Goal: Task Accomplishment & Management: Manage account settings

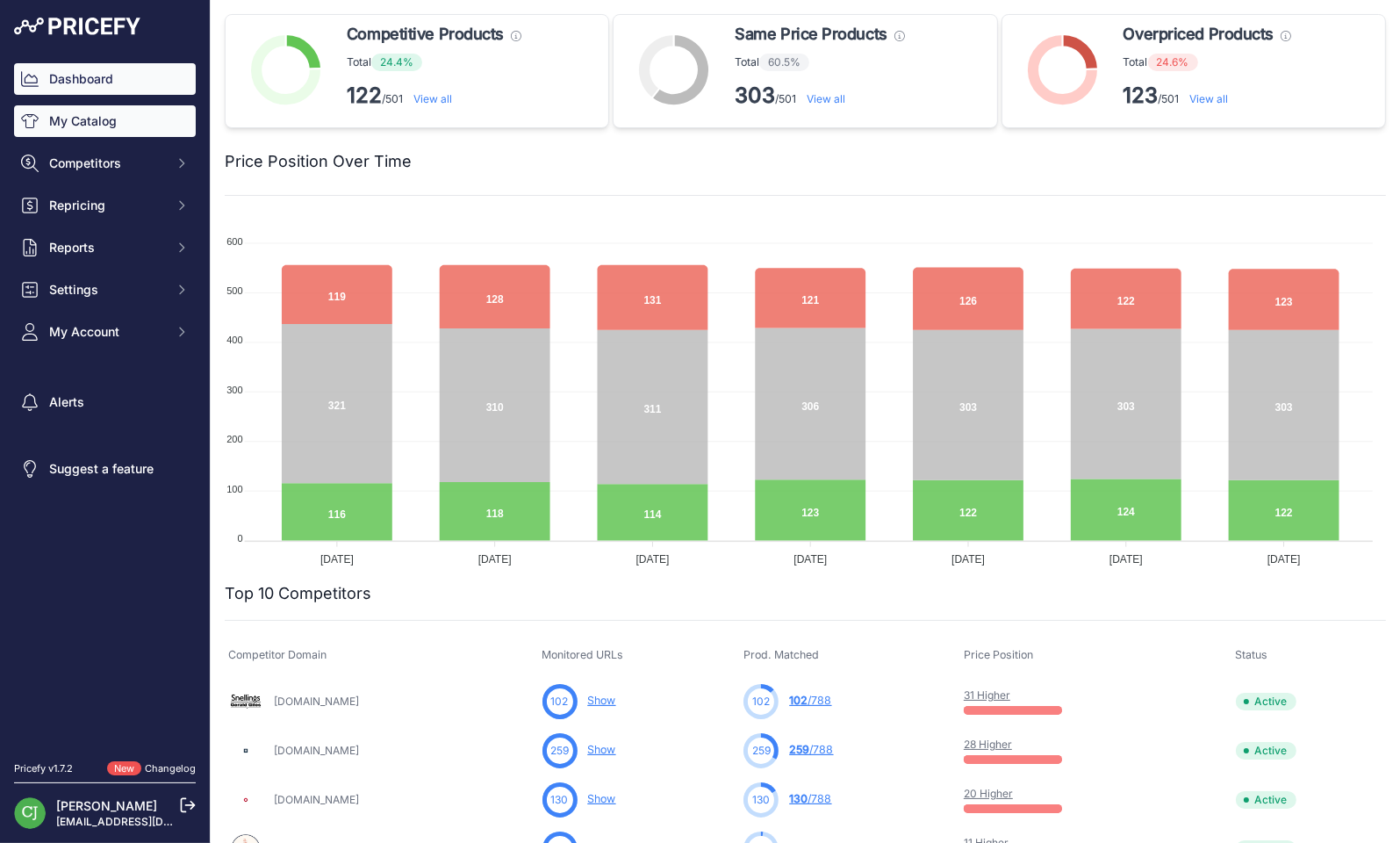
click at [155, 131] on link "My Catalog" at bounding box center [105, 121] width 181 height 32
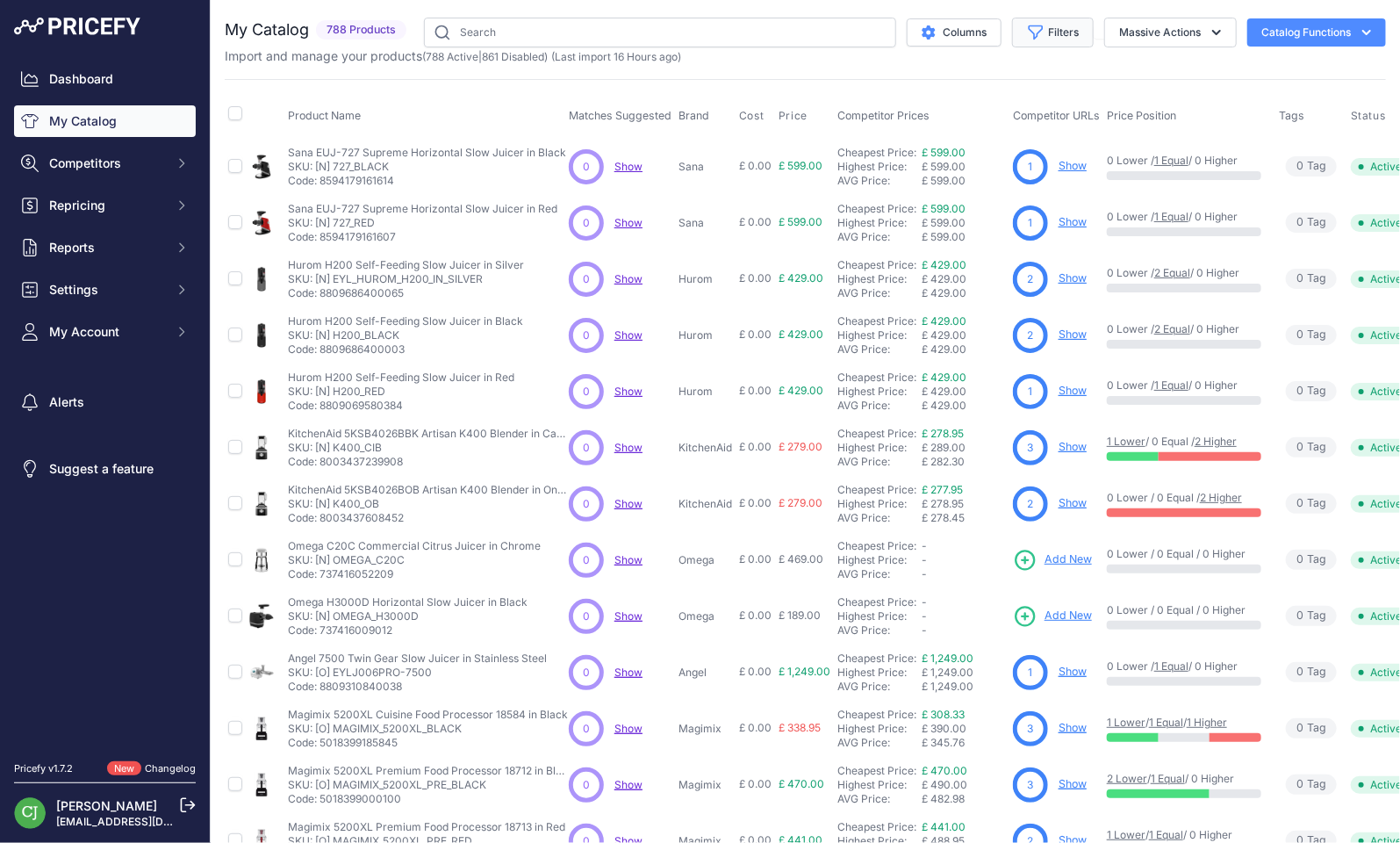
click at [1050, 33] on button "Filters" at bounding box center [1052, 33] width 82 height 30
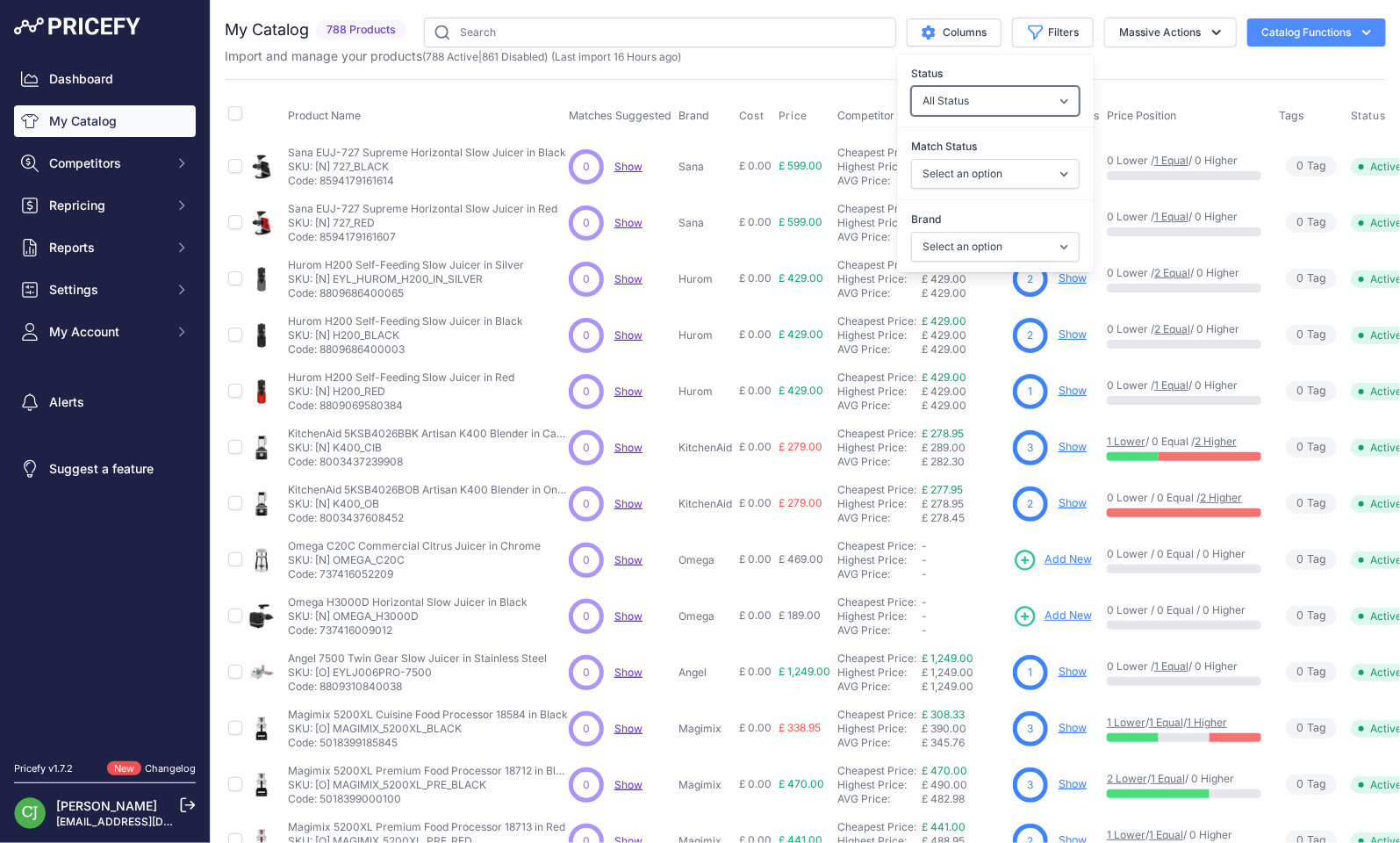
click at [1008, 99] on select "All Status Only Enabled Only Disabled" at bounding box center [995, 101] width 169 height 30
click at [998, 65] on label "Status" at bounding box center [995, 74] width 169 height 18
click at [998, 86] on select "All Status Only Enabled Only Disabled" at bounding box center [995, 101] width 169 height 30
click at [994, 172] on select "Select an option Matched Unmatched" at bounding box center [995, 174] width 169 height 30
click at [979, 127] on div "Match Status Select an option Matched Unmatched" at bounding box center [994, 163] width 196 height 73
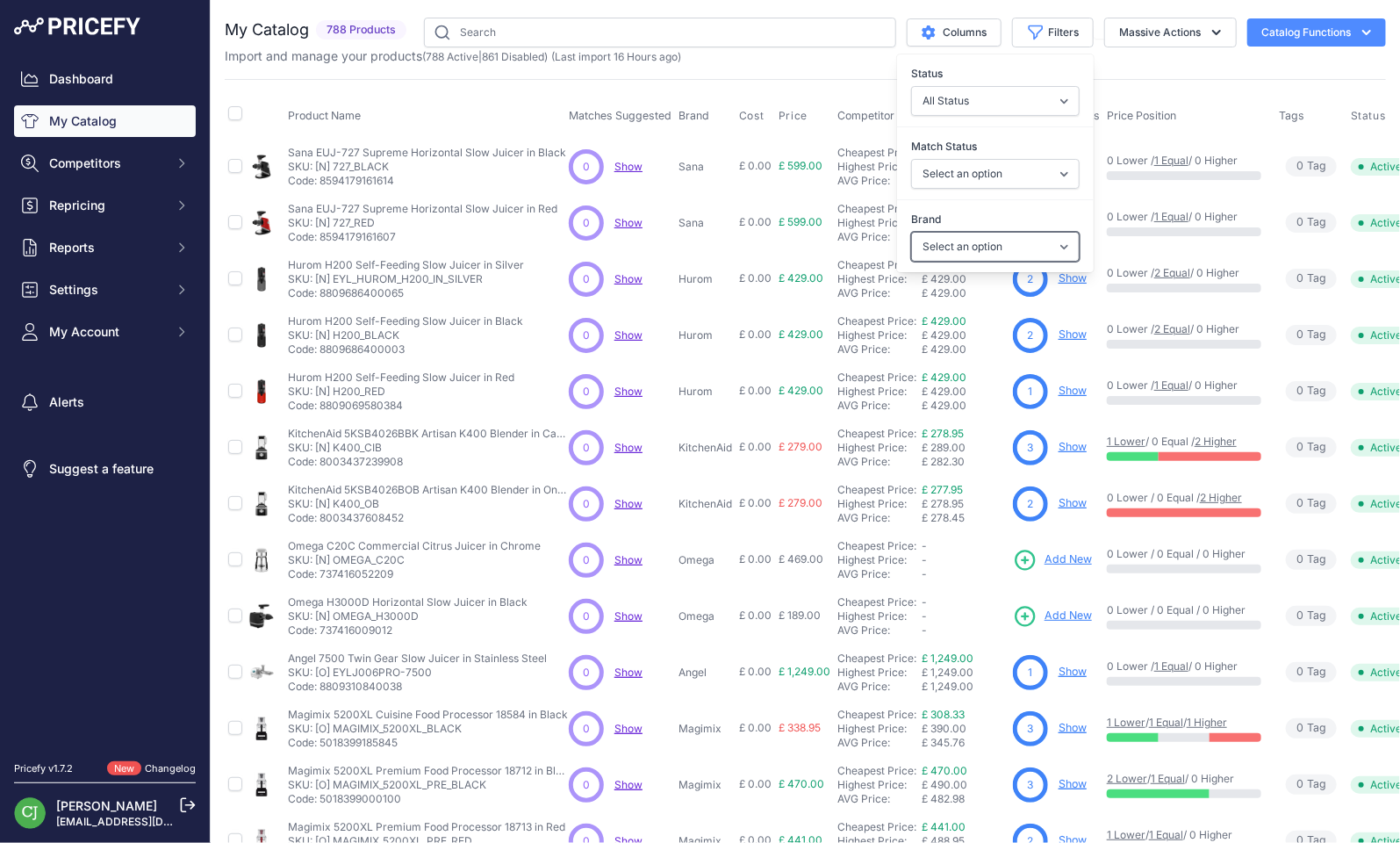
click at [993, 239] on select "Select an option Angel Ankarsrum Aquasana Bamix Blendtec Blendtec Commercial Br…" at bounding box center [995, 246] width 169 height 30
select select "Cuisinart"
click at [911, 231] on select "Select an option Angel Ankarsrum Aquasana Bamix Blendtec Blendtec Commercial Br…" at bounding box center [995, 246] width 169 height 30
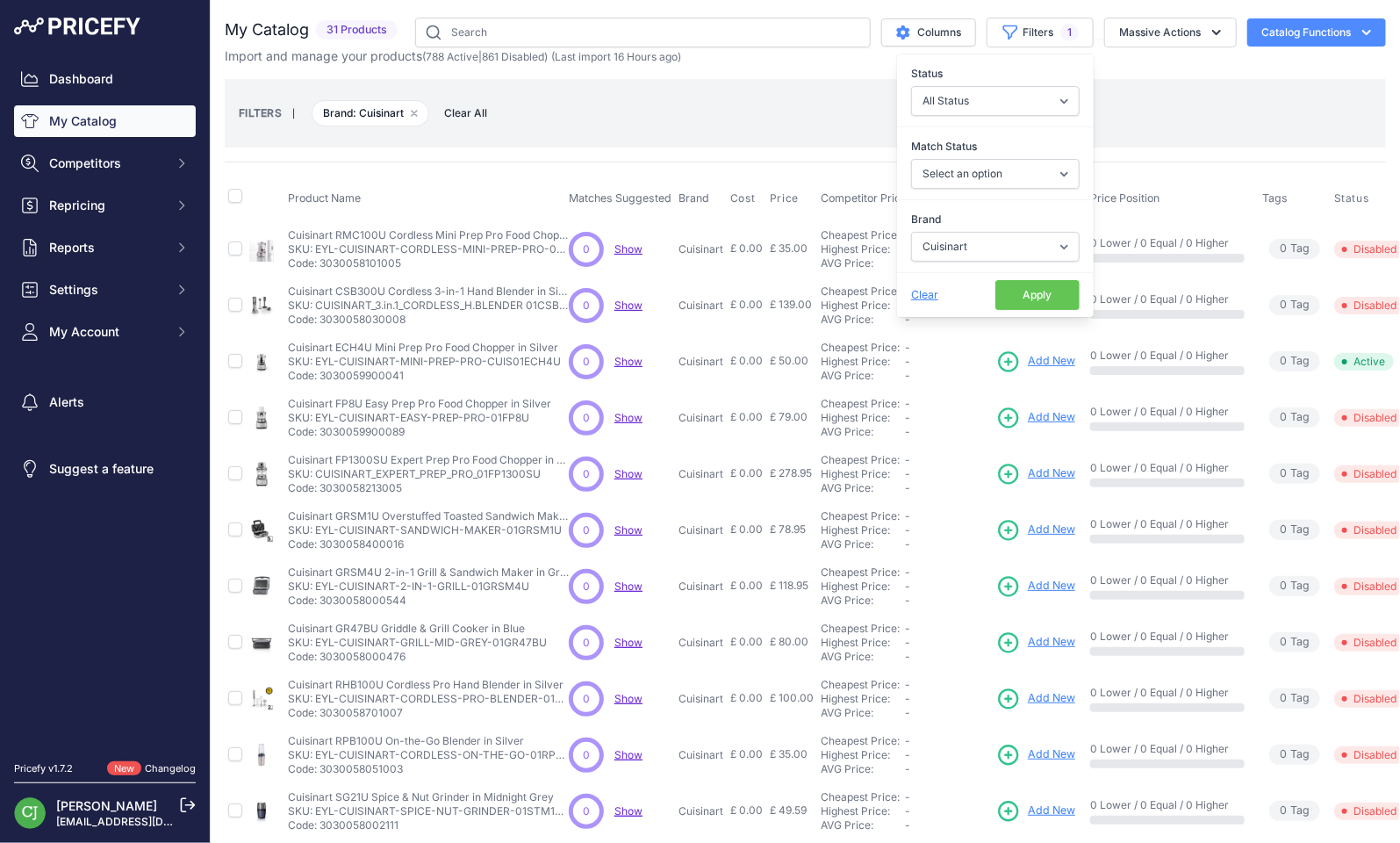
click at [1200, 162] on div "Product Name Matches Suggested Brand Cost" at bounding box center [805, 612] width 1162 height 902
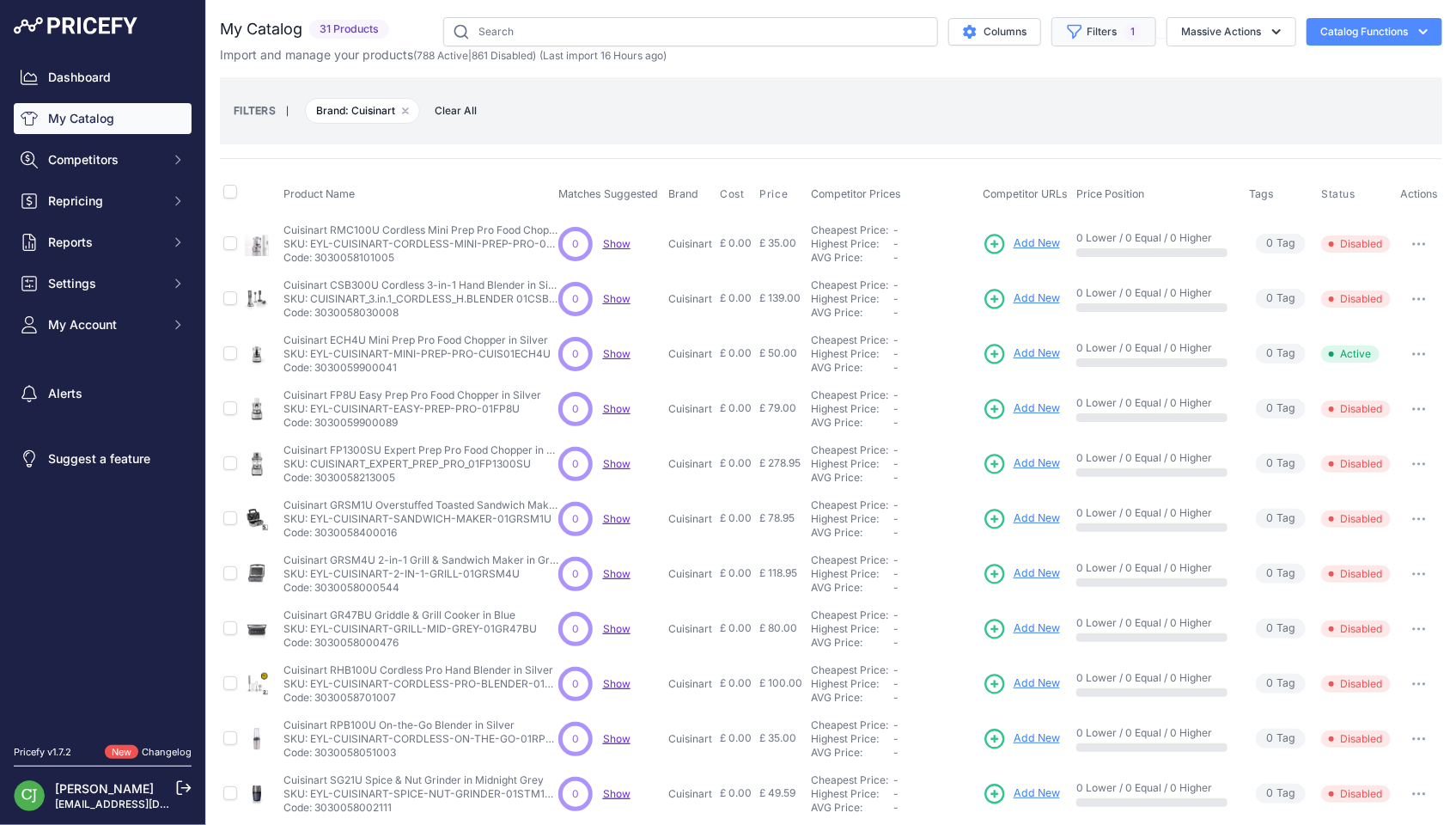
click at [1124, 27] on span "1" at bounding box center [1132, 32] width 18 height 17
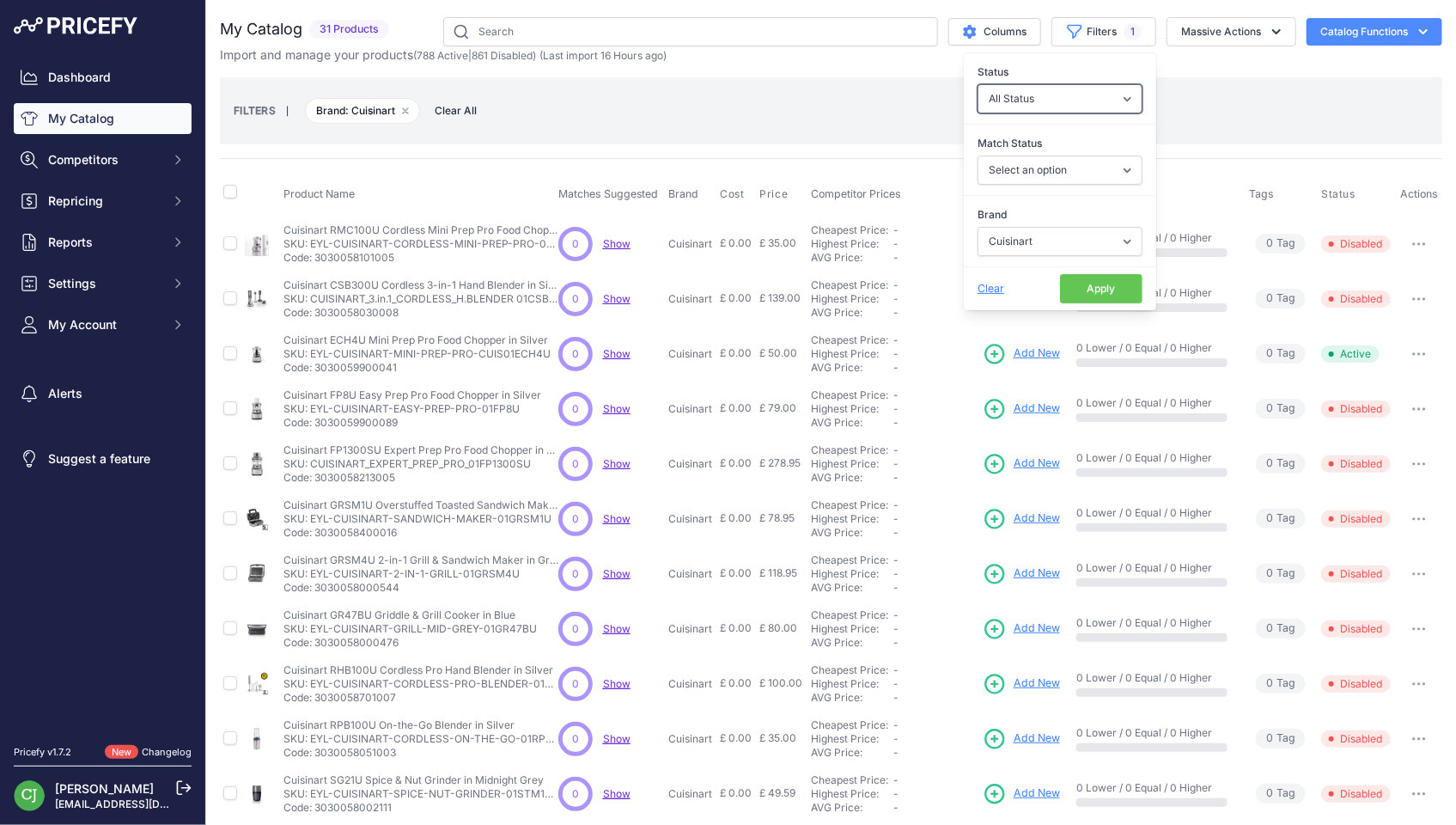
click at [1087, 109] on select "All Status Only Enabled Only Disabled" at bounding box center [1060, 99] width 165 height 29
select select "1"
click at [977, 84] on select "All Status Only Enabled Only Disabled" at bounding box center [1060, 99] width 165 height 29
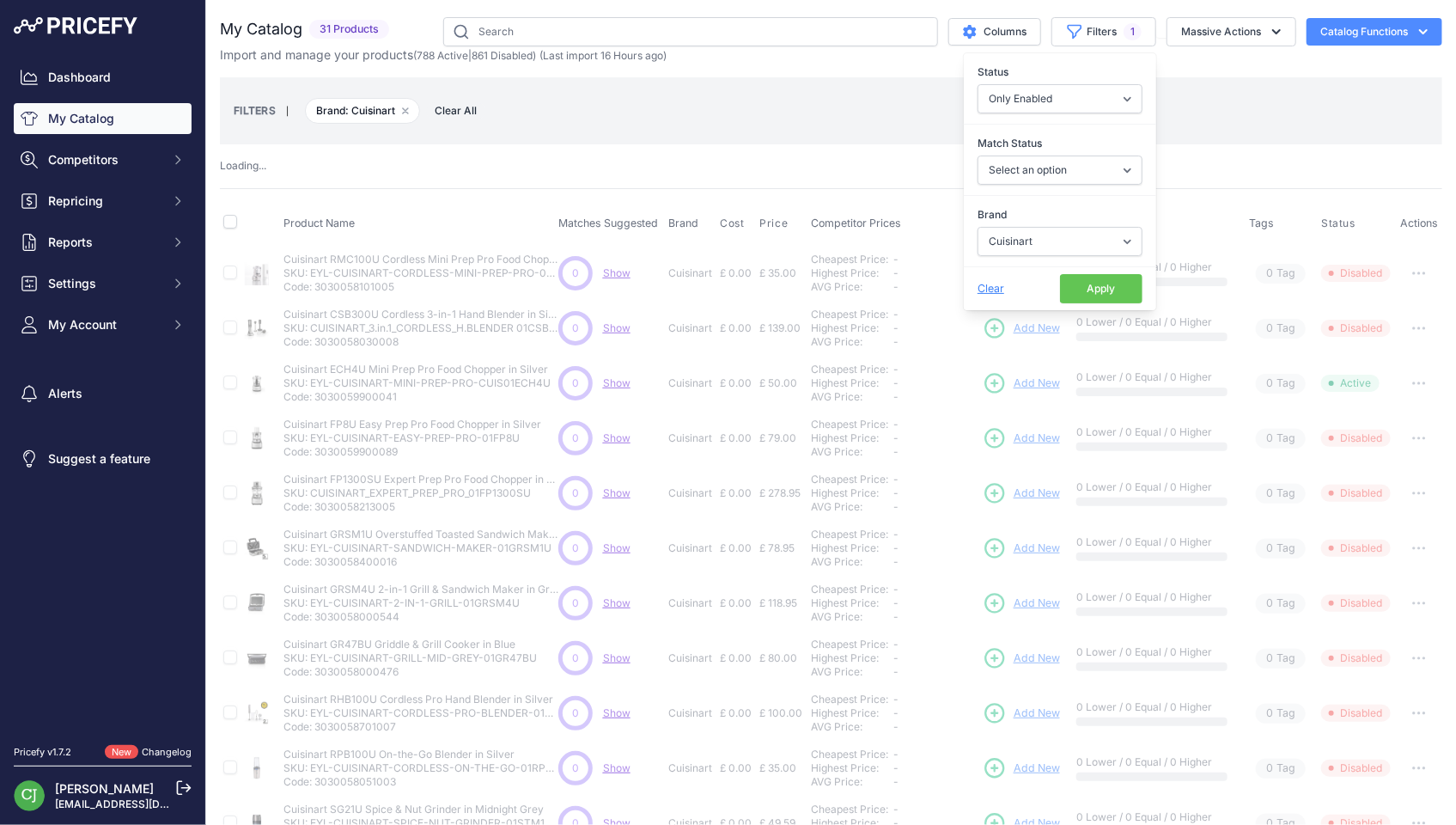
click at [1087, 286] on button "Apply" at bounding box center [1101, 288] width 83 height 29
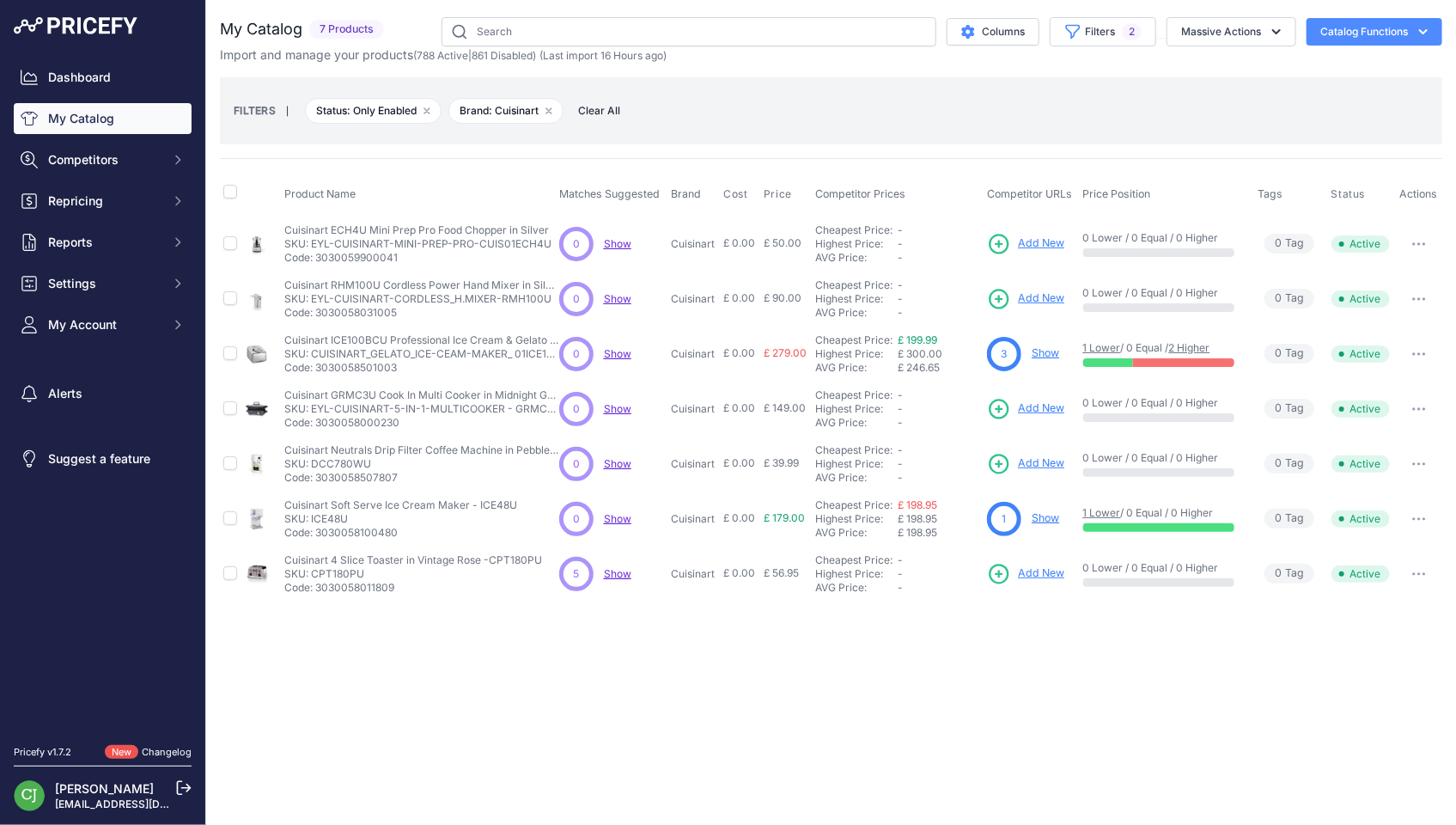
drag, startPoint x: 282, startPoint y: 225, endPoint x: 461, endPoint y: 217, distance: 179.2
click at [461, 217] on td "Cuisinart ECH4U Mini Prep Pro Food Chopper in Silver Cuisinart ECH4U Mini Prep …" at bounding box center [418, 243] width 275 height 56
copy p "Cuisinart ECH4U Mini Prep Pro Food"
drag, startPoint x: 616, startPoint y: 293, endPoint x: 1056, endPoint y: 297, distance: 440.0
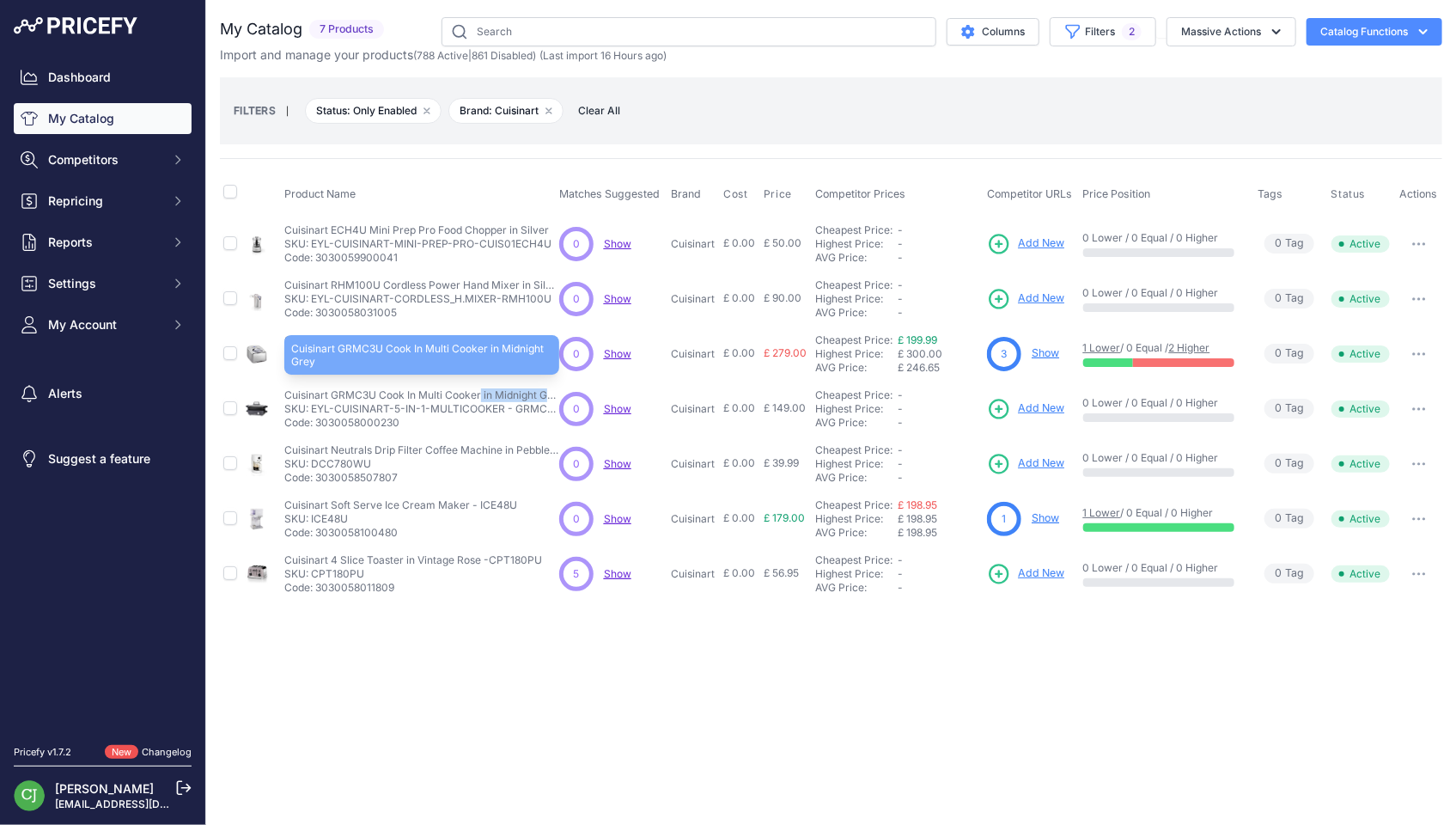
drag, startPoint x: 285, startPoint y: 394, endPoint x: 373, endPoint y: 388, distance: 88.2
click at [373, 388] on p "Cuisinart GRMC3U Cook In Multi Cooker in Midnight Grey" at bounding box center [421, 395] width 275 height 14
copy p "Cuisinart GRMC3U"
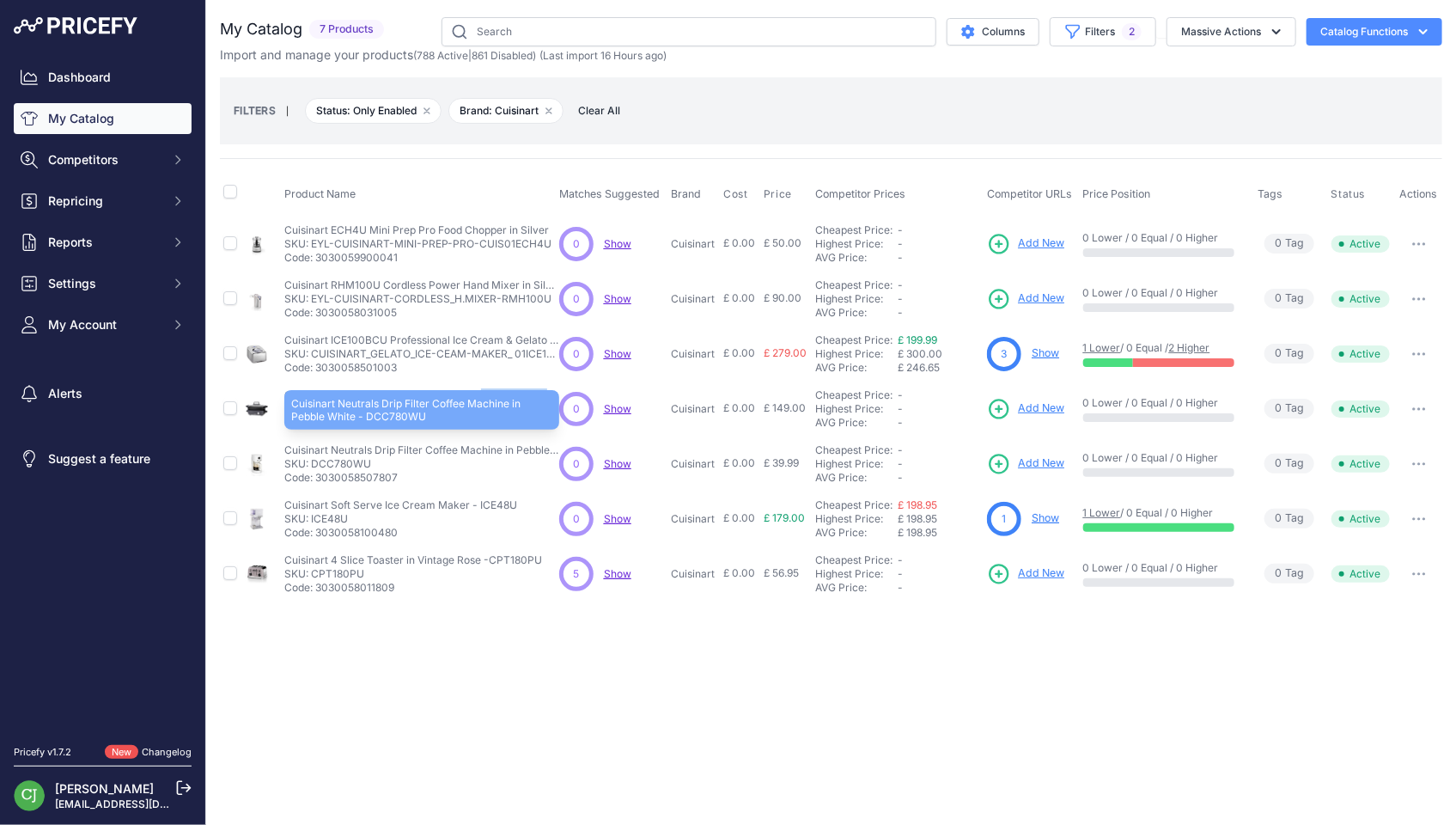
drag, startPoint x: 282, startPoint y: 445, endPoint x: 502, endPoint y: 445, distance: 220.0
click at [502, 445] on td "Cuisinart Neutrals Drip Filter Coffee Machine in Pebble White - DCC780WU Cuisin…" at bounding box center [418, 464] width 275 height 55
copy p "Cuisinart Neutrals Drip Filter Coffee Machine"
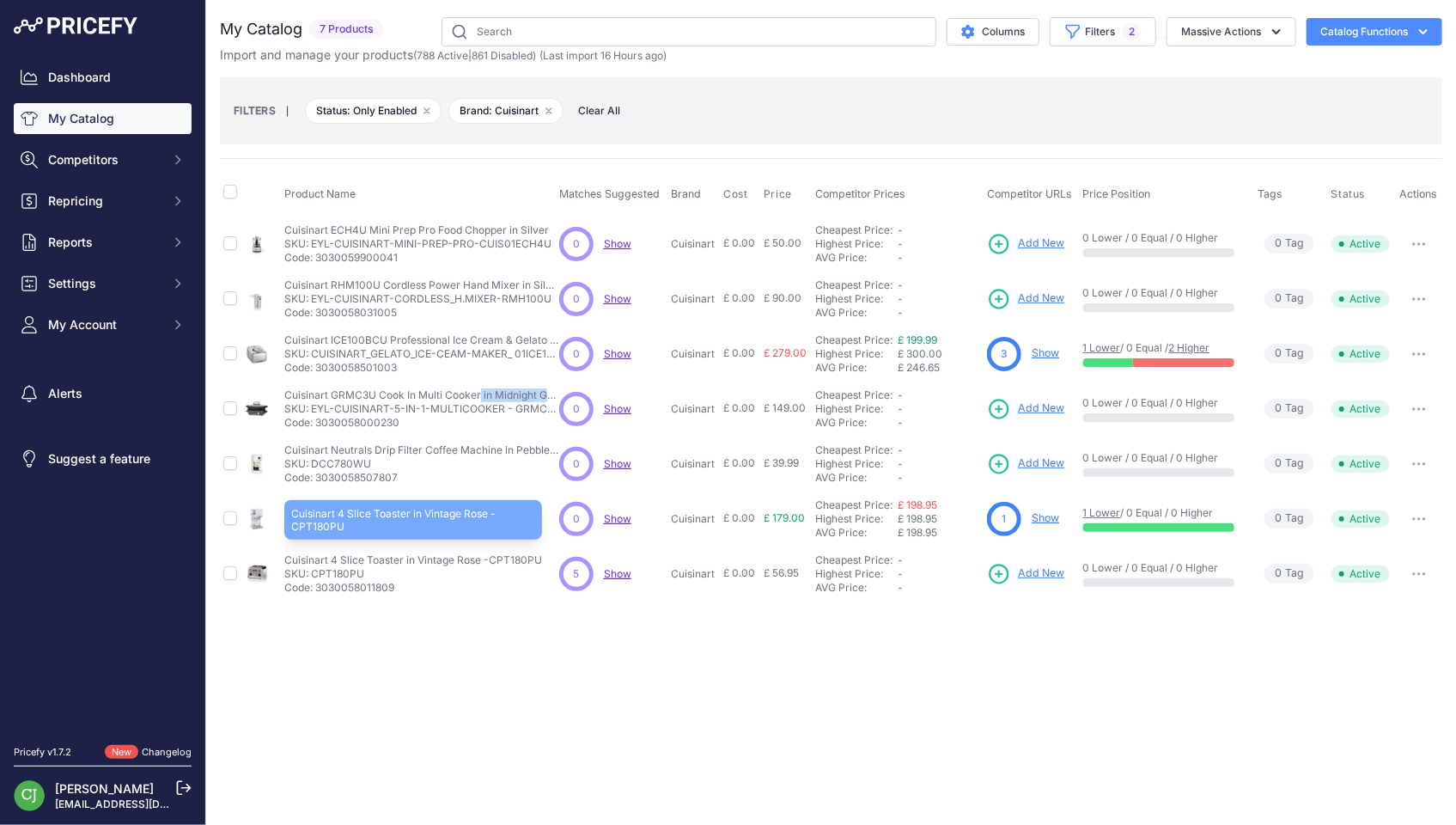
drag, startPoint x: 282, startPoint y: 555, endPoint x: 480, endPoint y: 552, distance: 198.0
click at [480, 552] on td "Cuisinart 4 Slice Toaster in Vintage Rose -CPT180PU Cuisinart 4 Slice Toaster i…" at bounding box center [418, 574] width 275 height 55
copy p "Cuisinart 4 Slice Toaster in Vintage Rose"
drag, startPoint x: 278, startPoint y: 504, endPoint x: 520, endPoint y: 504, distance: 242.0
click at [520, 504] on tr "Cuisinart Soft Serve Ice Cream Maker - ICE48U" at bounding box center [830, 519] width 1222 height 55
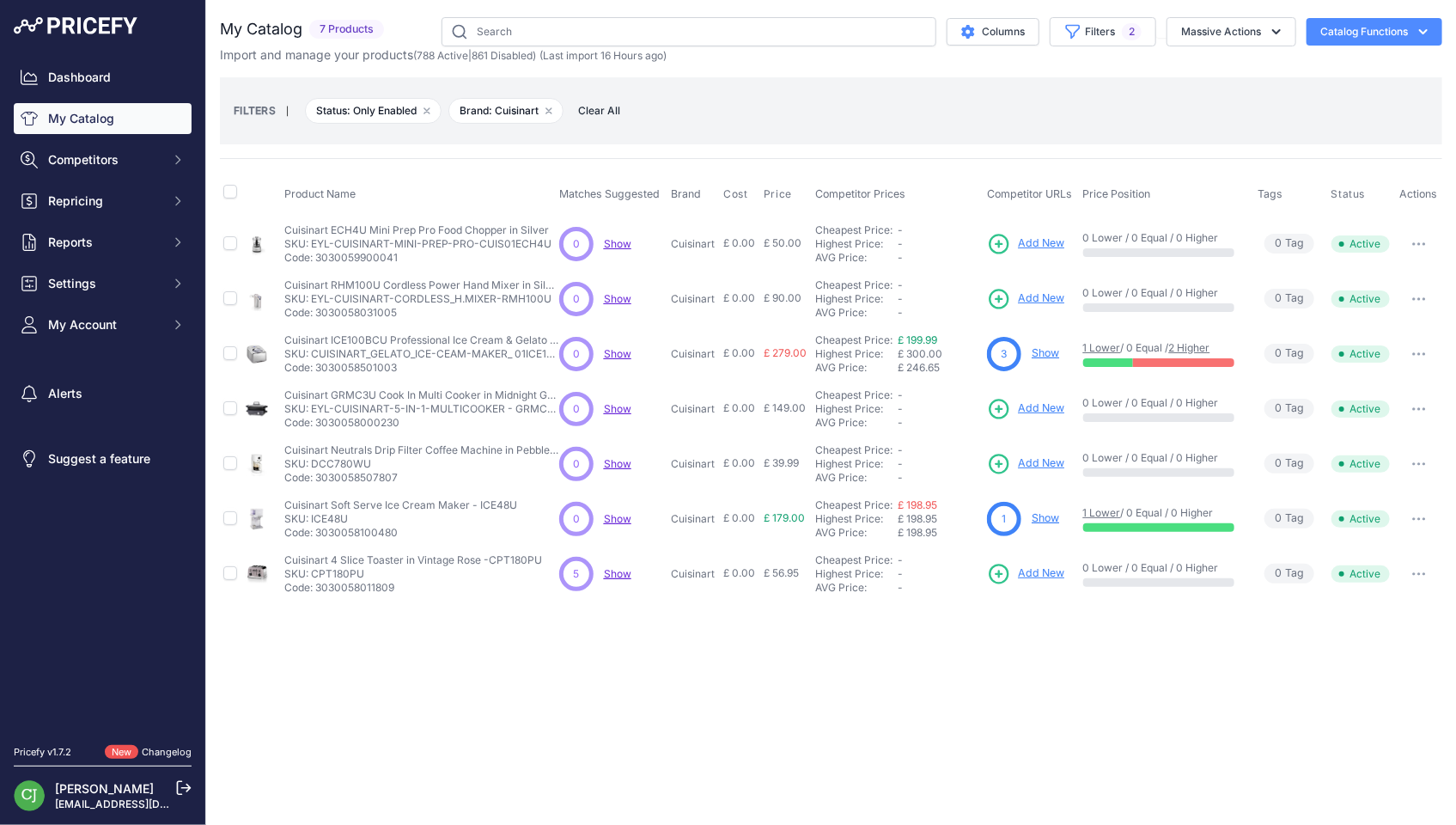
click at [508, 525] on p "Code: 3030058100480" at bounding box center [400, 532] width 232 height 14
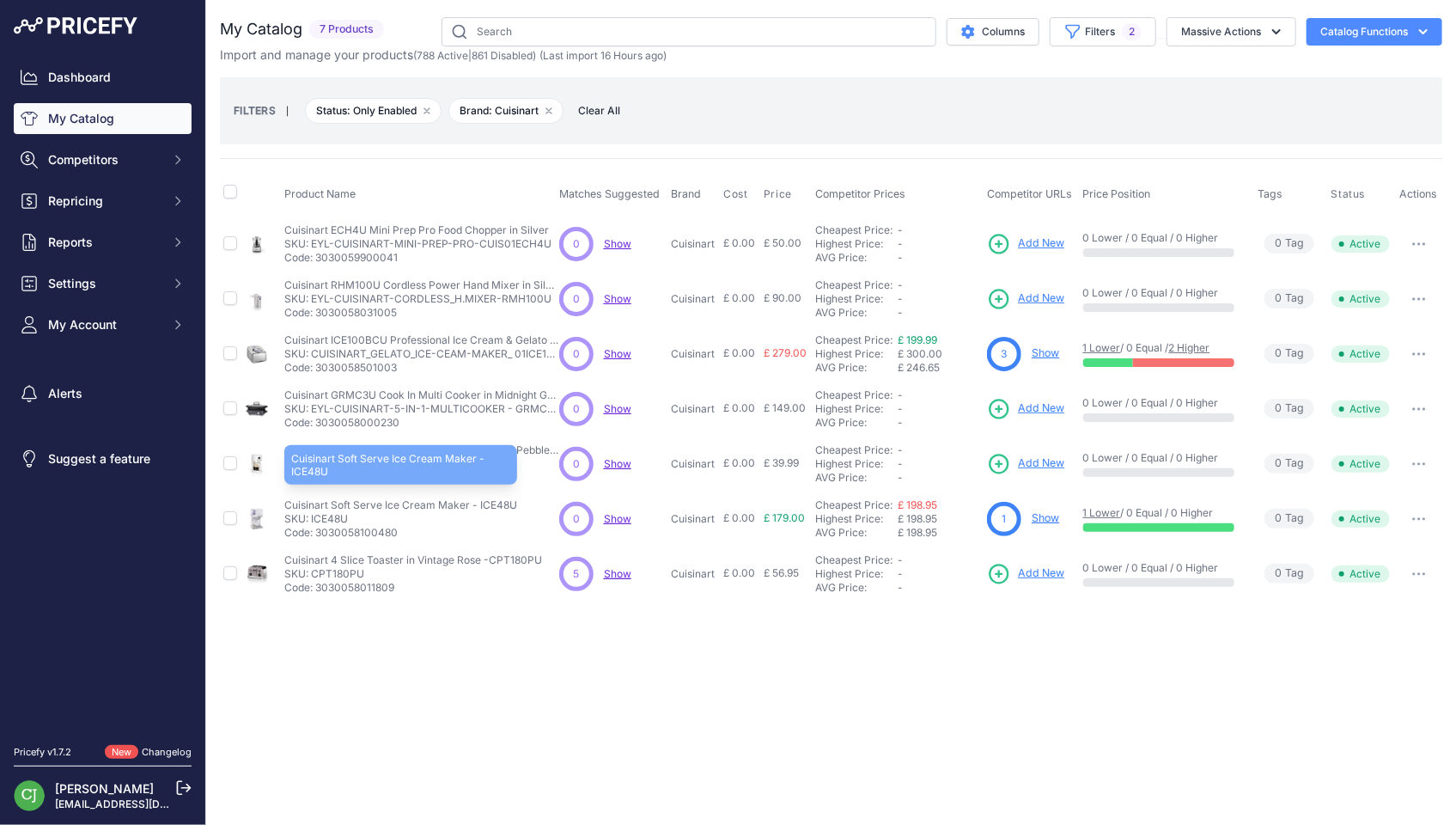
drag, startPoint x: 517, startPoint y: 503, endPoint x: 287, endPoint y: 499, distance: 230.0
click at [287, 499] on div "Cuisinart Soft Serve Ice Cream Maker - ICE48U Cuisinart Soft Serve Ice Cream Ma…" at bounding box center [418, 519] width 268 height 41
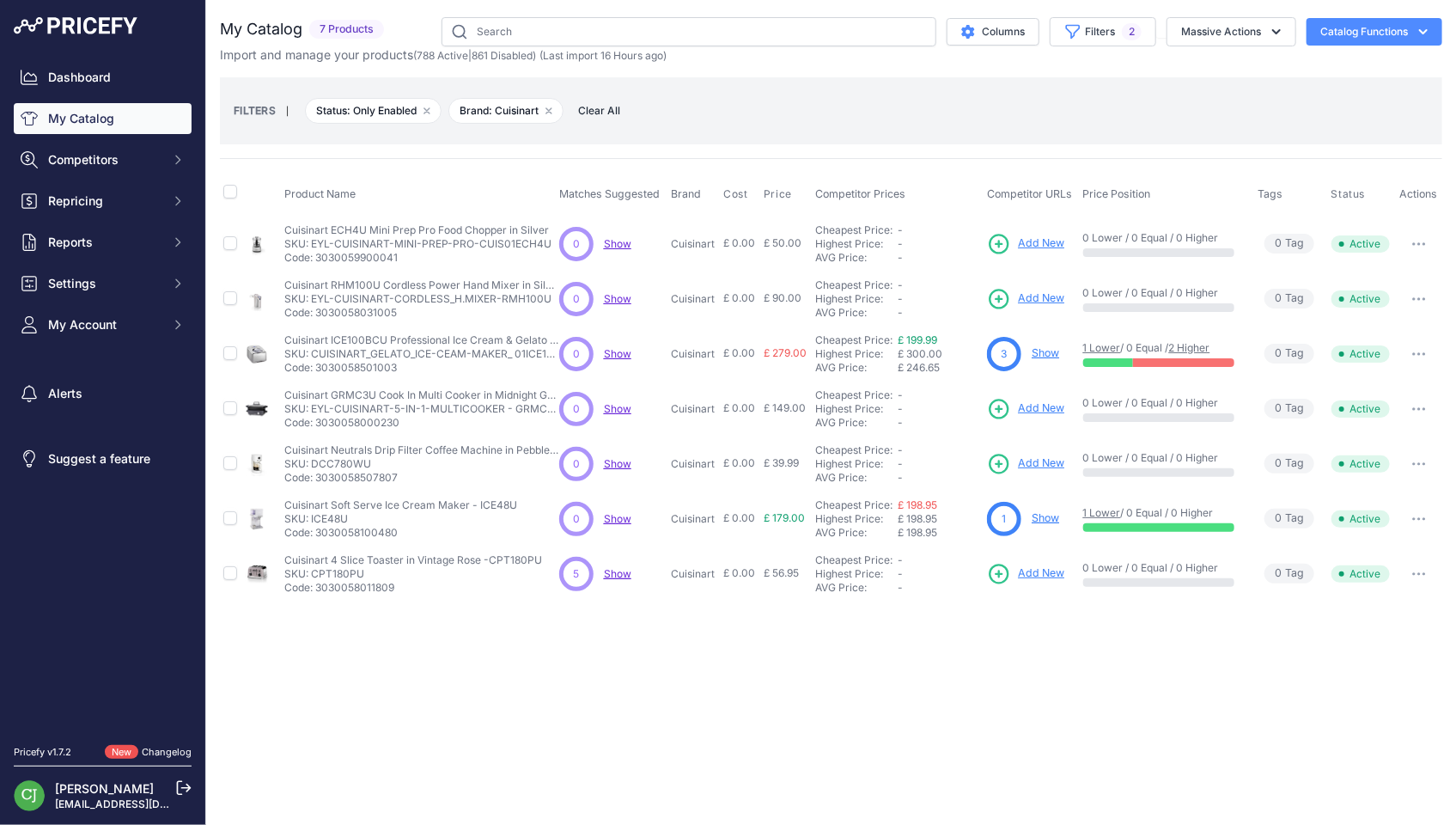
copy p "Cuisinart Soft Serve Ice Cream Maker - ICE48U"
click at [529, 20] on input "text" at bounding box center [689, 32] width 495 height 29
click at [1110, 23] on button "Filters 2" at bounding box center [1103, 32] width 107 height 29
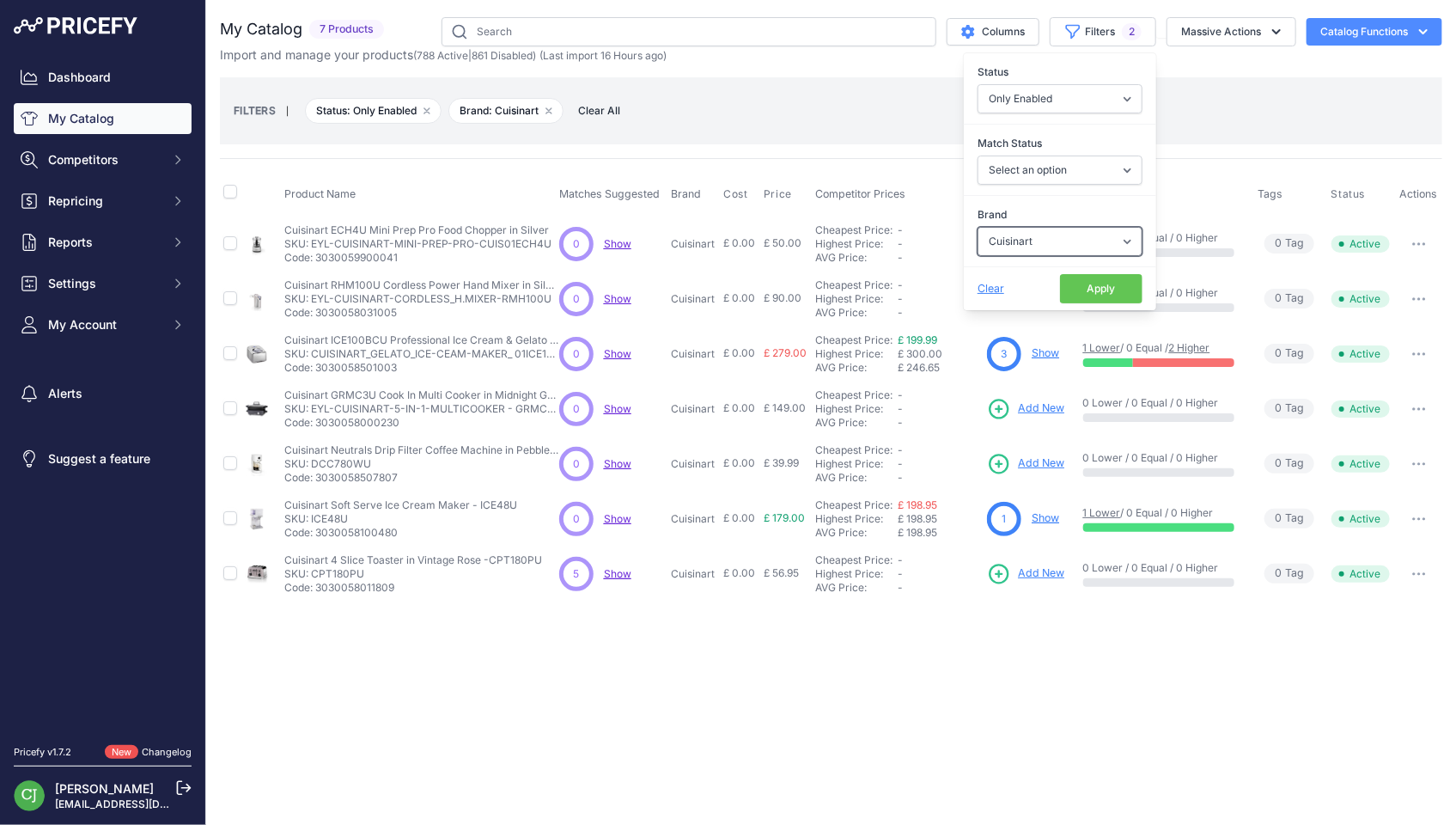
click at [1048, 239] on select "Select an option Angel Ankarsrum Aquasana Bamix Blendtec Blendtec Commercial Br…" at bounding box center [1060, 241] width 165 height 29
select select "Wilfa"
click at [977, 226] on select "Select an option Angel Ankarsrum Aquasana Bamix Blendtec Blendtec Commercial Br…" at bounding box center [1060, 241] width 165 height 29
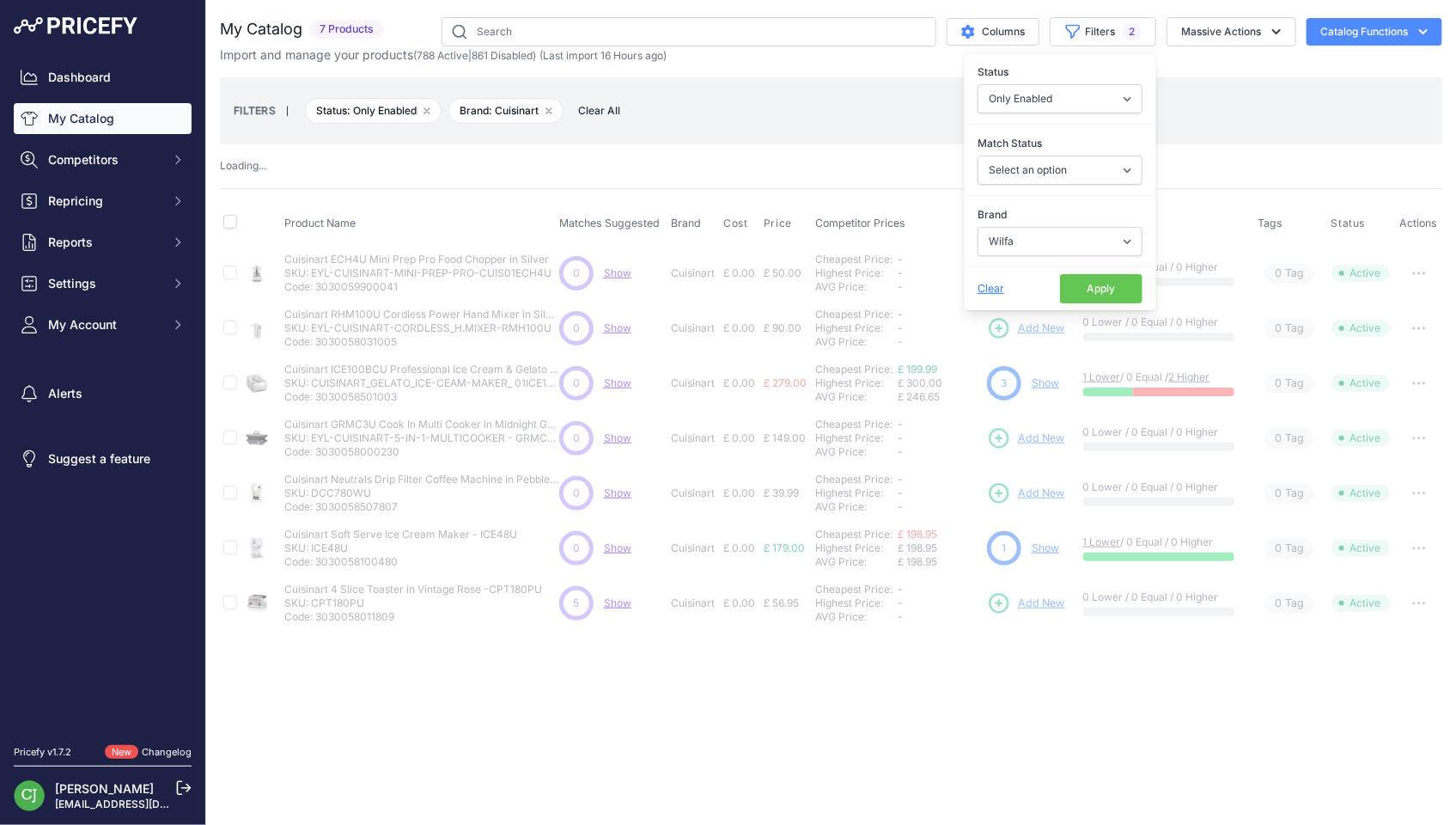
click at [1098, 280] on button "Apply" at bounding box center [1101, 288] width 83 height 29
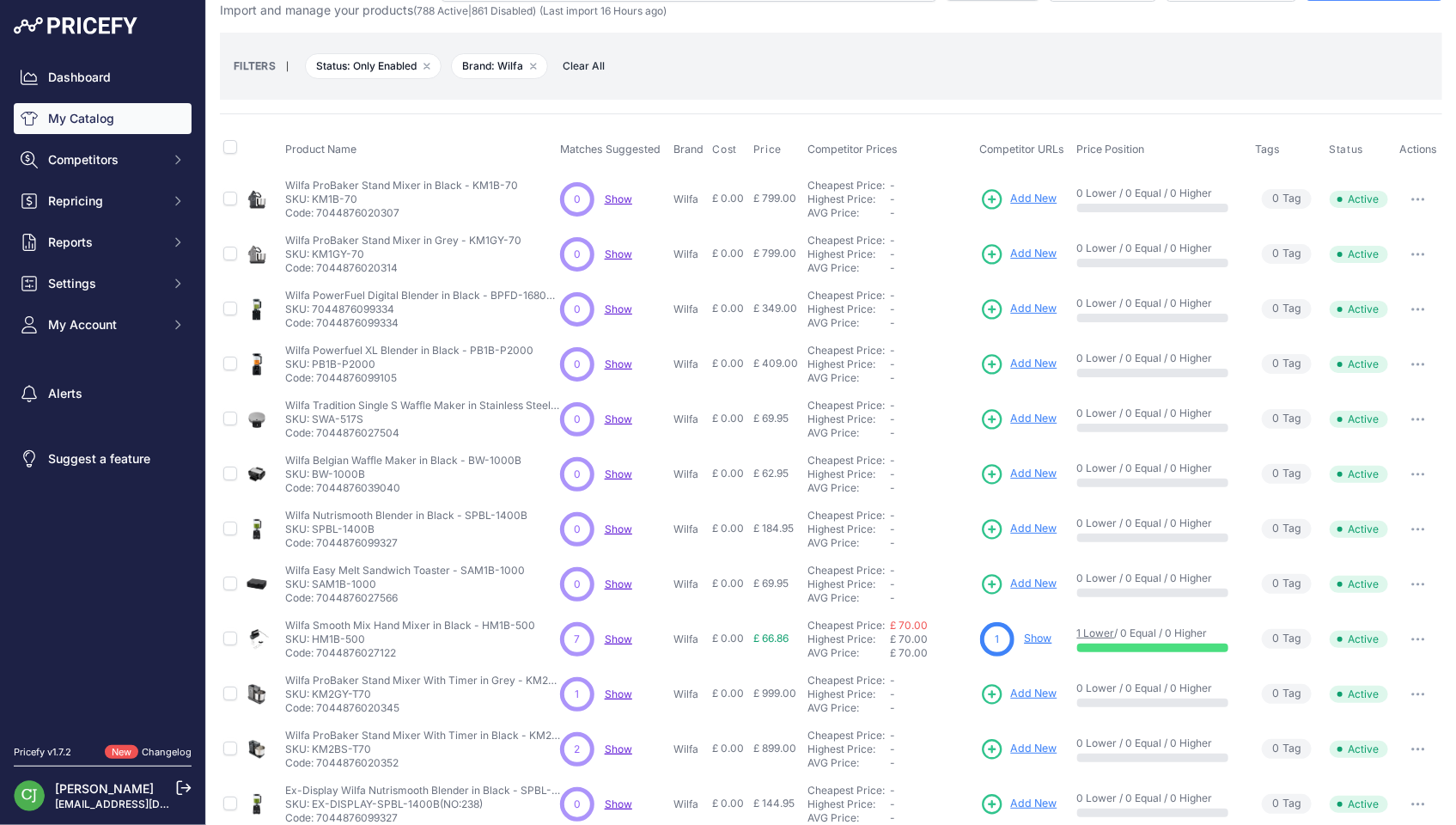
scroll to position [65, 0]
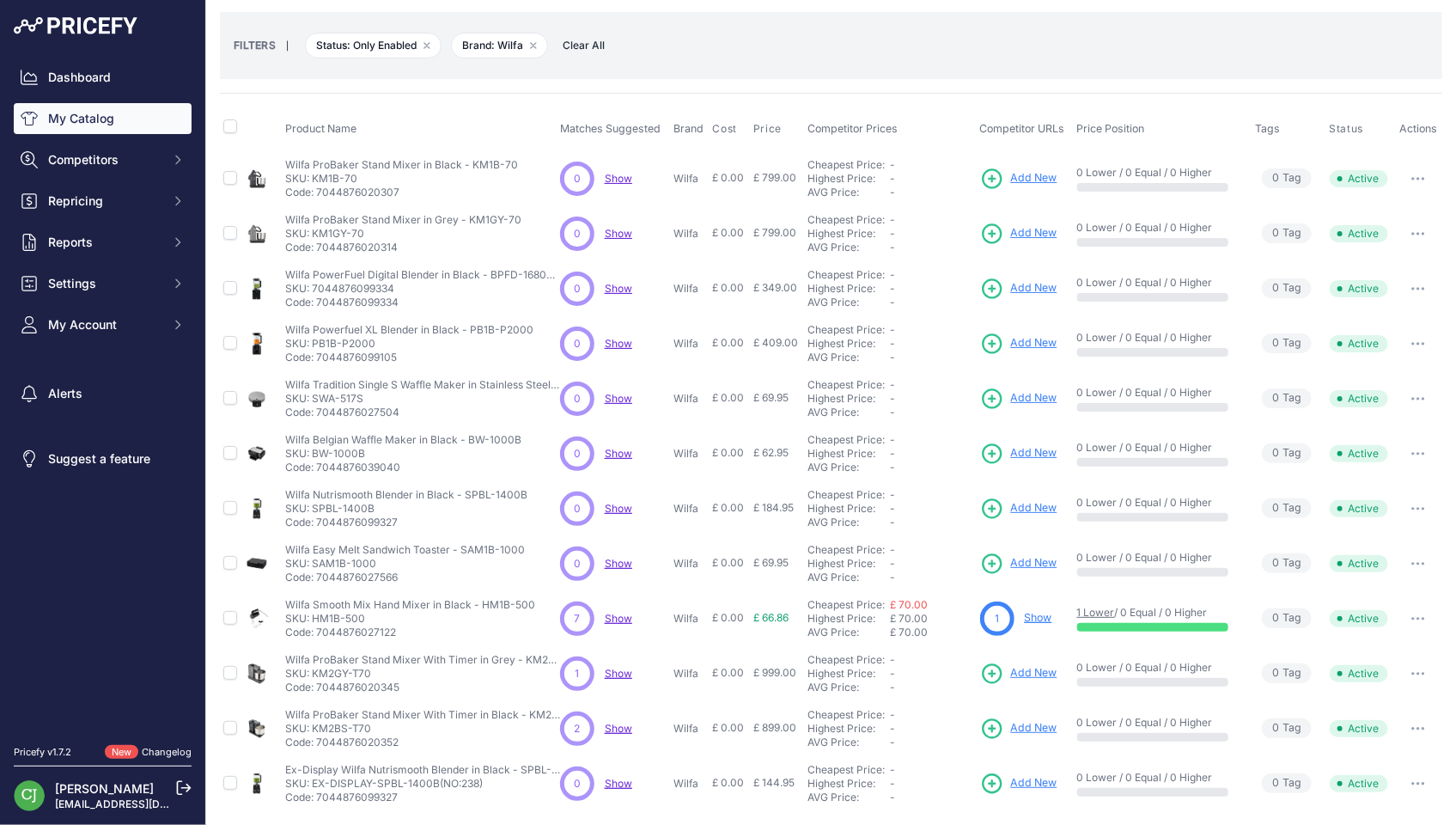
click at [1369, 783] on icon "button" at bounding box center [1419, 784] width 2 height 2
click at [0, 0] on button "Disable" at bounding box center [0, 0] width 0 height 0
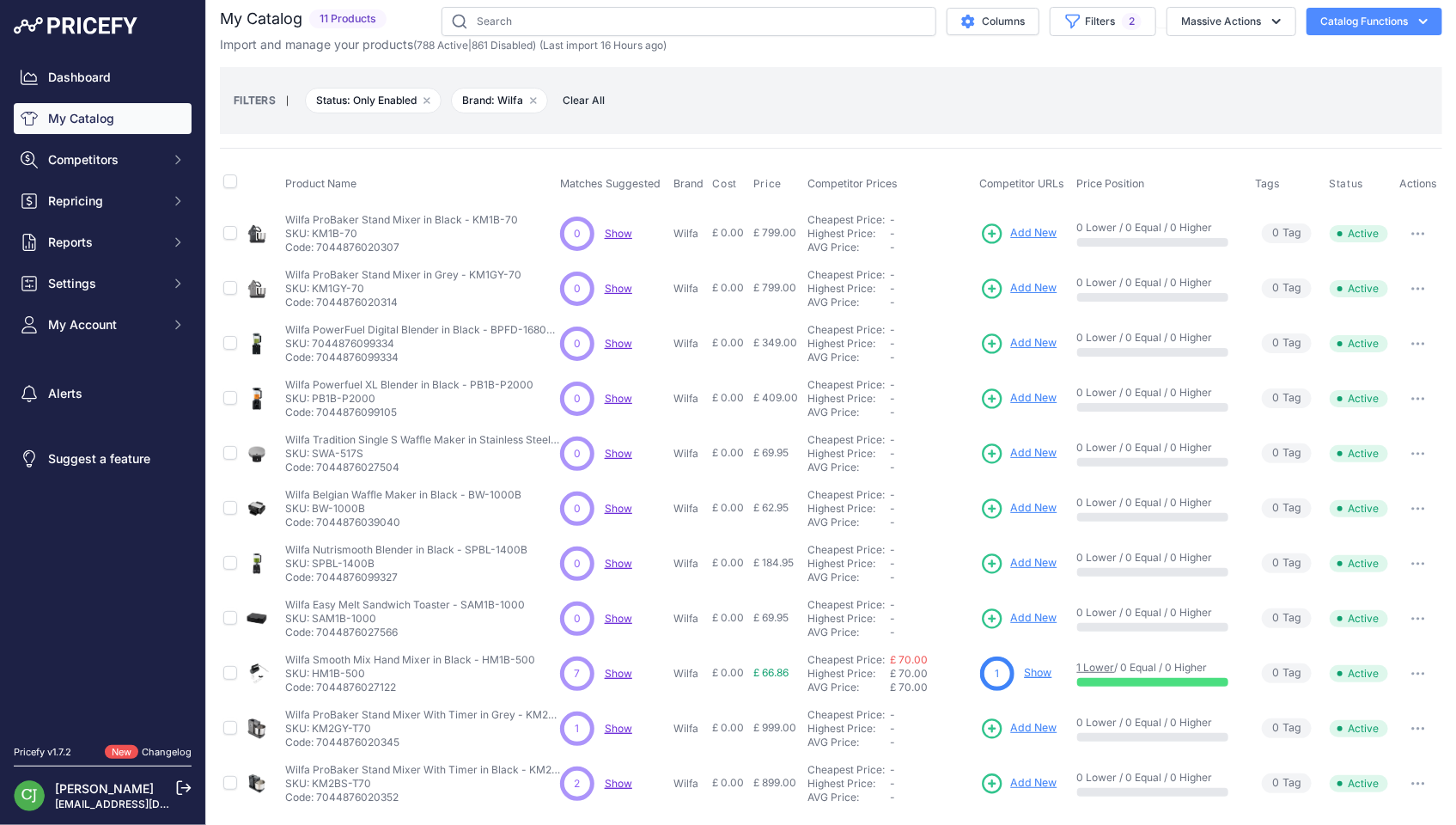
scroll to position [10, 0]
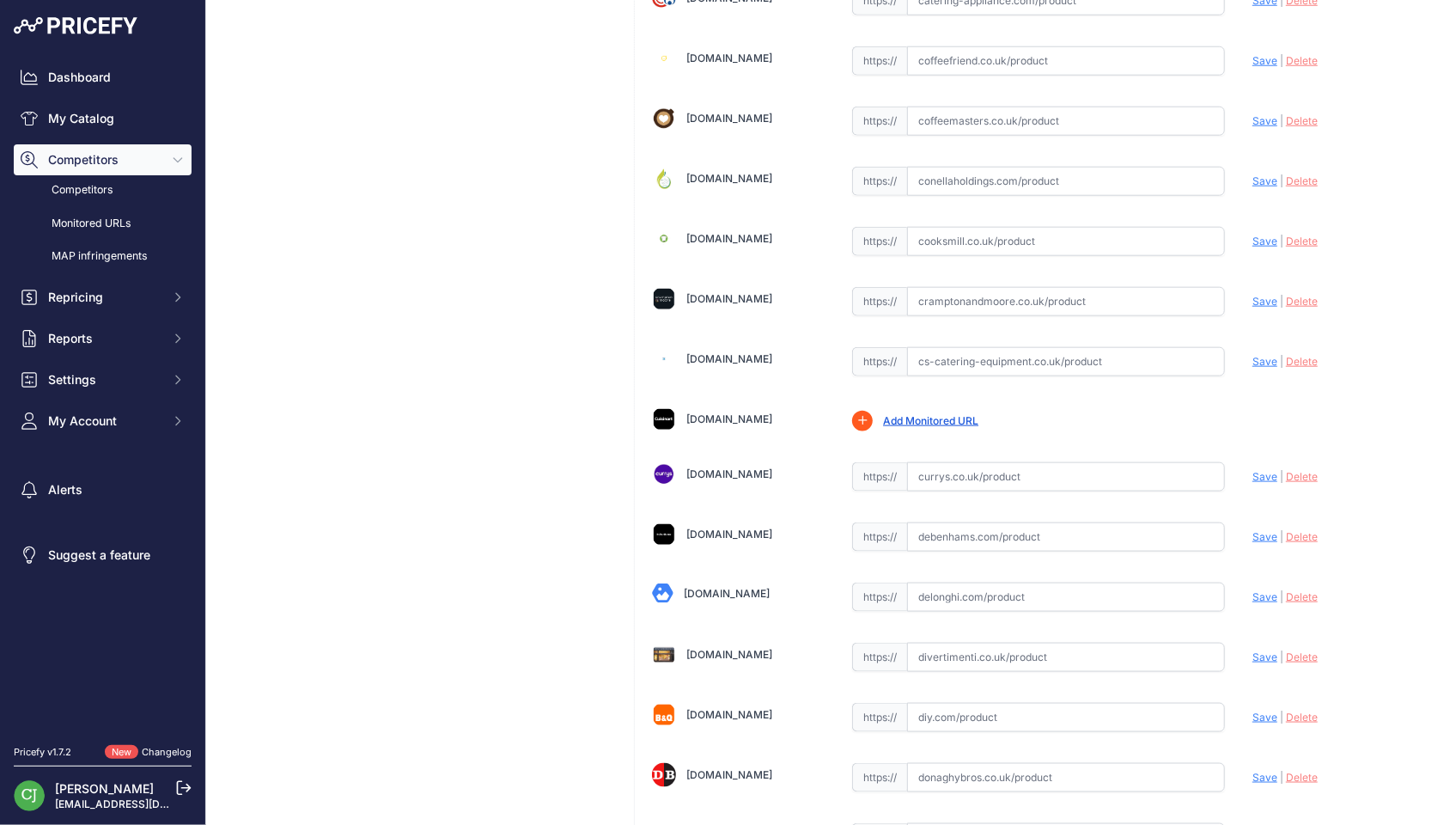
scroll to position [859, 0]
click at [923, 412] on link "Add Monitored URL" at bounding box center [930, 418] width 96 height 13
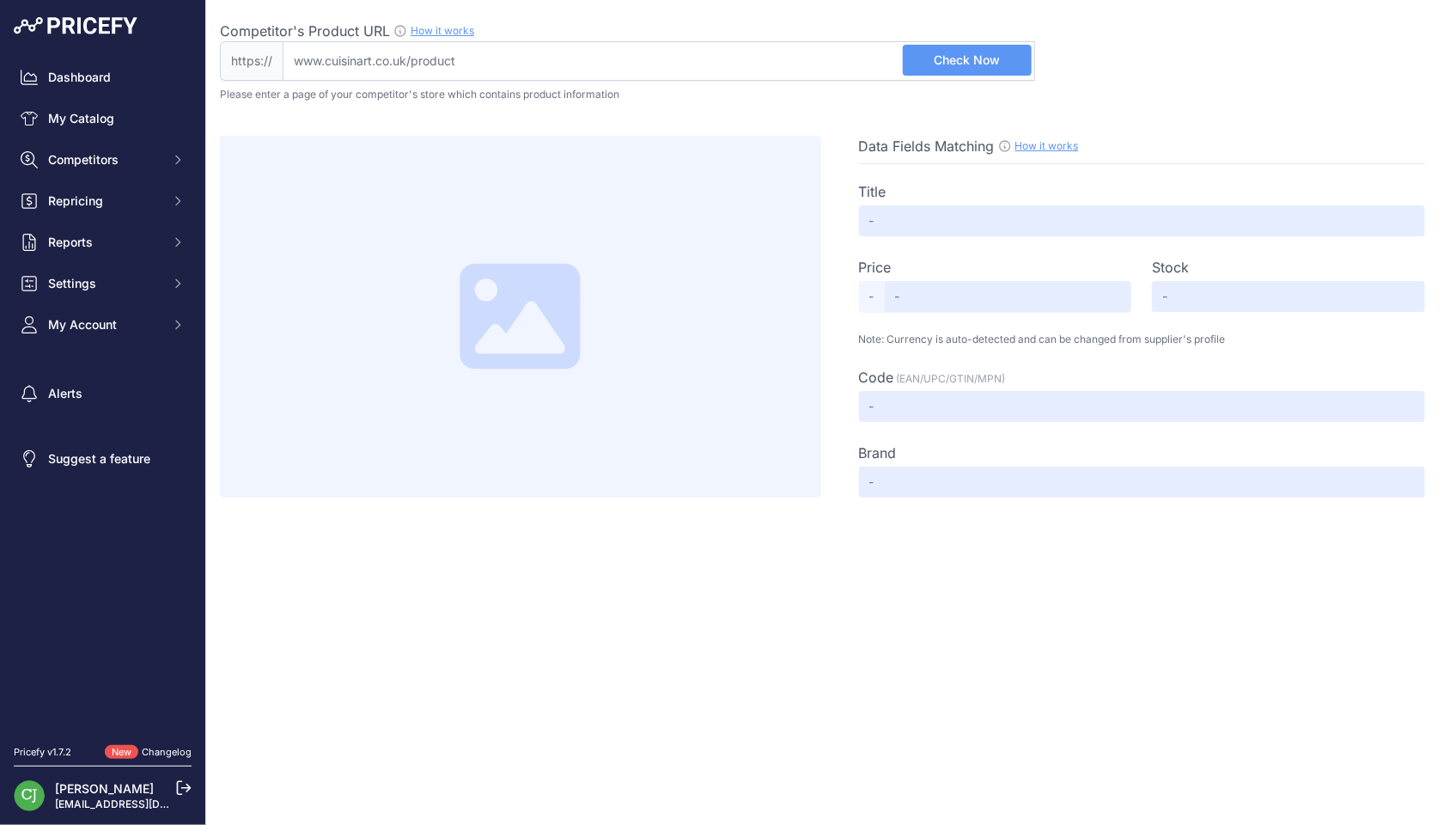
drag, startPoint x: 548, startPoint y: 71, endPoint x: 560, endPoint y: 64, distance: 13.9
click at [548, 71] on input "Competitor's Product URL How it works In order to create your competitor's extr…" at bounding box center [659, 61] width 753 height 40
paste input "https://www.cuisinart.co.uk/cuisinart-mini-prep-pro-ECH4U.html"
type input "www.cuisinart.co.uk/cuisinart-mini-prep-pro-ECH4U.html"
click at [980, 53] on span "Check Now" at bounding box center [966, 60] width 66 height 17
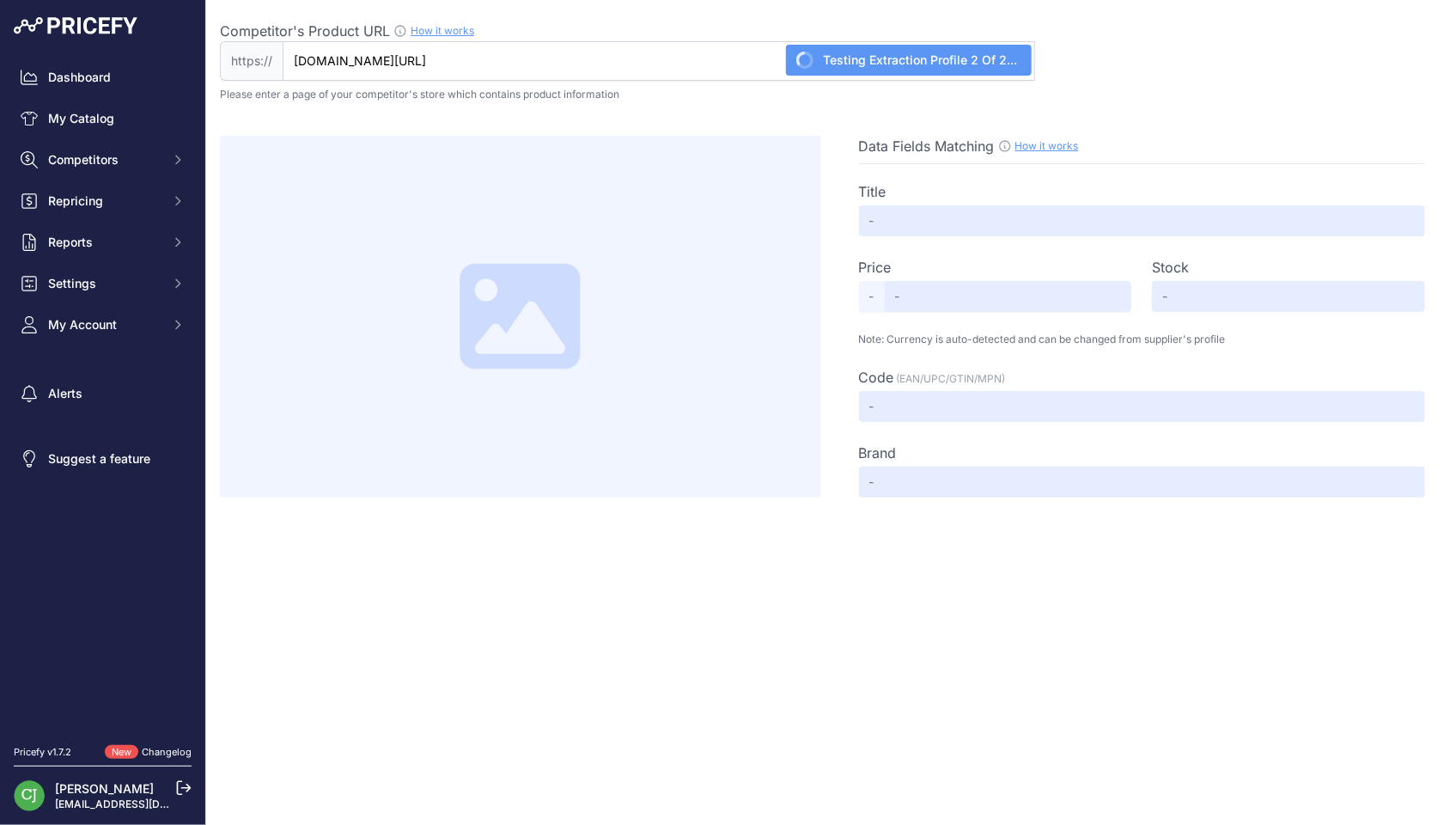
type input "Not Found"
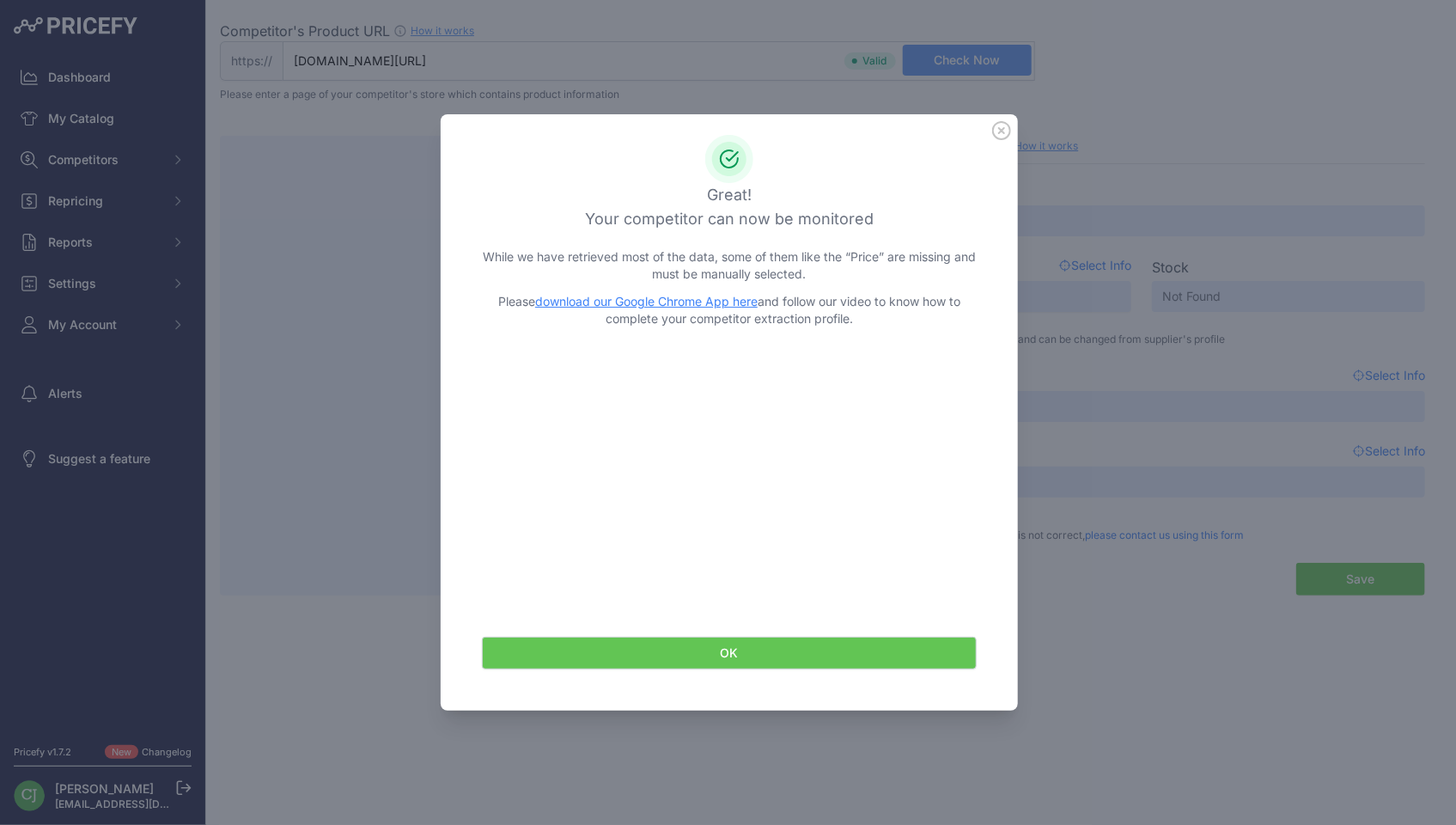
click at [740, 656] on button "OK" at bounding box center [729, 653] width 495 height 33
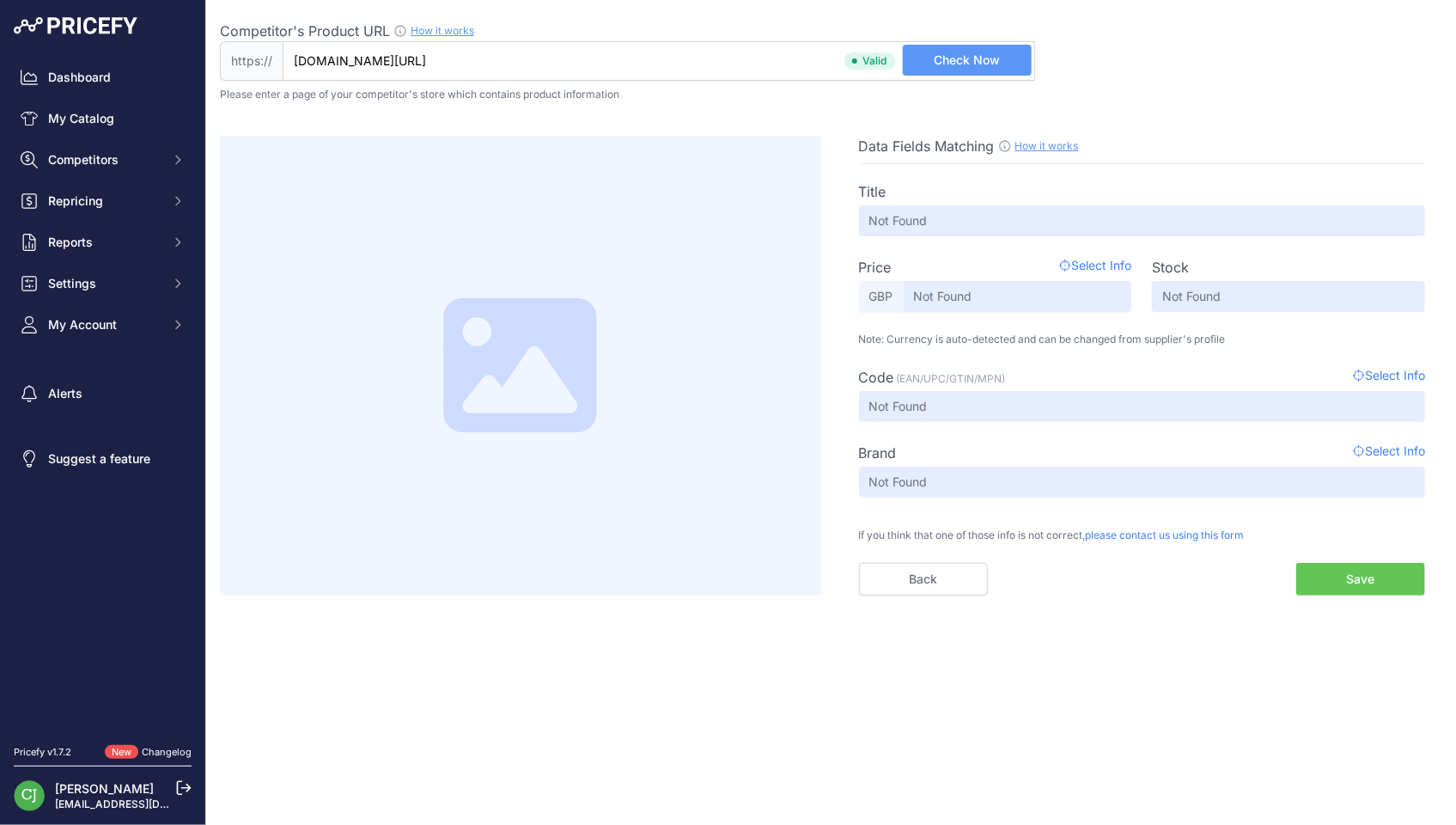
click at [1106, 265] on span "Select Info" at bounding box center [1095, 267] width 72 height 21
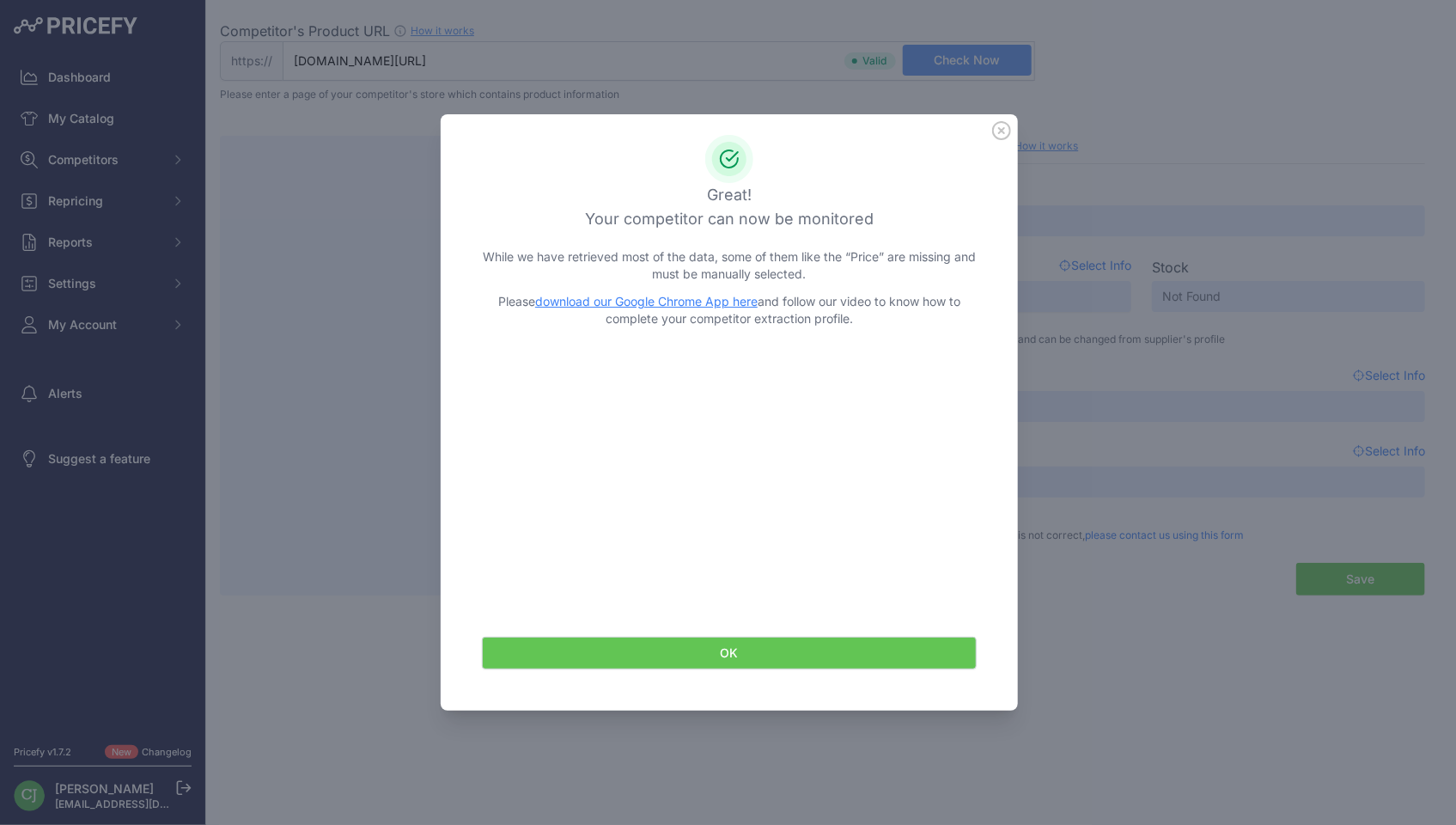
click at [1004, 123] on icon at bounding box center [1001, 131] width 17 height 17
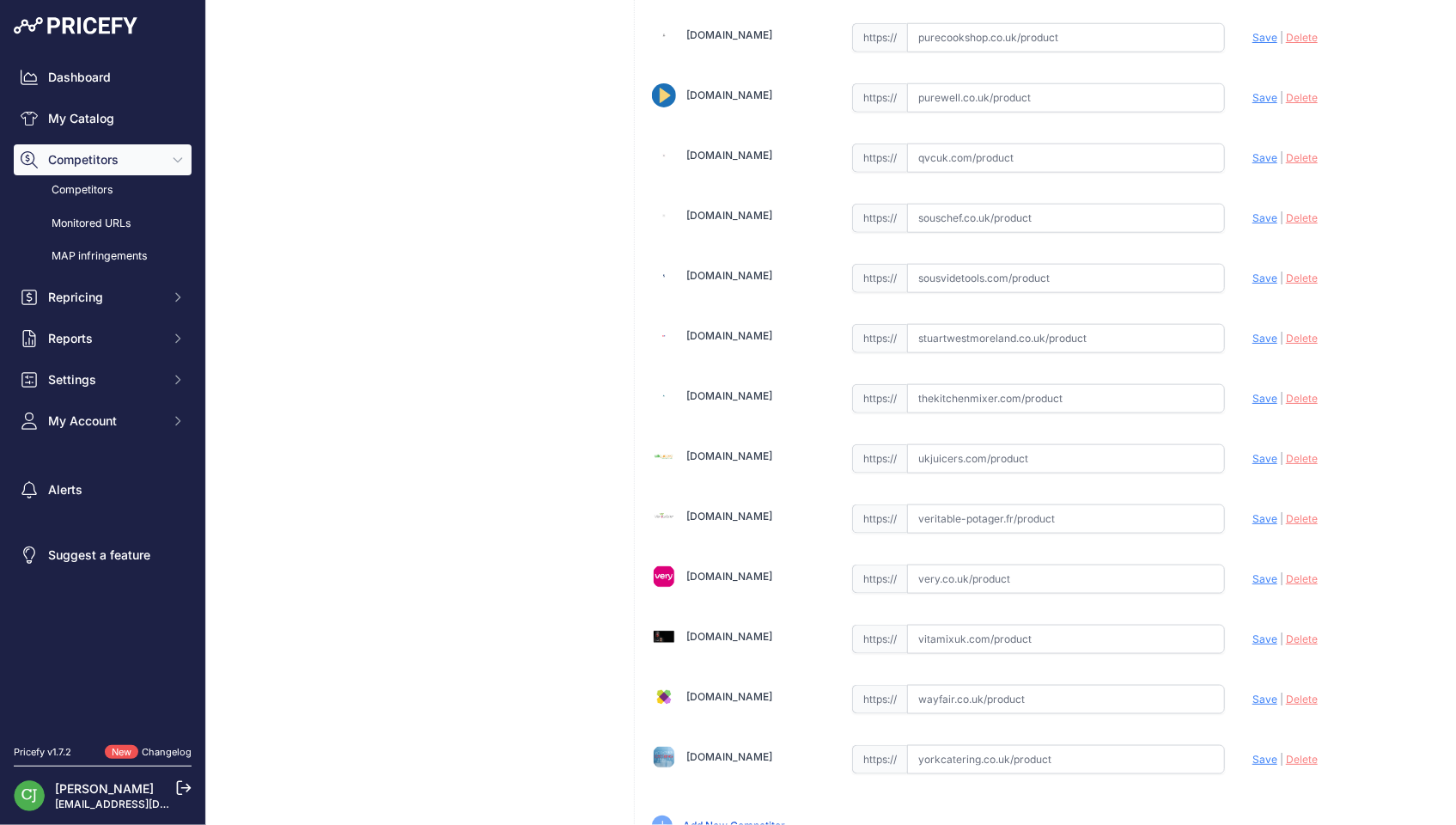
scroll to position [4246, 0]
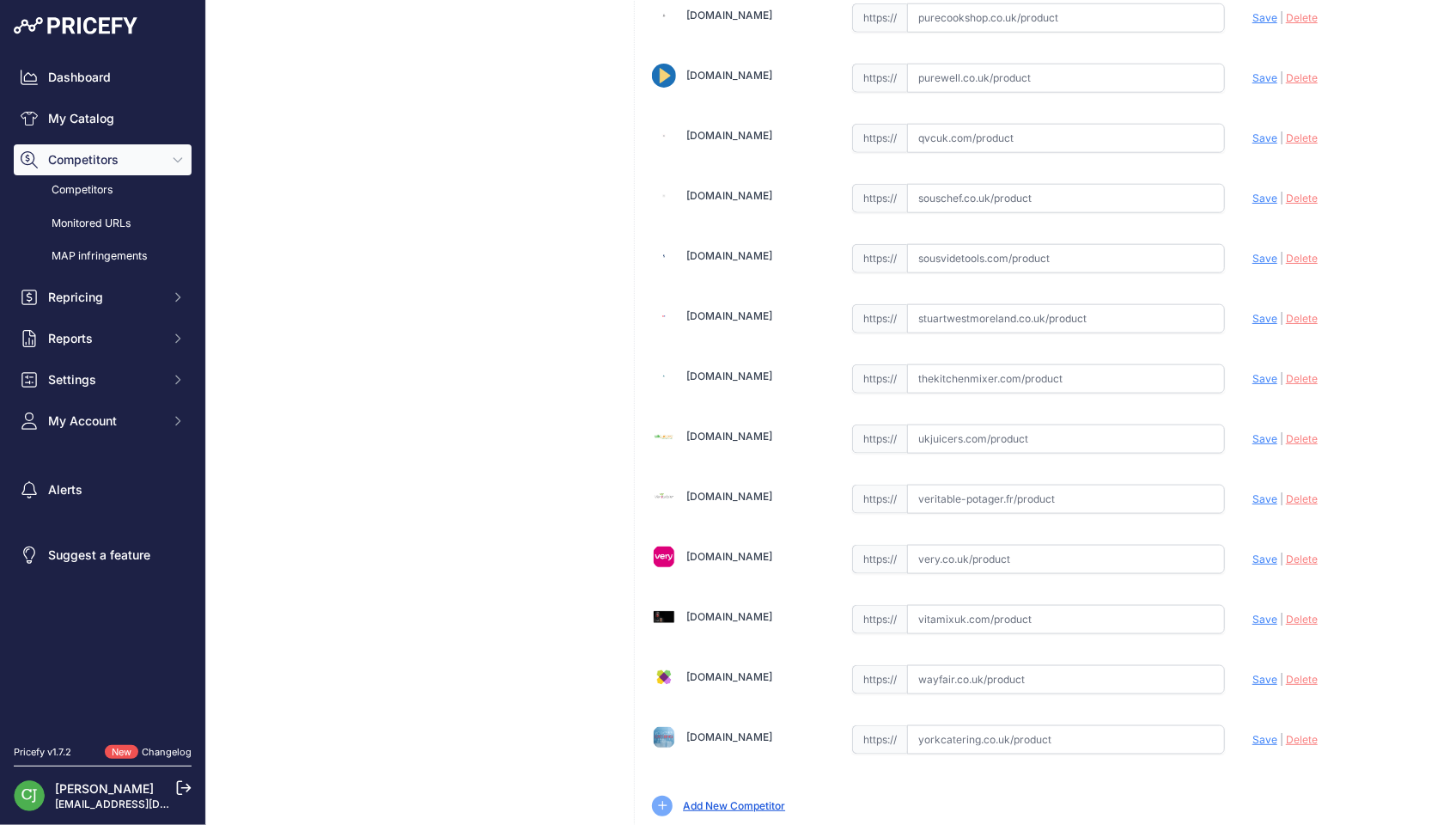
click at [933, 425] on input "text" at bounding box center [1065, 439] width 318 height 29
paste input "https://www.ukjuicers.com/cuisinart-mini-prep-pro-food-processor-ech4u"
click at [1252, 432] on span "Save" at bounding box center [1264, 438] width 25 height 13
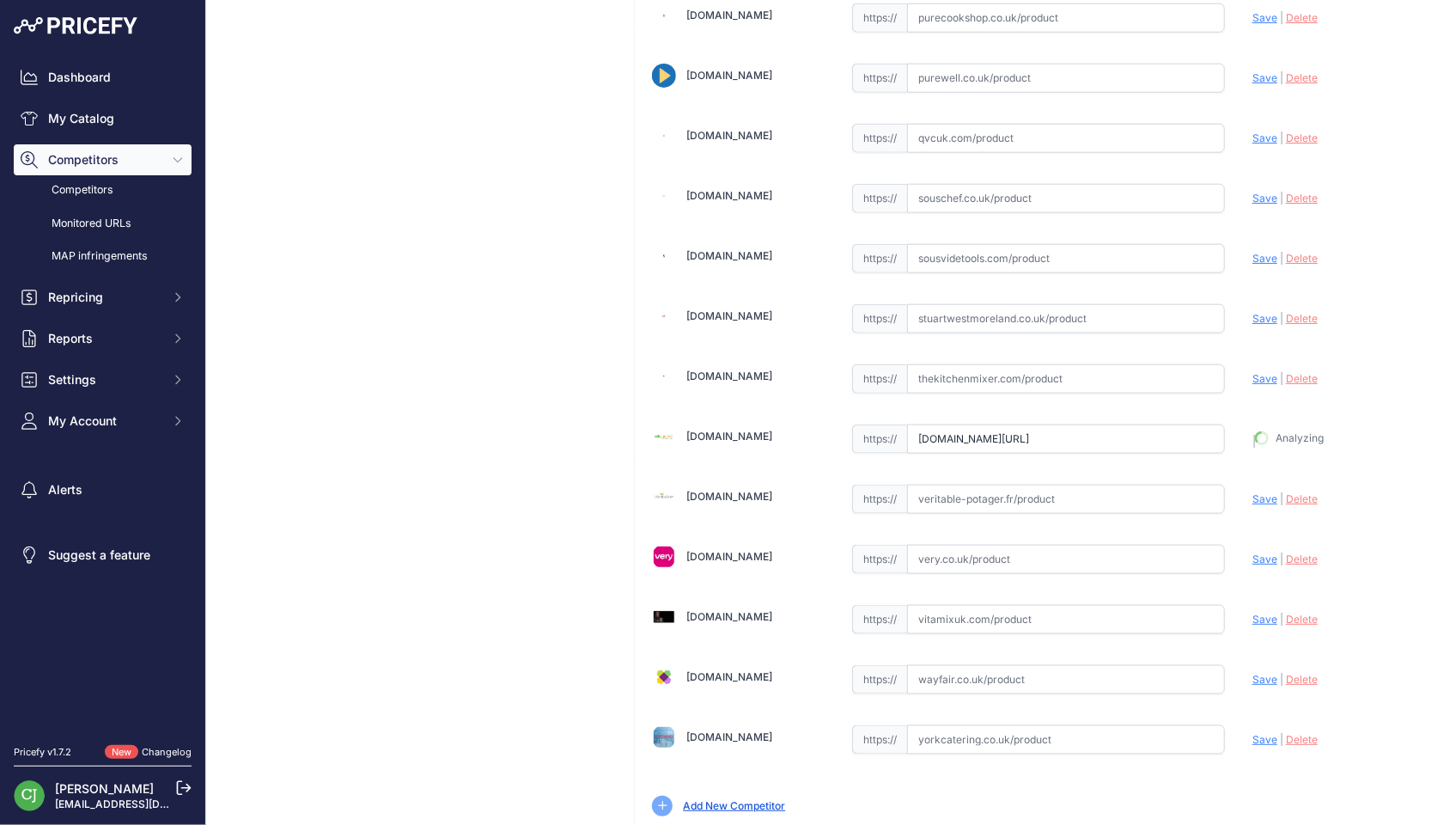
type input "https://www.ukjuicers.com/cuisinart-mini-prep-pro-food-processor-ech4u?prirule_…"
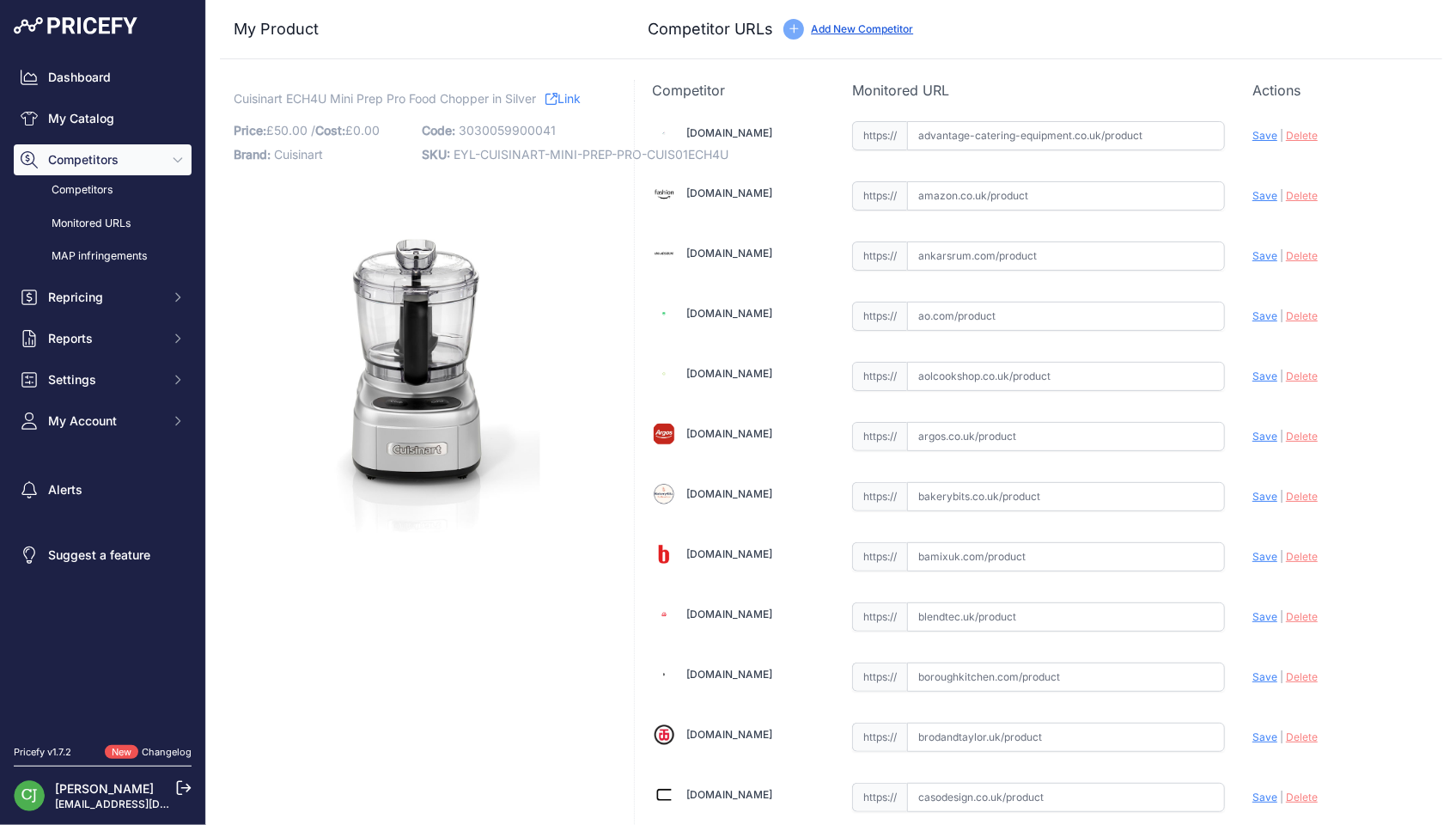
click at [913, 434] on input "text" at bounding box center [1065, 437] width 318 height 29
paste input "https://www.argos.co.uk/product/9497250"
click at [1252, 430] on span "Save" at bounding box center [1264, 436] width 25 height 13
type input "https://www.argos.co.uk/product/9497250?prirule_jdsnikfkfjsd=2926"
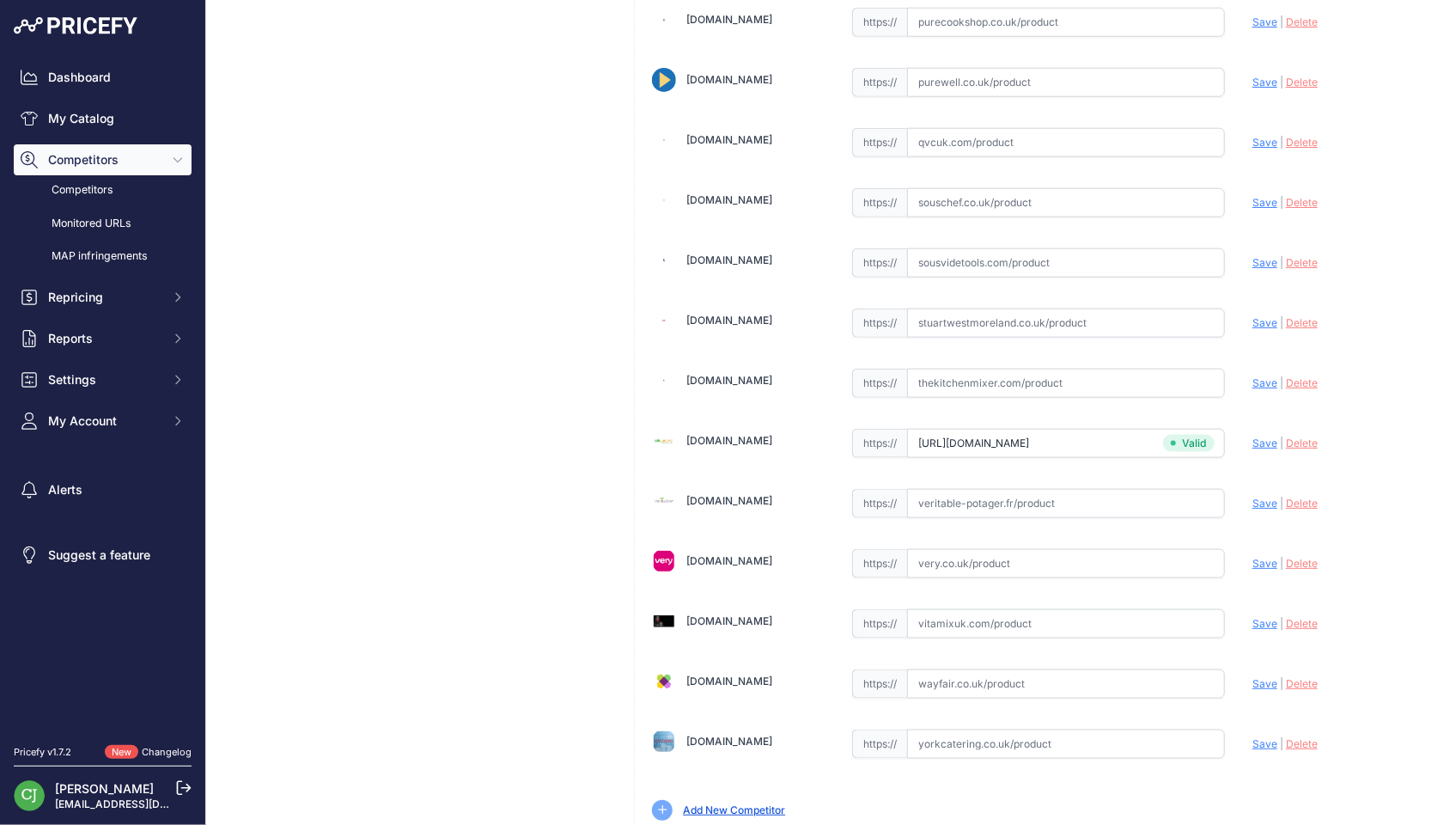
scroll to position [4246, 0]
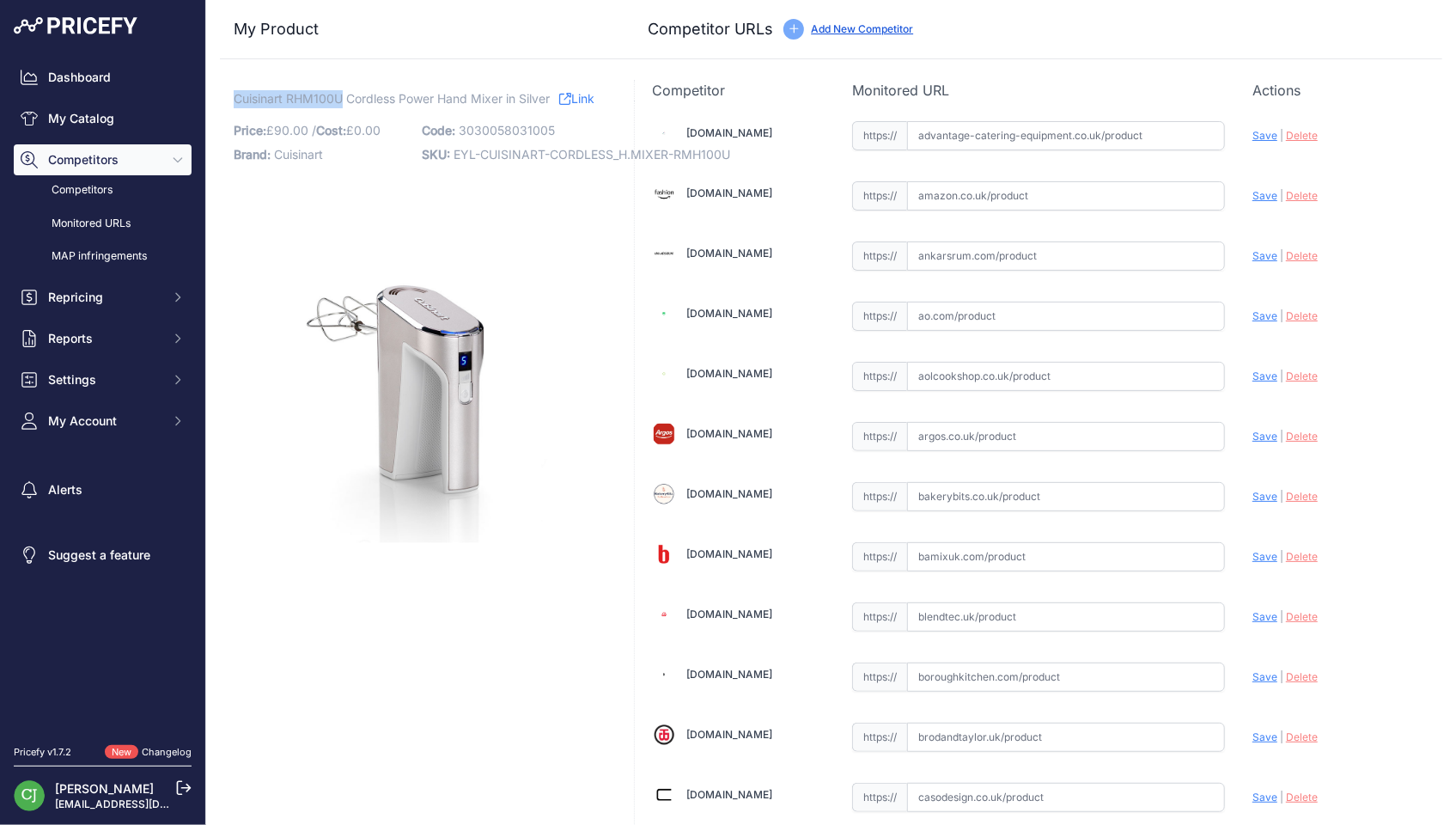
drag, startPoint x: 233, startPoint y: 94, endPoint x: 340, endPoint y: 90, distance: 107.1
click at [340, 90] on span "Cuisinart RHM100U Cordless Power Hand Mixer in Silver" at bounding box center [391, 98] width 316 height 22
copy span "Cuisinart RHM100U"
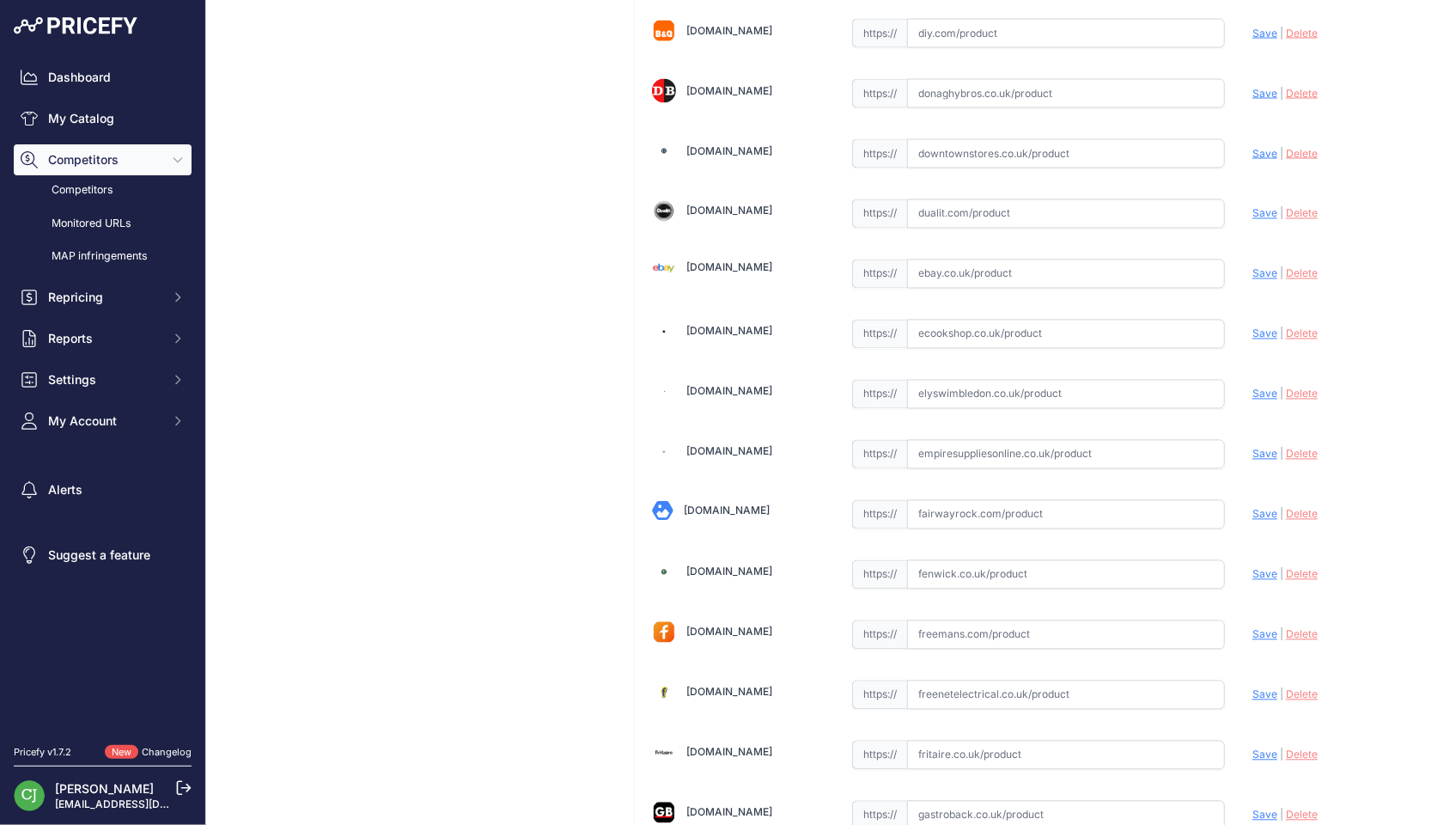
scroll to position [1546, 0]
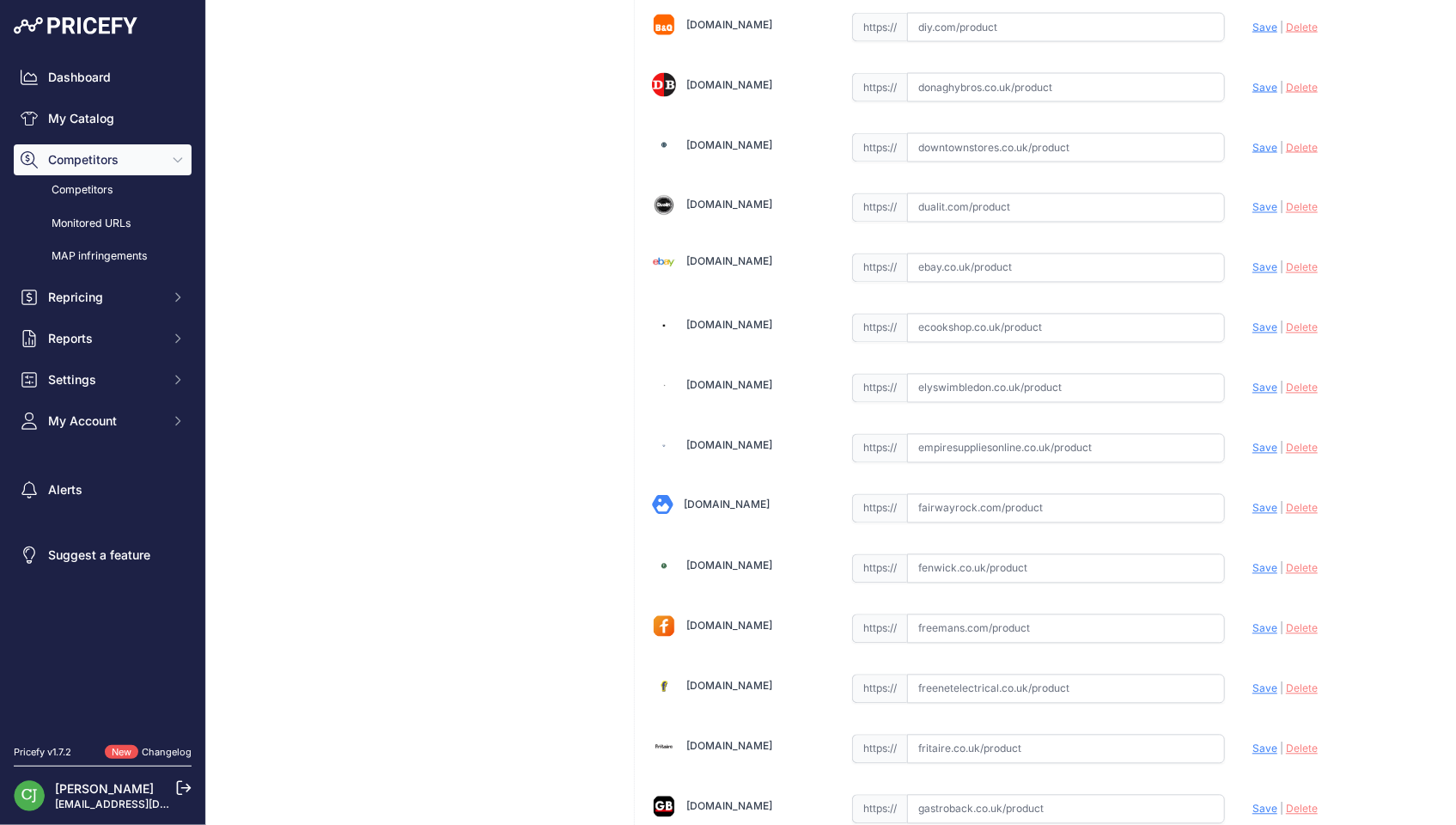
click at [960, 313] on input "text" at bounding box center [1065, 328] width 318 height 29
paste input "https://www.ecookshop.co.uk/ecookshop/product.asp?pid=RHM100U"
click at [1252, 321] on span "Save" at bounding box center [1264, 327] width 25 height 13
type input "https://www.ecookshop.co.uk/ecookshop/product.asp?pid=RHM100U&prirule_jdsnikfkf…"
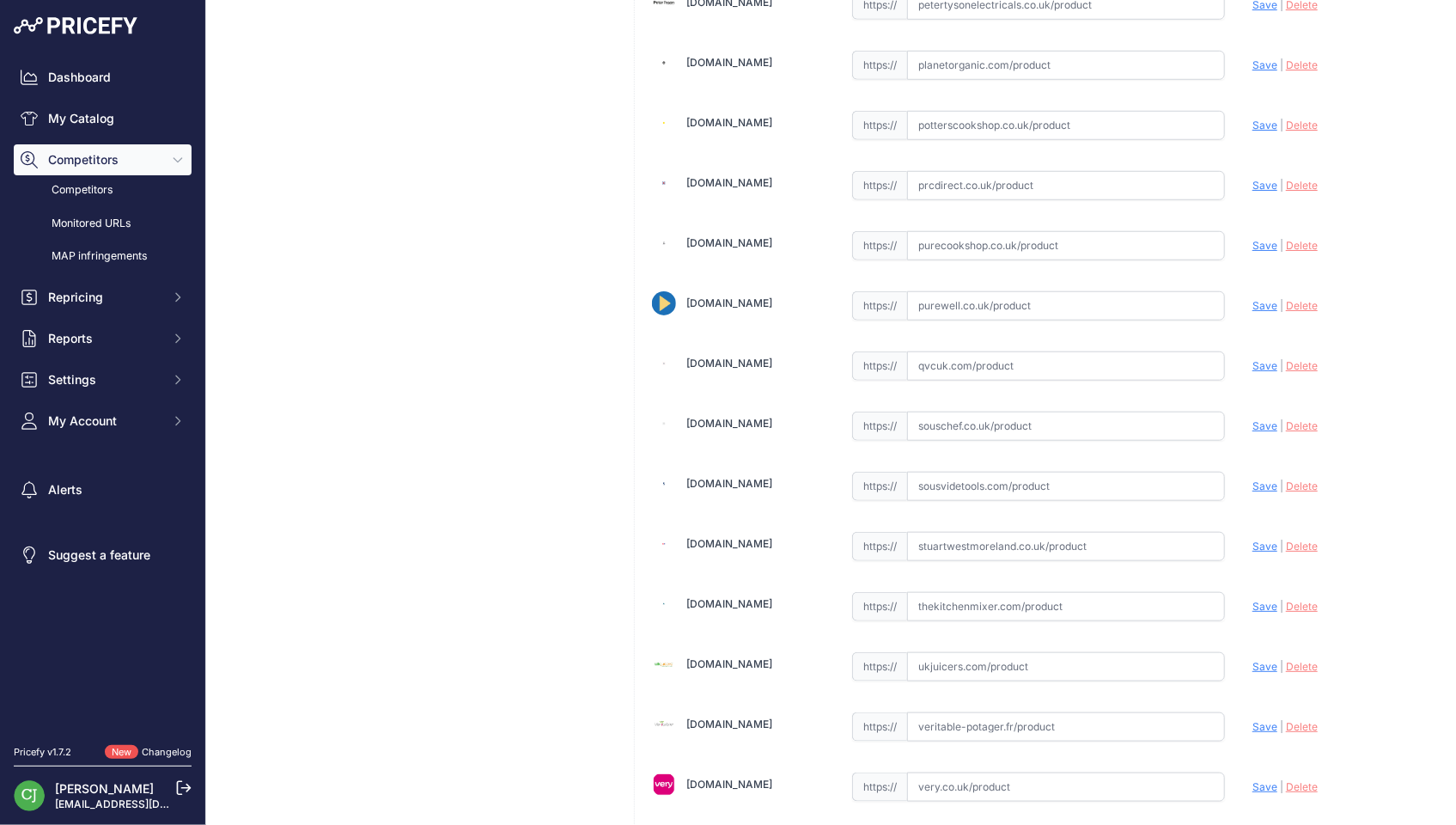
scroll to position [4246, 0]
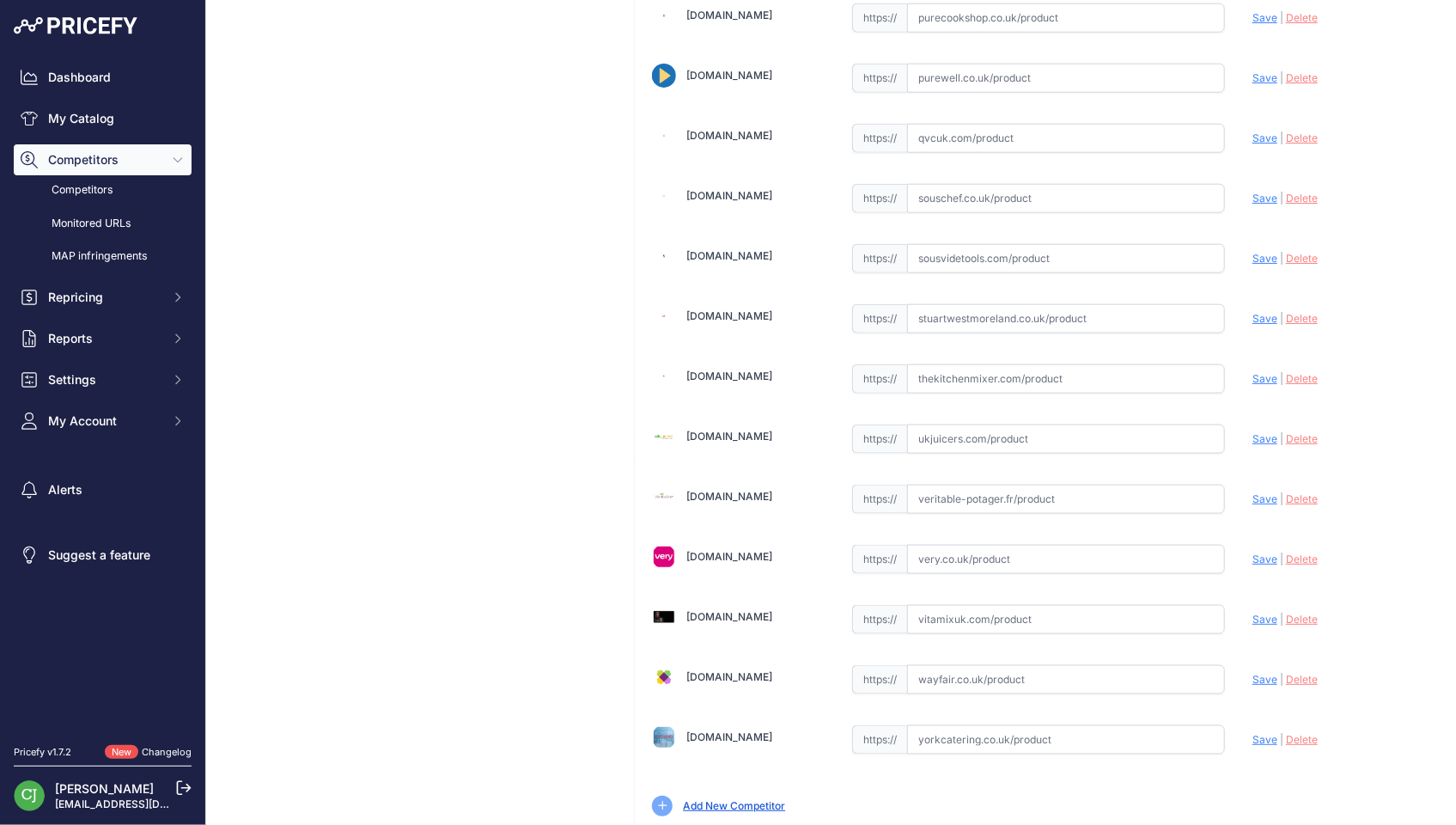
click at [948, 425] on input "text" at bounding box center [1065, 439] width 318 height 29
paste input "https://www.ukjuicers.com/cuisinart-cordless-power-hand-mixer-rhm100u"
click at [1255, 432] on span "Save" at bounding box center [1264, 438] width 25 height 13
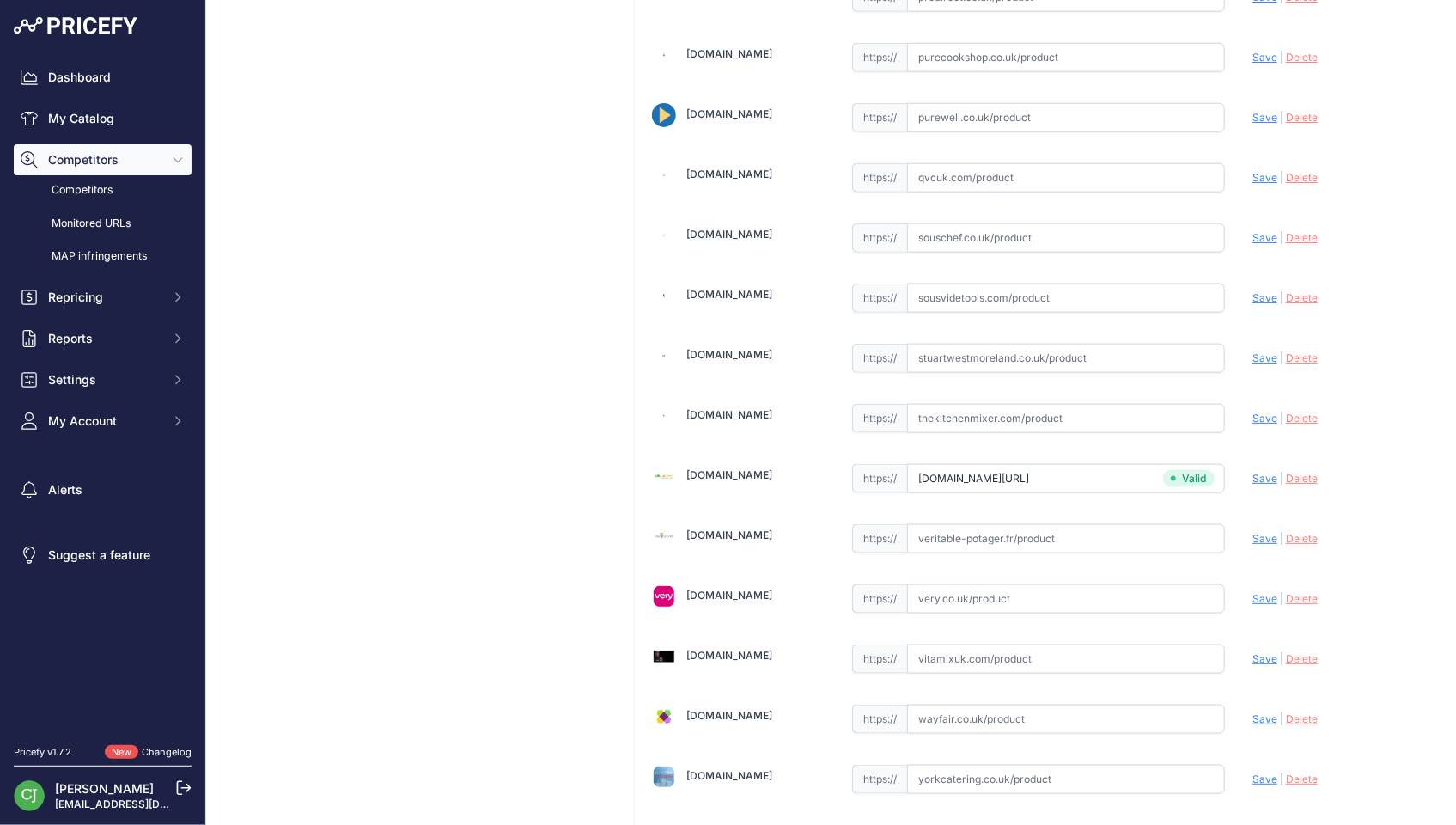
type input "https://www.ukjuicers.com/cuisinart-cordless-power-hand-mixer-rhm100u?prirule_j…"
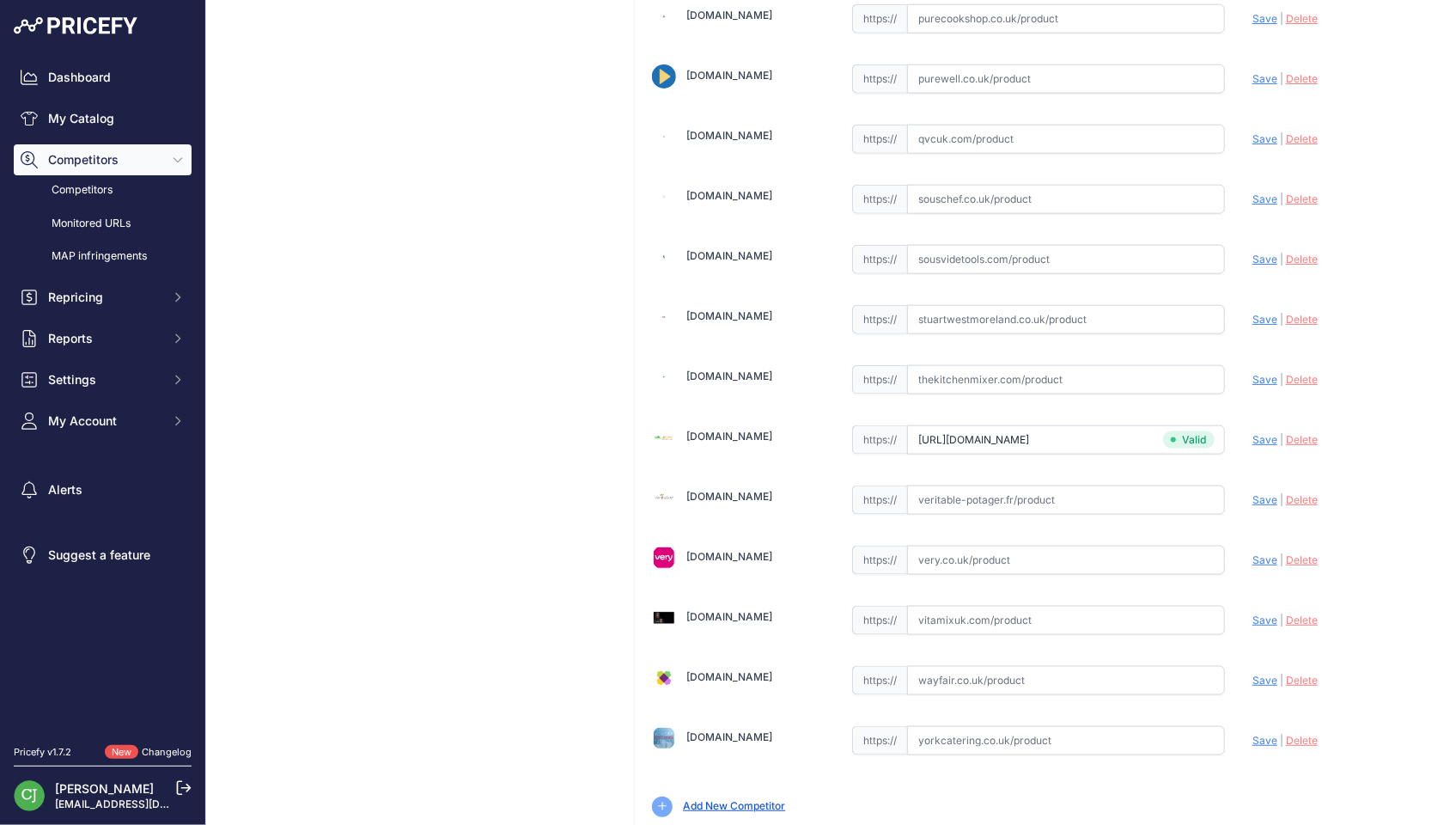
scroll to position [4246, 0]
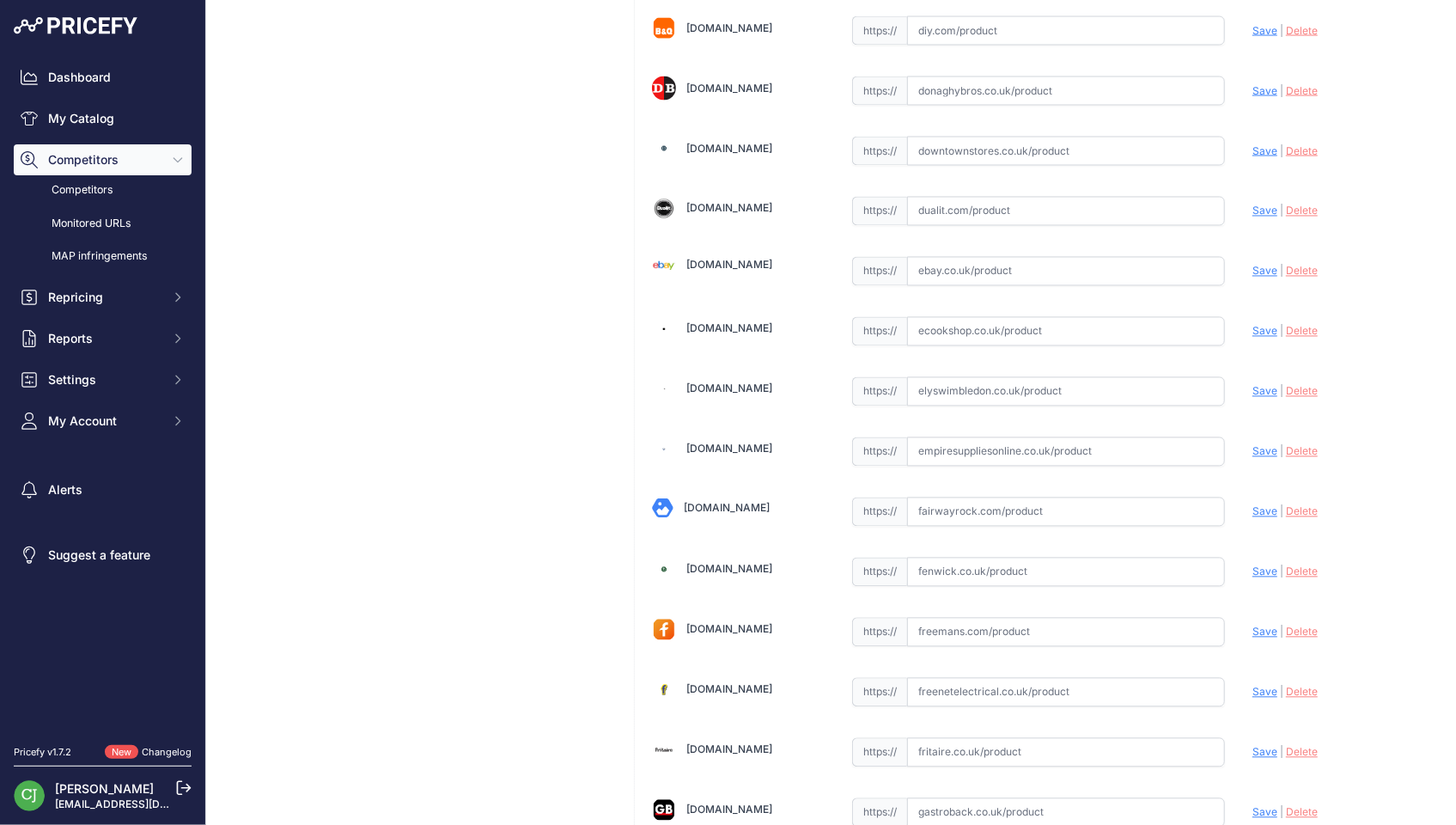
scroll to position [1546, 0]
click at [935, 313] on input "text" at bounding box center [1065, 328] width 318 height 29
paste input "https://www.ecookshop.co.uk/ecookshop/product.asp?pid=GRMC3U"
click at [1252, 321] on span "Save" at bounding box center [1264, 327] width 25 height 13
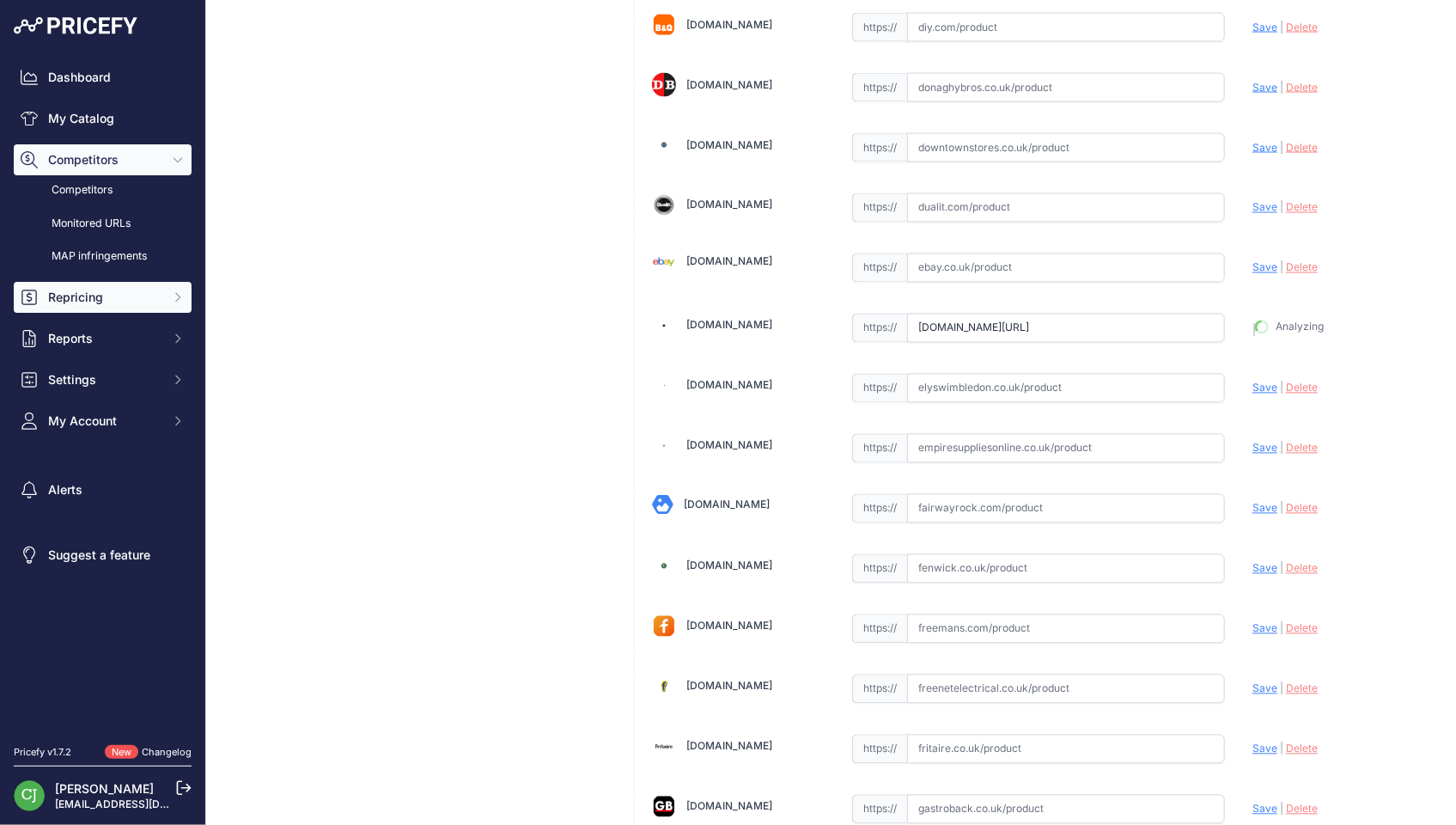
type input "https://www.ecookshop.co.uk/ecookshop/product.asp?pid=GRMC3U&prirule_jdsnikfkfj…"
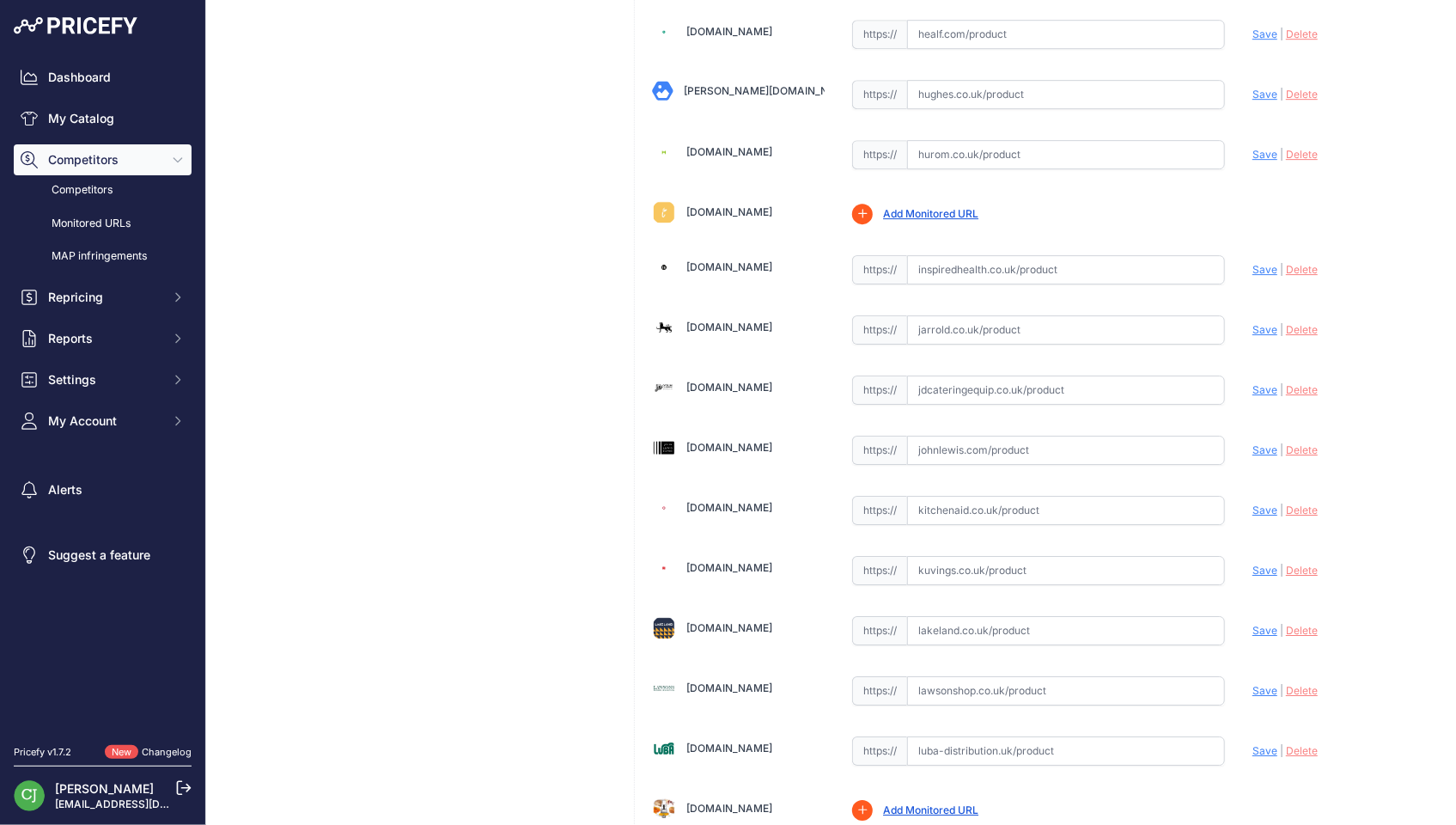
scroll to position [2749, 0]
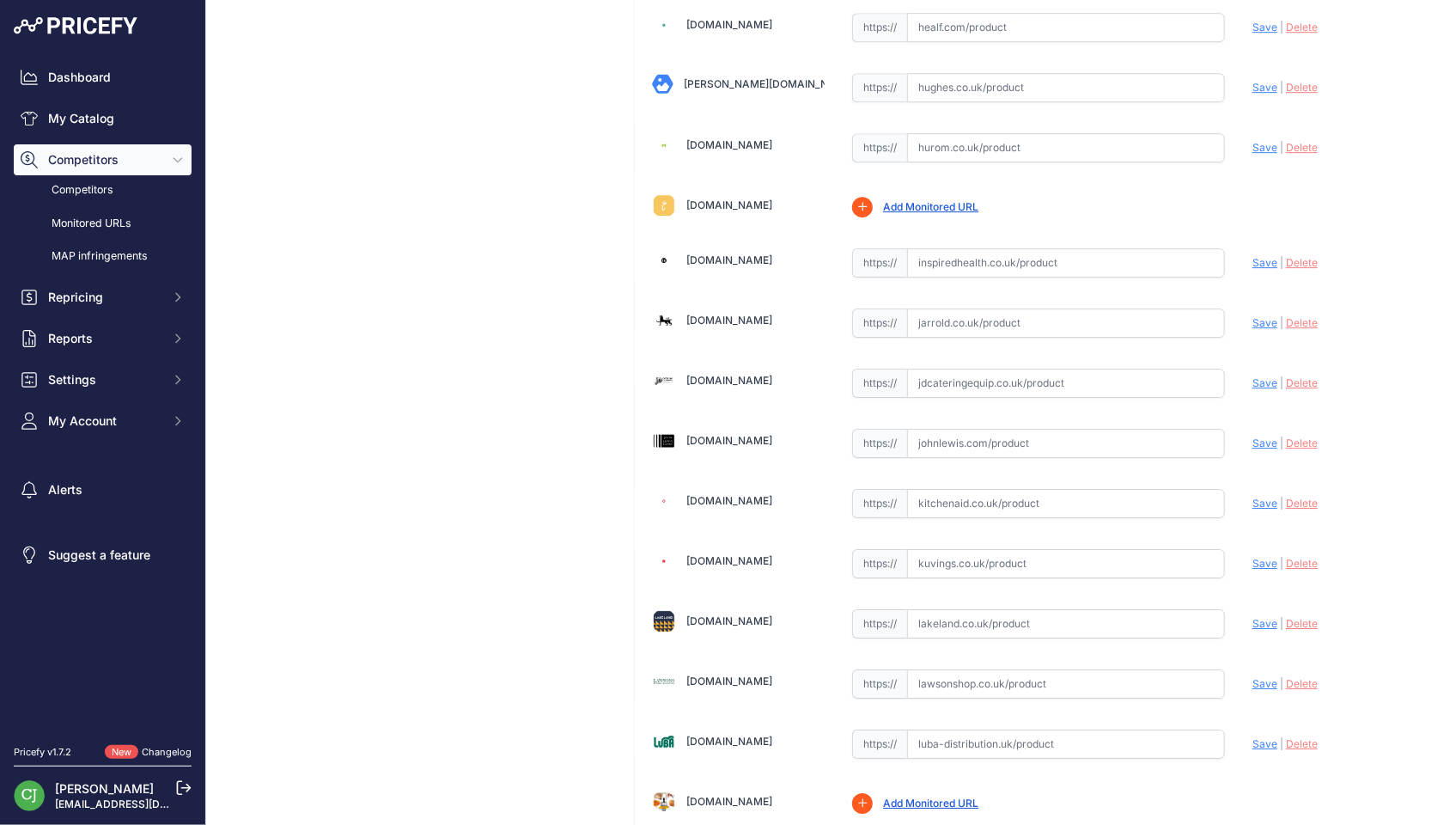
click input "text"
paste input "https://www.johnlewis.com/cuisinart-cook-in-multi-cooker/p5737678"
click span "Save"
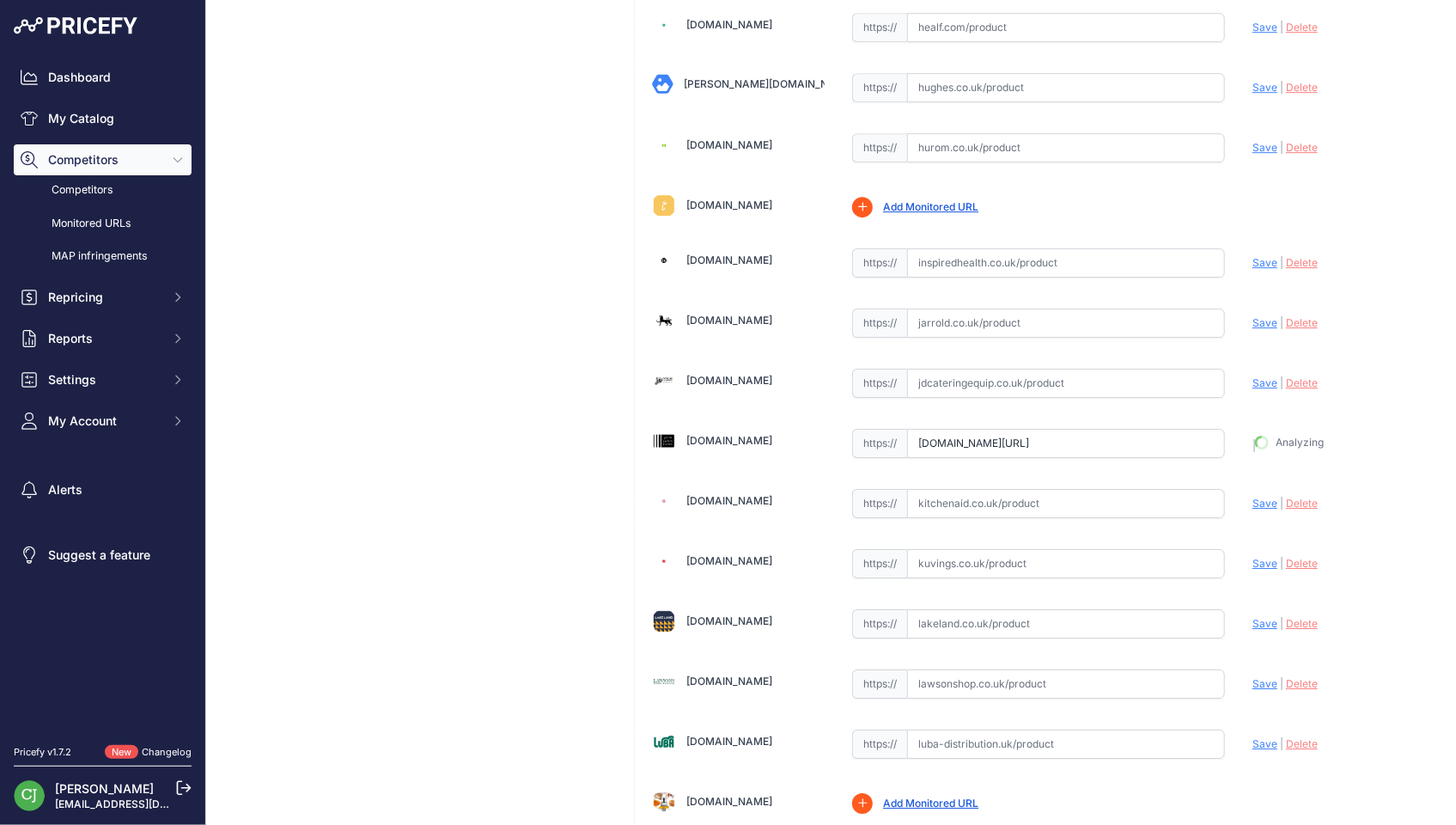
type input "https://www.johnlewis.com/cuisinart-cook-in-multi-cooker/p5737678?prirule_jdsni…"
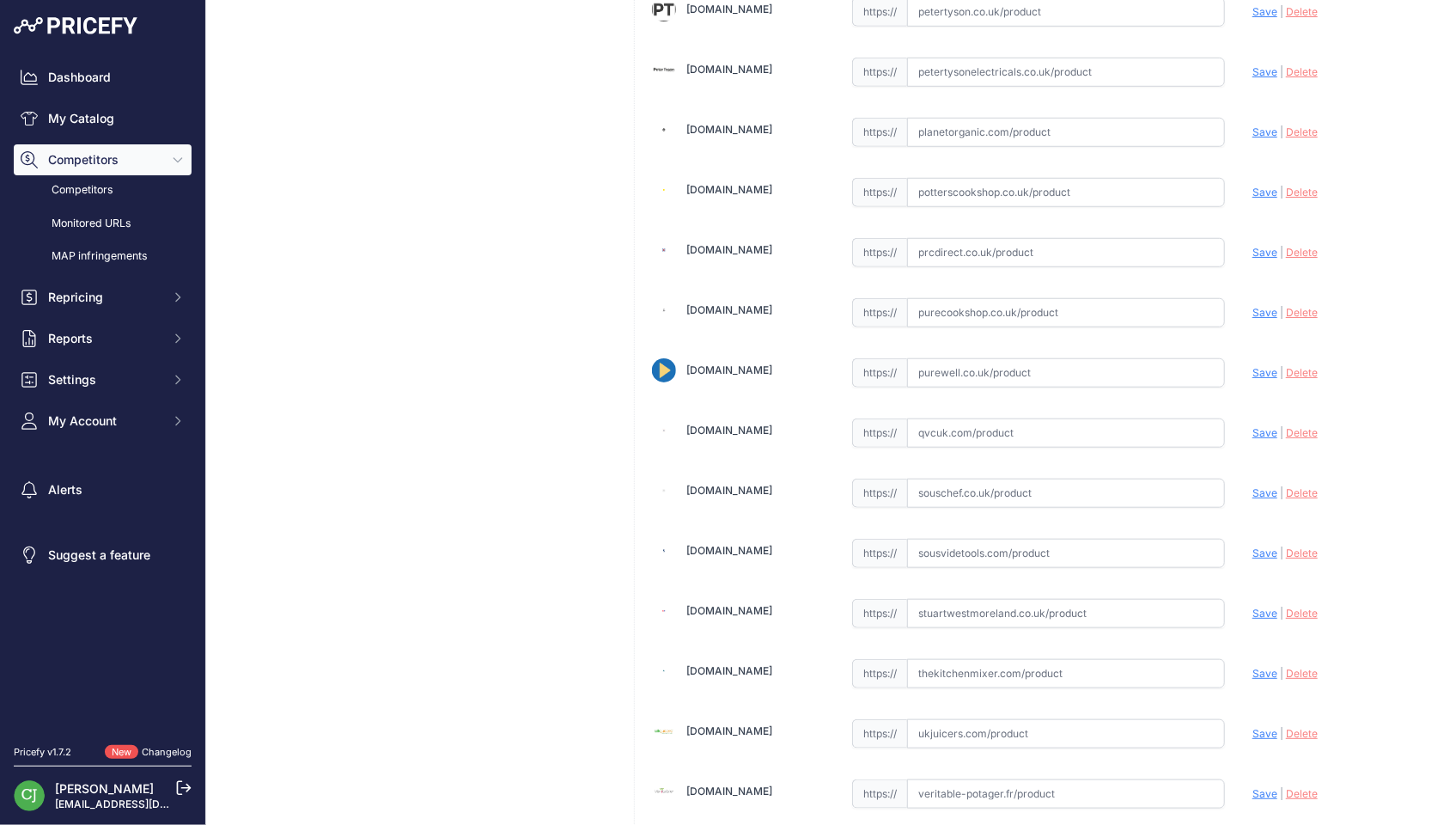
scroll to position [4246, 0]
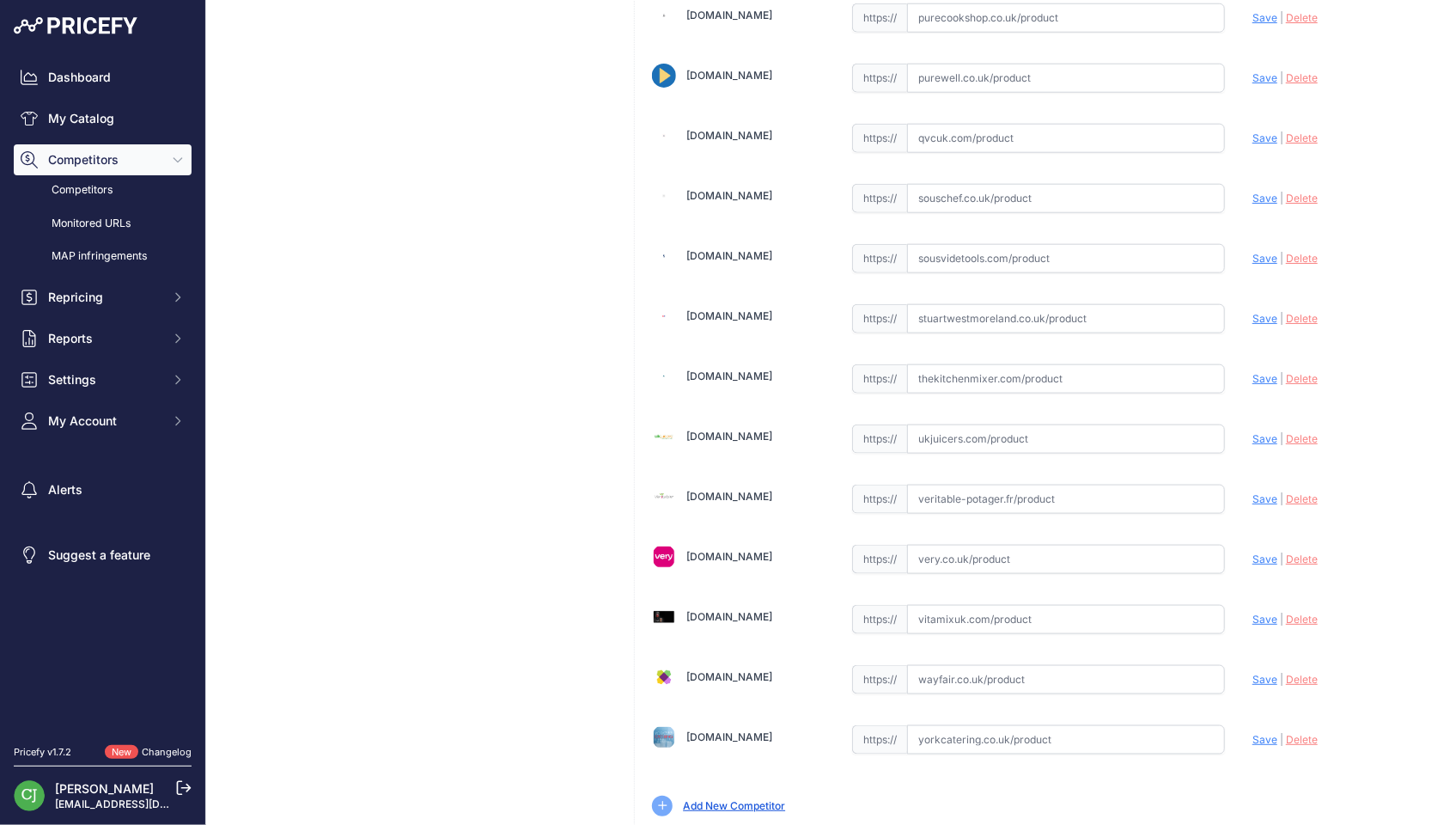
drag, startPoint x: 942, startPoint y: 382, endPoint x: 952, endPoint y: 381, distance: 10.0
click input "text"
paste input "https://www.ukjuicers.com/cuisinart-cook-in-multi-cooker-grmc3u"
click span "Save"
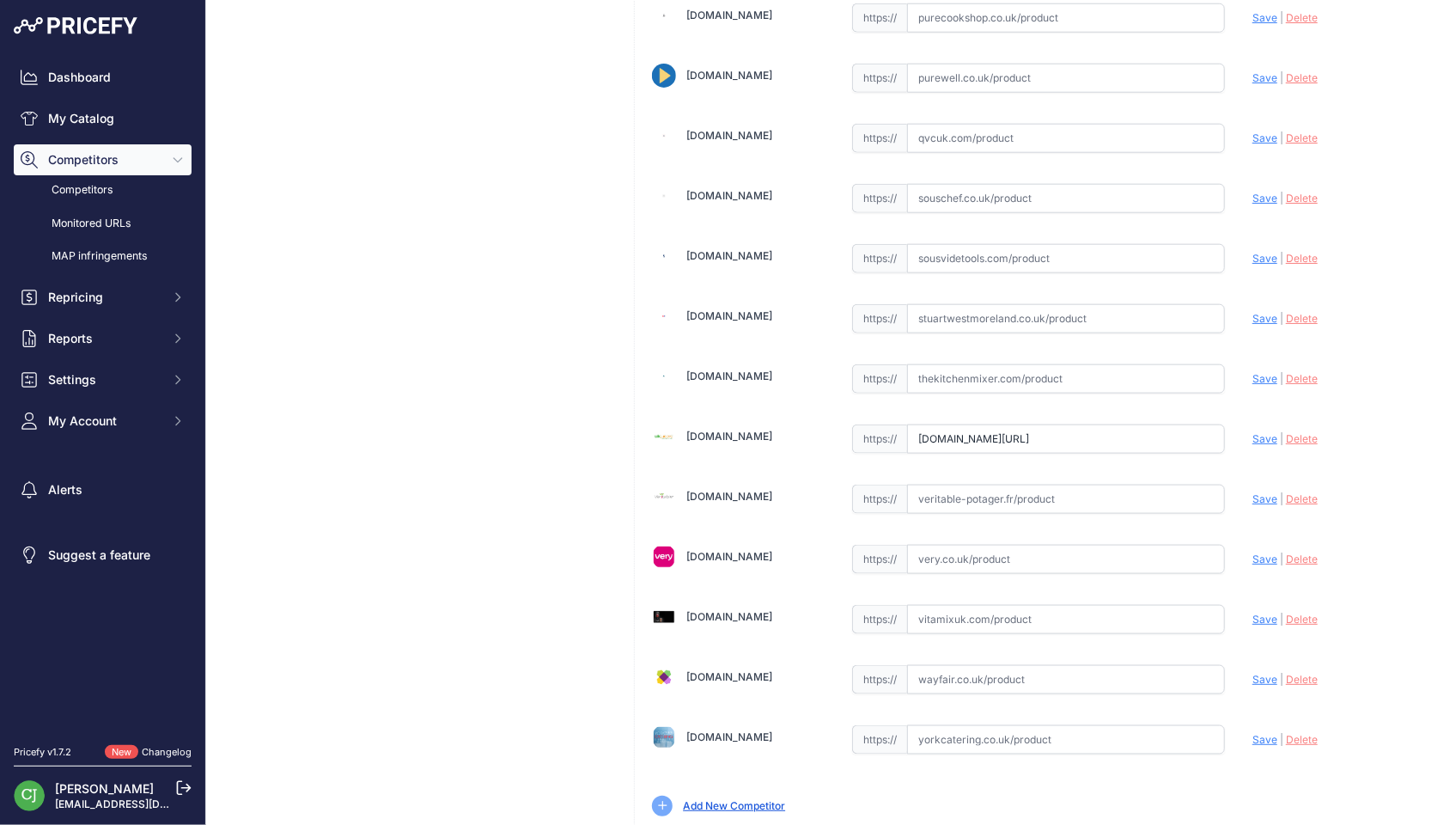
scroll to position [0, 0]
type input "https://www.ukjuicers.com/cuisinart-cook-in-multi-cooker-grmc3u?prirule_jdsnikf…"
click link "Done"
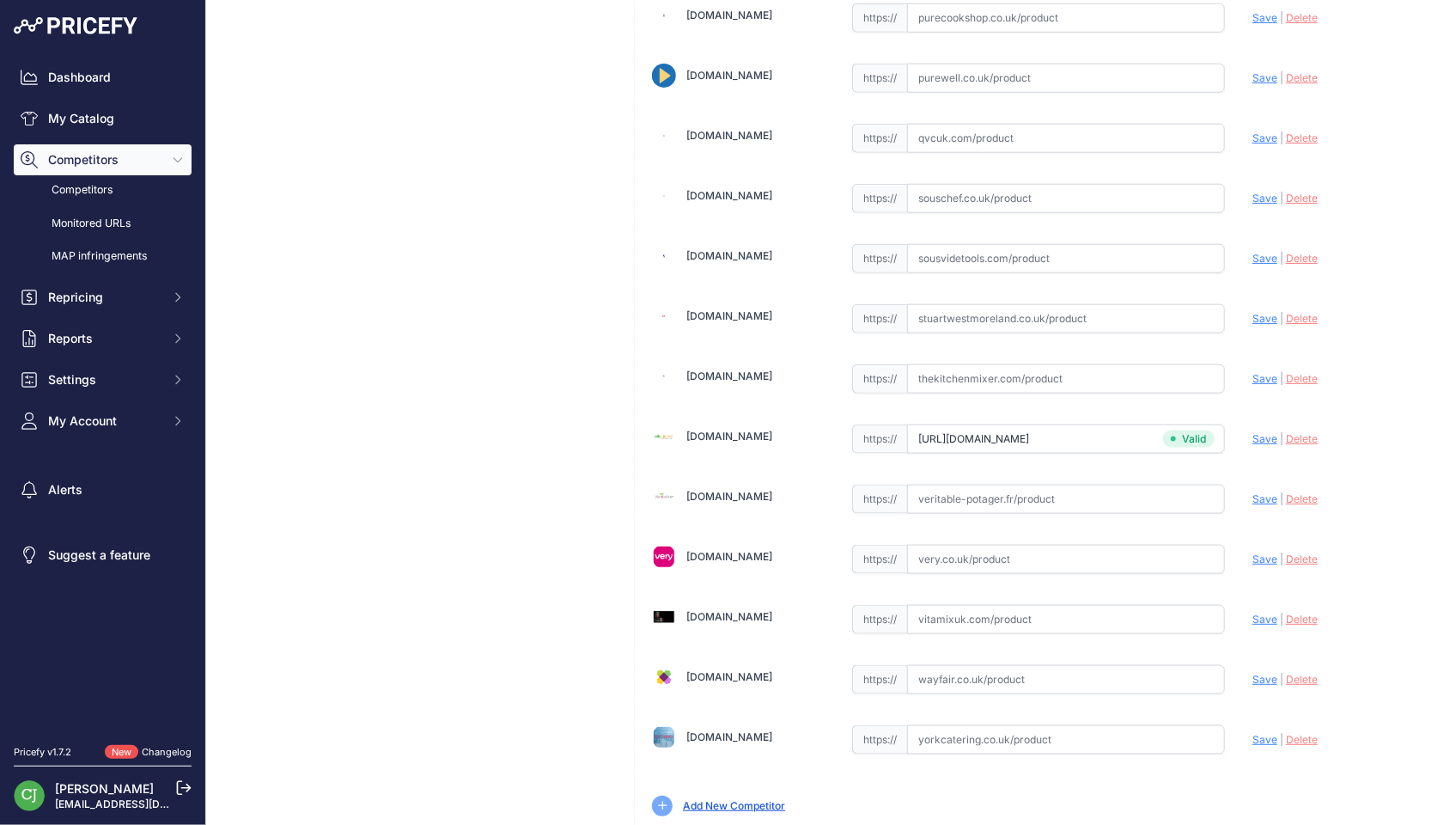
click link "Done"
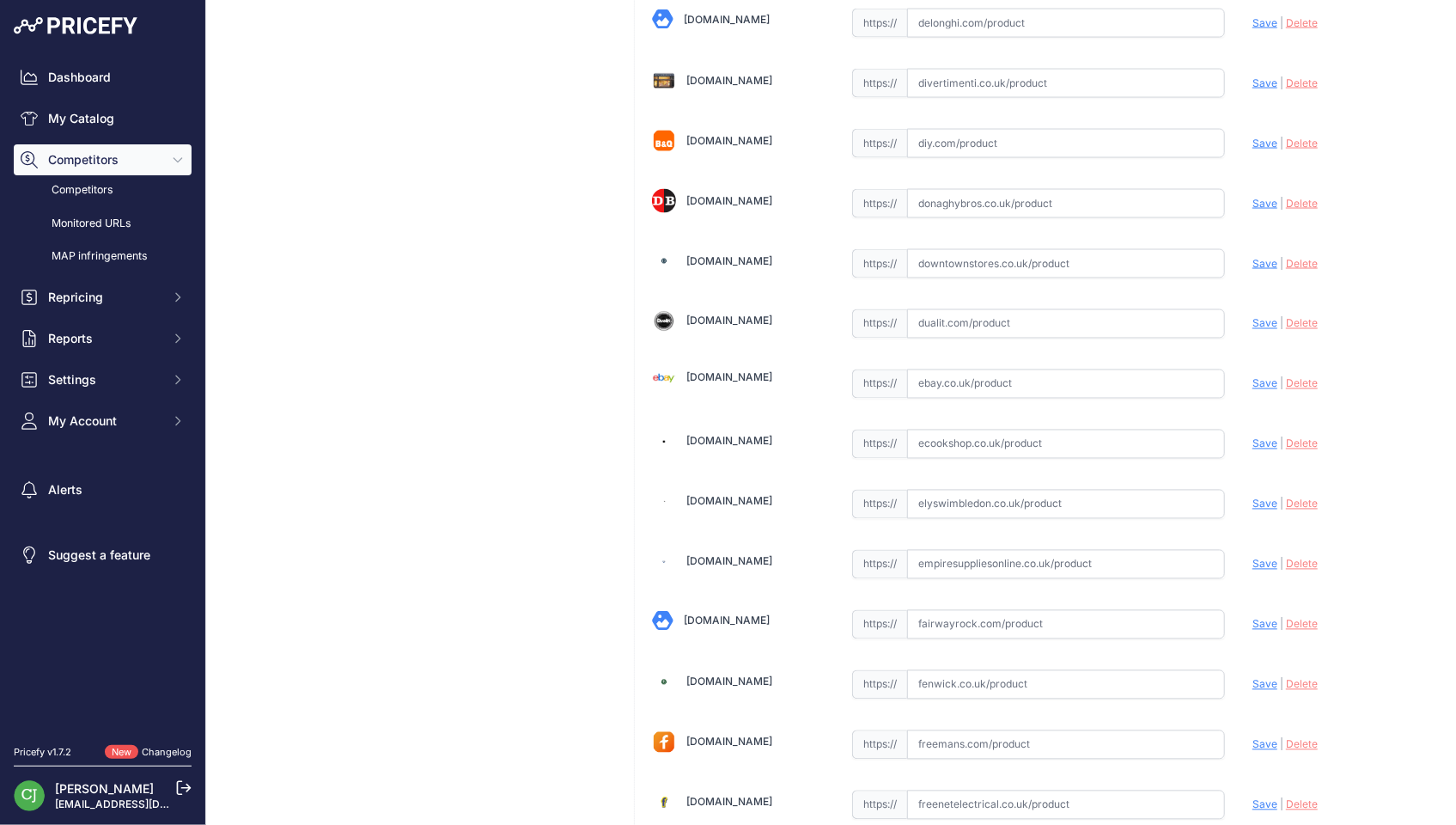
scroll to position [1546, 0]
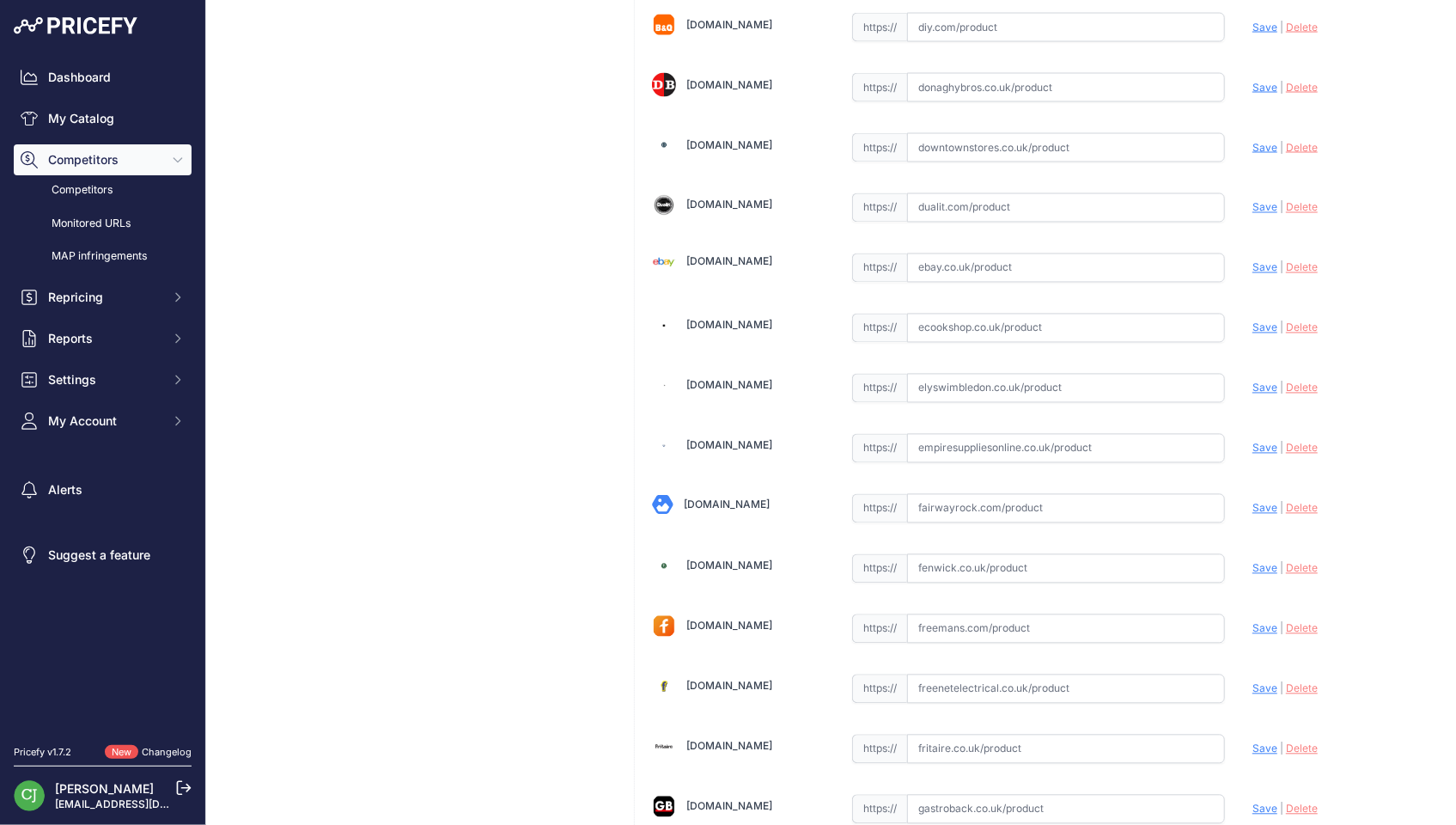
click at [927, 313] on input "text" at bounding box center [1065, 328] width 318 height 29
paste input "[URL][DOMAIN_NAME]"
drag, startPoint x: 1255, startPoint y: 307, endPoint x: 1240, endPoint y: 313, distance: 16.2
click at [1255, 321] on span "Save" at bounding box center [1264, 327] width 25 height 13
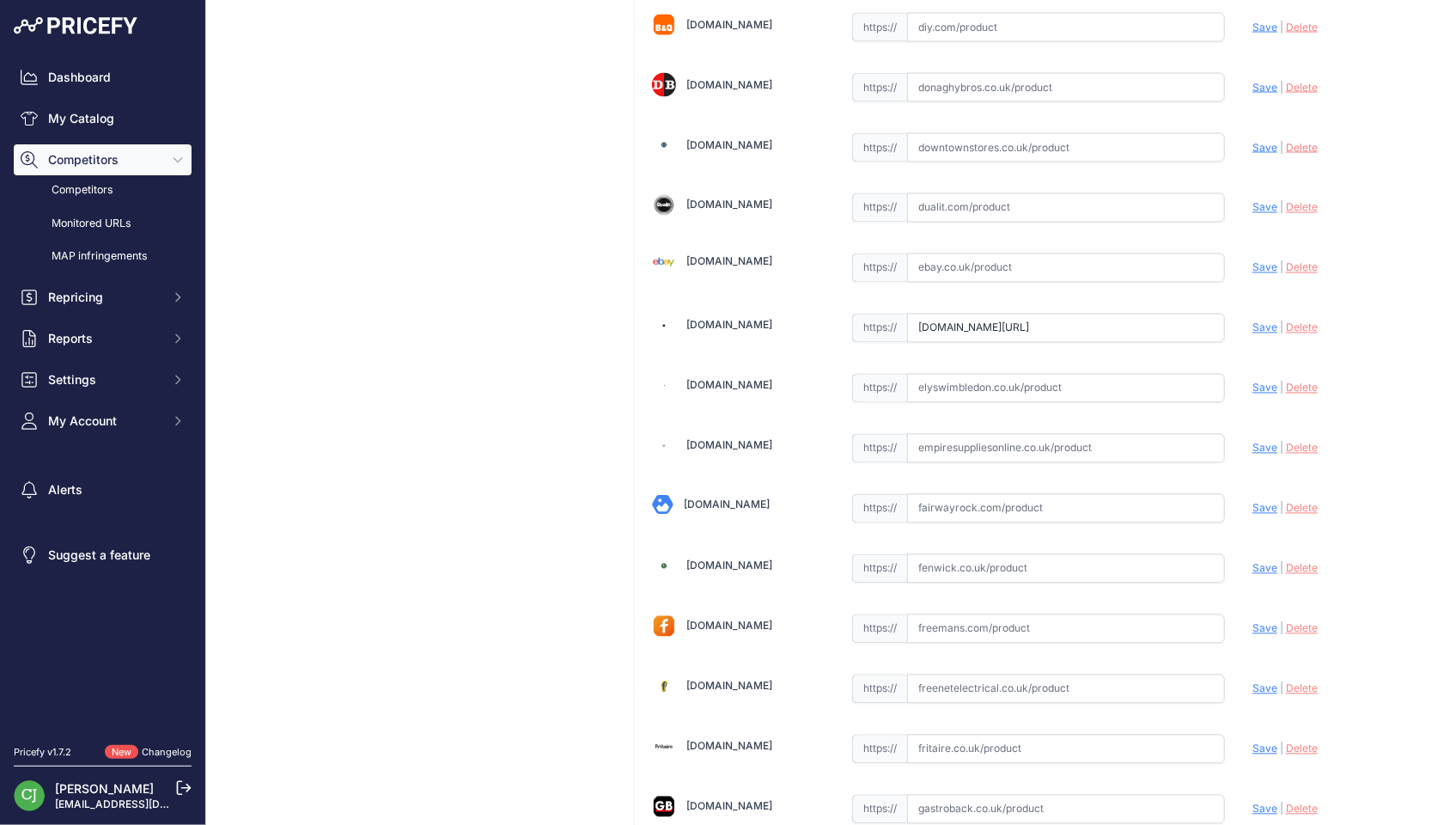
scroll to position [0, 0]
type input "[URL][DOMAIN_NAME]"
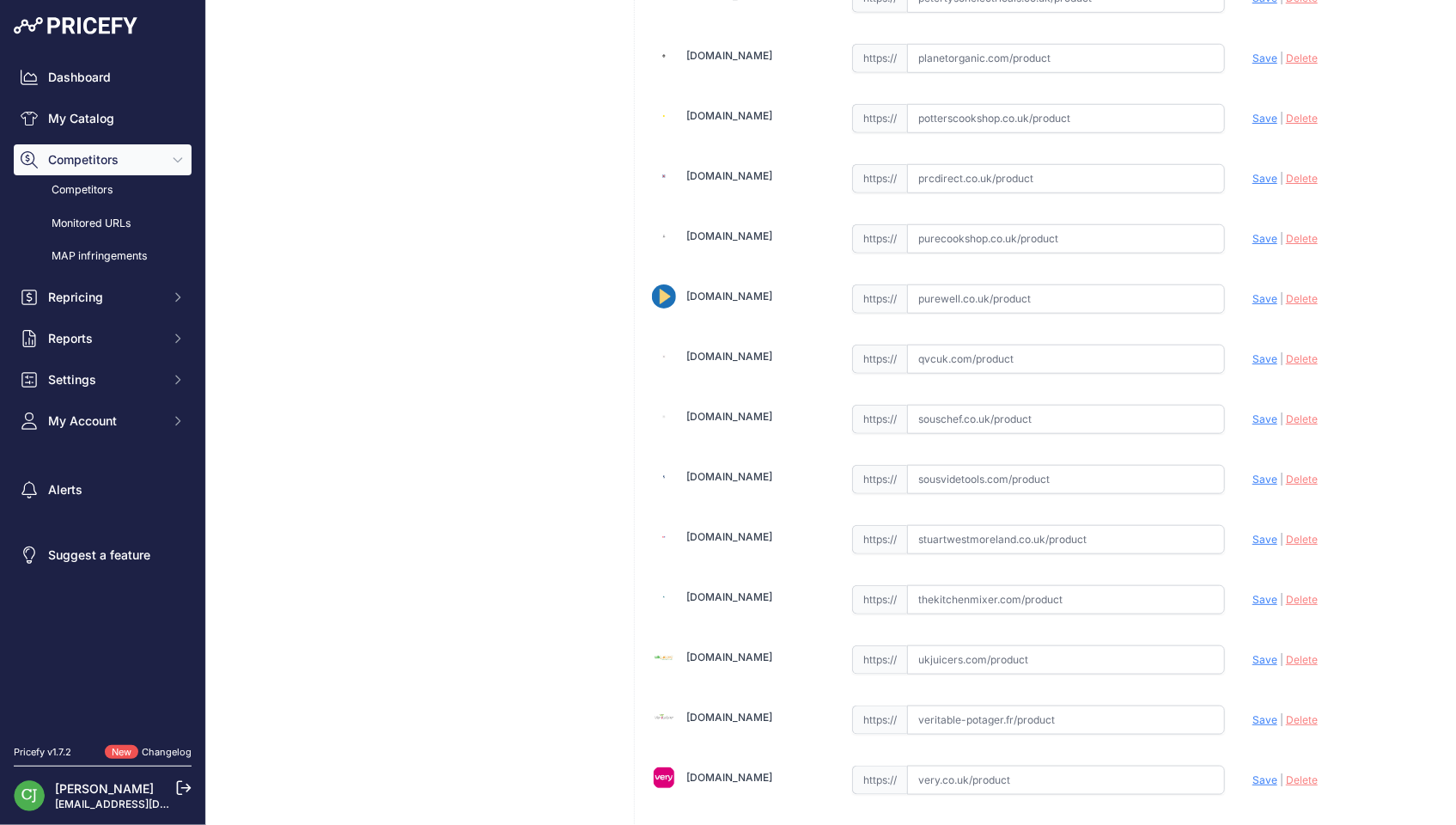
scroll to position [4246, 0]
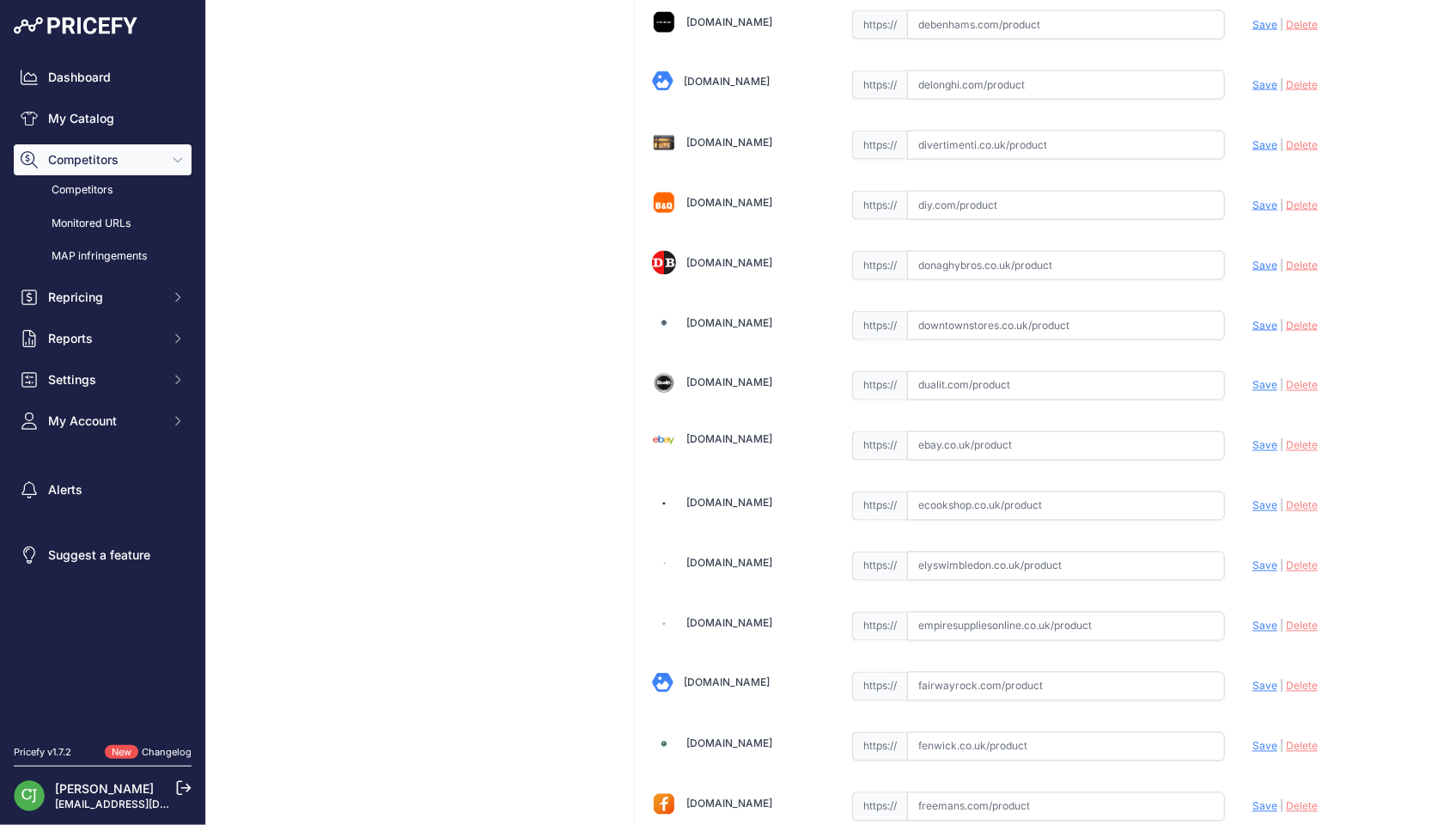
scroll to position [1374, 0]
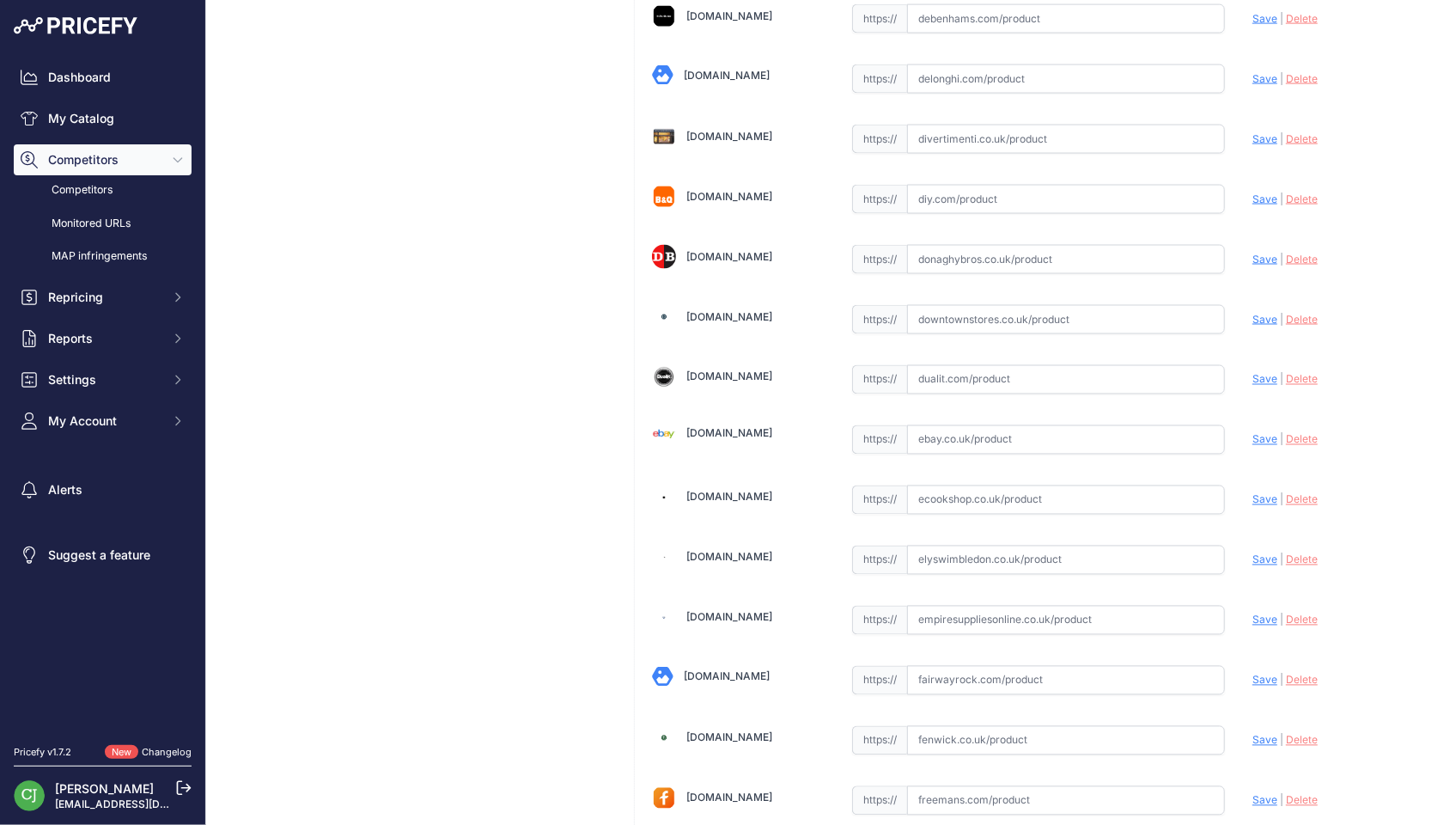
click at [1007, 486] on input "text" at bounding box center [1065, 500] width 318 height 29
paste input "[URL][DOMAIN_NAME]"
click at [1252, 493] on span "Save" at bounding box center [1264, 499] width 25 height 13
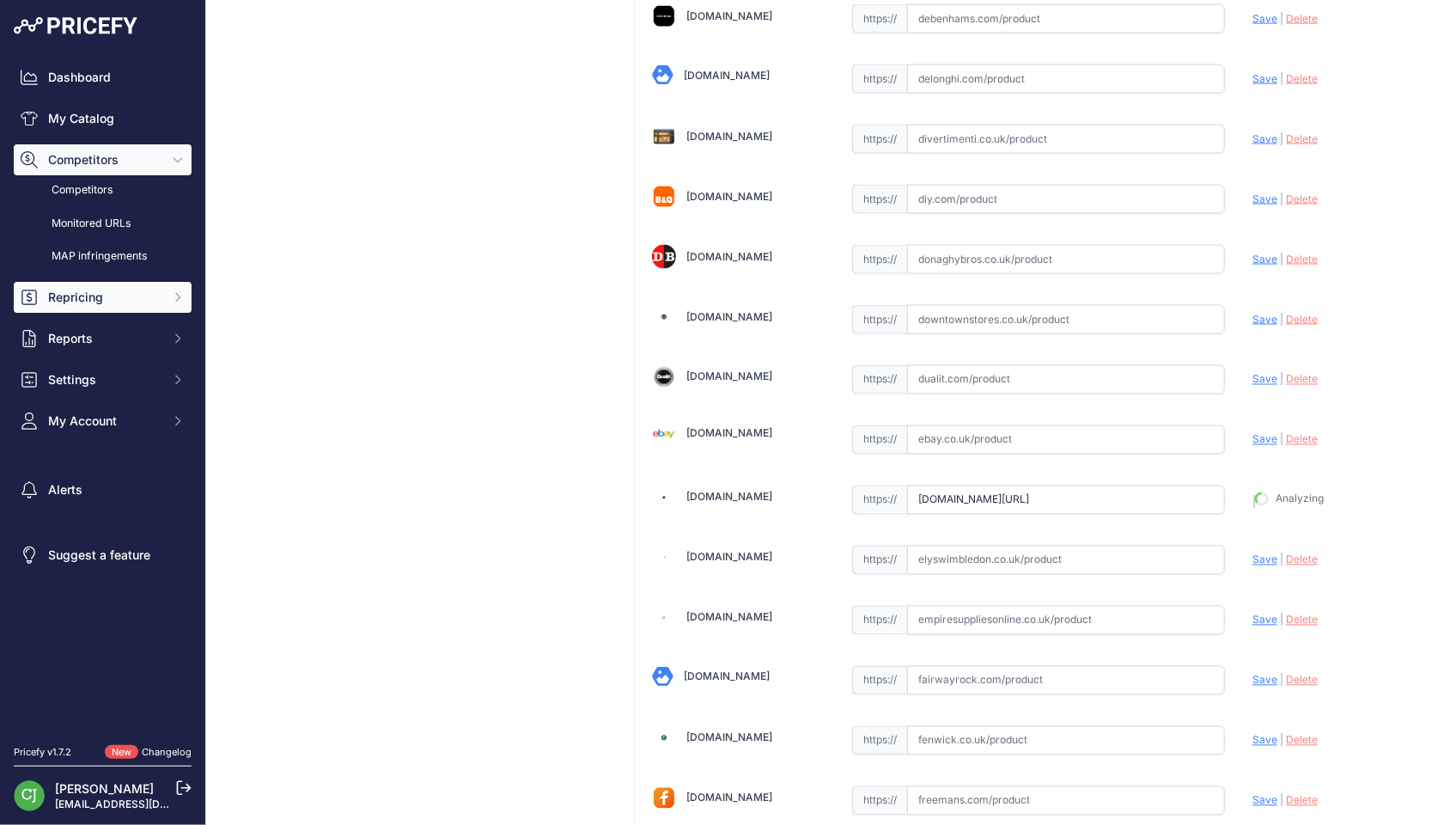
type input "[URL][DOMAIN_NAME]"
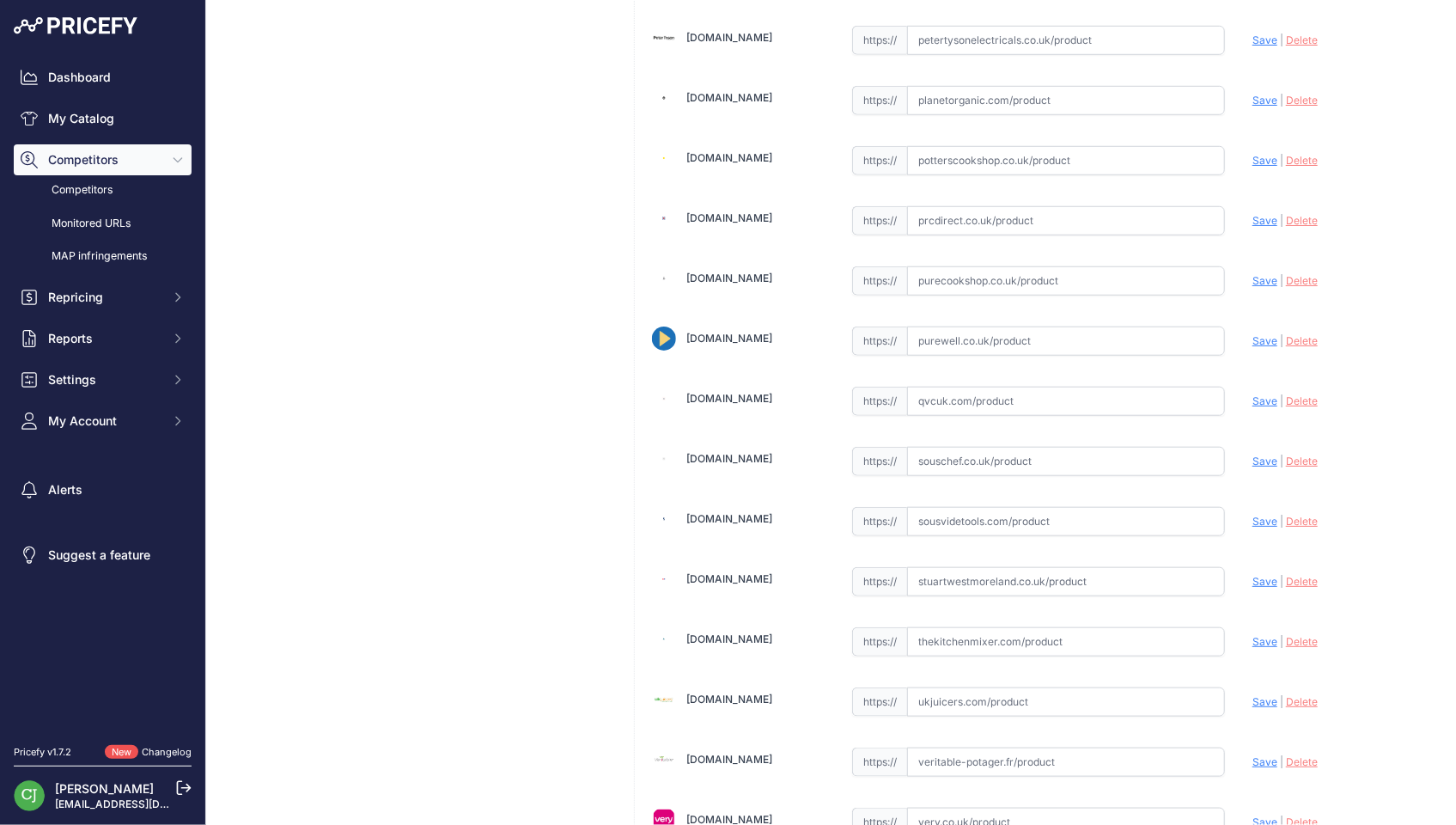
scroll to position [4246, 0]
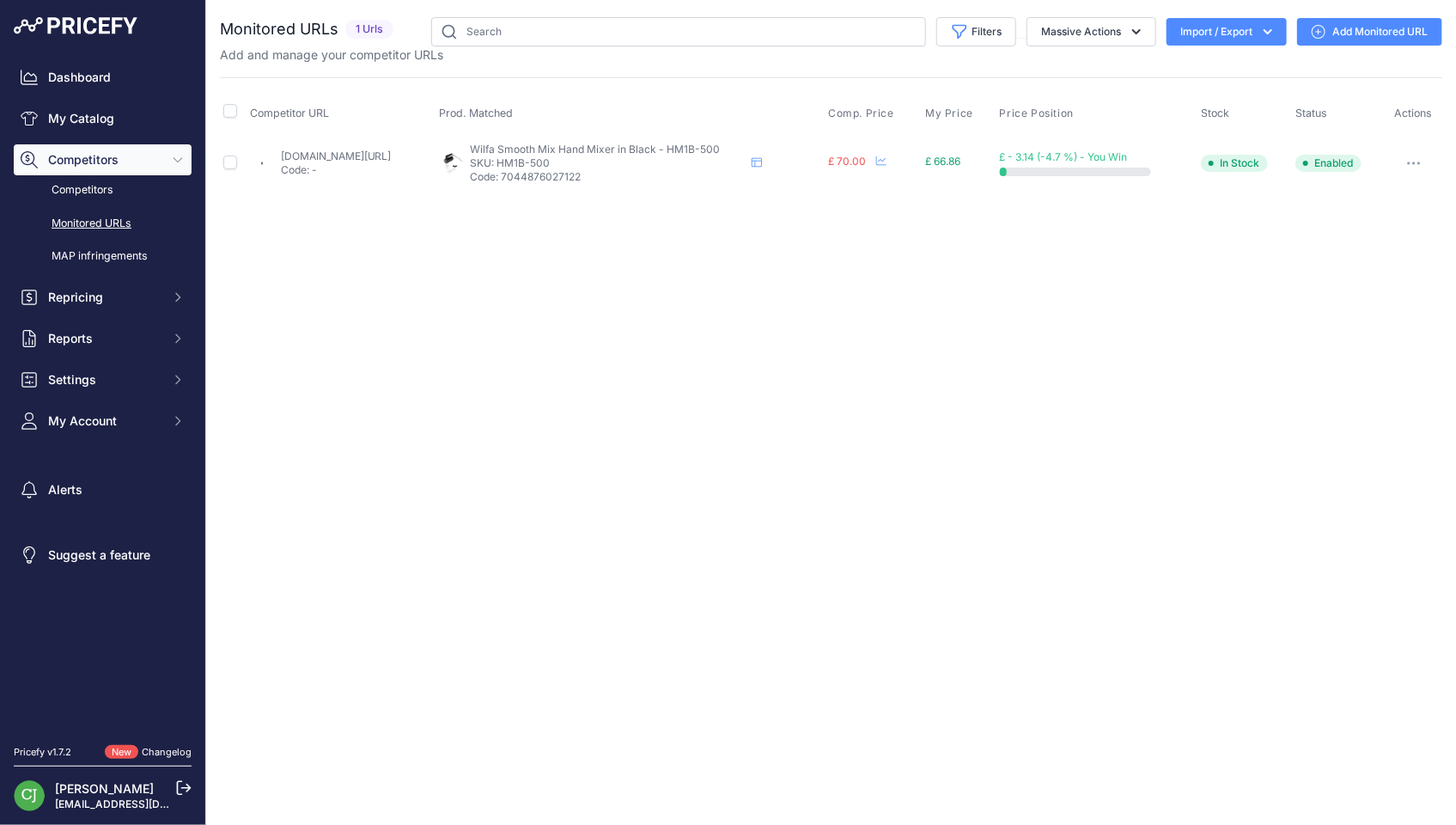
click at [1341, 31] on link "Add Monitored URL" at bounding box center [1369, 32] width 146 height 28
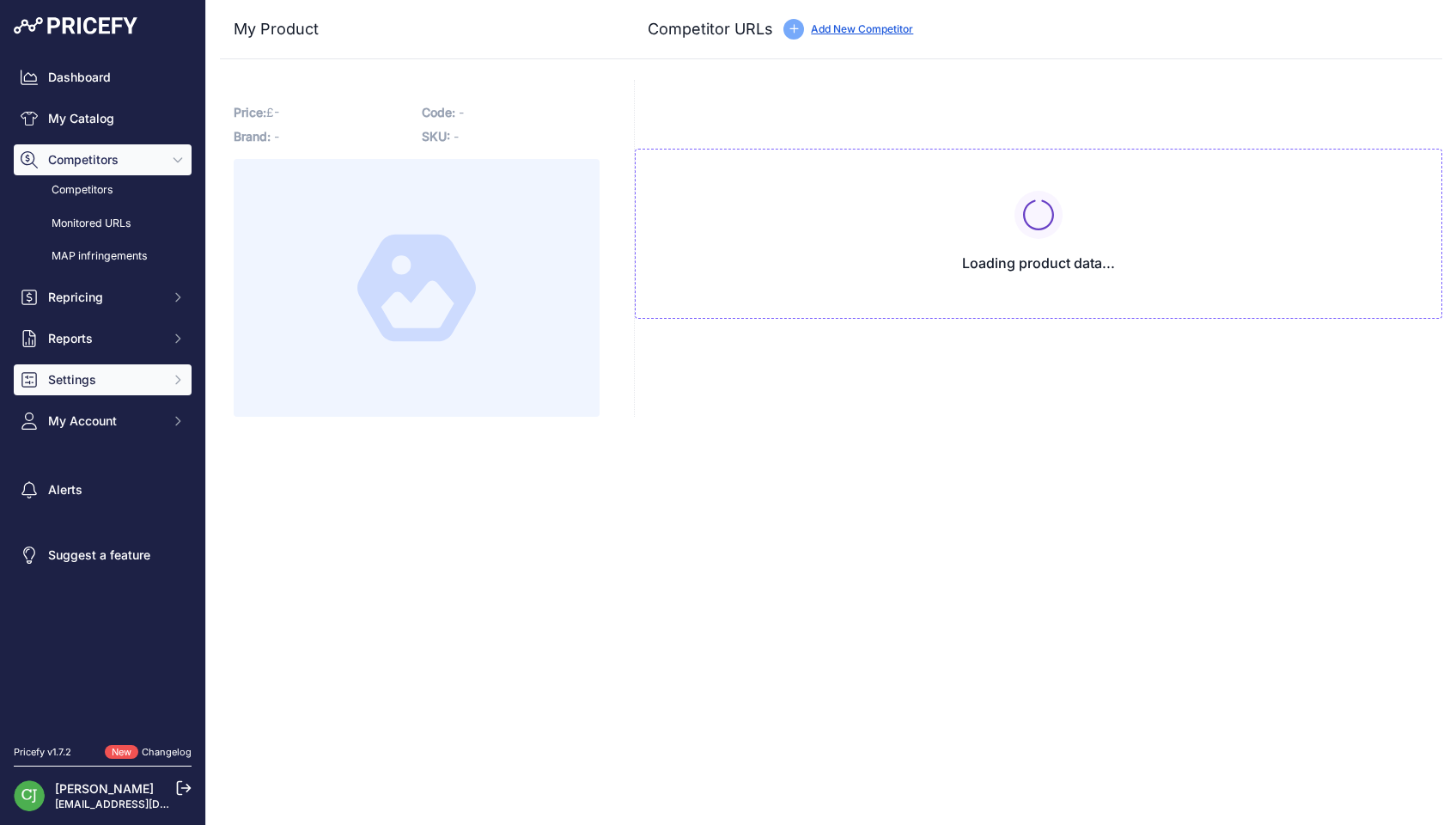
type input "[DOMAIN_NAME][URL]"
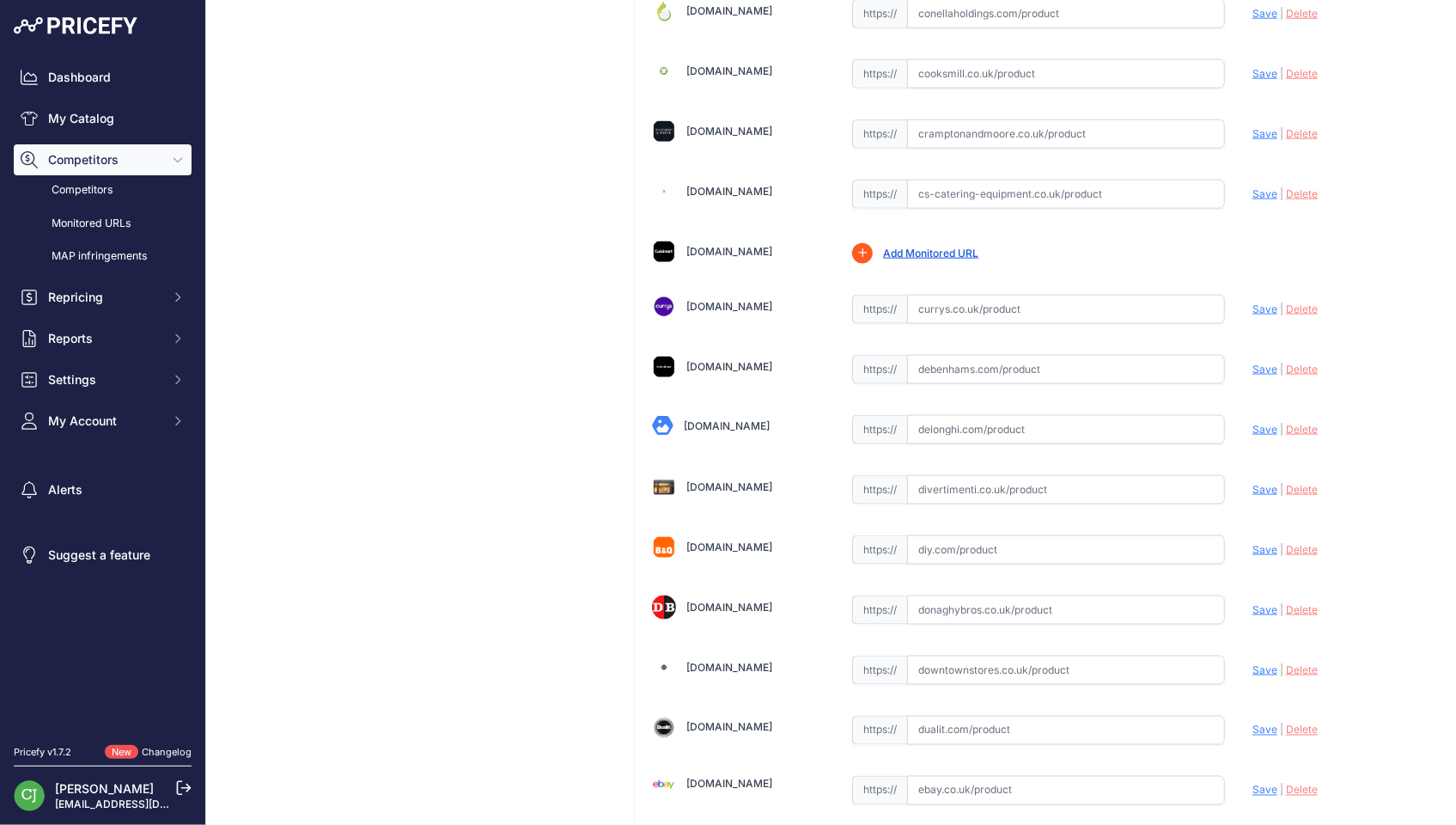
scroll to position [1031, 0]
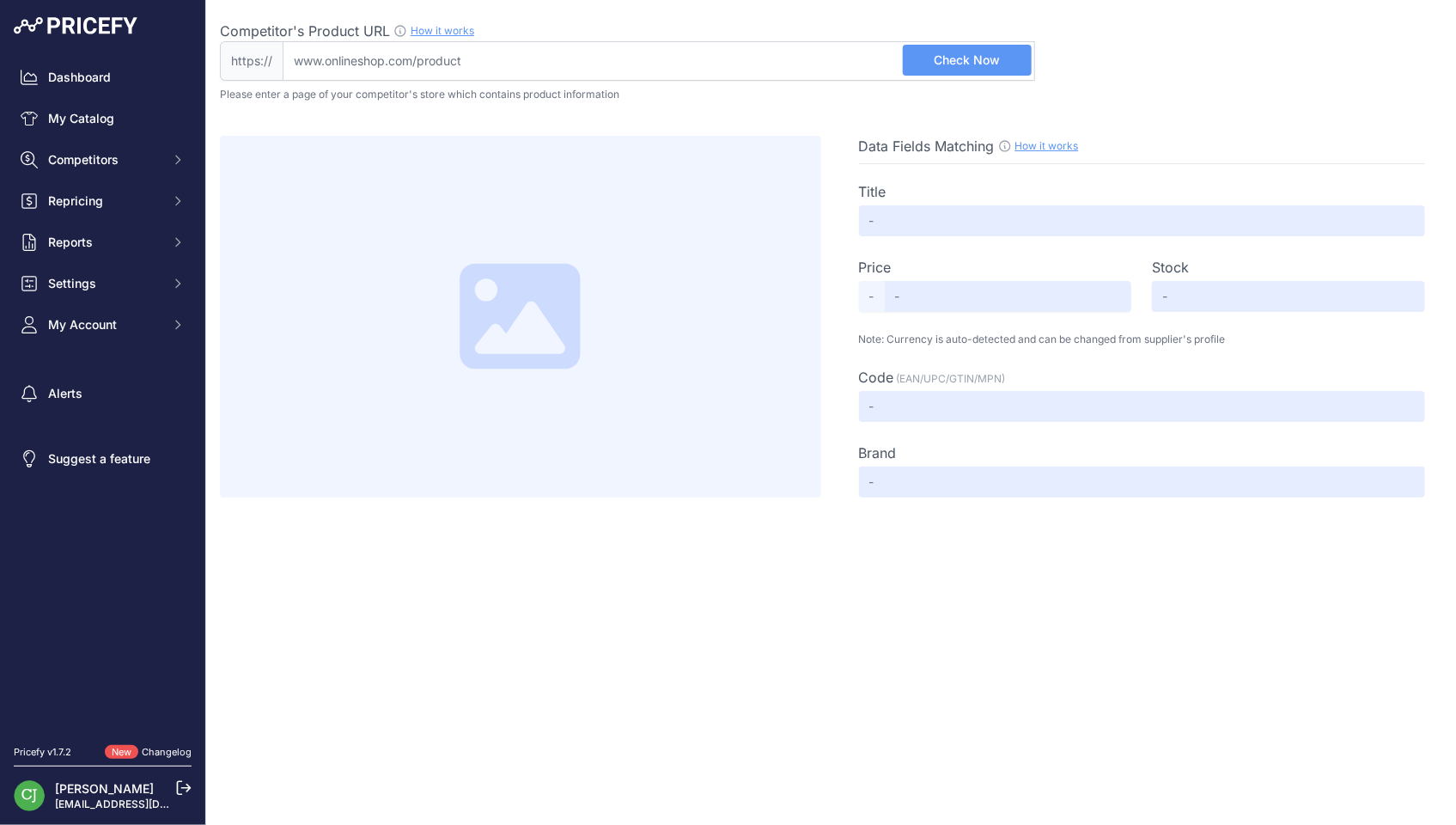
drag, startPoint x: 502, startPoint y: 58, endPoint x: 536, endPoint y: 53, distance: 34.4
click at [502, 58] on input "Competitor's Product URL How it works In order to create your competitor's extr…" at bounding box center [659, 61] width 753 height 40
paste input "[URL][DOMAIN_NAME]"
type input "[DOMAIN_NAME][URL]"
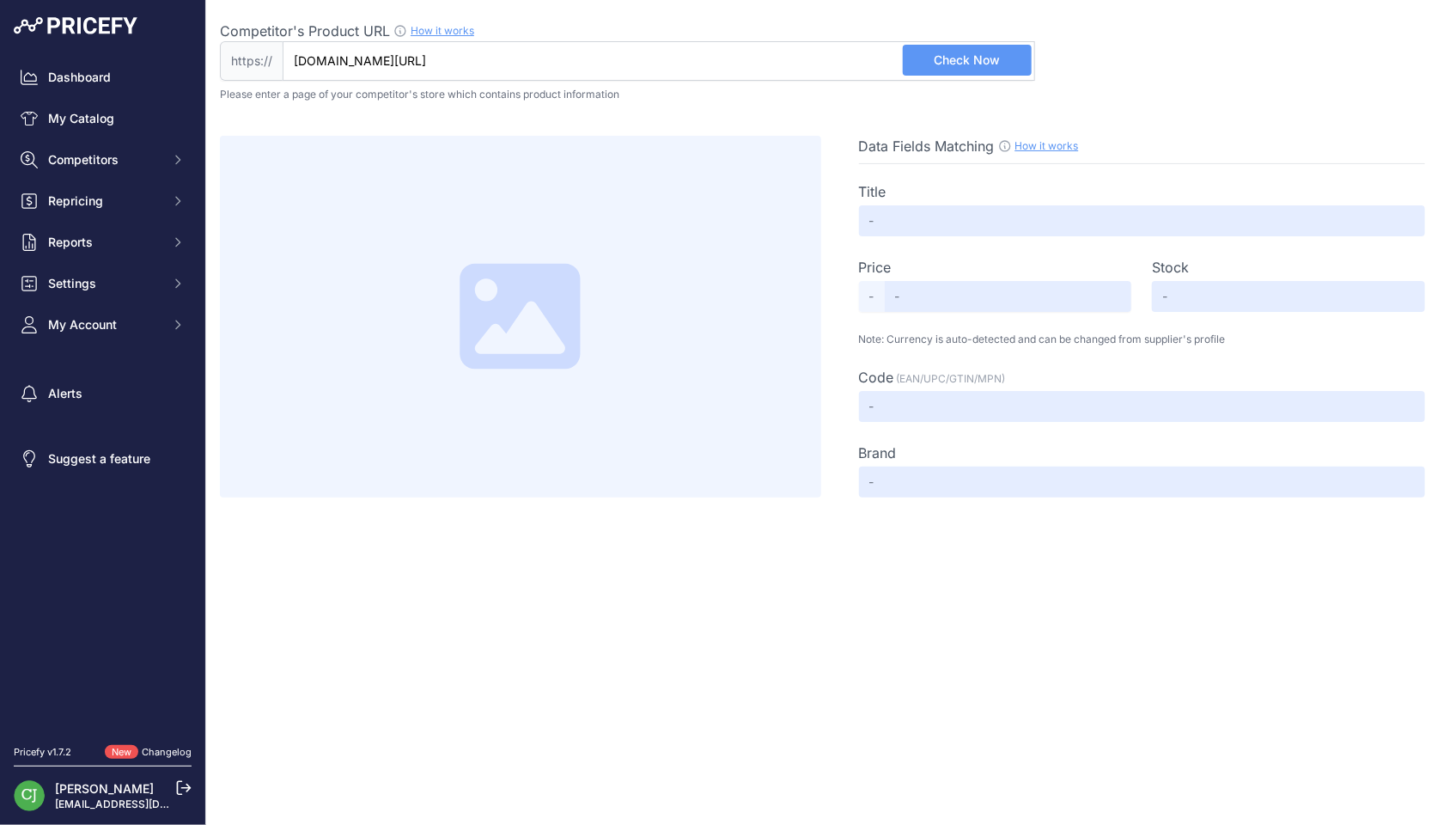
click at [969, 64] on span "Check Now" at bounding box center [966, 60] width 66 height 17
type input "Wilfa Smooth Mix Hand Mixer (Black)"
type input "70"
type input "Available"
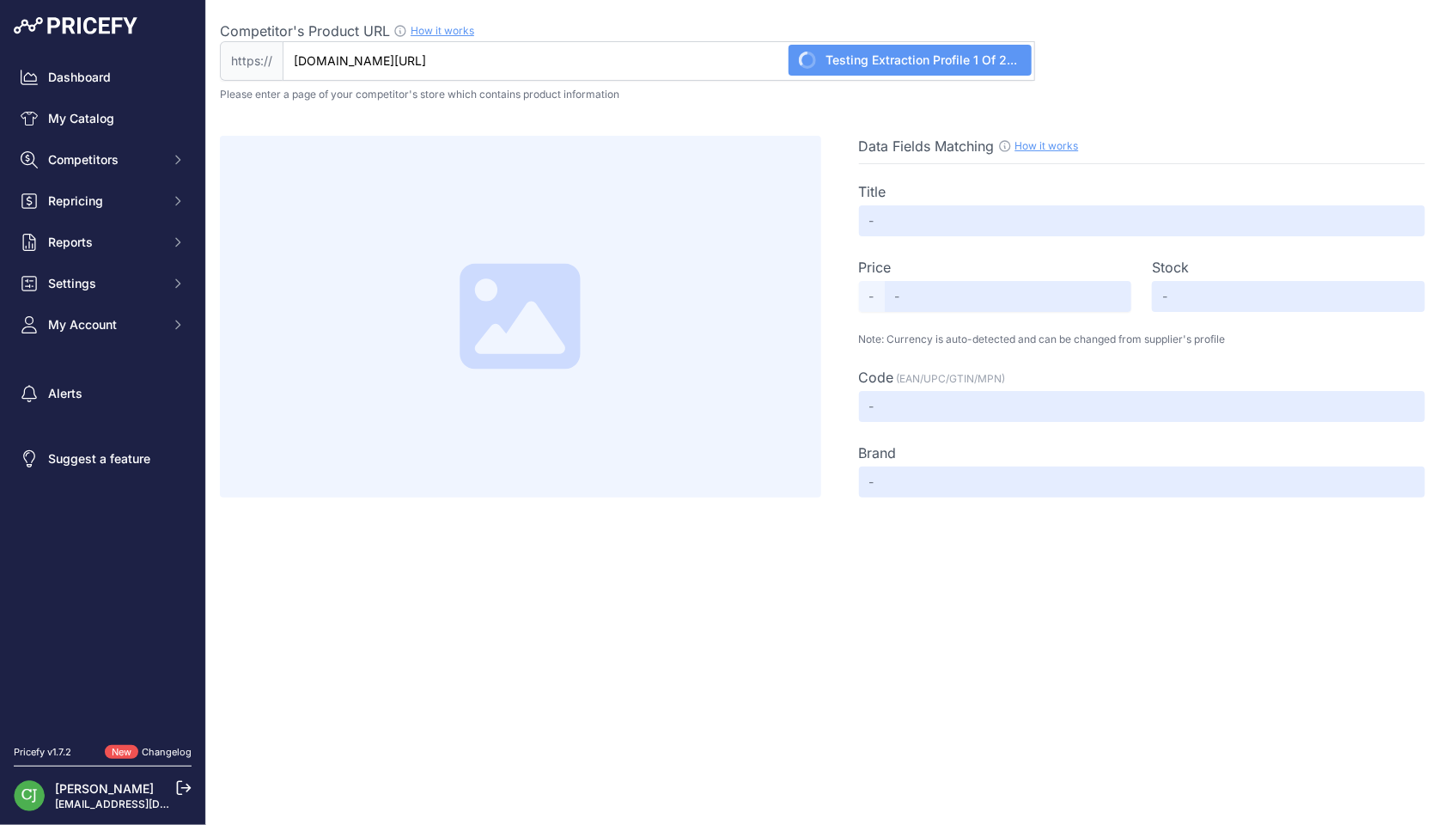
type input "HM1B-500-UK"
type input "Wilfa"
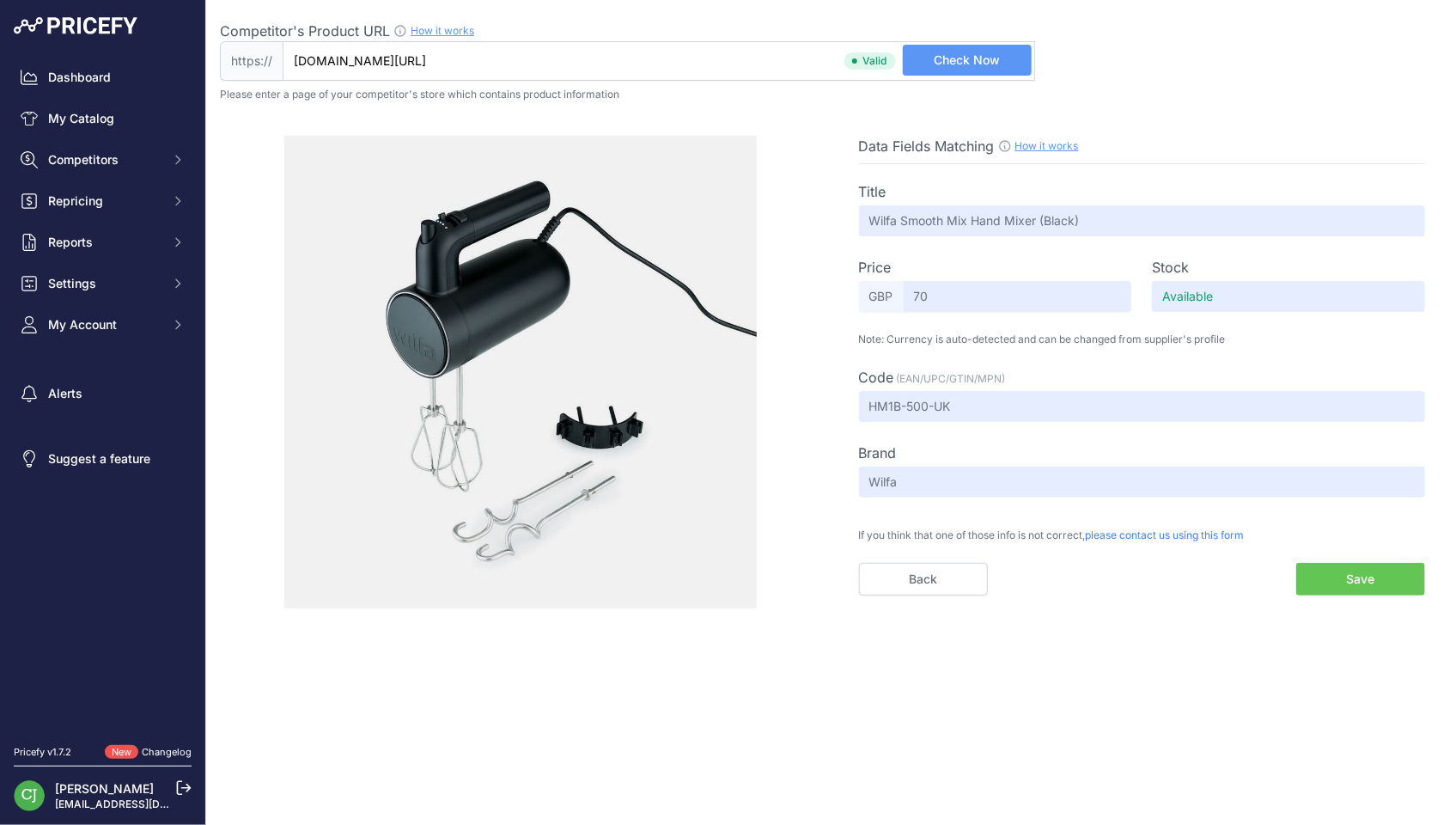
click at [1343, 572] on button "Save" at bounding box center [1360, 579] width 129 height 33
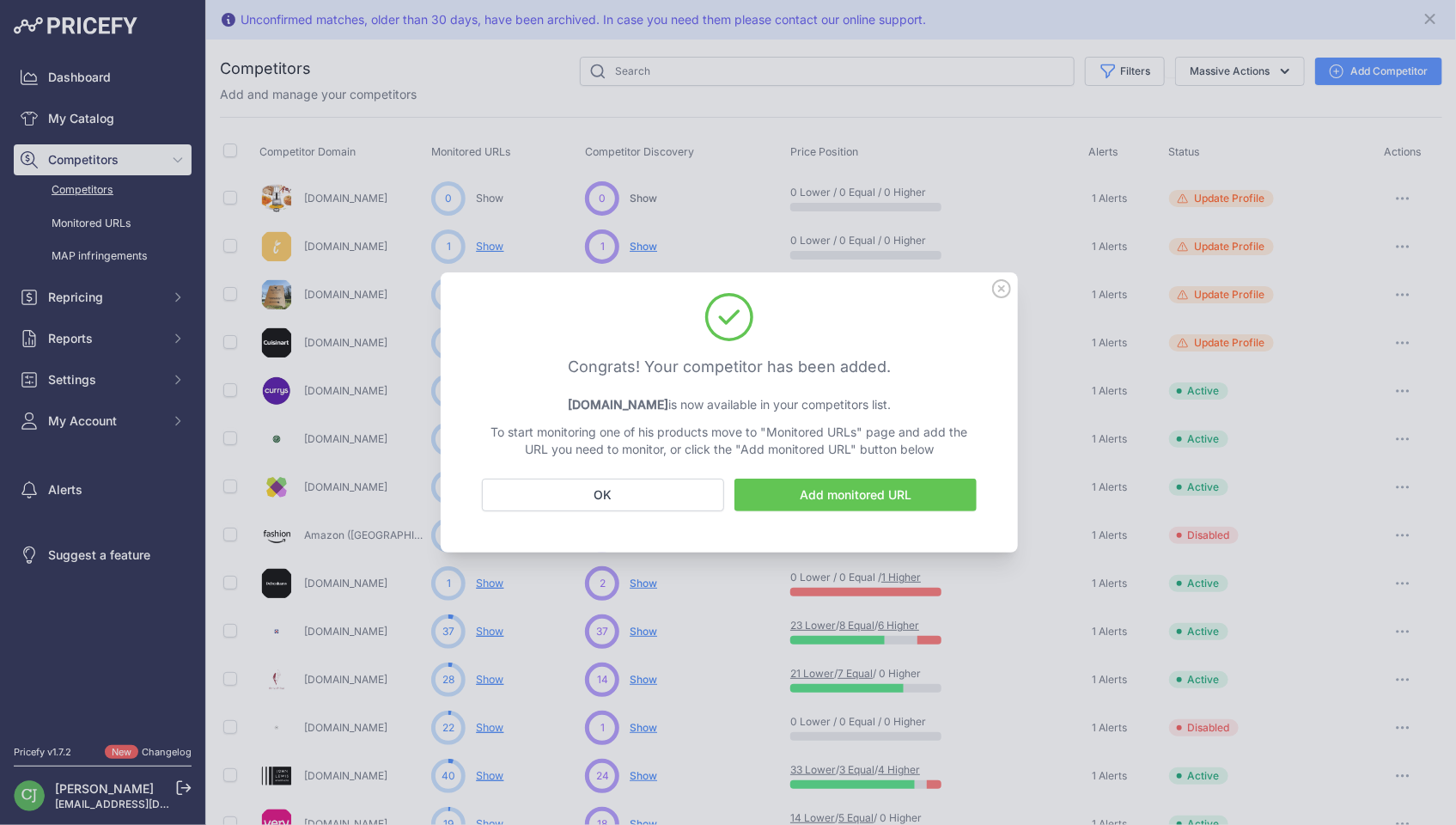
drag, startPoint x: 1006, startPoint y: 290, endPoint x: 996, endPoint y: 291, distance: 10.0
click at [1007, 290] on icon at bounding box center [1001, 288] width 19 height 19
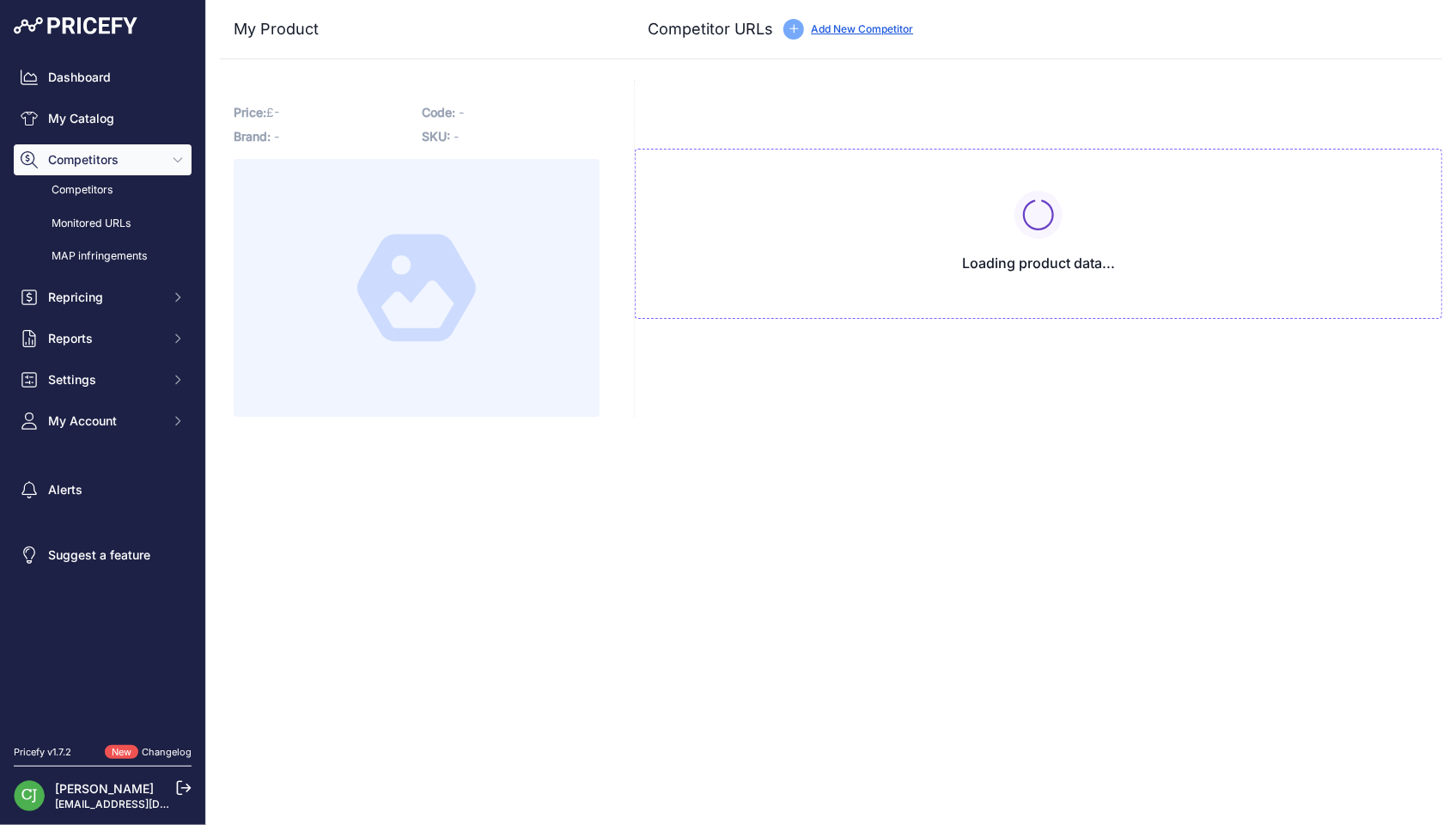
type input "[DOMAIN_NAME][URL]"
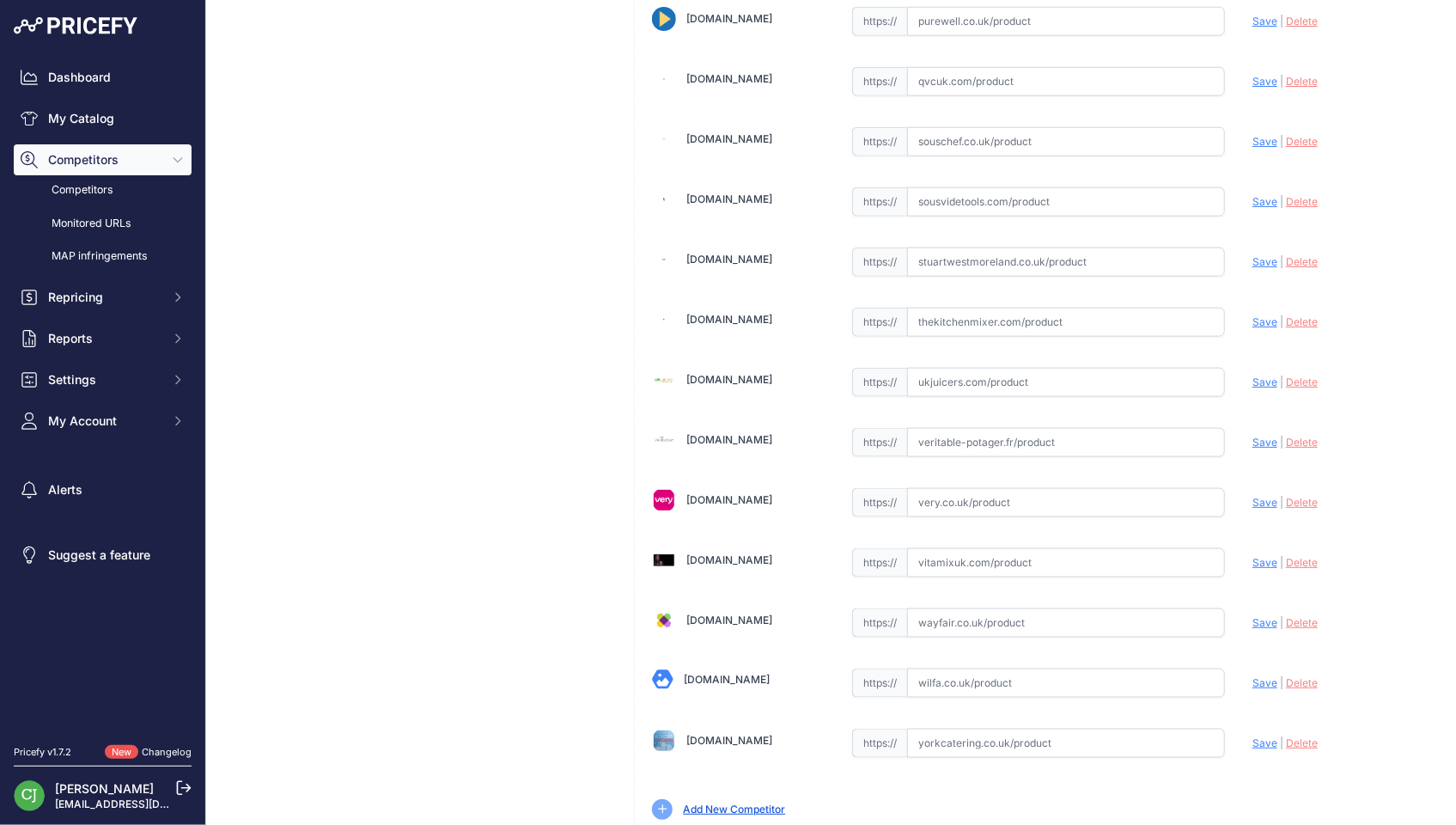
scroll to position [4305, 0]
drag, startPoint x: 957, startPoint y: 630, endPoint x: 1043, endPoint y: 628, distance: 86.0
click at [957, 666] on input "text" at bounding box center [1065, 680] width 318 height 29
paste input "[URL][DOMAIN_NAME]"
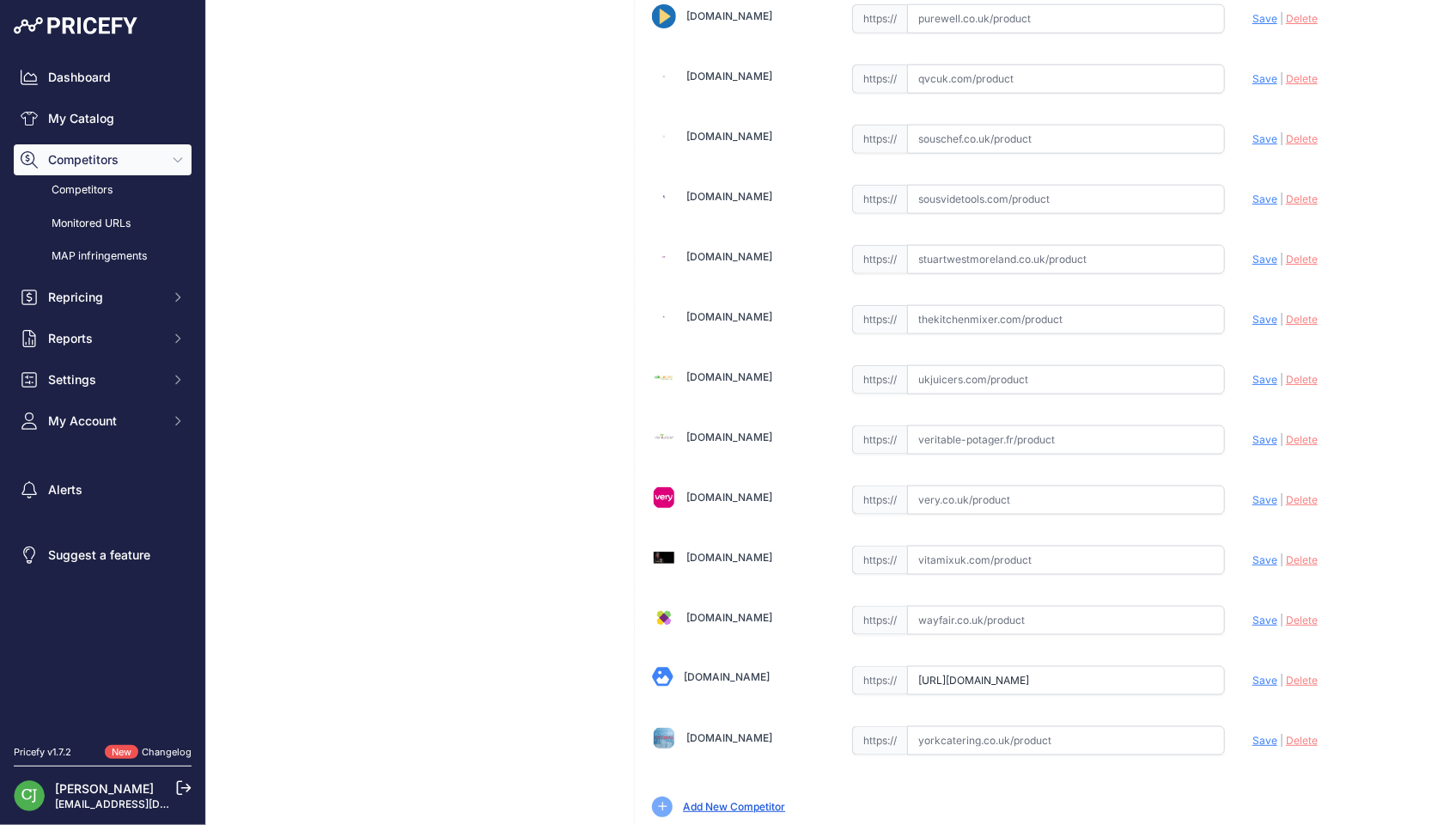
drag, startPoint x: 986, startPoint y: 620, endPoint x: 966, endPoint y: 620, distance: 20.0
click at [966, 666] on input "[URL][DOMAIN_NAME]" at bounding box center [1065, 680] width 318 height 29
click at [1008, 666] on input "[DOMAIN_NAME][URL]" at bounding box center [1065, 680] width 318 height 29
click at [1008, 666] on input "coffeebeautiful.co.uk/products/wilfa-smooth-mix-hand-mixer-black" at bounding box center [1065, 680] width 318 height 29
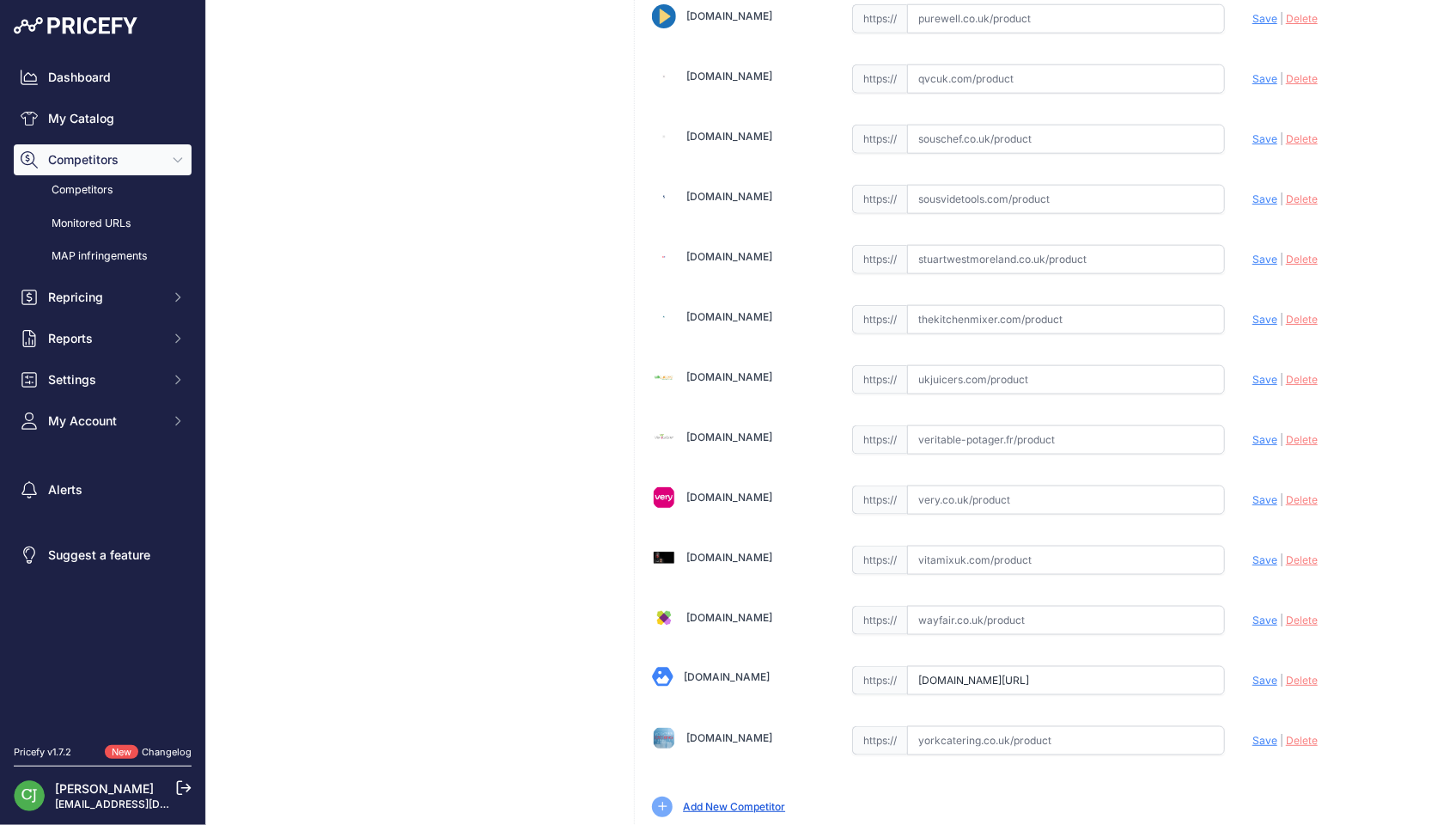
click at [1008, 666] on input "coffeebeautiful.co.uk/products/wilfa-smooth-mix-hand-mixer-black" at bounding box center [1065, 680] width 318 height 29
paste input "https://wilfa.co.uk/products/wilfa-smooth-mix-hand-mixer-black?srsltid=AfmBOoql…"
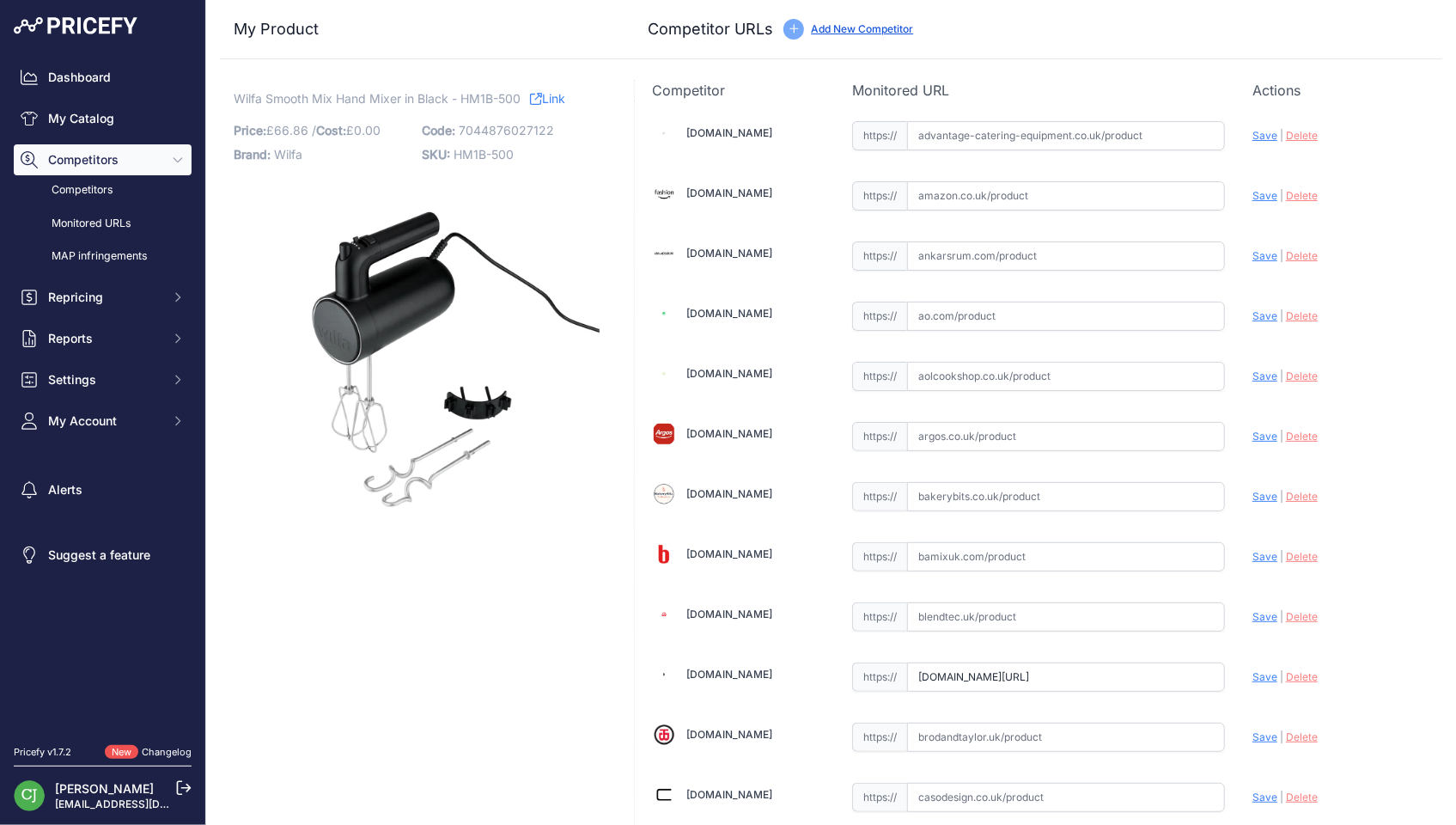
type input "wilfa.co.uk/products/wilfa-smooth-mix-hand-mixer-black?prirule_jdsnikfkfjsd=2926"
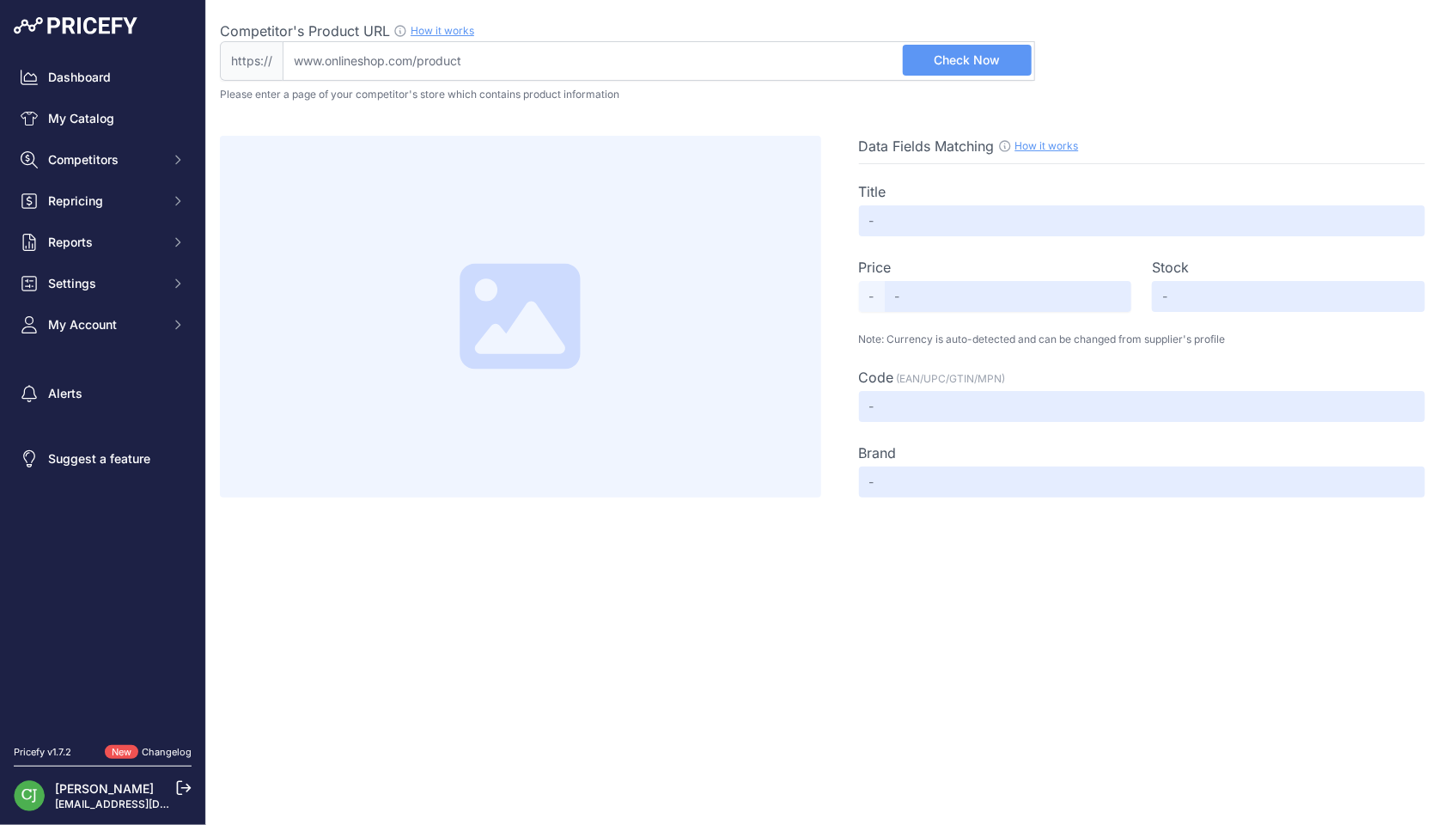
drag, startPoint x: 605, startPoint y: 67, endPoint x: 810, endPoint y: 61, distance: 205.1
click at [606, 67] on input "Competitor's Product URL How it works In order to create your competitor's extr…" at bounding box center [659, 61] width 753 height 40
paste input "https://coffeebeautiful.co.uk/products/wilfa-smooth-mix-hand-mixer-black"
type input "coffeebeautiful.co.uk/products/wilfa-smooth-mix-hand-mixer-black"
click at [960, 67] on span "Check Now" at bounding box center [966, 60] width 66 height 17
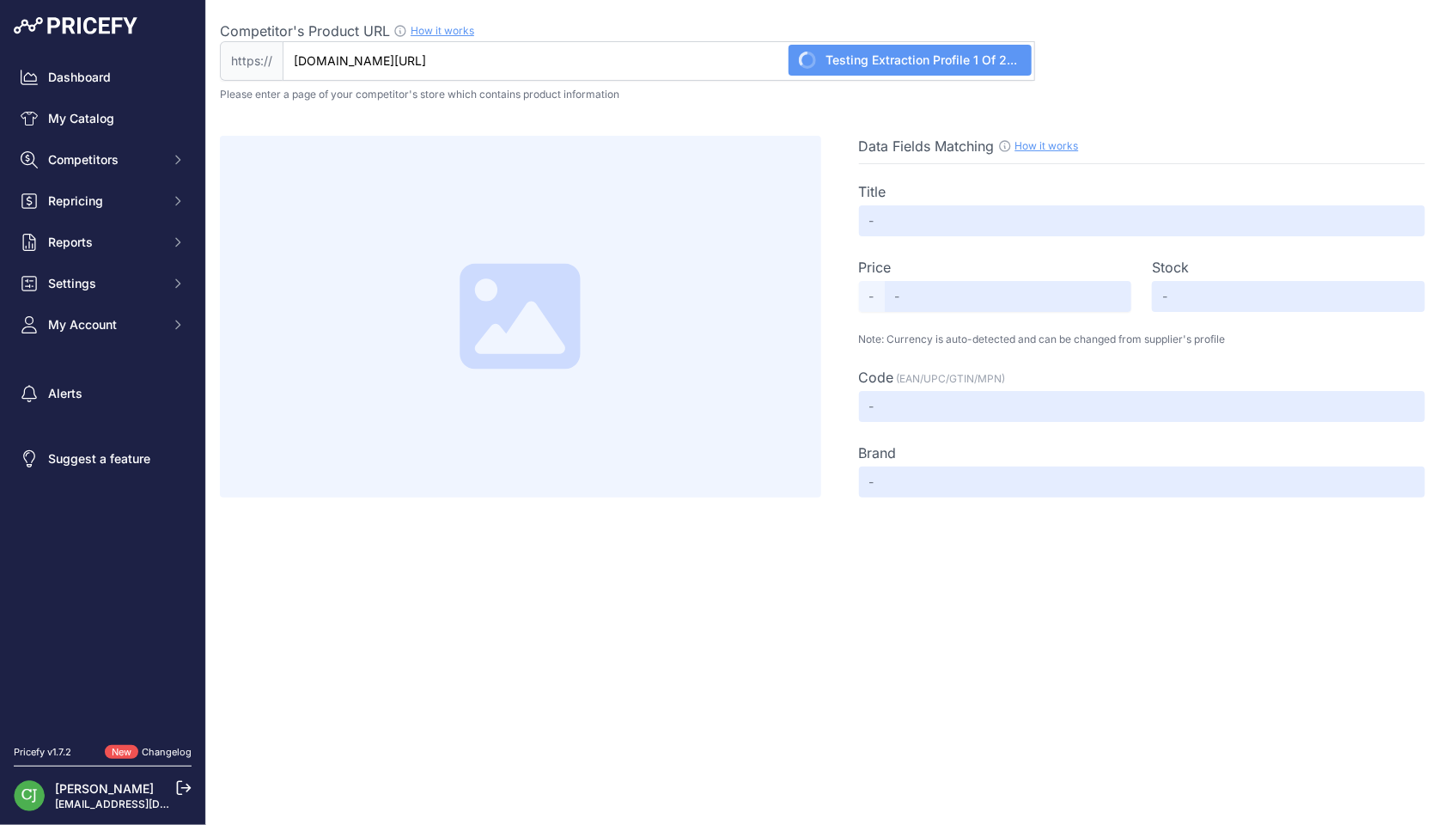
type input "Wilfa Smooth Mix Hand Mixer Black"
type input "70"
type input "Available"
type input "5070003112869"
type input "Wilfa"
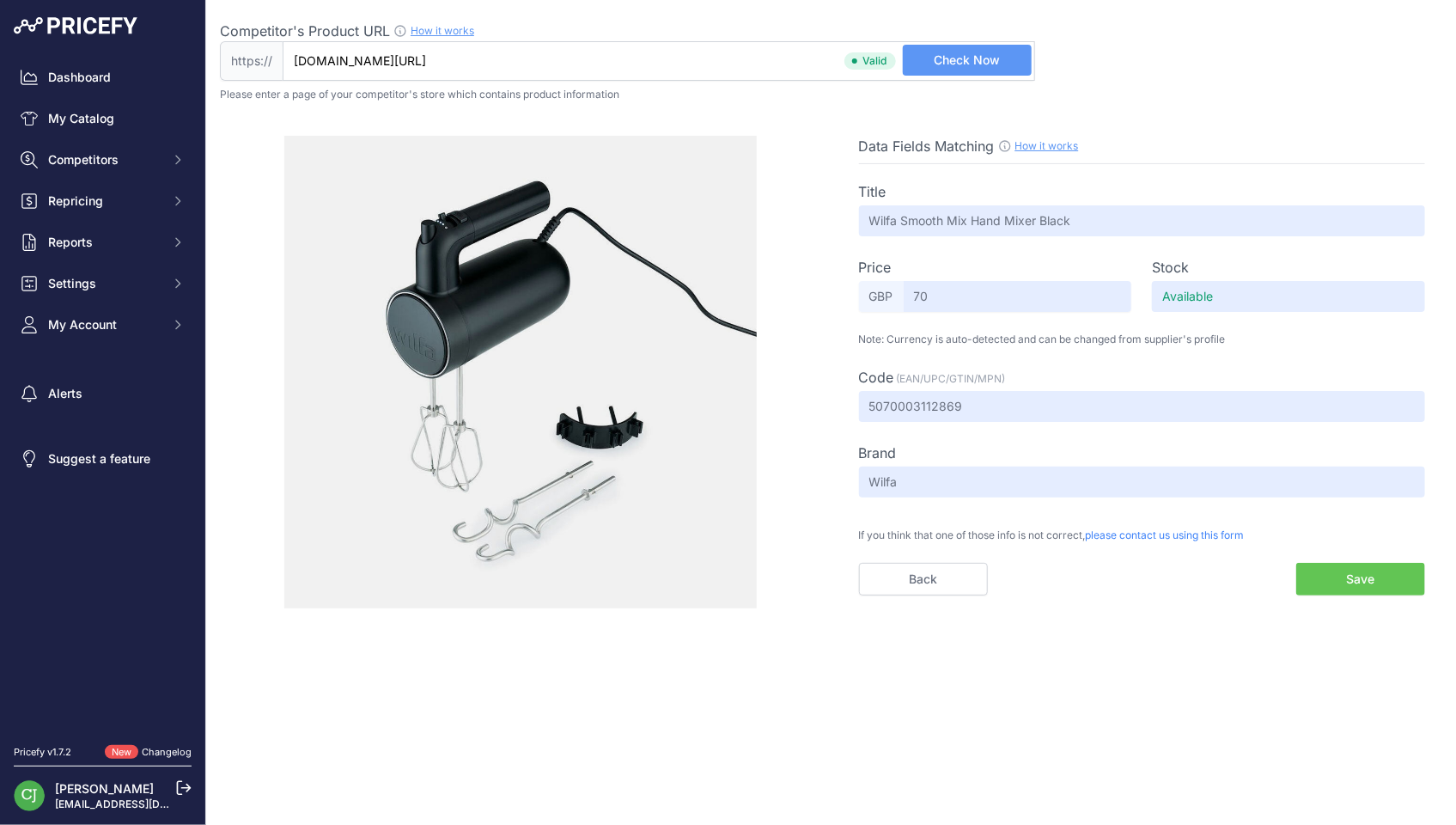
click at [1334, 572] on button "Save" at bounding box center [1360, 579] width 129 height 33
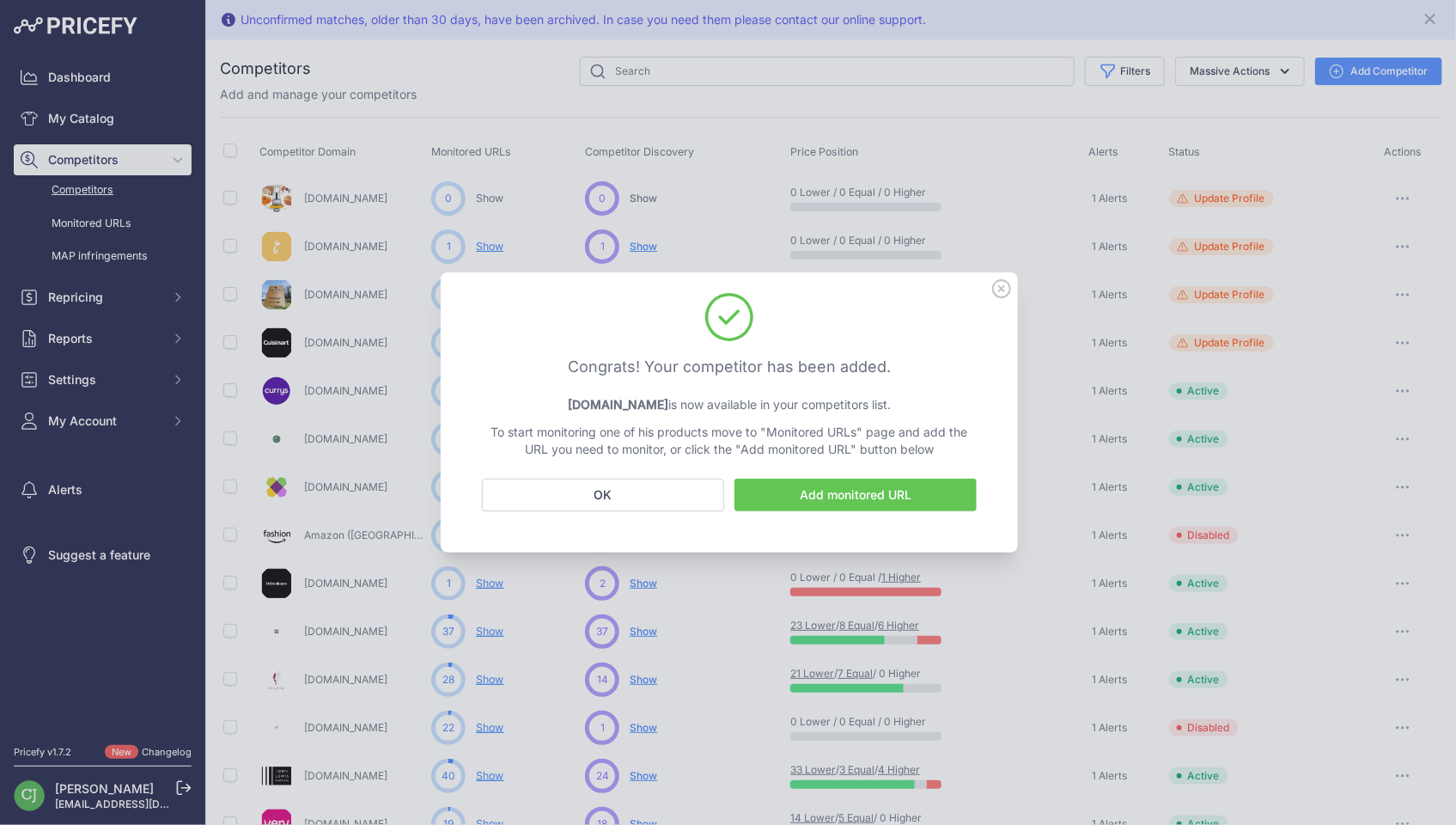
click at [996, 283] on icon at bounding box center [1001, 288] width 19 height 19
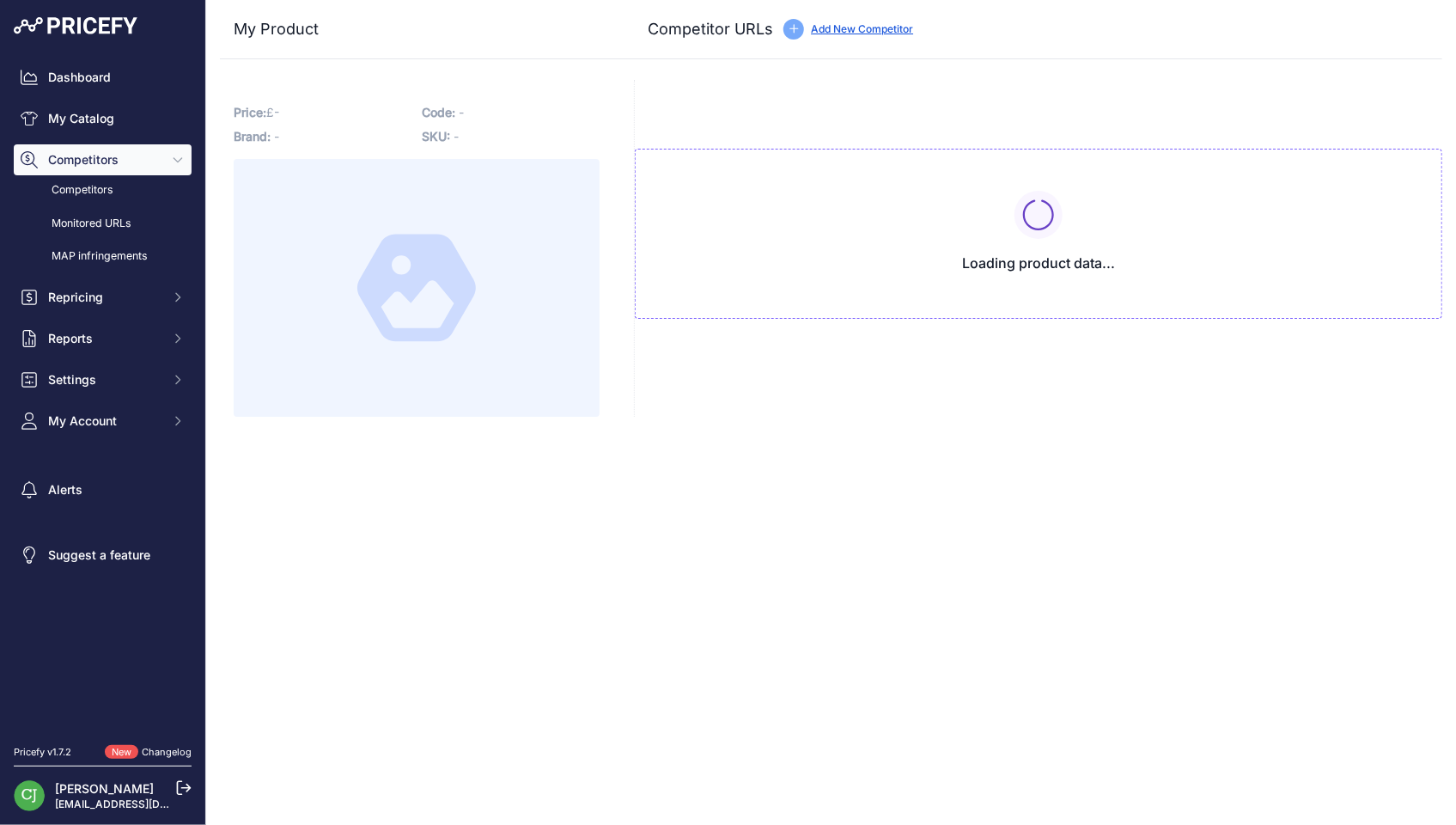
type input "[DOMAIN_NAME][URL]"
type input "wilfa.co.uk/products/wilfa-smooth-mix-hand-mixer-black?prirule_jdsnikfkfjsd=2926"
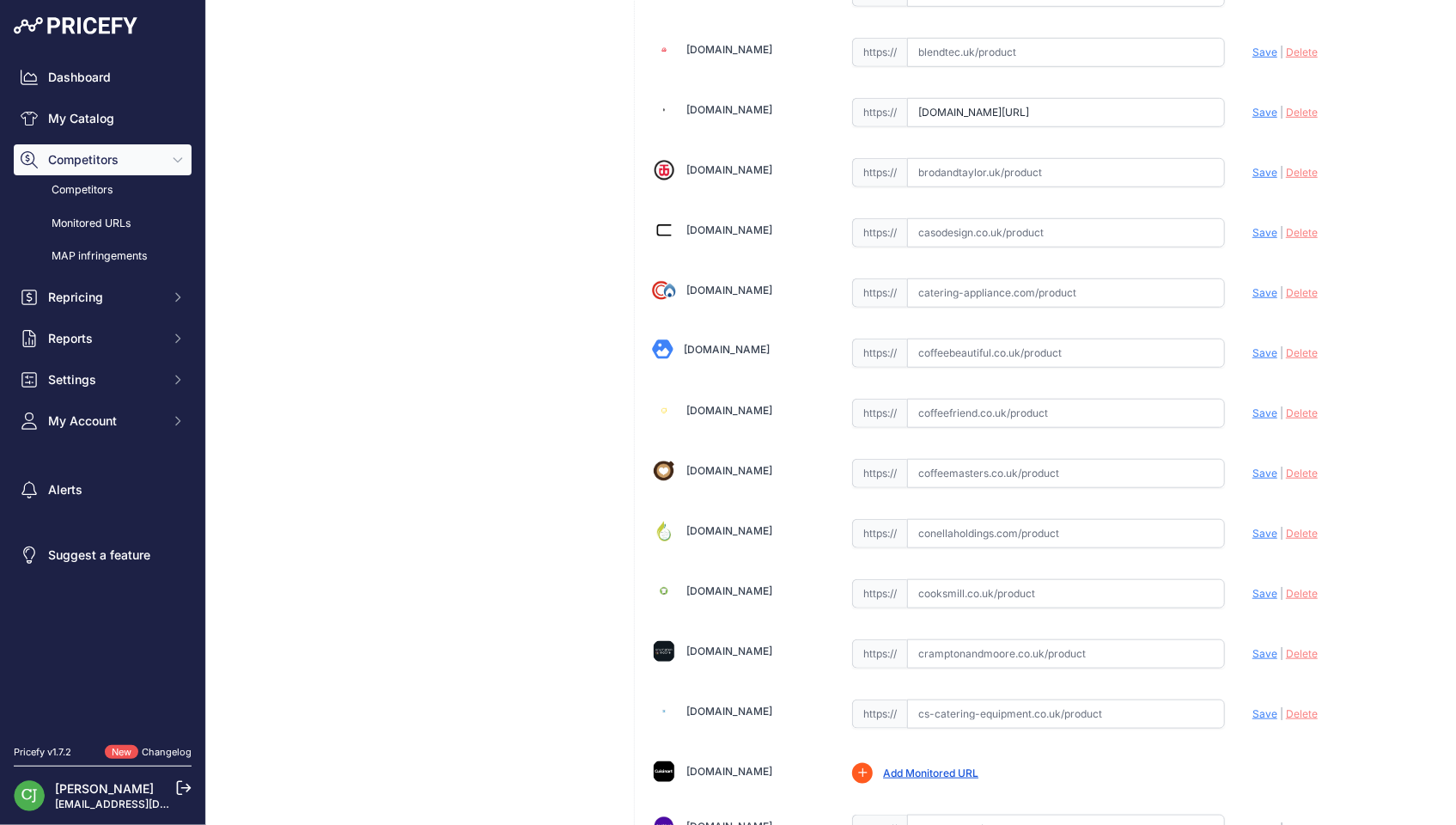
scroll to position [687, 0]
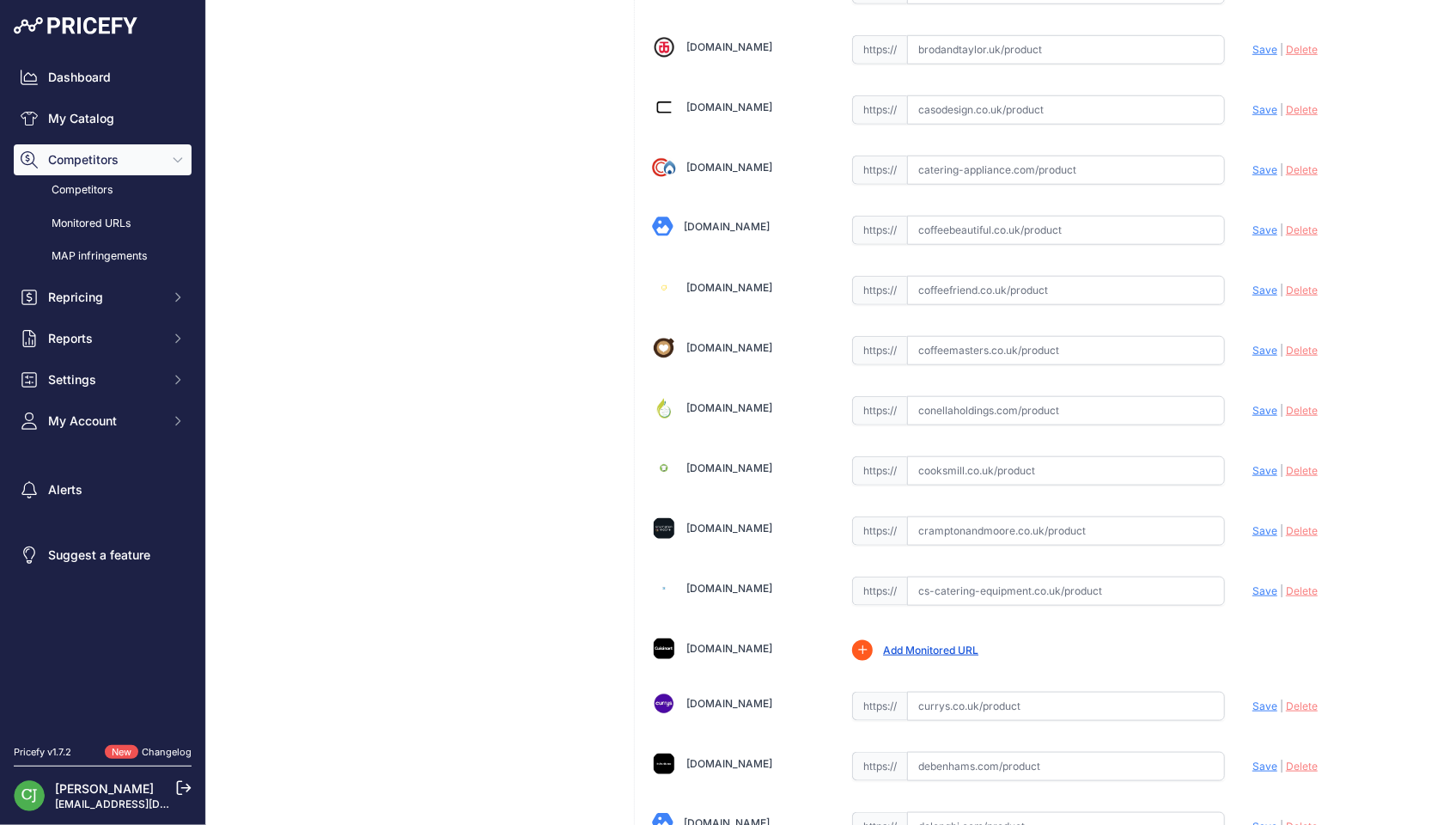
click at [982, 220] on input "text" at bounding box center [1065, 230] width 318 height 29
paste input "https://coffeebeautiful.co.uk/products/wilfa-smooth-mix-hand-mixer-black"
click at [1256, 223] on span "Save" at bounding box center [1264, 229] width 25 height 13
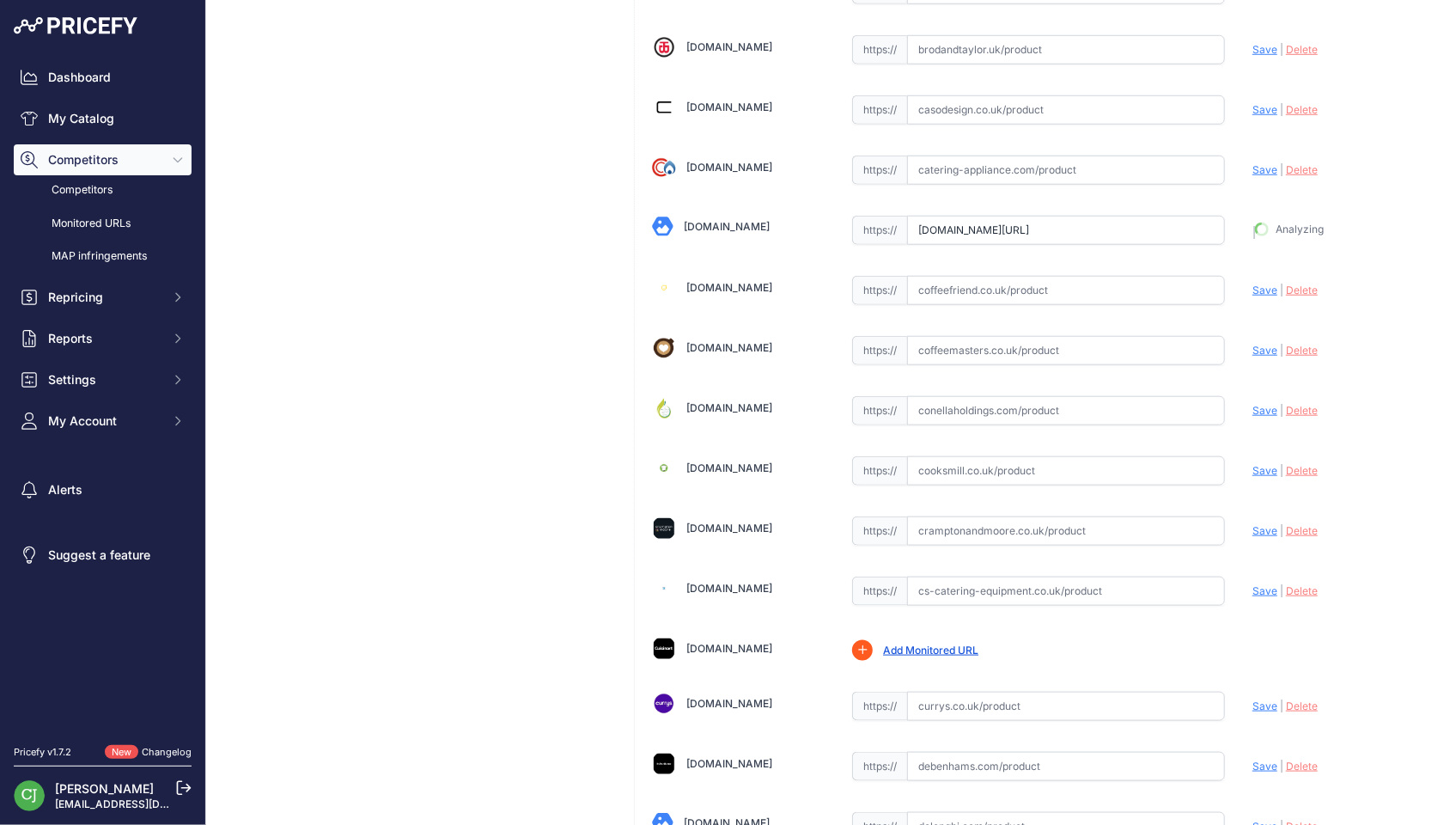
type input "https://coffeebeautiful.co.uk/products/wilfa-smooth-mix-hand-mixer-black?prirul…"
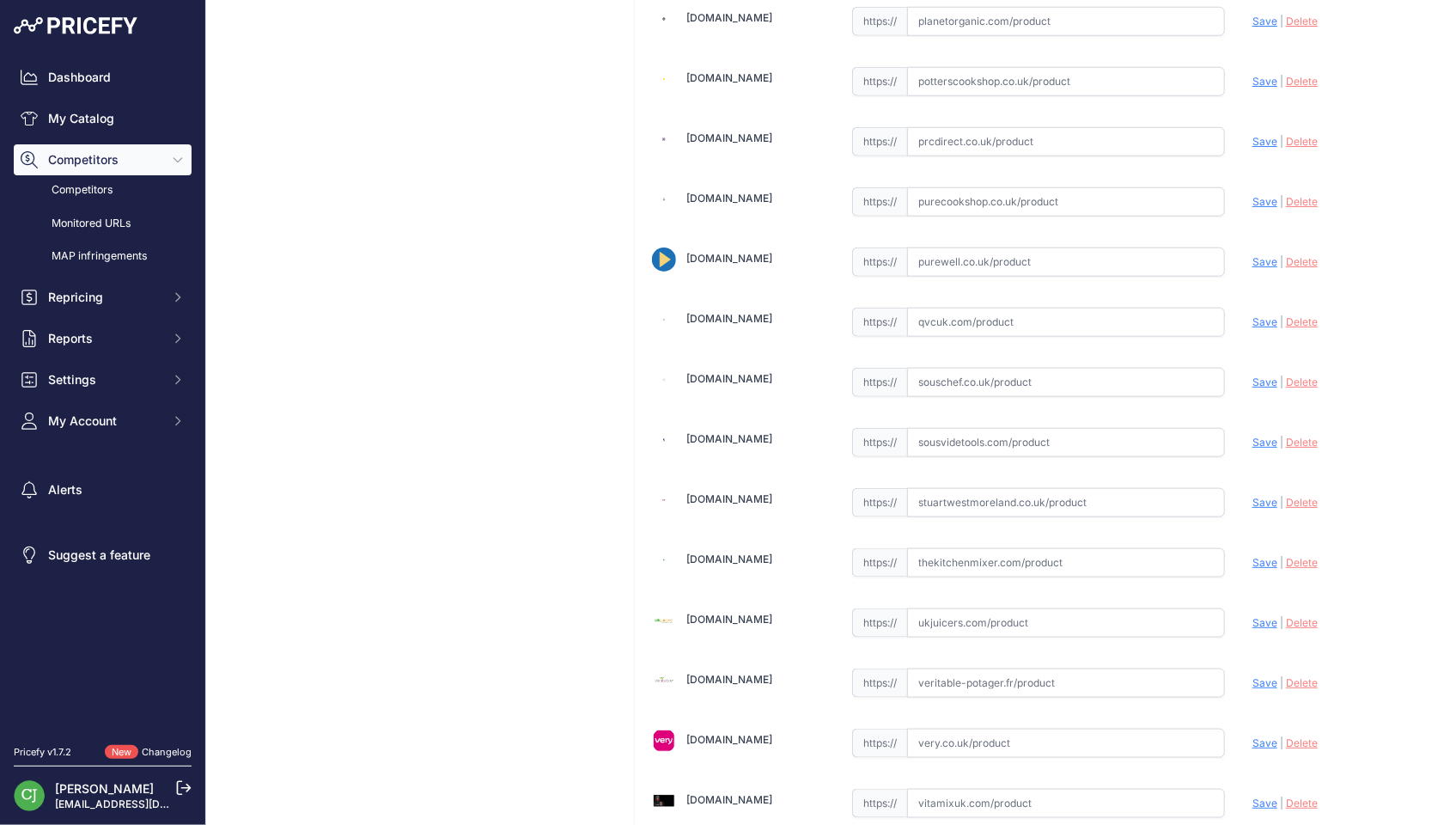
scroll to position [4403, 0]
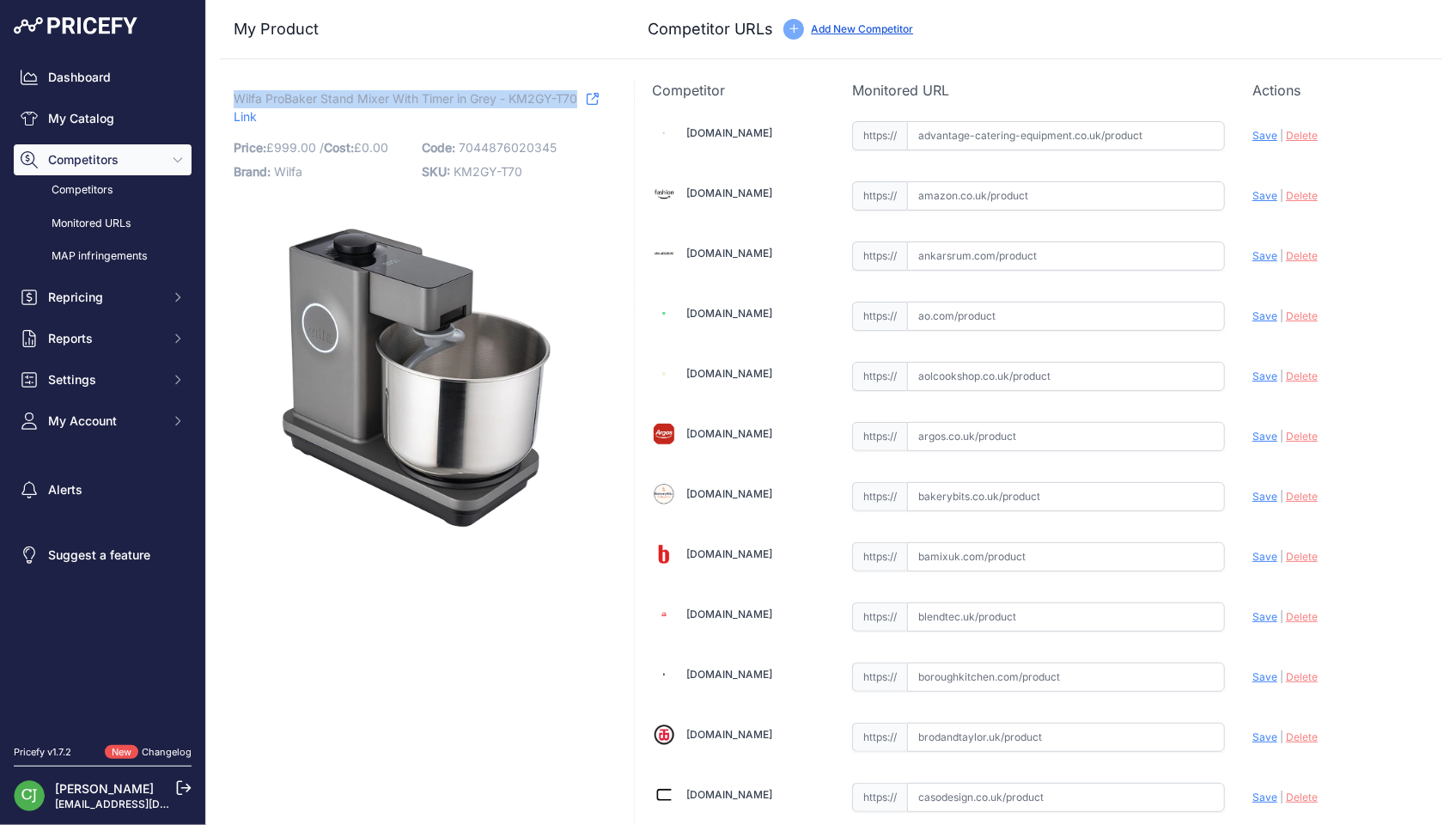
drag, startPoint x: 237, startPoint y: 94, endPoint x: 582, endPoint y: 93, distance: 345.0
click at [582, 93] on p "Wilfa ProBaker Stand Mixer With Timer in Grey - KM2GY-T70 Link" at bounding box center [416, 108] width 366 height 35
copy span "Wilfa ProBaker Stand Mixer With Timer in Grey - KM2GY-T70"
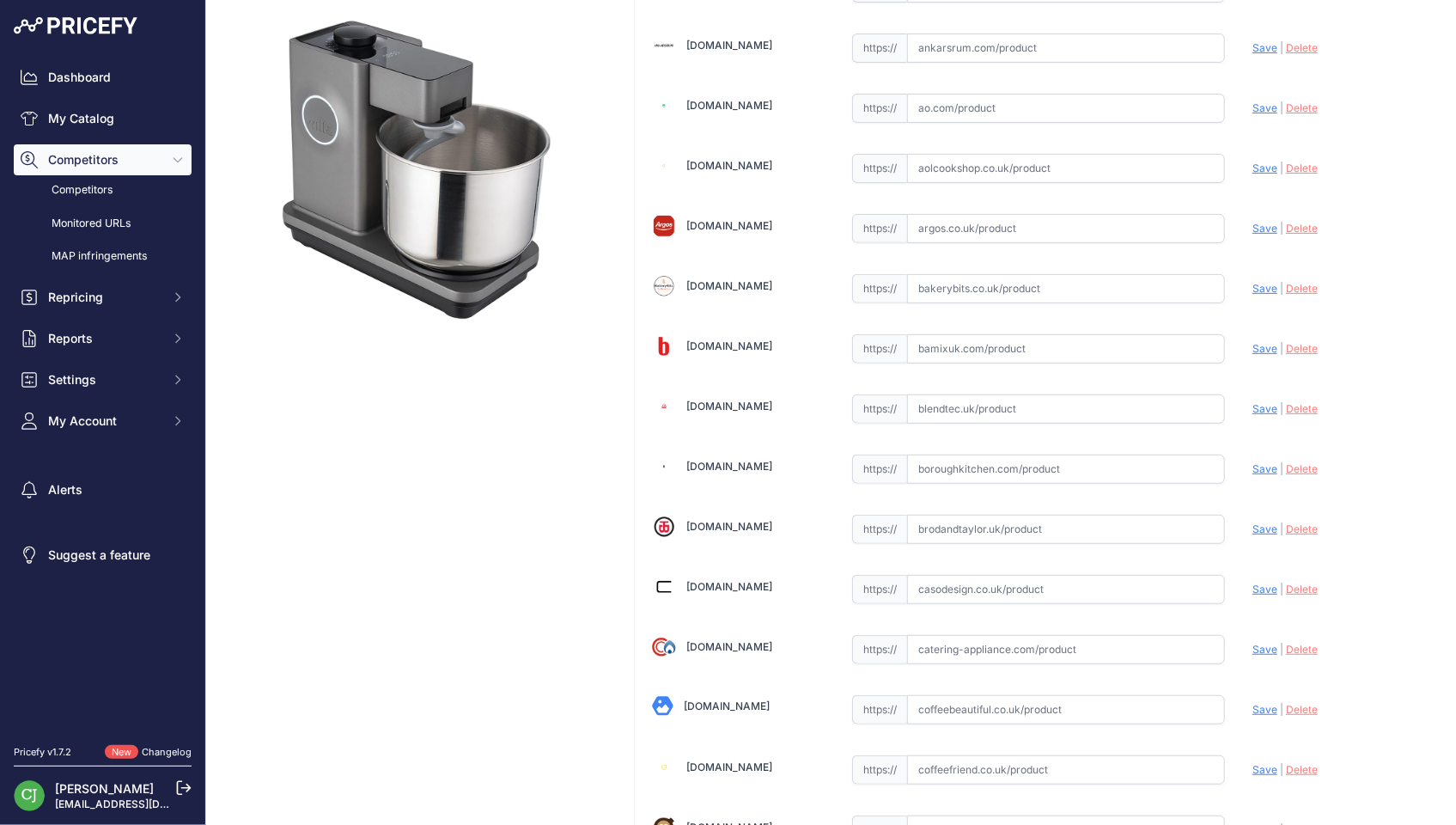
scroll to position [344, 0]
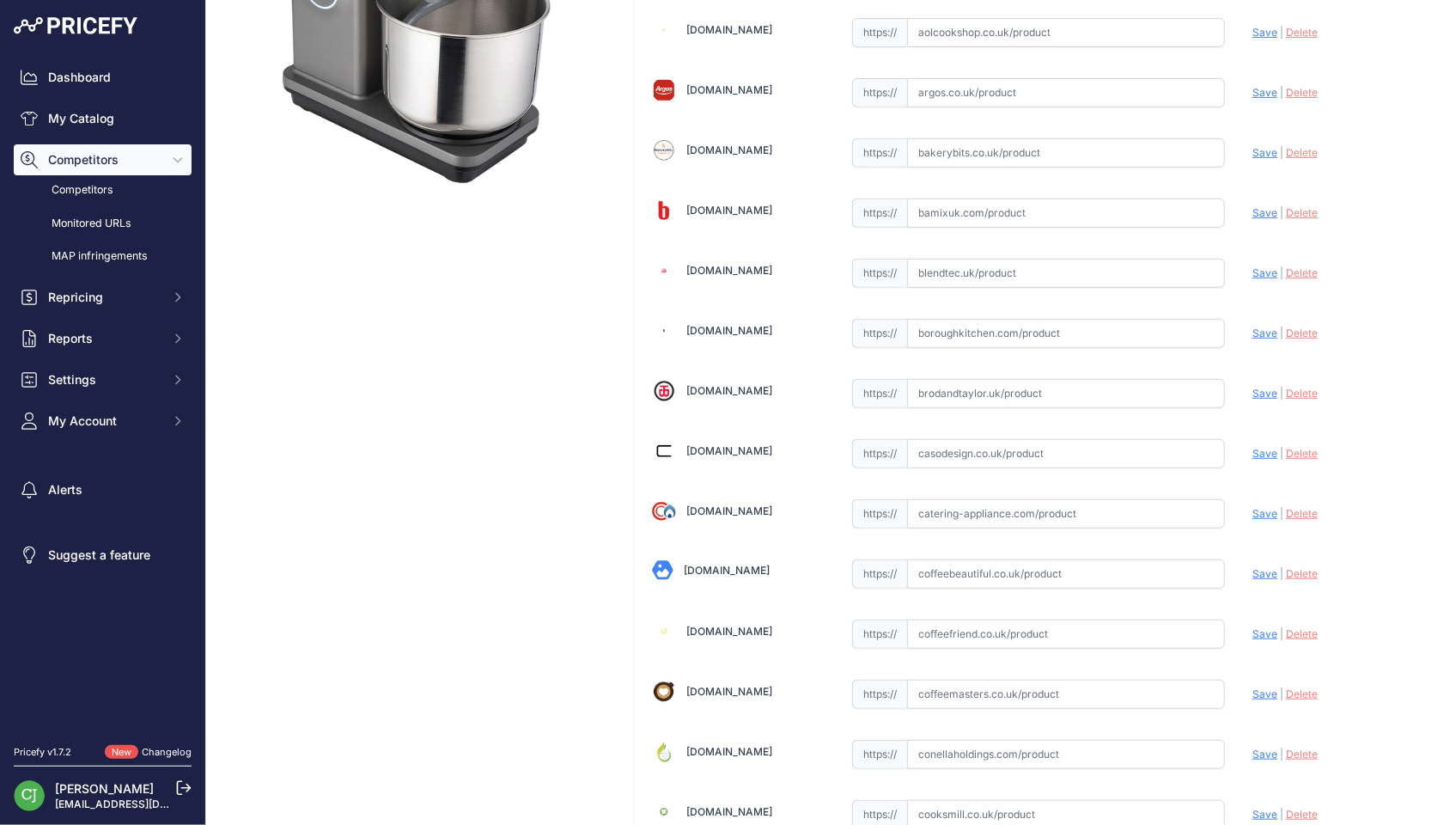
click at [963, 566] on input "text" at bounding box center [1065, 574] width 318 height 29
paste input "https://coffeebeautiful.co.uk/products/wilfa-probaker-timer-stand-mixer-grey"
click at [1252, 567] on span "Save" at bounding box center [1264, 573] width 25 height 13
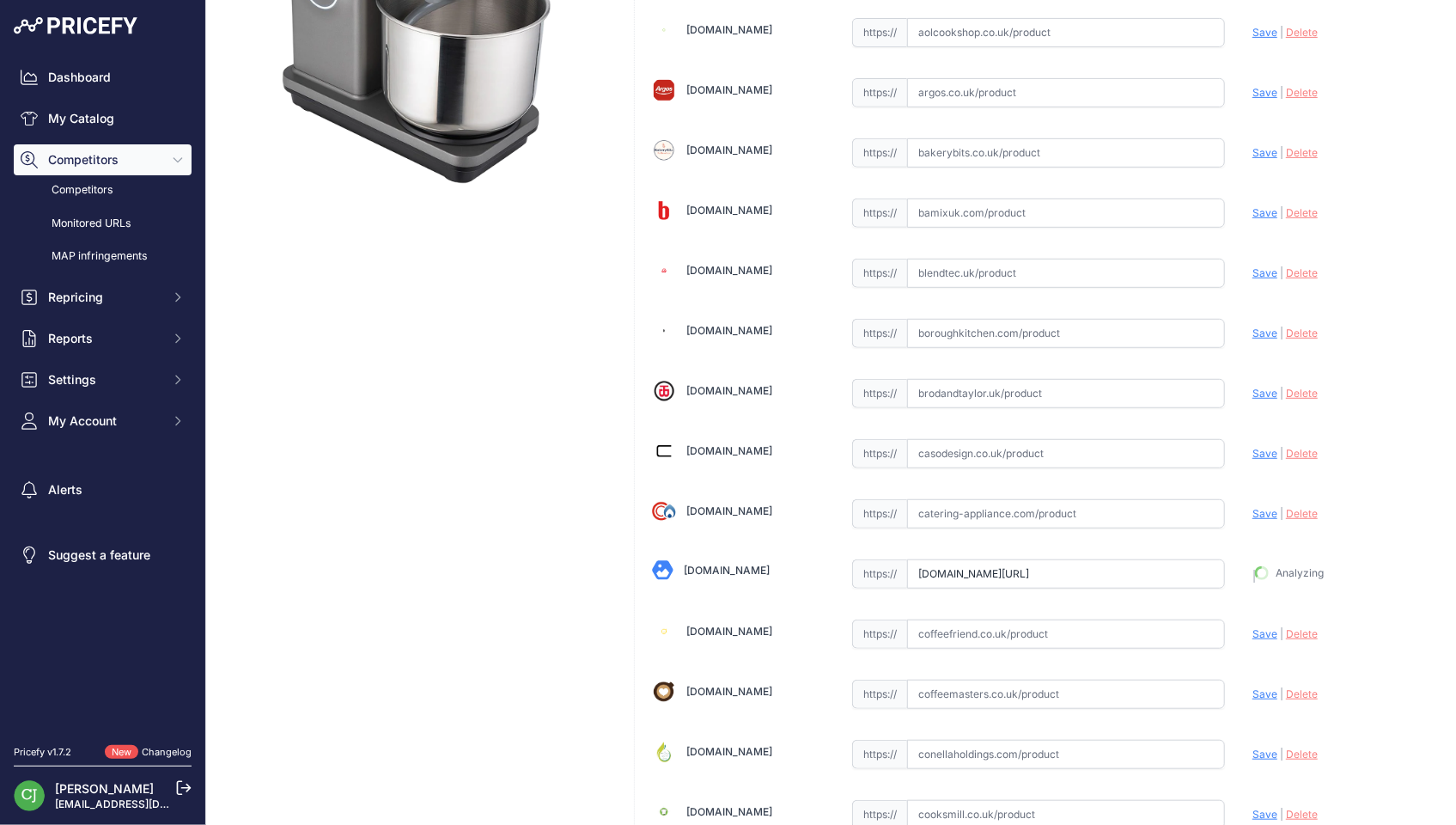
type input "https://coffeebeautiful.co.uk/products/wilfa-probaker-timer-stand-mixer-grey?pr…"
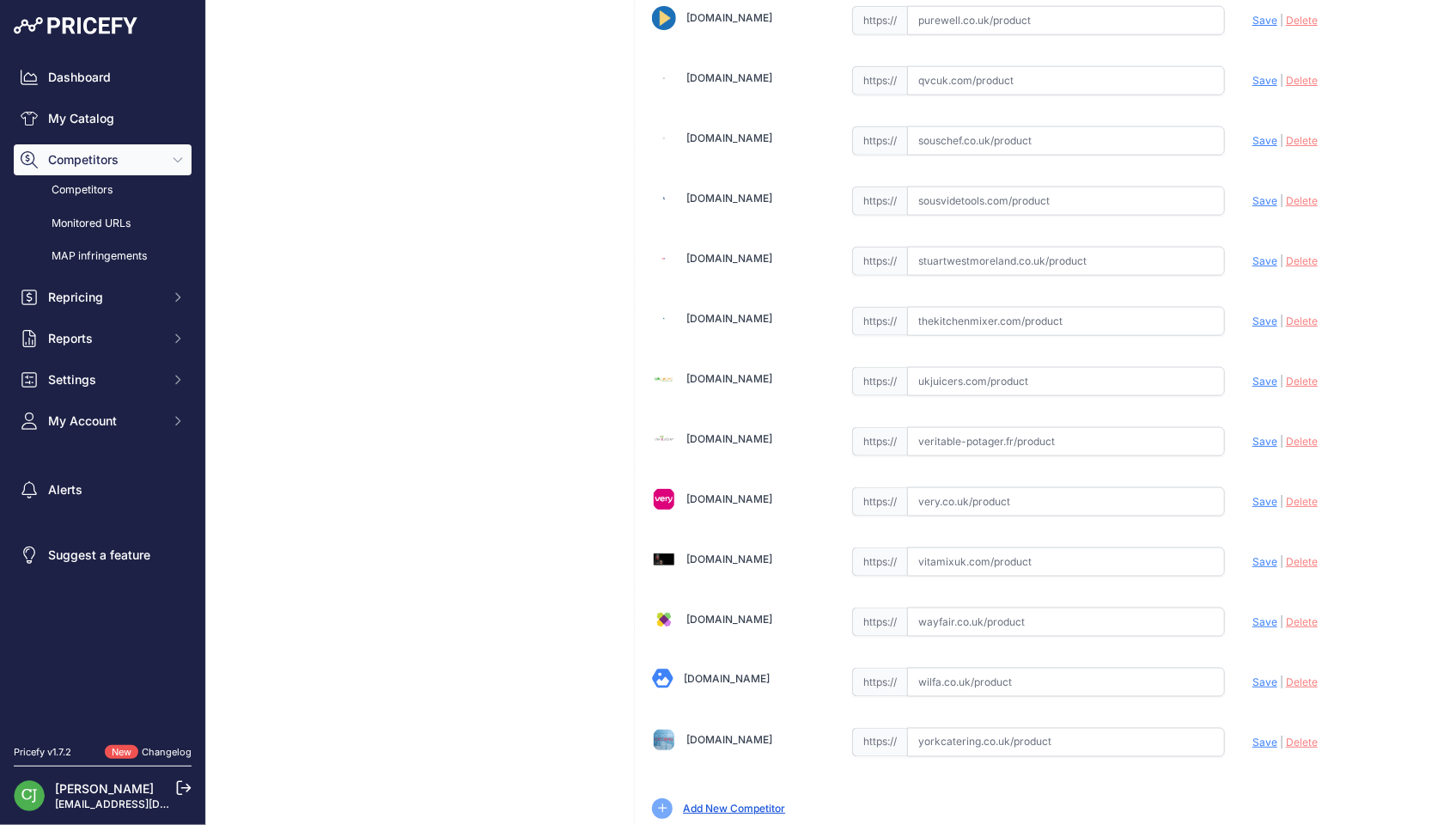
scroll to position [4364, 0]
drag, startPoint x: 973, startPoint y: 629, endPoint x: 1036, endPoint y: 623, distance: 63.3
click at [973, 667] on input "text" at bounding box center [1065, 681] width 318 height 29
paste input "https://wilfa.co.uk/products/wilfa-probaker-timer-stand-mixer-grey"
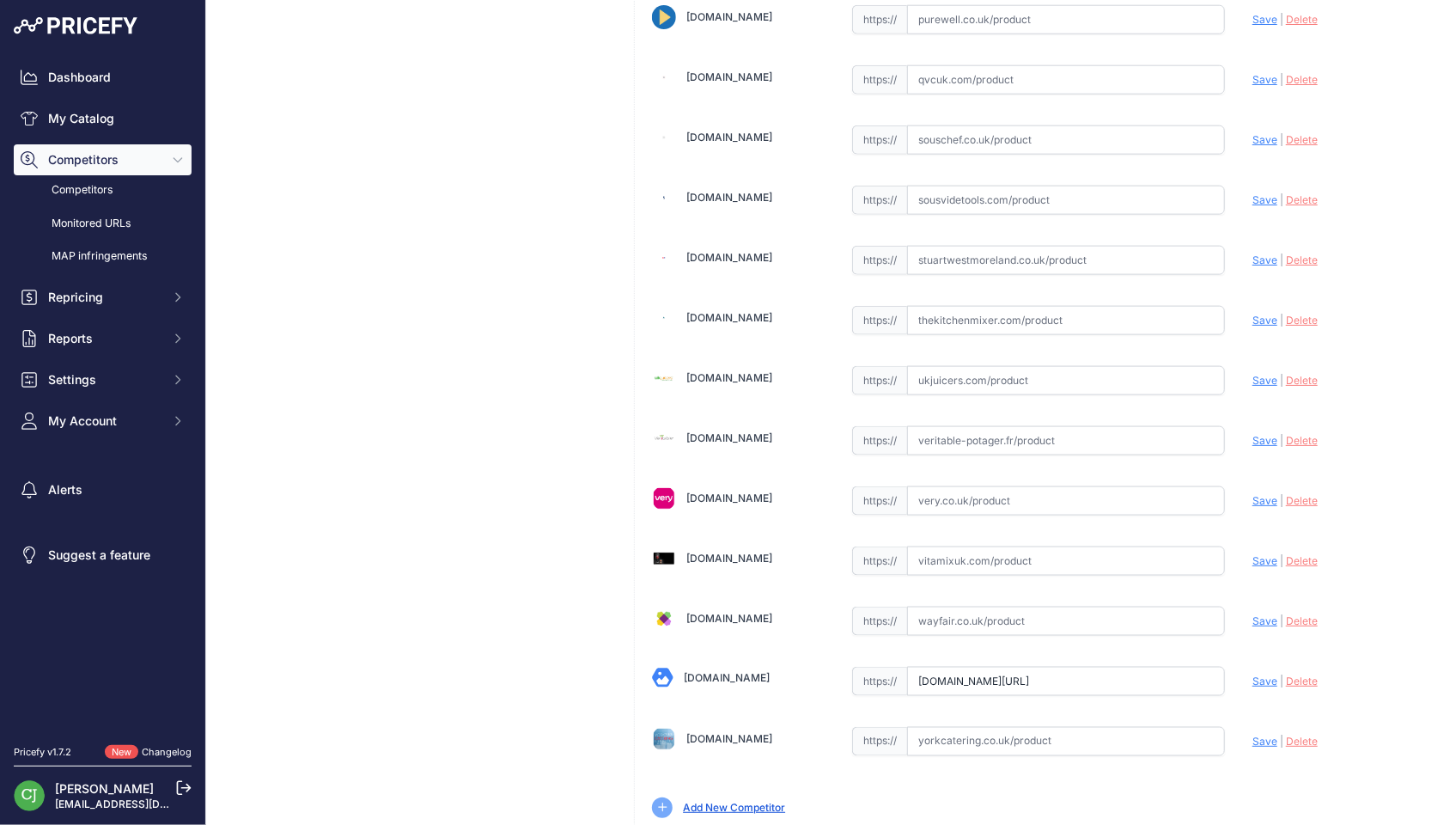
click at [1252, 674] on span "Save" at bounding box center [1264, 680] width 25 height 13
type input "https://wilfa.co.uk/products/wilfa-probaker-timer-stand-mixer-grey?prirule_jdsn…"
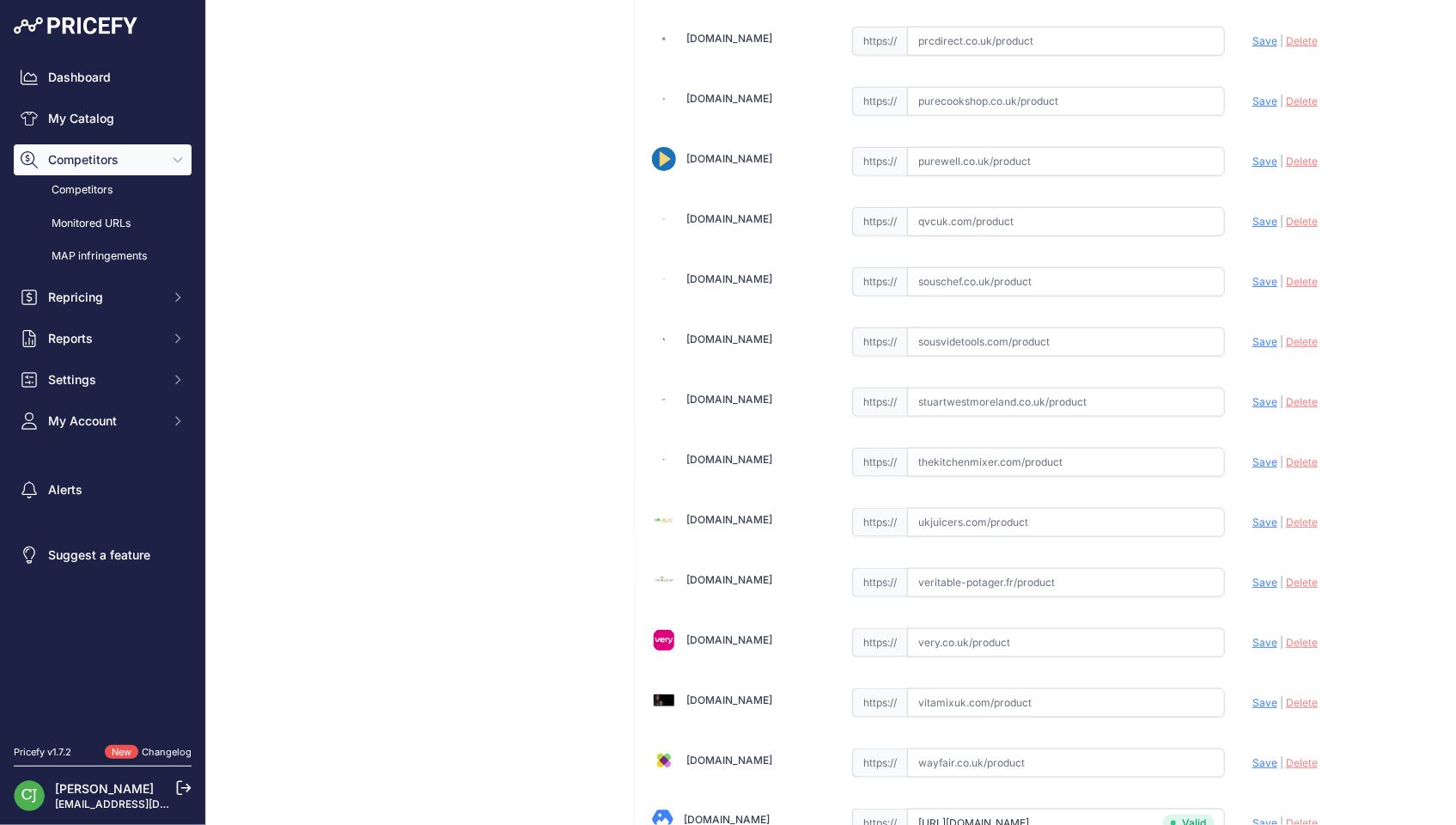
scroll to position [4364, 0]
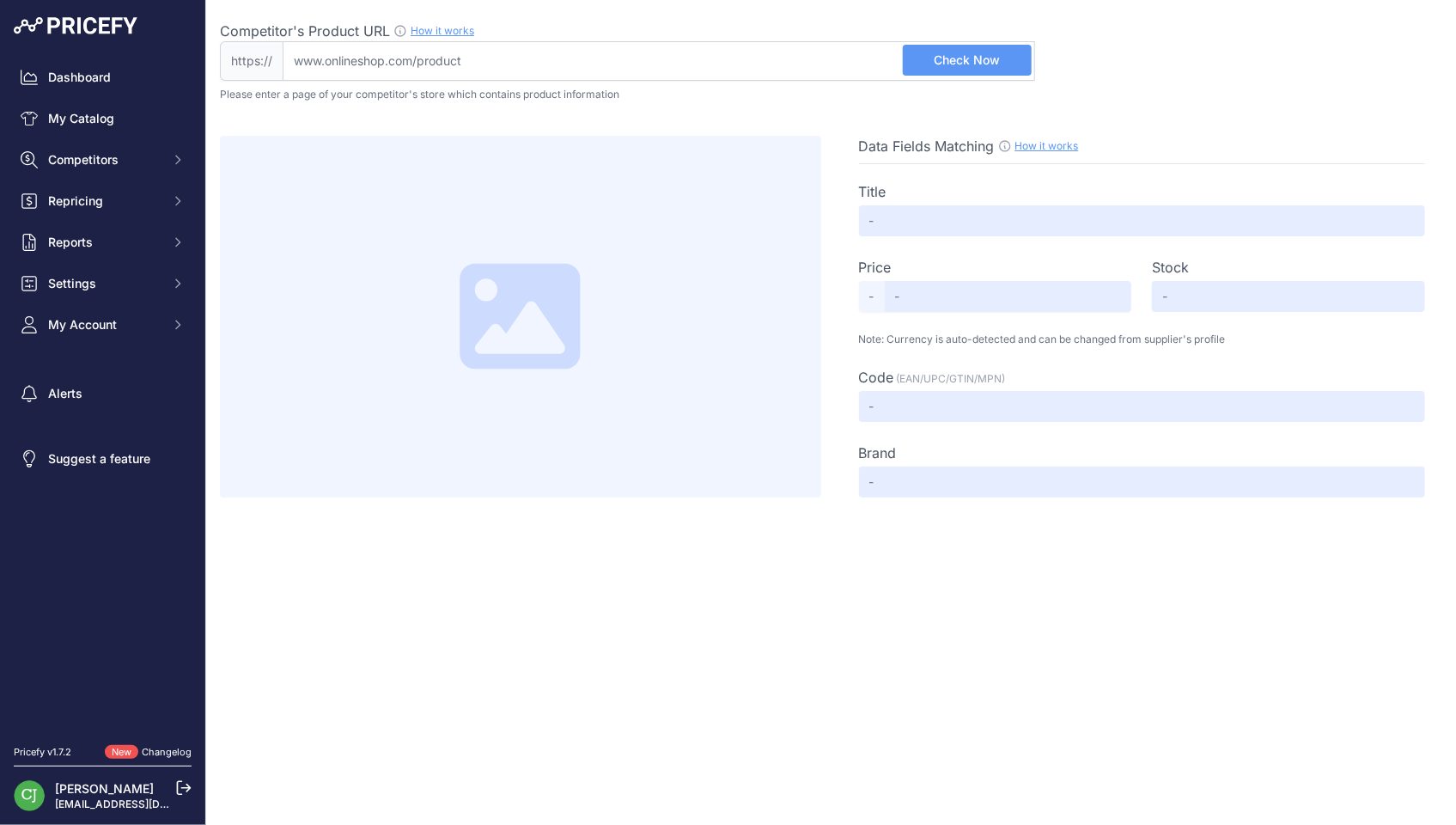
drag, startPoint x: 499, startPoint y: 63, endPoint x: 544, endPoint y: 56, distance: 45.5
click at [499, 63] on input "Competitor's Product URL How it works In order to create your competitor's extr…" at bounding box center [659, 61] width 753 height 40
paste input "[URL][DOMAIN_NAME]"
type input "[DOMAIN_NAME]/products/wilfa-probaker-timer-stand-mixer-grey"
click at [957, 53] on span "Check Now" at bounding box center [966, 60] width 66 height 17
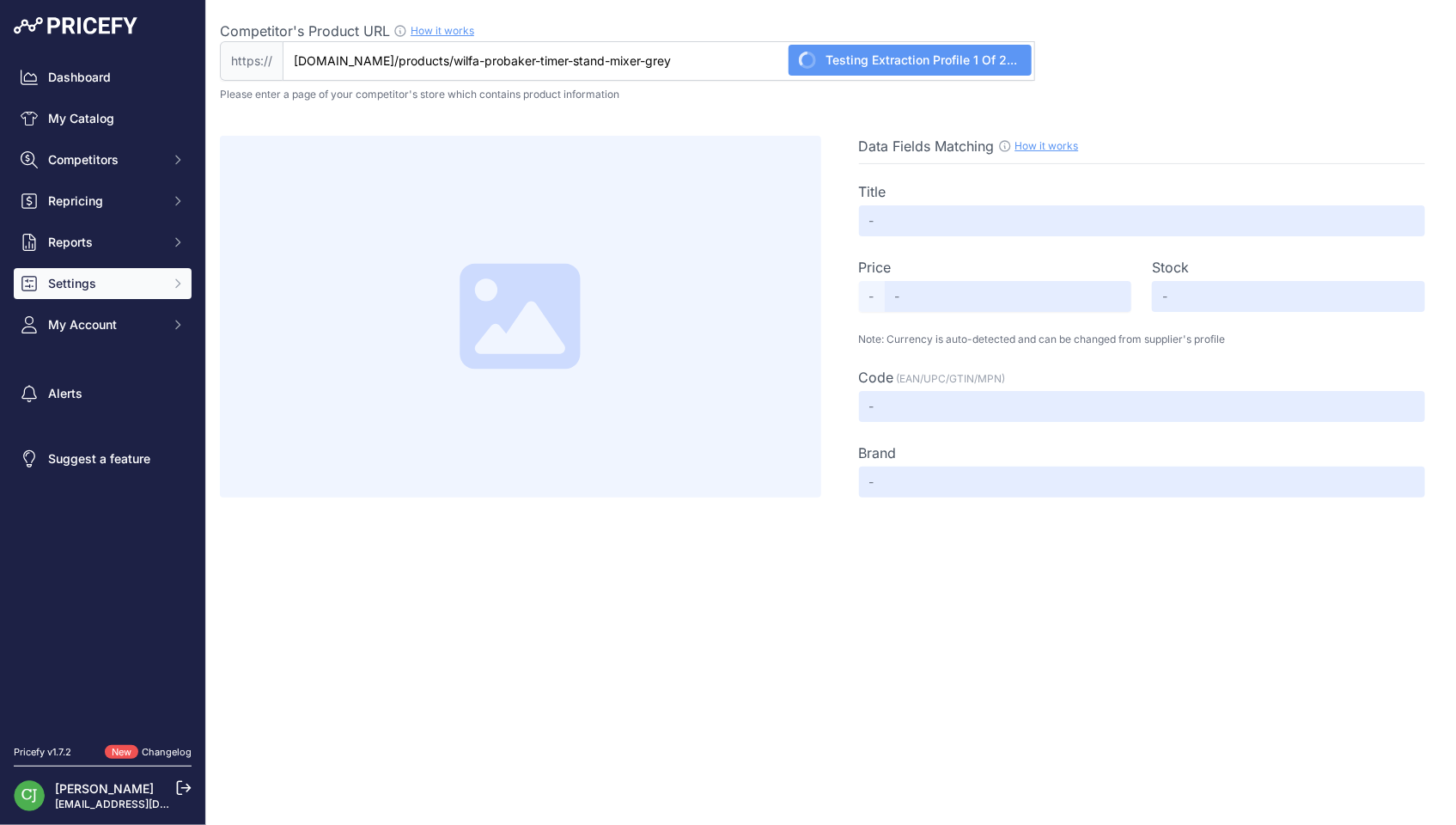
type input "Wilfa ProBaker Timer Stand Mixer (Grey)"
type input "1812.00"
type input "Available"
type input "KM2GY-T70"
type input "Wilfa"
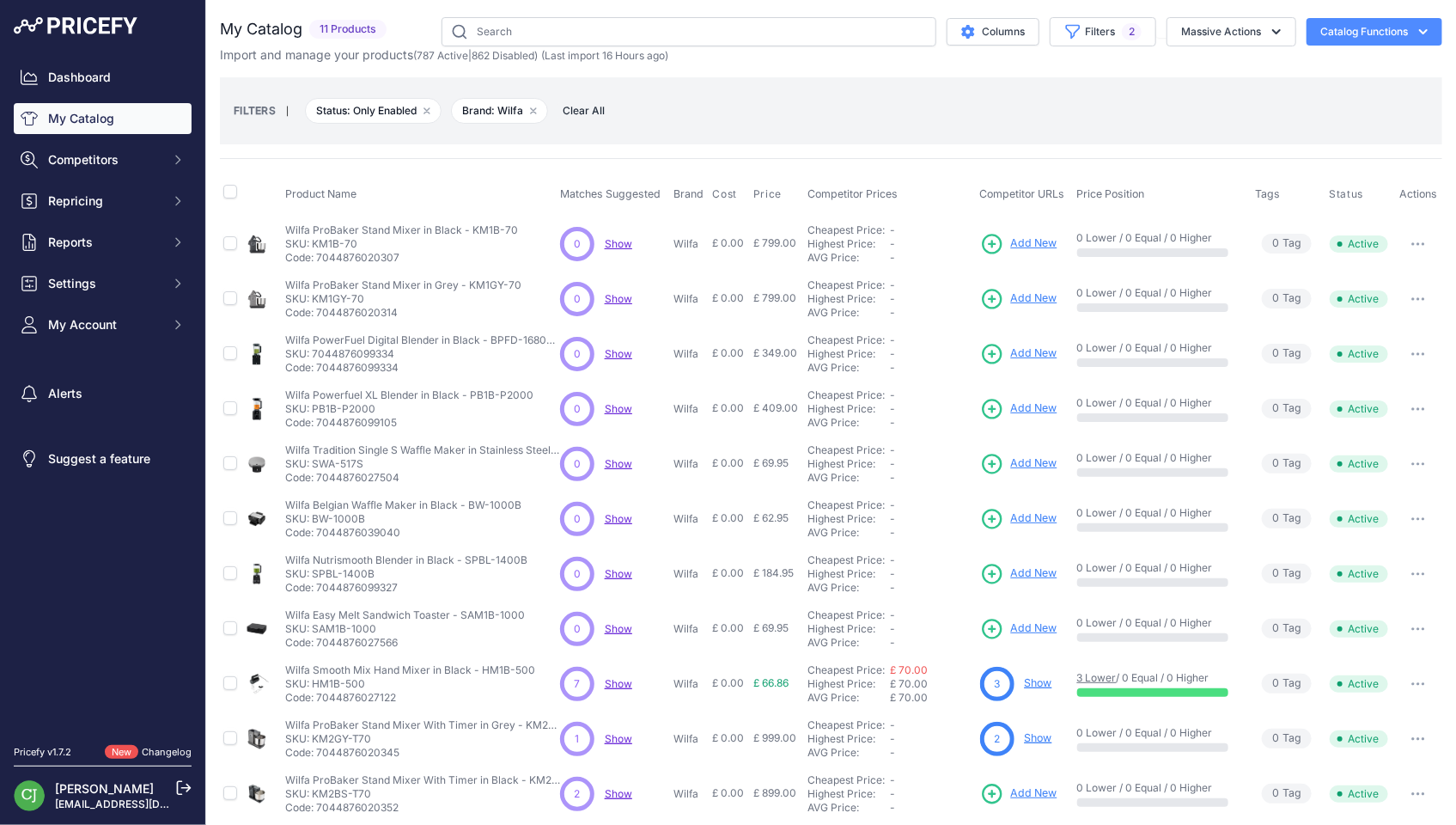
scroll to position [10, 0]
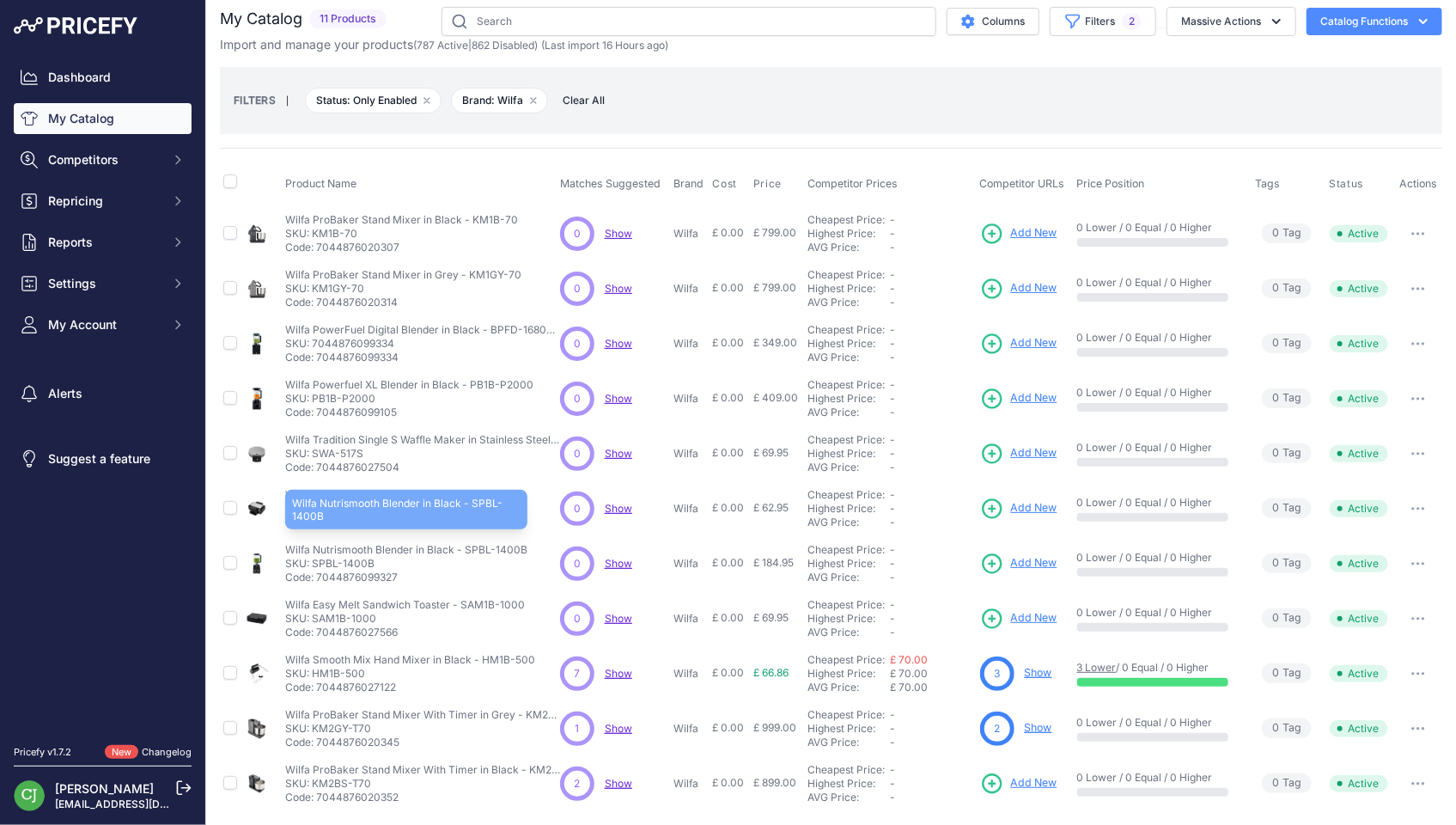
drag, startPoint x: 281, startPoint y: 547, endPoint x: 523, endPoint y: 548, distance: 242.0
click at [523, 548] on td "Wilfa Nutrismooth Blender in Black - SPBL-1400B Wilfa Nutrismooth Blender in Bl…" at bounding box center [418, 563] width 275 height 55
copy p "Wilfa Nutrismooth Blender in Black - SPBL-1400B"
drag, startPoint x: 283, startPoint y: 495, endPoint x: 528, endPoint y: 490, distance: 245.1
click at [528, 490] on td "Wilfa Belgian Waffle Maker in Black - BW-1000B Wilfa Belgian Waffle Maker in Bl…" at bounding box center [418, 509] width 275 height 55
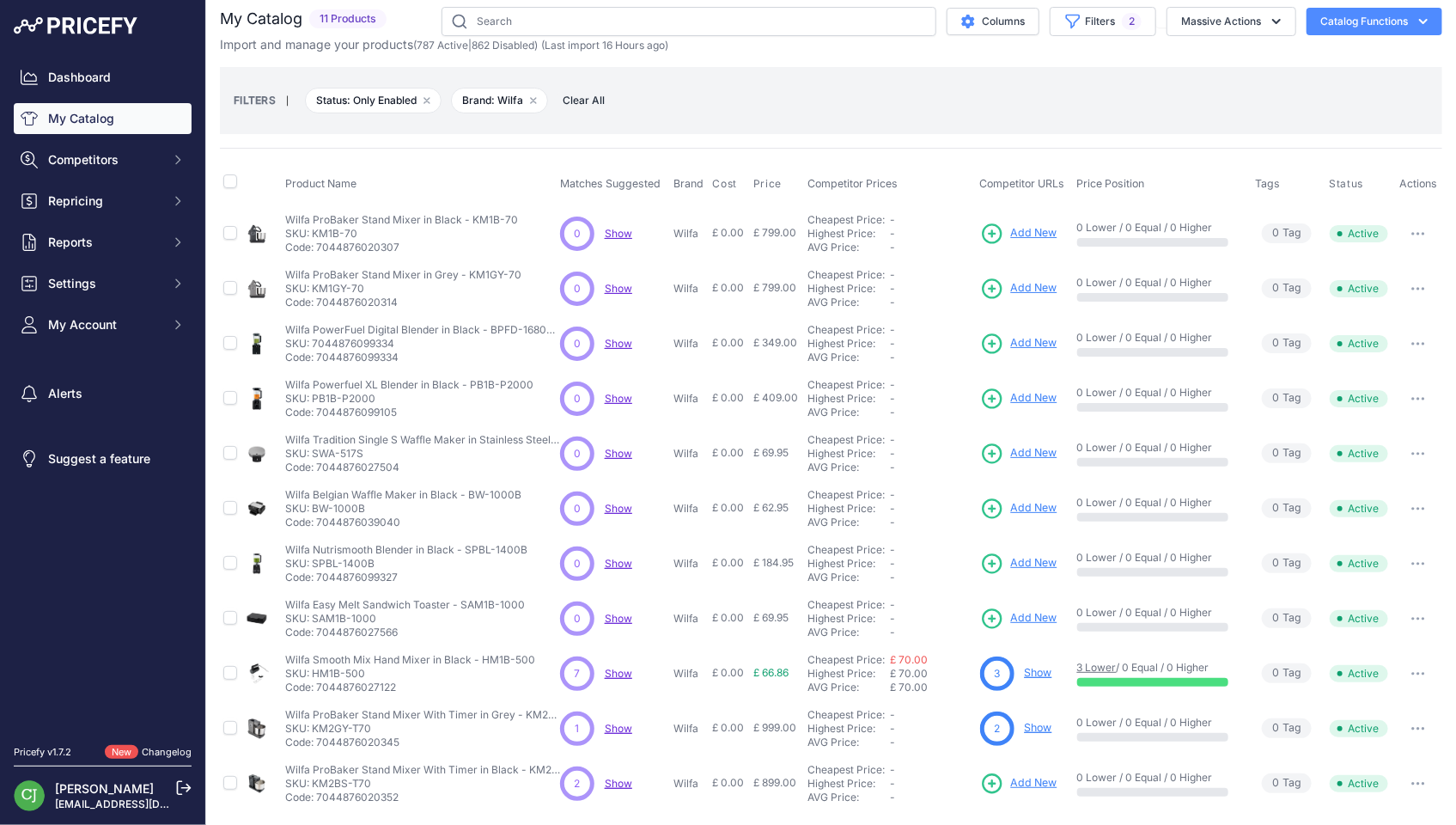
copy p "Wilfa Belgian Waffle Maker in Black - BW-1000B"
drag, startPoint x: 282, startPoint y: 432, endPoint x: 548, endPoint y: 431, distance: 266.0
click at [548, 431] on td "Wilfa Tradition Single S Waffle Maker in Stainless Steel - SWA-517S Wilfa Tradi…" at bounding box center [418, 454] width 275 height 55
copy p "Wilfa Tradition Single S Waffle Maker in Stainless Steel"
drag, startPoint x: 284, startPoint y: 377, endPoint x: 530, endPoint y: 378, distance: 246.0
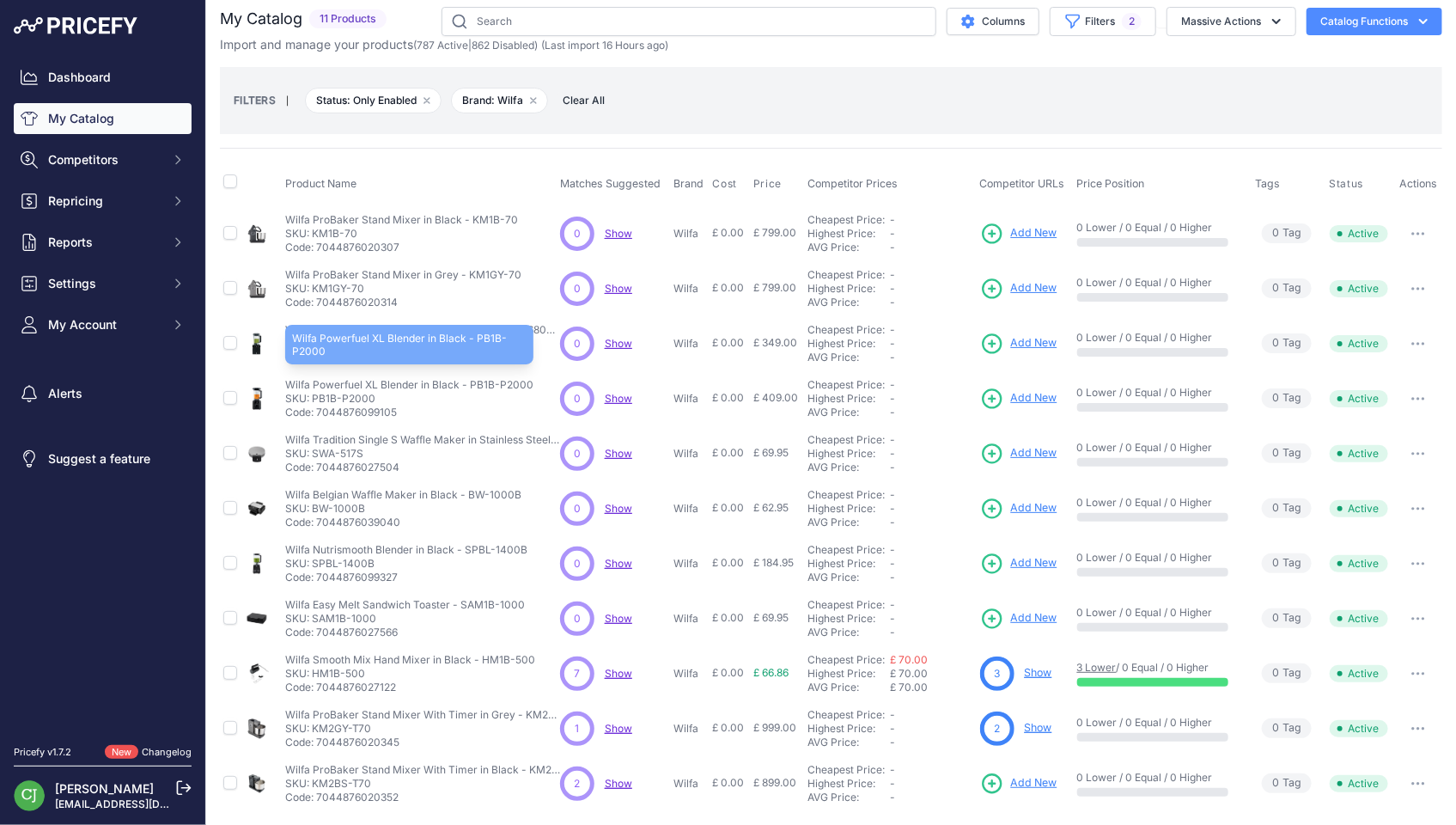
click at [530, 378] on div "Wilfa Powerfuel XL Blender in Black - PB1B-P2000 Wilfa Powerfuel XL Blender in …" at bounding box center [418, 399] width 268 height 41
copy p "Wilfa Powerfuel XL Blender in Black - PB1B-P2000"
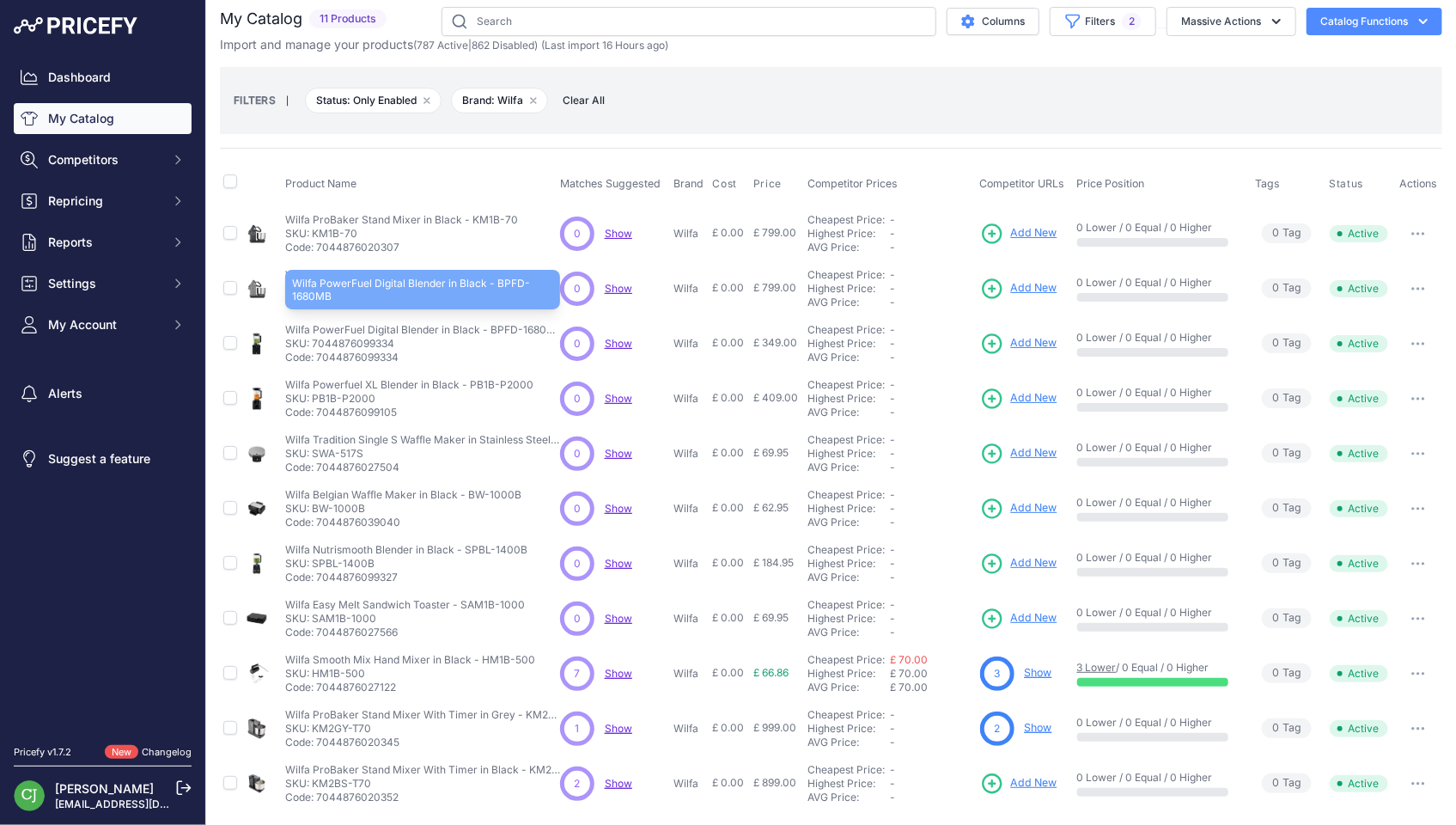
drag, startPoint x: 282, startPoint y: 325, endPoint x: 541, endPoint y: 325, distance: 259.0
click at [541, 325] on td "Wilfa PowerFuel Digital Blender in Black - BPFD-1680MB Wilfa PowerFuel Digital …" at bounding box center [418, 344] width 275 height 55
copy p "Wilfa PowerFuel Digital Blender in Black - BPFD-1680"
click at [1101, 21] on button "Filters 2" at bounding box center [1103, 22] width 107 height 29
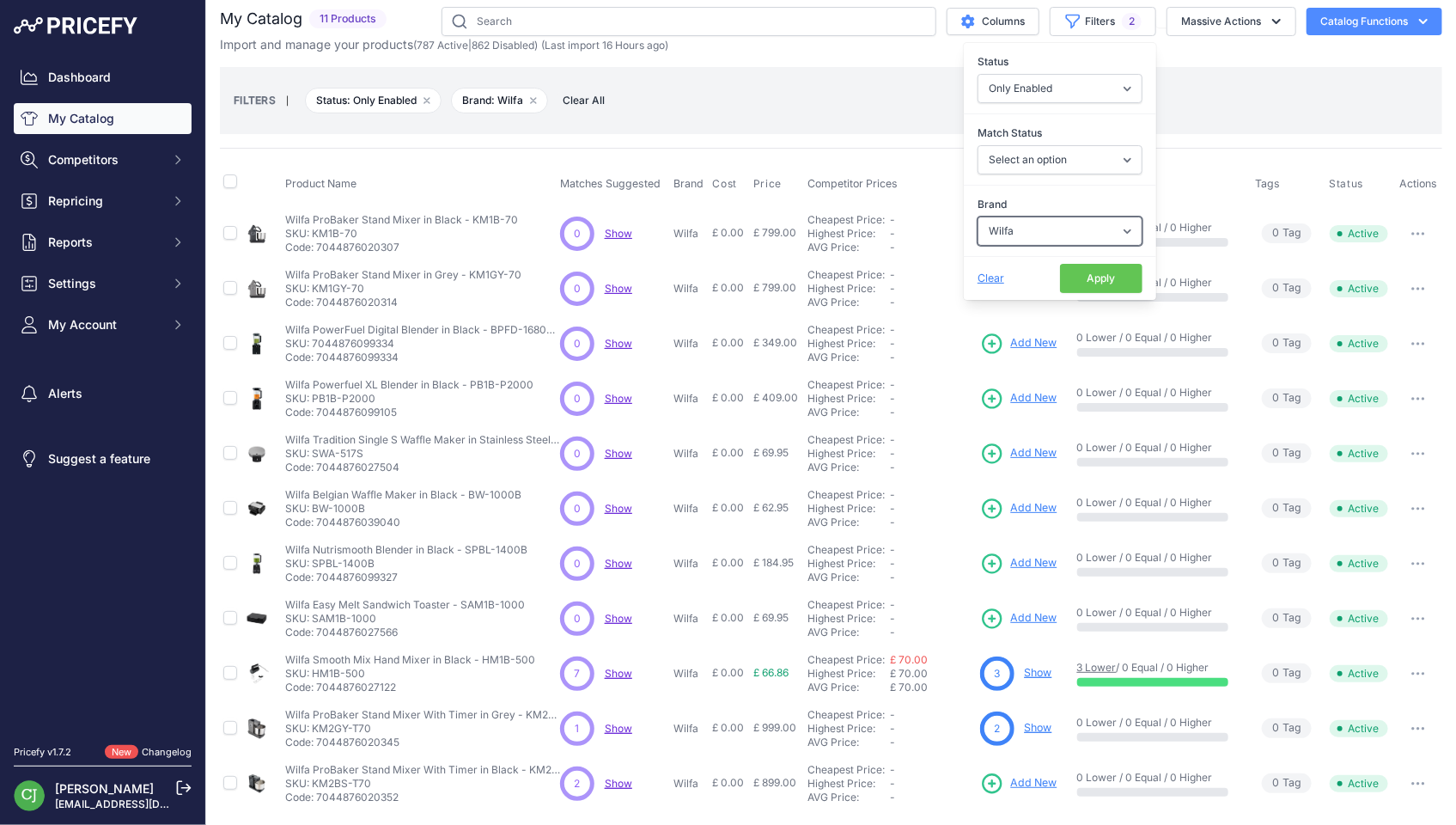
click at [1063, 223] on select "Select an option Angel Ankarsrum Aquasana Bamix Blendtec Blendtec Commercial Br…" at bounding box center [1060, 231] width 165 height 29
select select "Gastroback"
click at [977, 216] on select "Select an option Angel Ankarsrum Aquasana Bamix Blendtec Blendtec Commercial Br…" at bounding box center [1060, 231] width 165 height 29
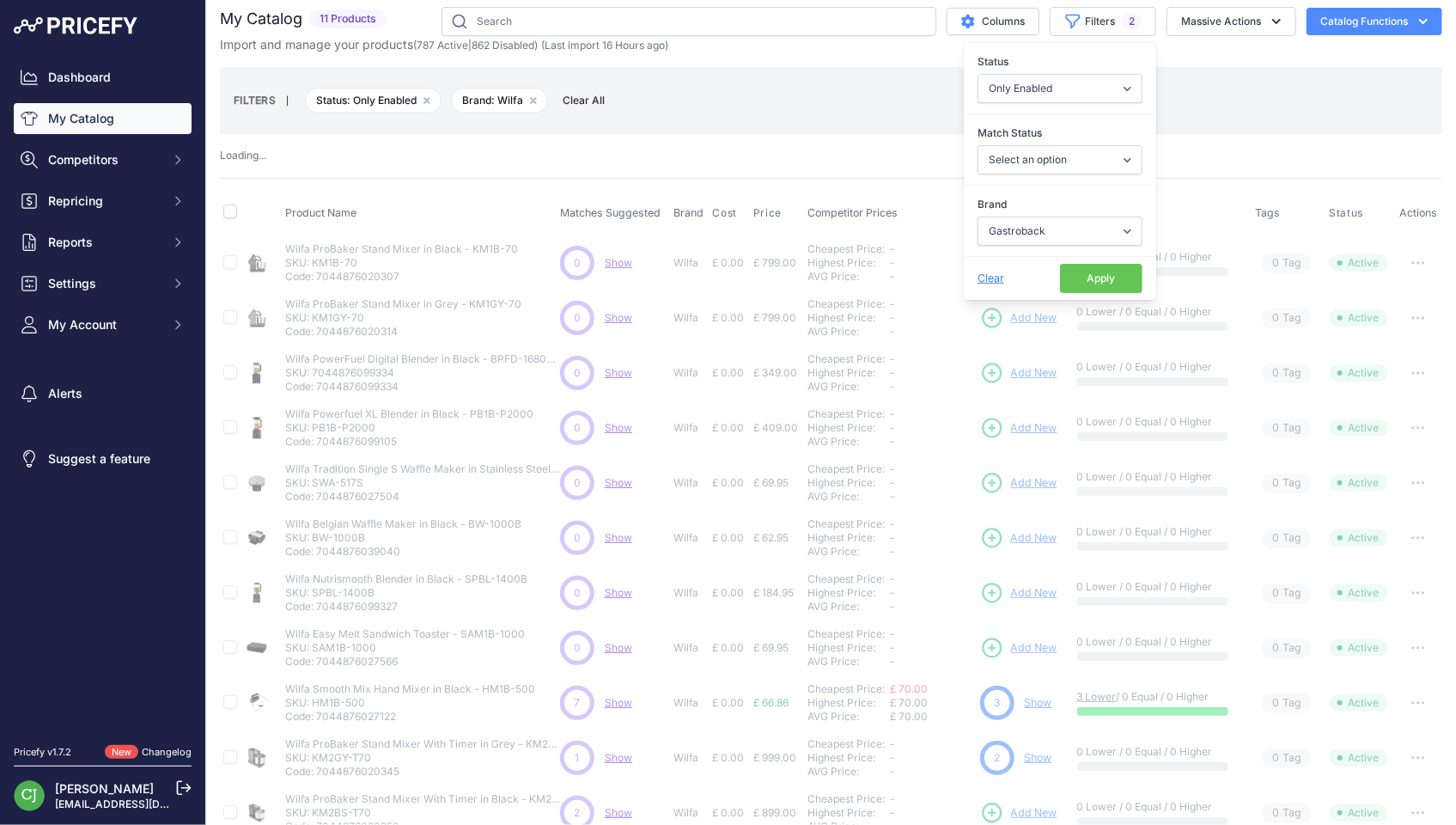
click at [1066, 269] on button "Apply" at bounding box center [1101, 278] width 83 height 29
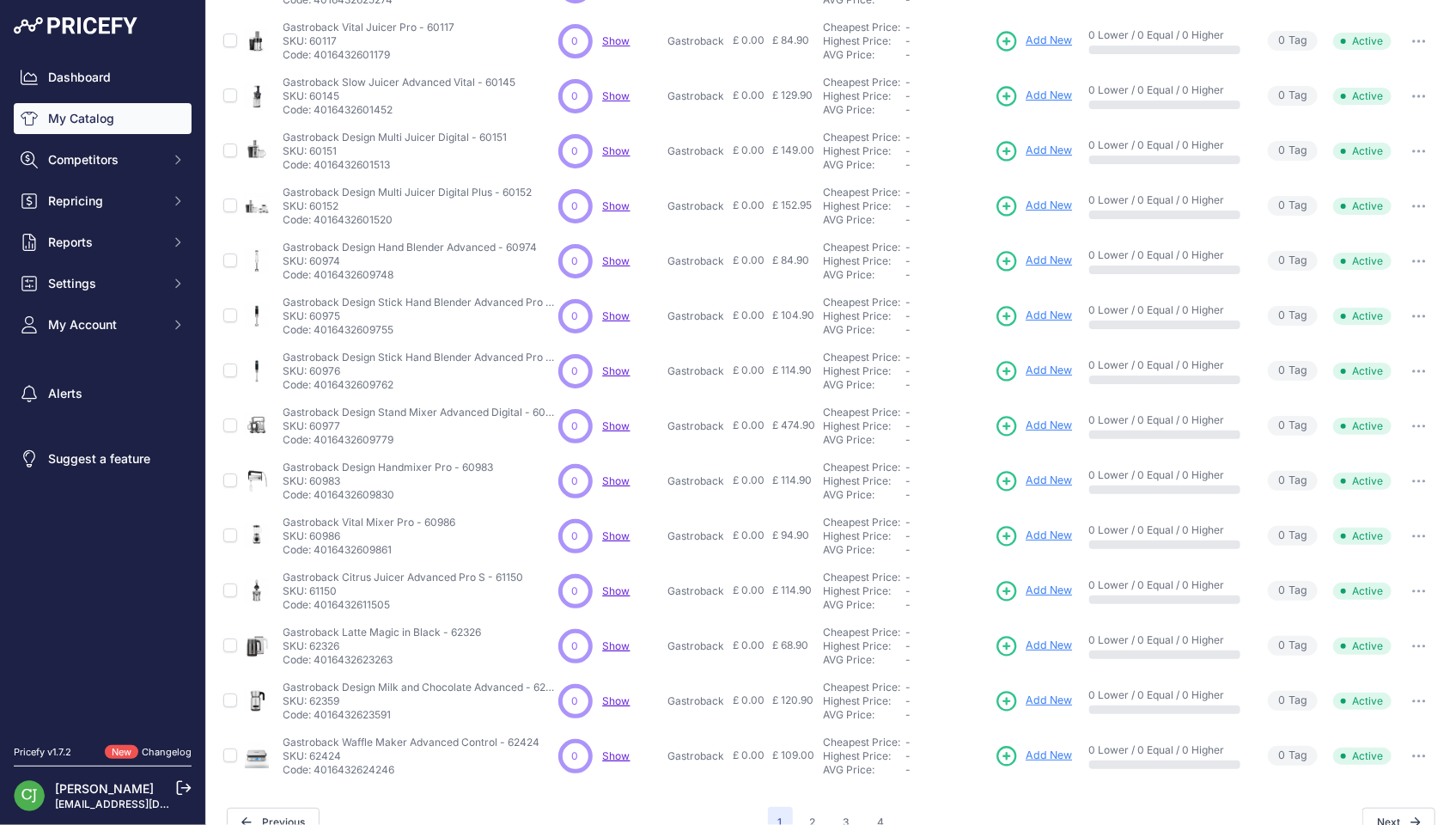
scroll to position [284, 0]
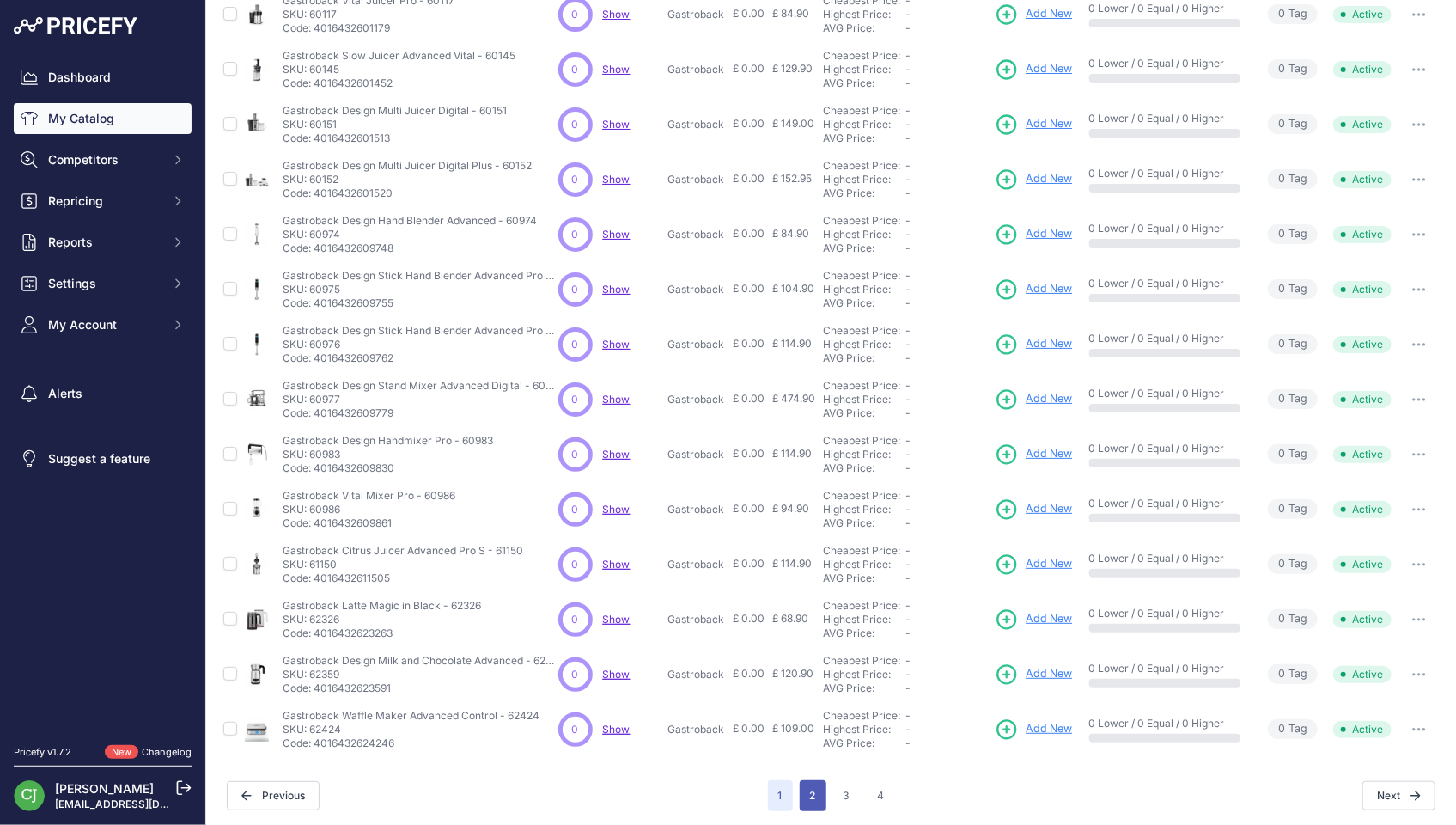
click at [813, 790] on button "2" at bounding box center [813, 796] width 27 height 31
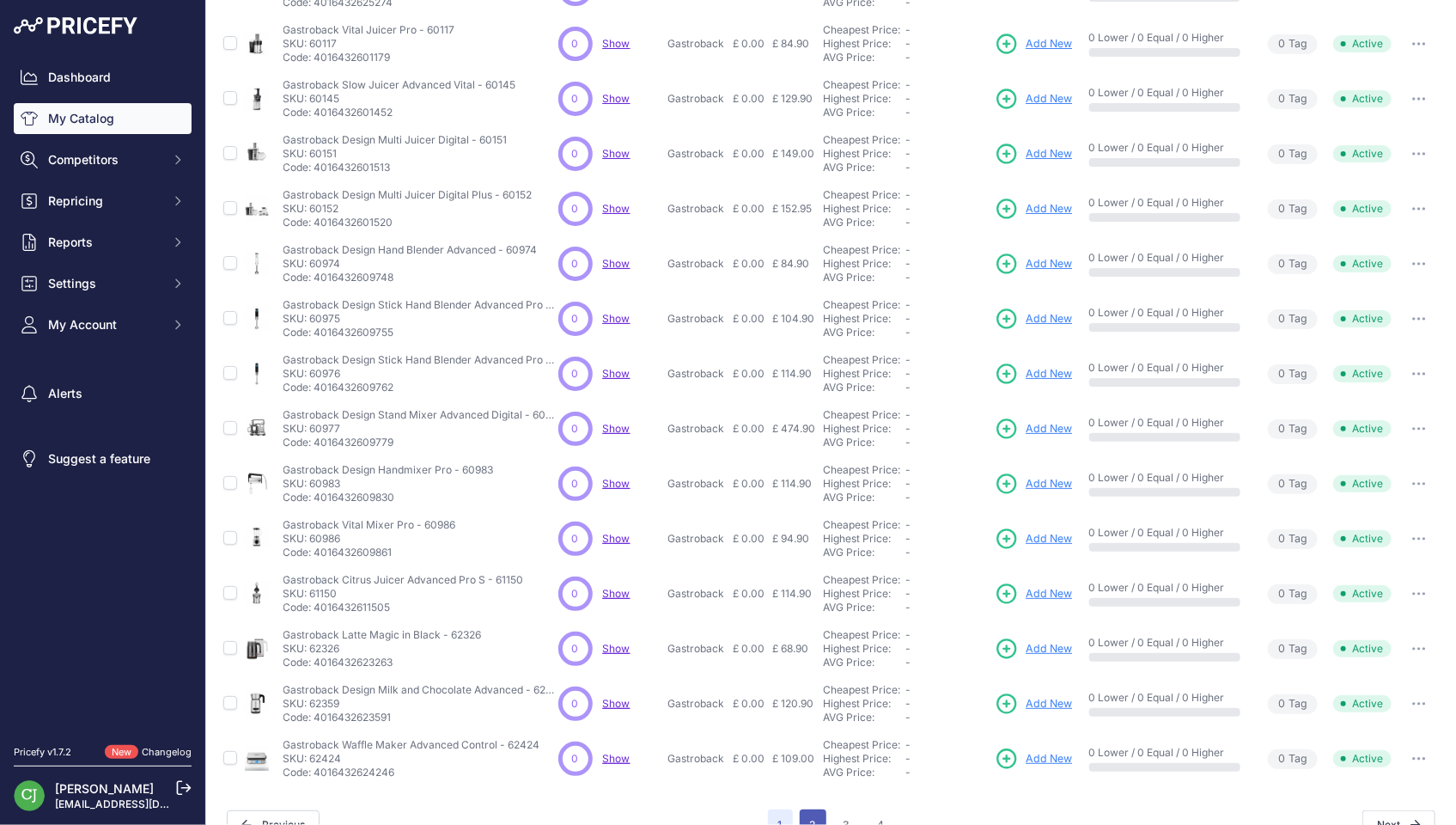
scroll to position [313, 0]
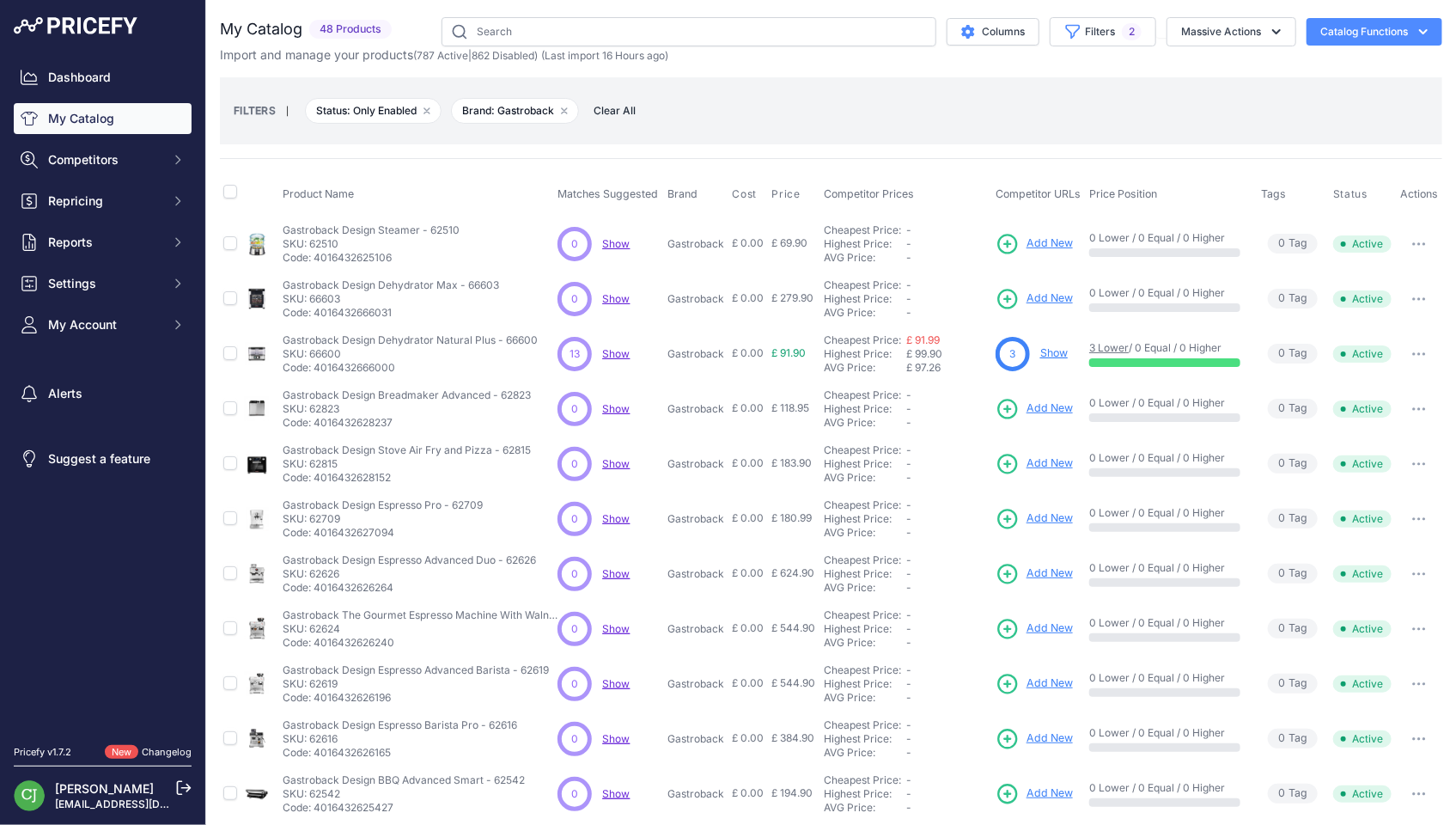
scroll to position [284, 0]
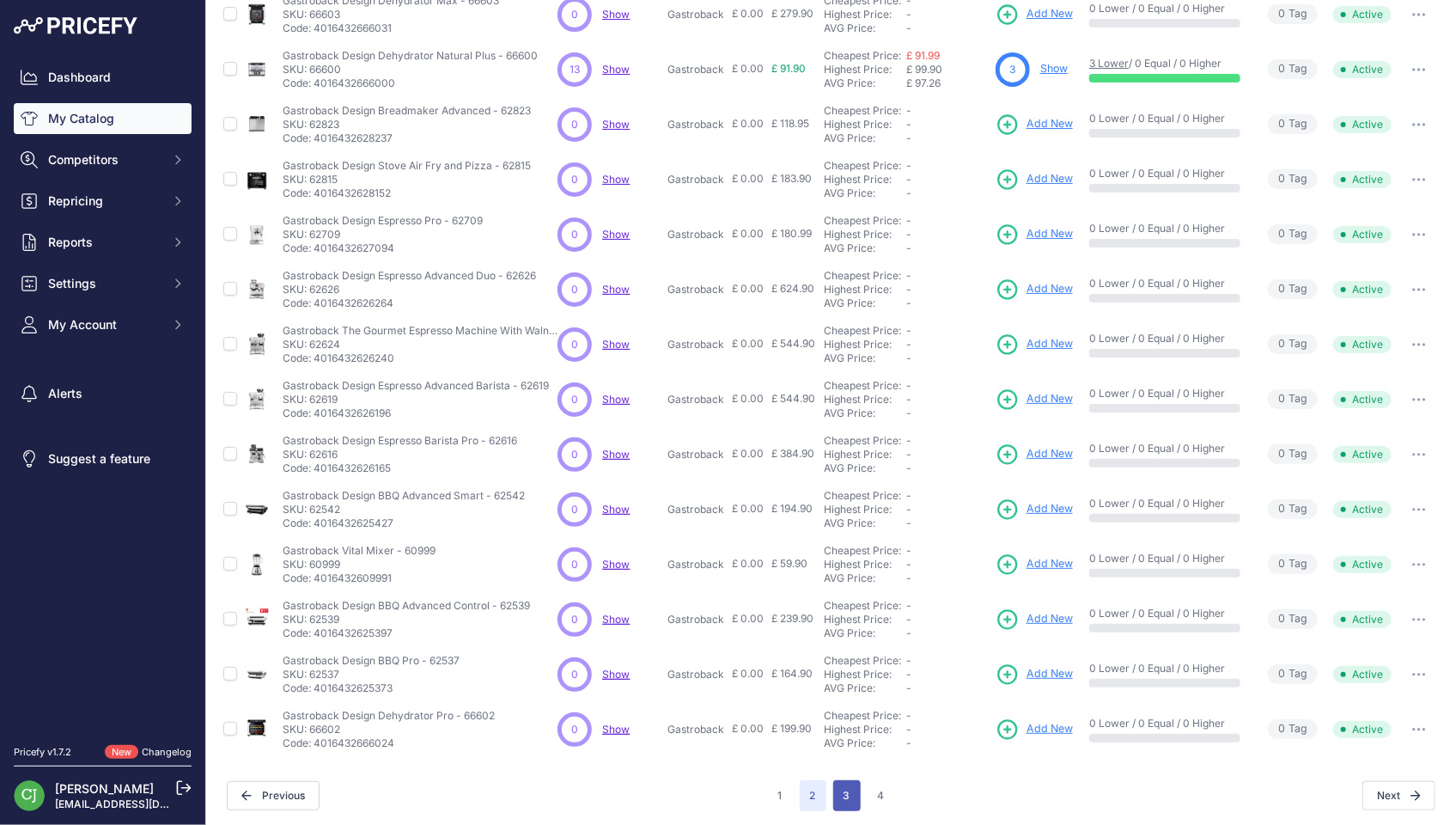
click at [840, 790] on button "3" at bounding box center [847, 796] width 28 height 31
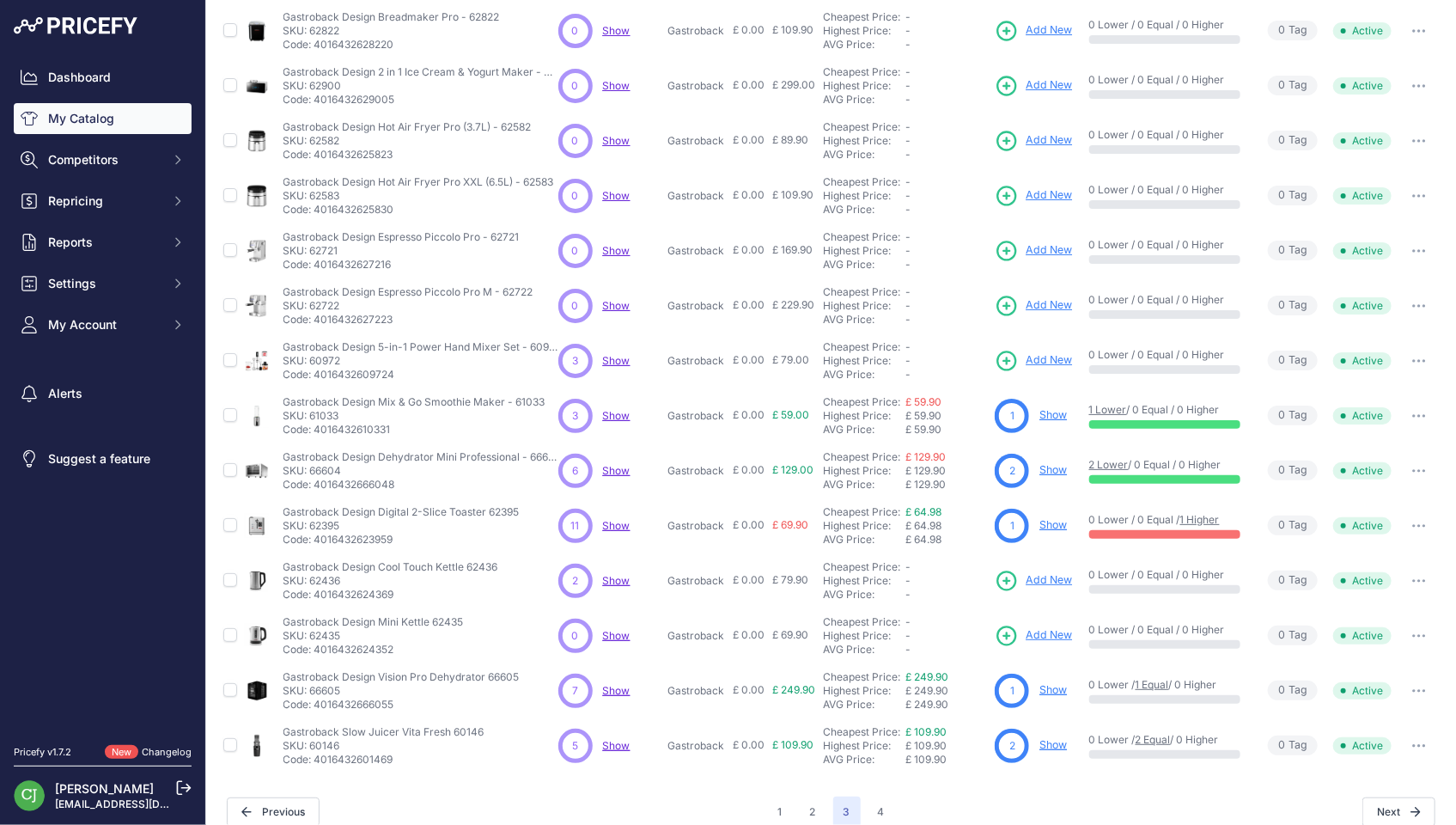
scroll to position [284, 0]
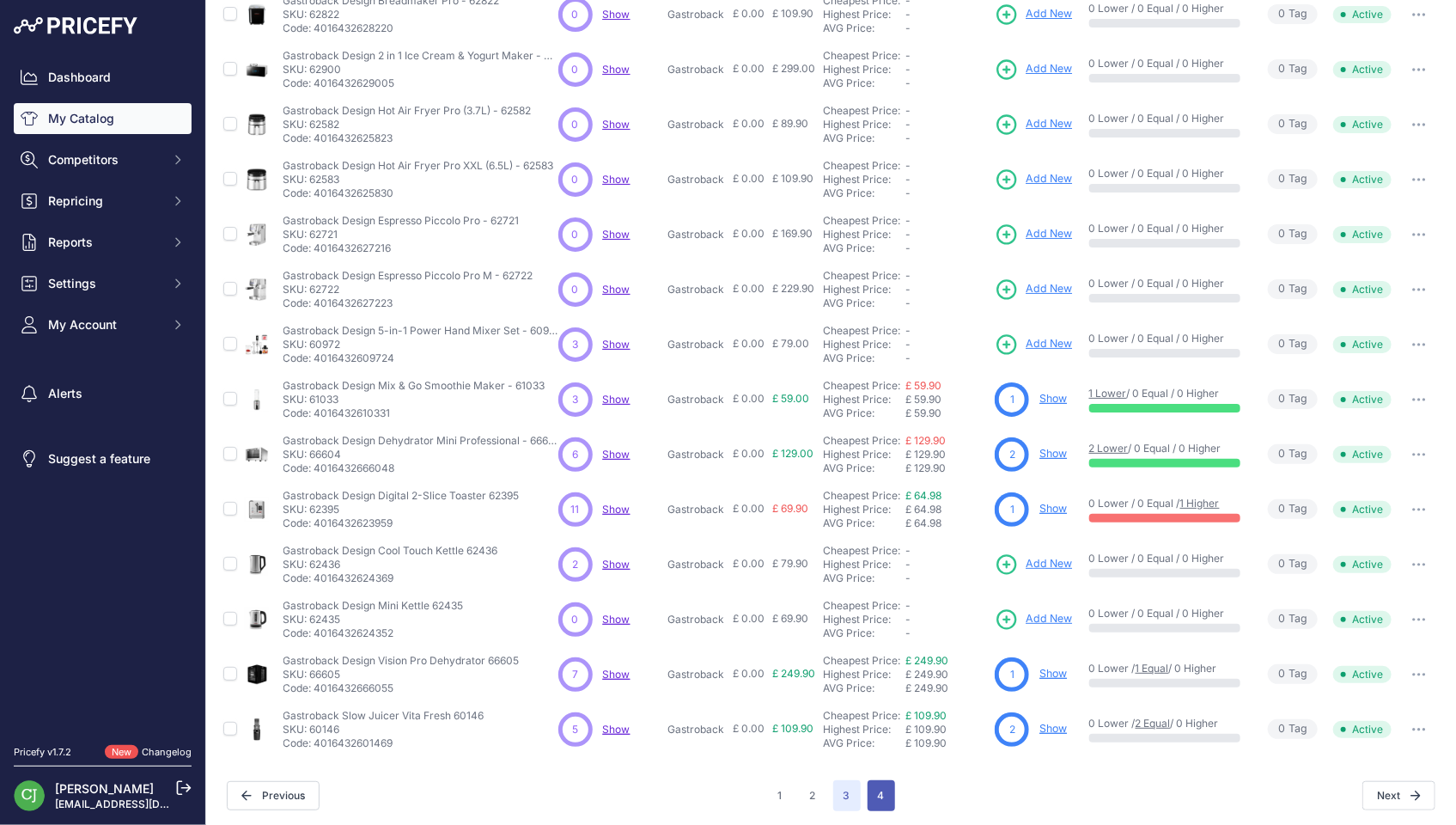
click at [879, 791] on button "4" at bounding box center [881, 796] width 28 height 31
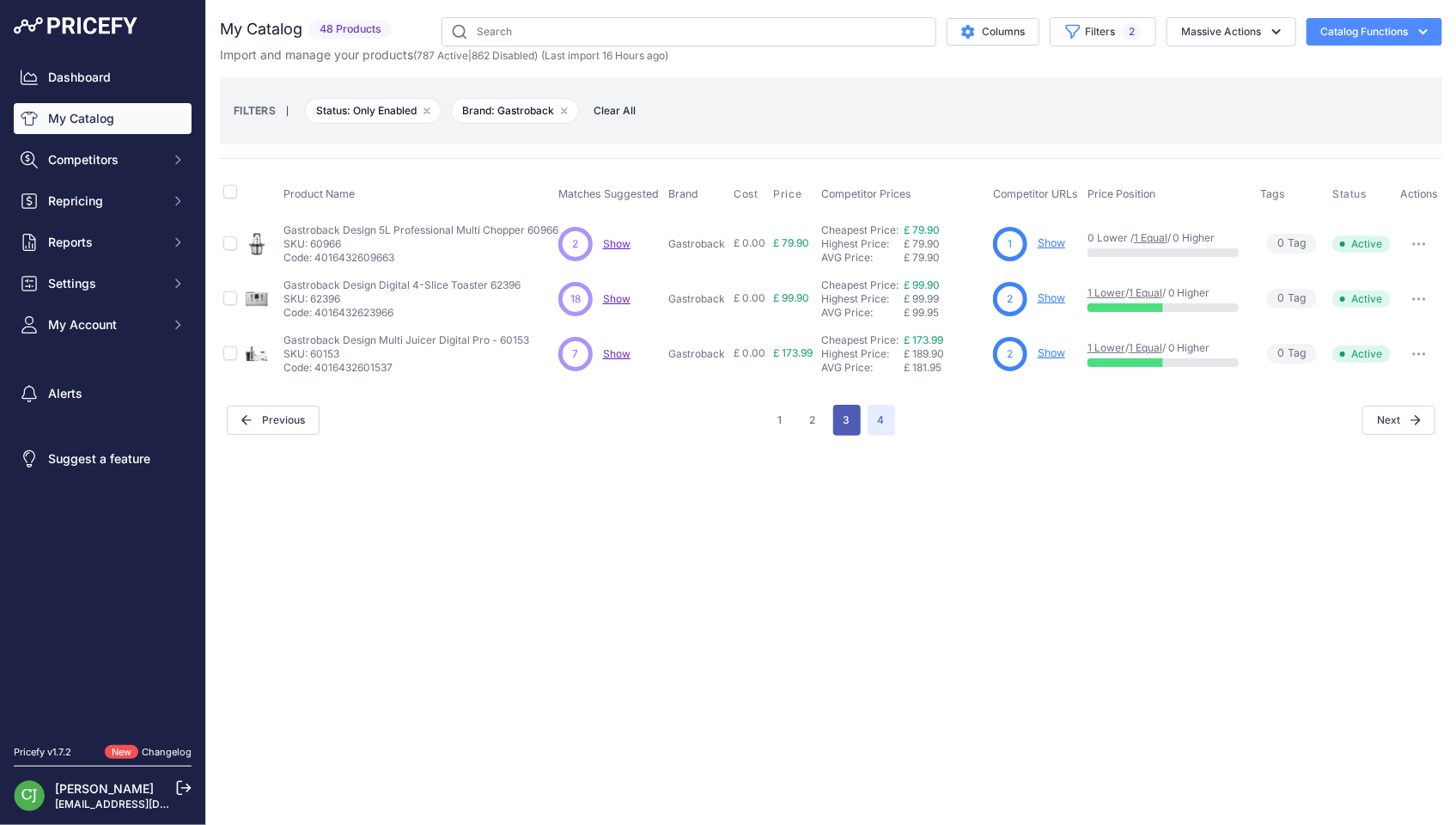
click at [836, 419] on button "3" at bounding box center [847, 420] width 28 height 31
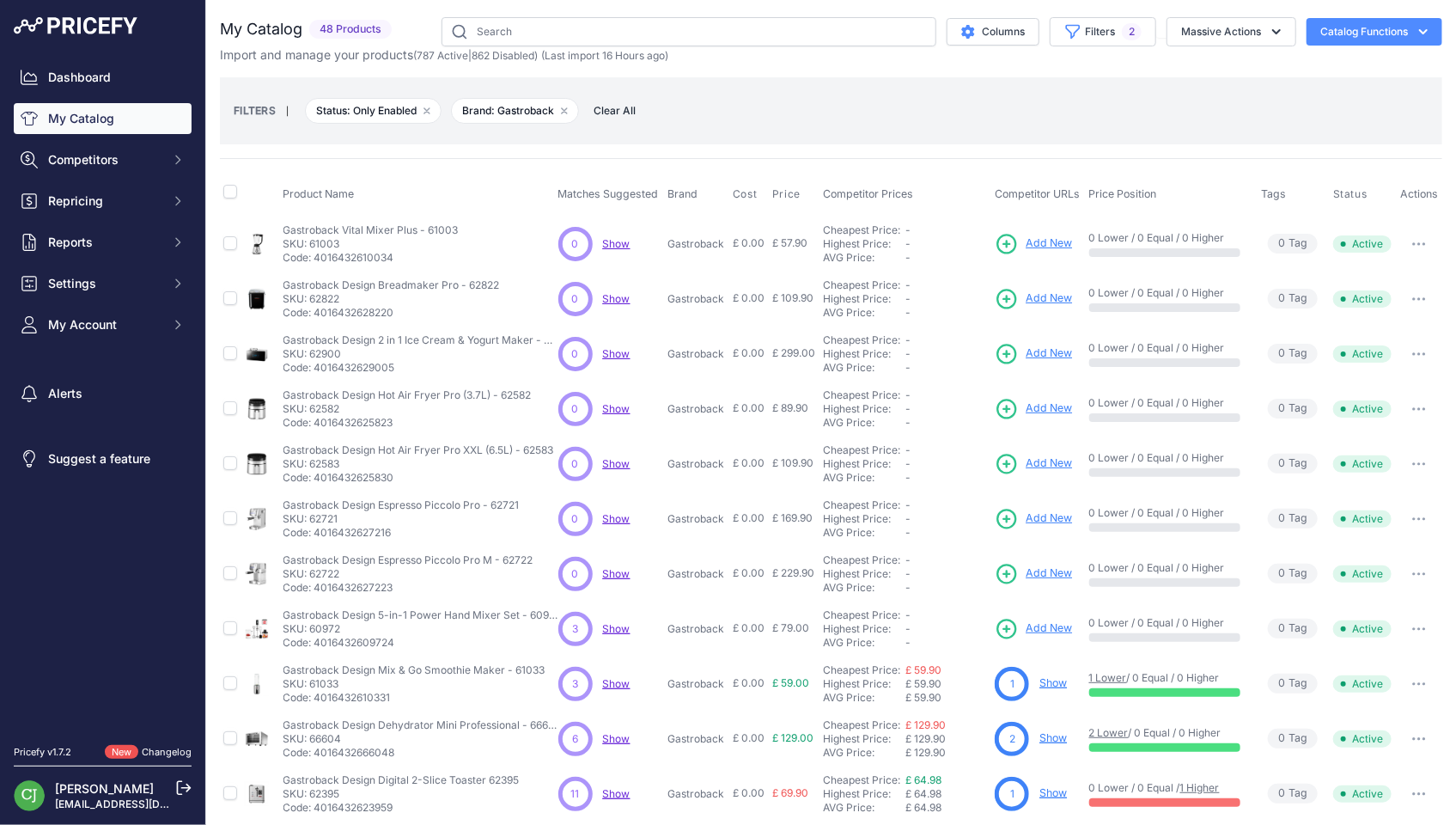
scroll to position [284, 0]
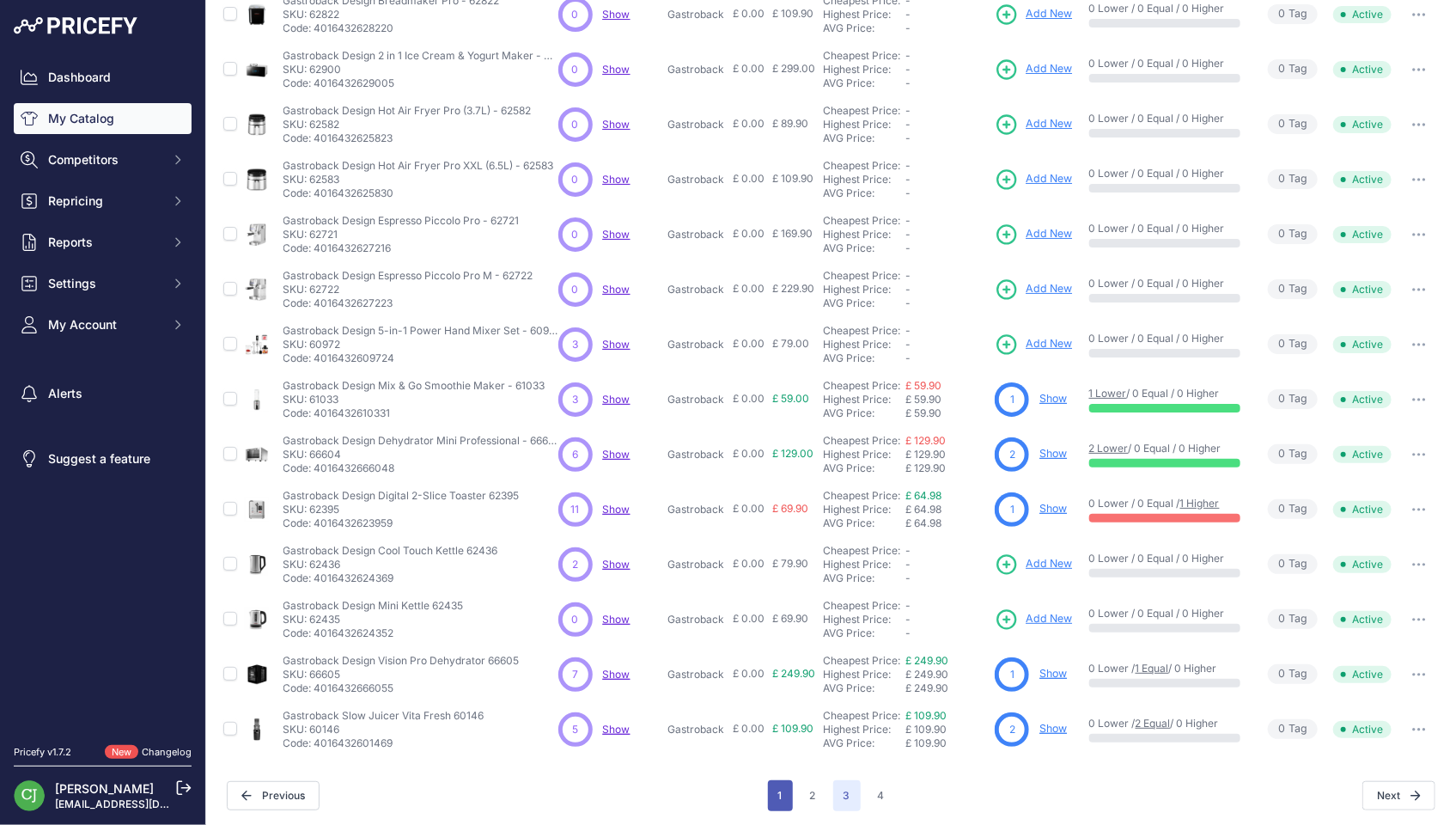
click at [771, 790] on button "1" at bounding box center [780, 796] width 25 height 31
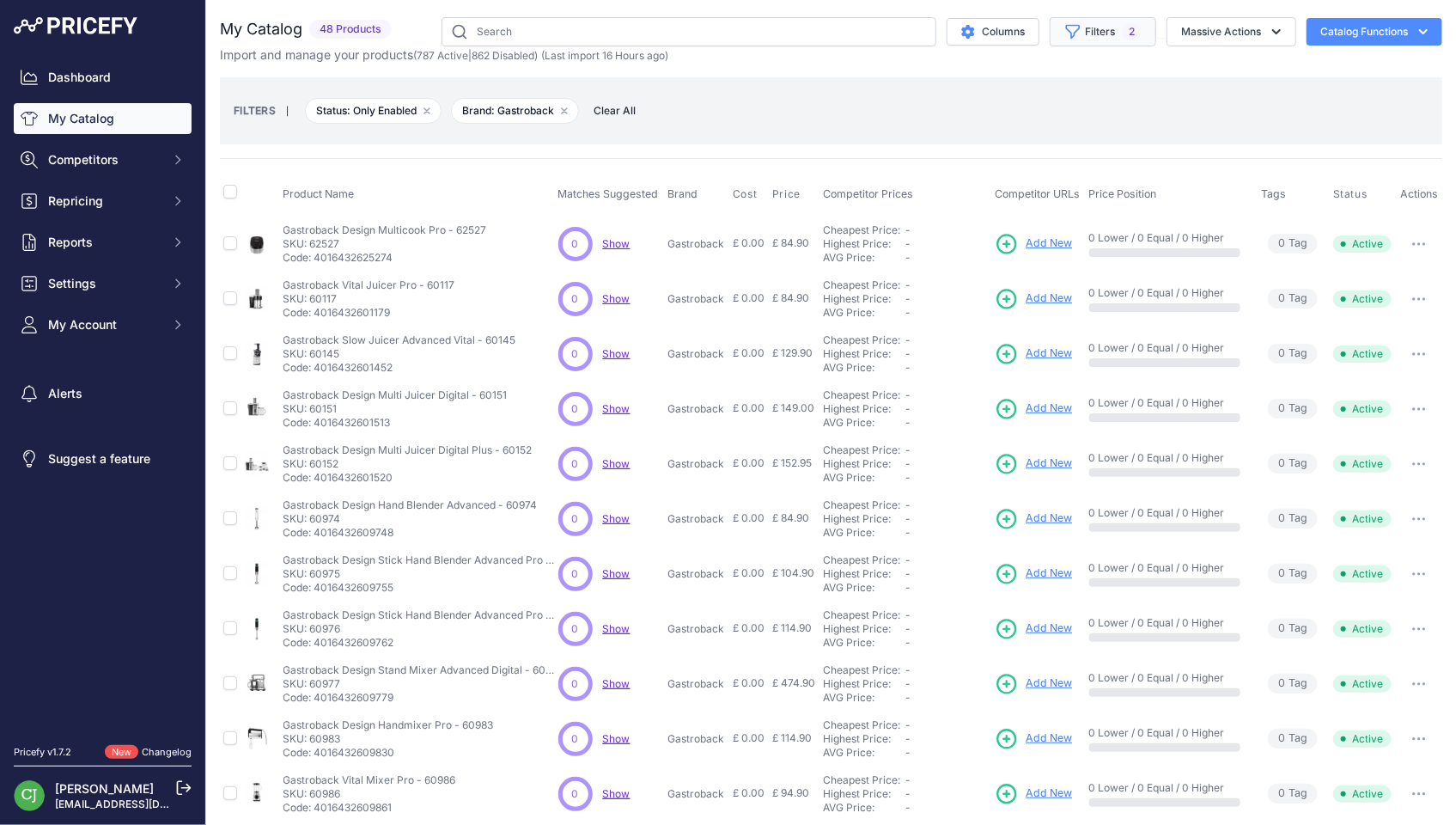
click at [1122, 30] on span "2" at bounding box center [1131, 32] width 20 height 17
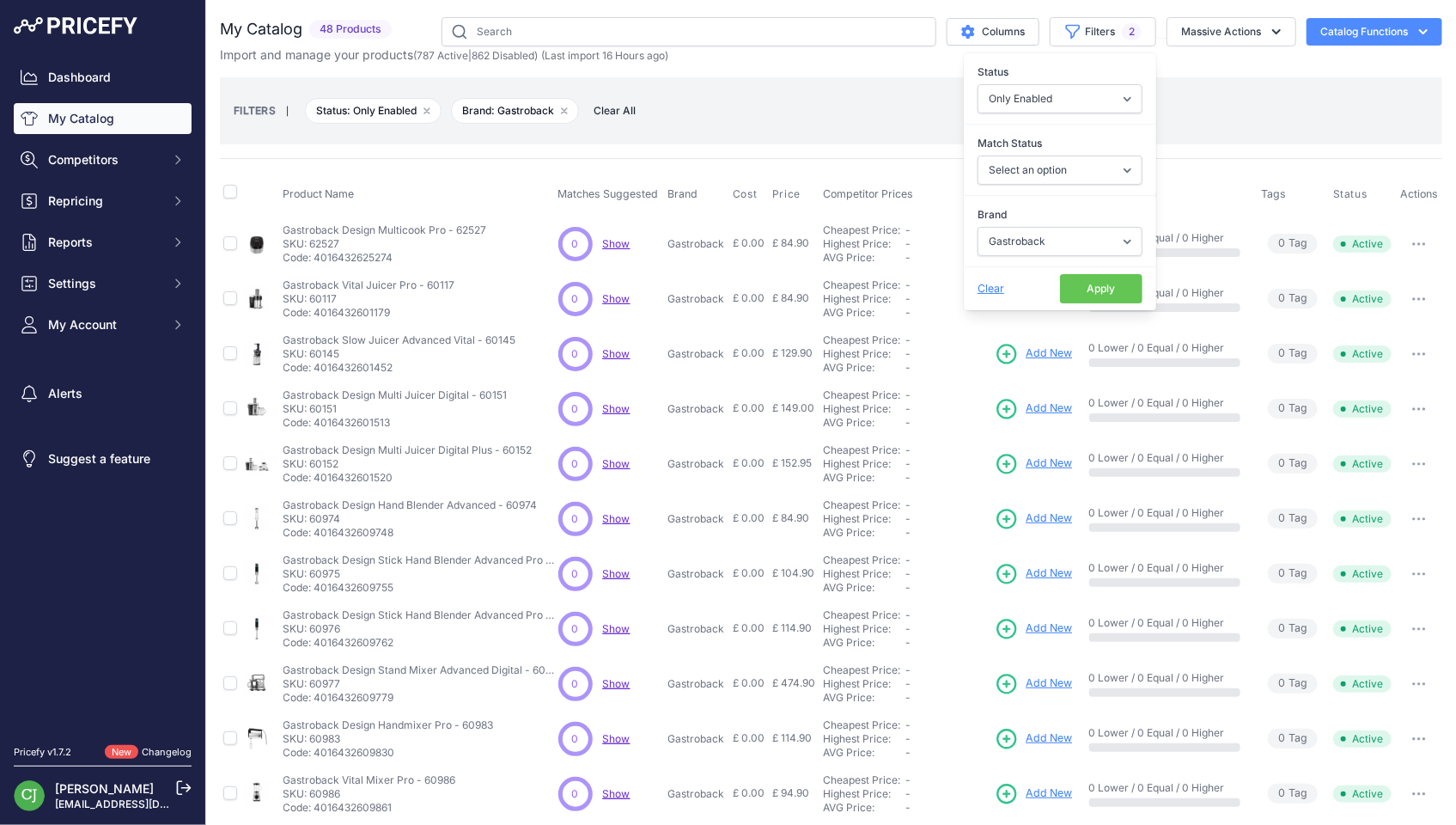
click at [843, 153] on div "My Catalog 48 Products" at bounding box center [830, 556] width 1222 height 1078
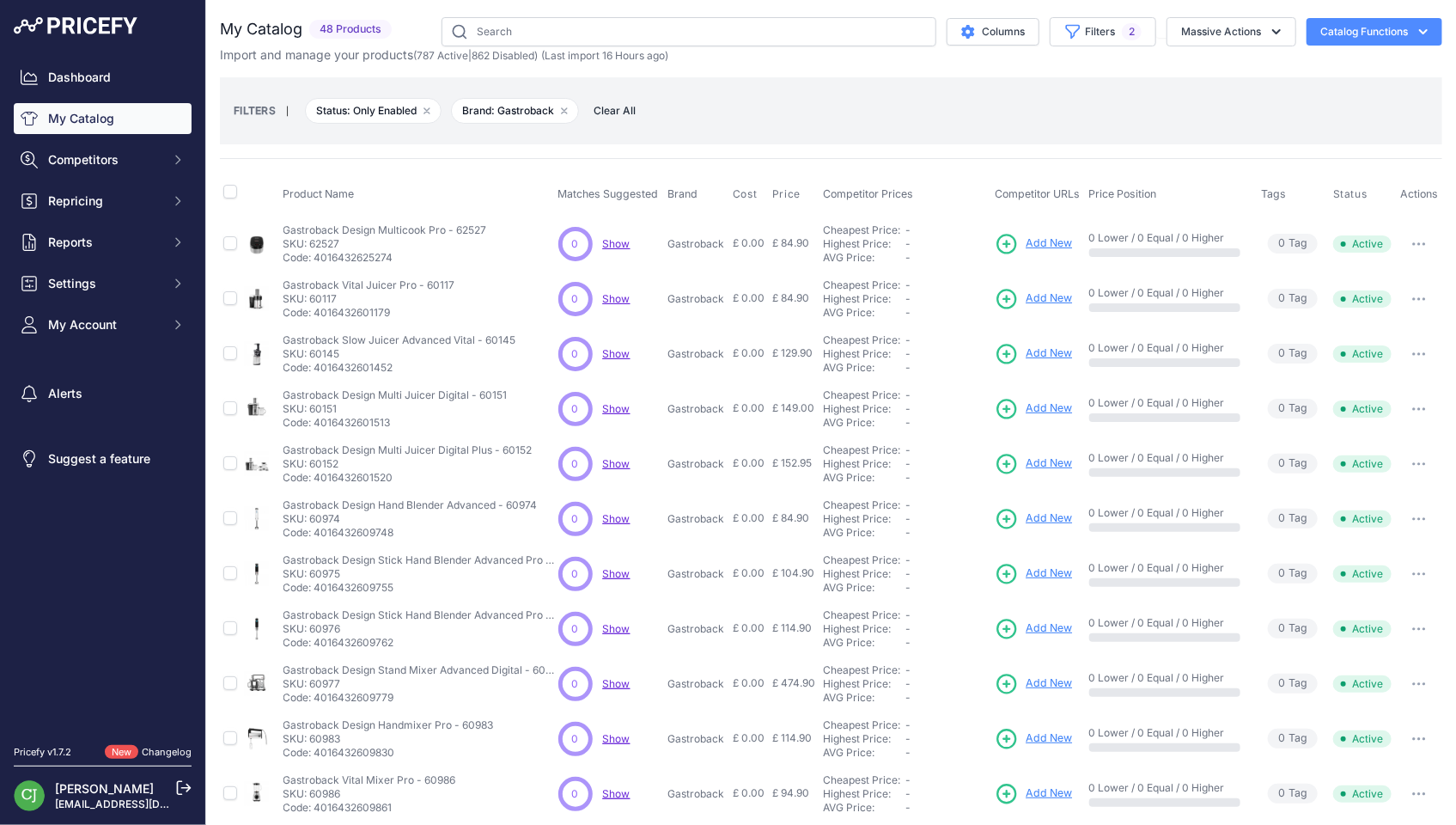
drag, startPoint x: 1404, startPoint y: 239, endPoint x: 1410, endPoint y: 247, distance: 10.0
click at [1412, 242] on icon "button" at bounding box center [1419, 244] width 14 height 3
click at [1375, 281] on button "Disable" at bounding box center [1384, 280] width 110 height 28
click at [1404, 289] on button "button" at bounding box center [1419, 299] width 34 height 24
click at [1403, 325] on button "Disable" at bounding box center [1384, 335] width 110 height 28
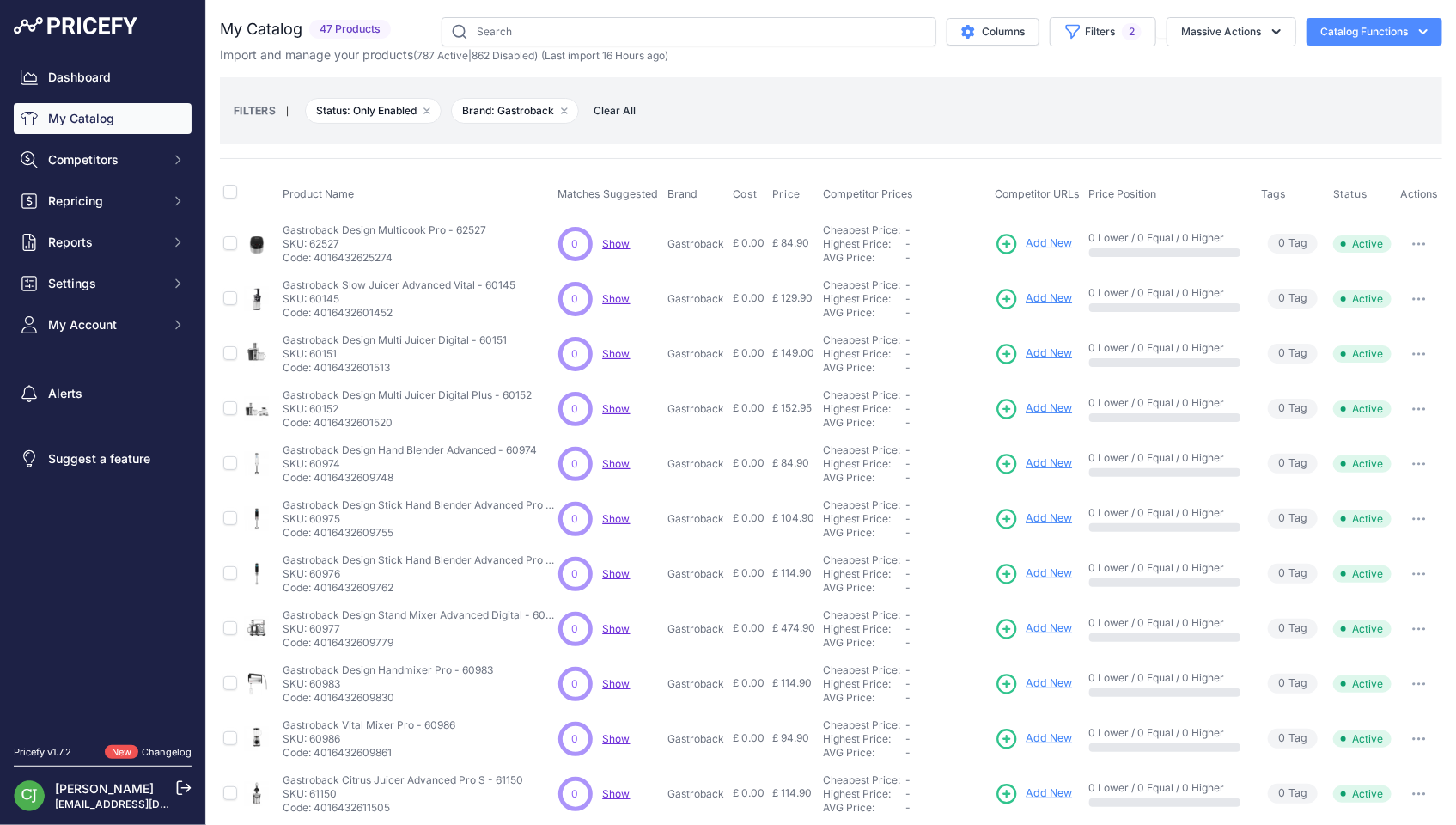
click at [1419, 298] on icon "button" at bounding box center [1420, 299] width 2 height 2
click at [1406, 336] on button "Disable" at bounding box center [1384, 335] width 110 height 28
click at [1412, 737] on icon "button" at bounding box center [1419, 739] width 14 height 3
click at [0, 0] on button "Disable" at bounding box center [0, 0] width 0 height 0
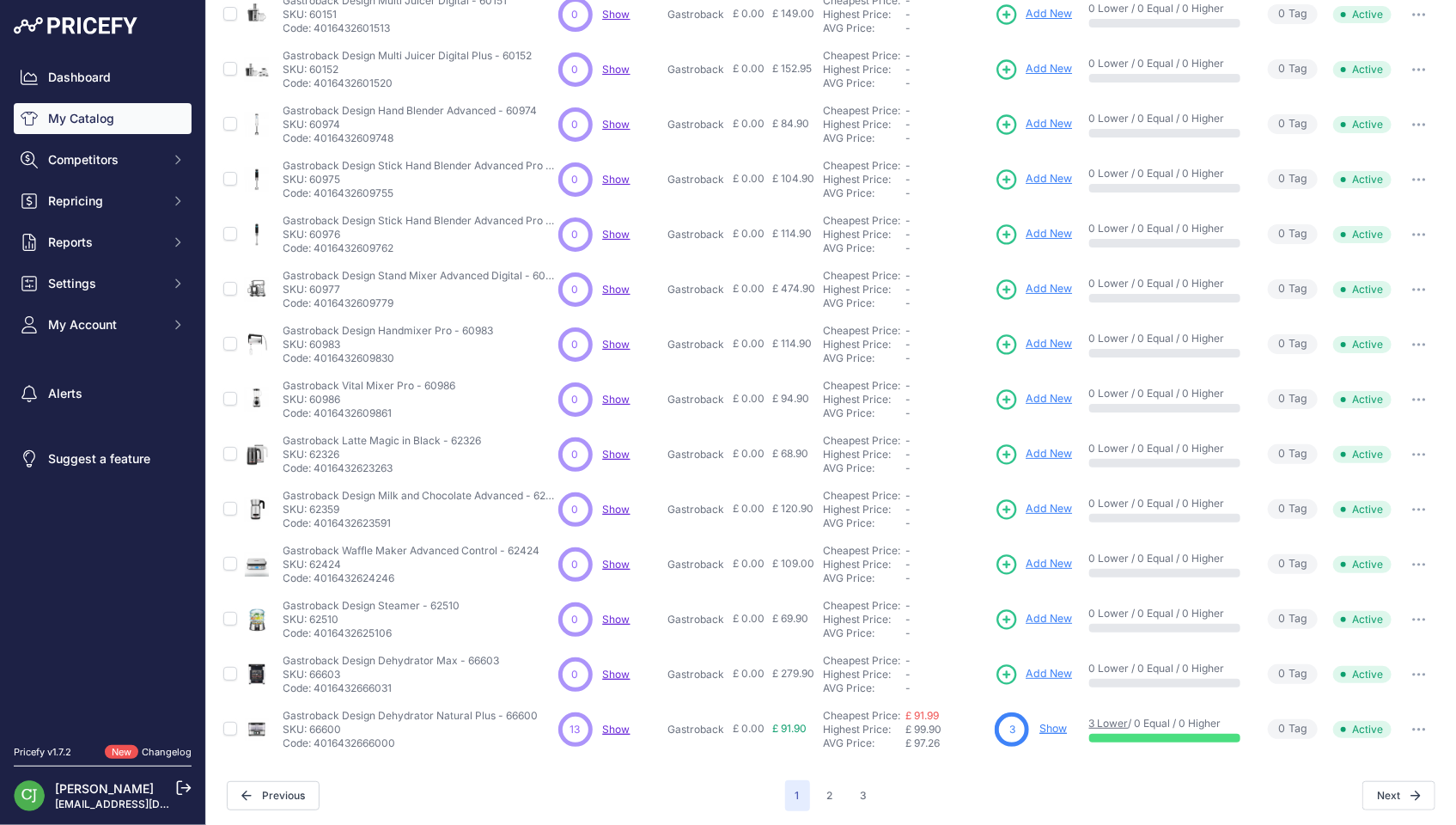
click at [664, 812] on div "You are not connected to the internet. My Catalog" at bounding box center [830, 272] width 1222 height 1113
click at [1402, 559] on button "button" at bounding box center [1419, 564] width 34 height 24
click at [0, 0] on button "Disable" at bounding box center [0, 0] width 0 height 0
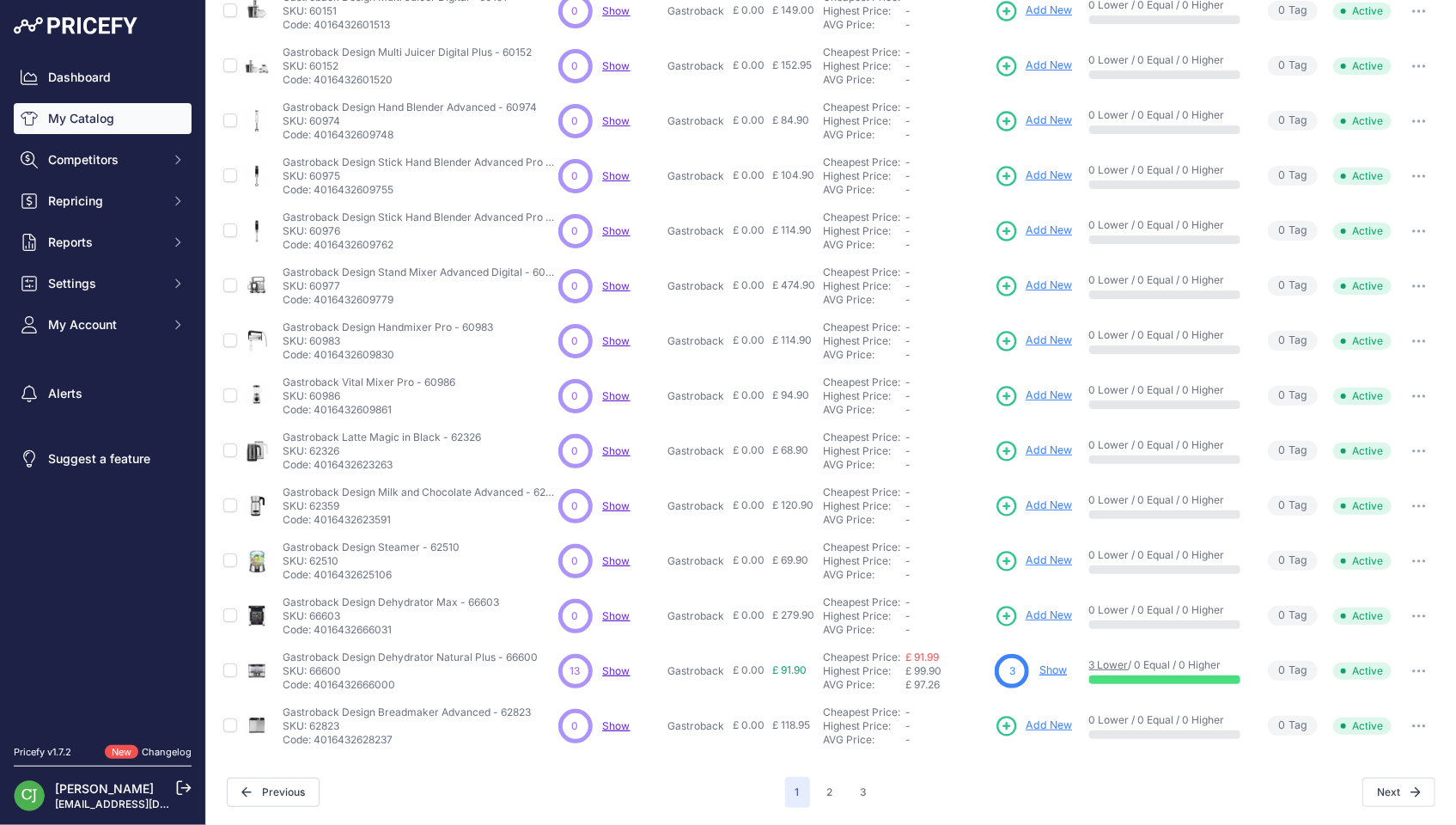
scroll to position [283, 0]
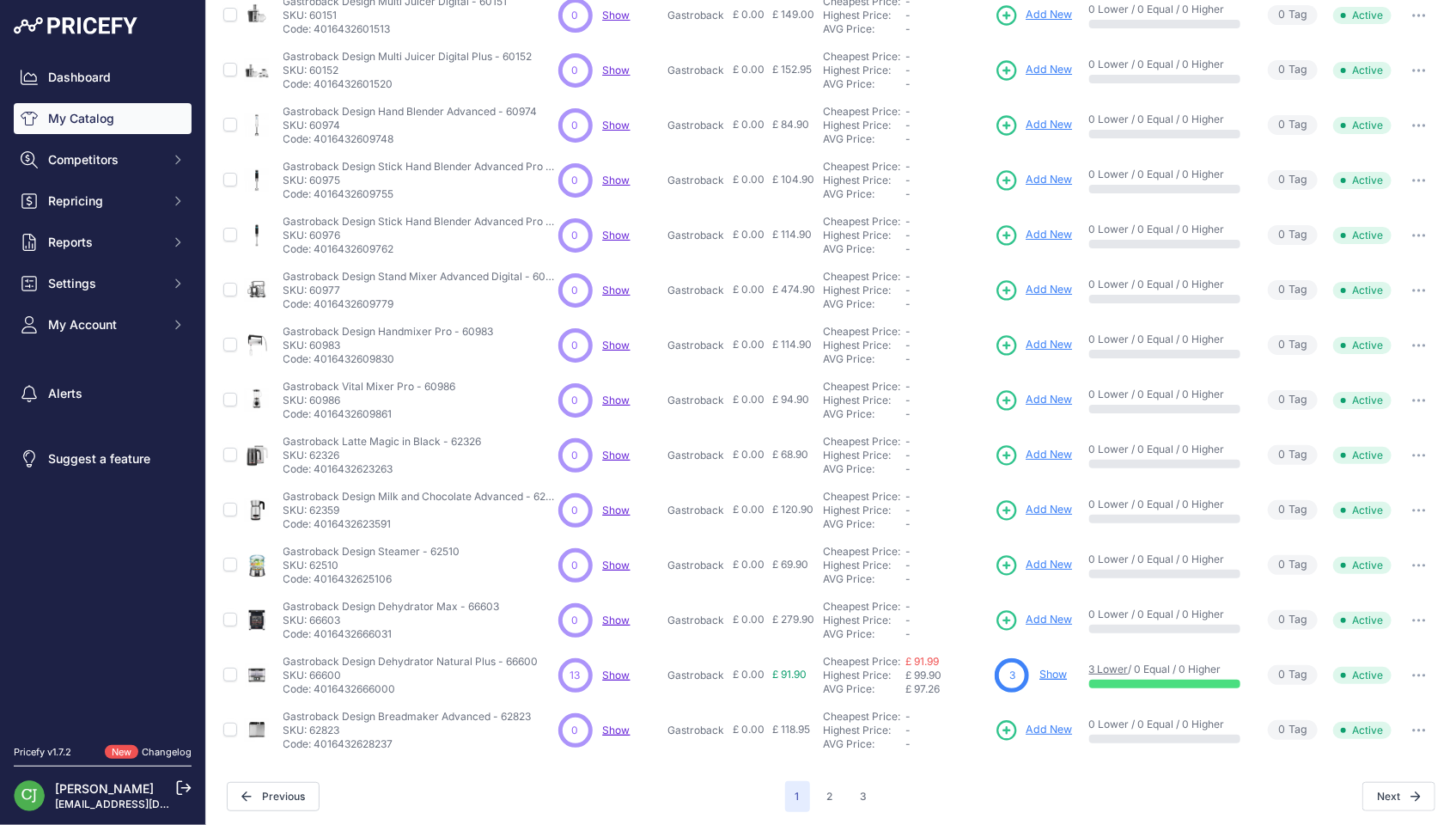
click at [964, 782] on div "Next" at bounding box center [1156, 797] width 558 height 29
click at [1411, 611] on button "button" at bounding box center [1419, 620] width 34 height 24
click at [0, 0] on button "Disable" at bounding box center [0, 0] width 0 height 0
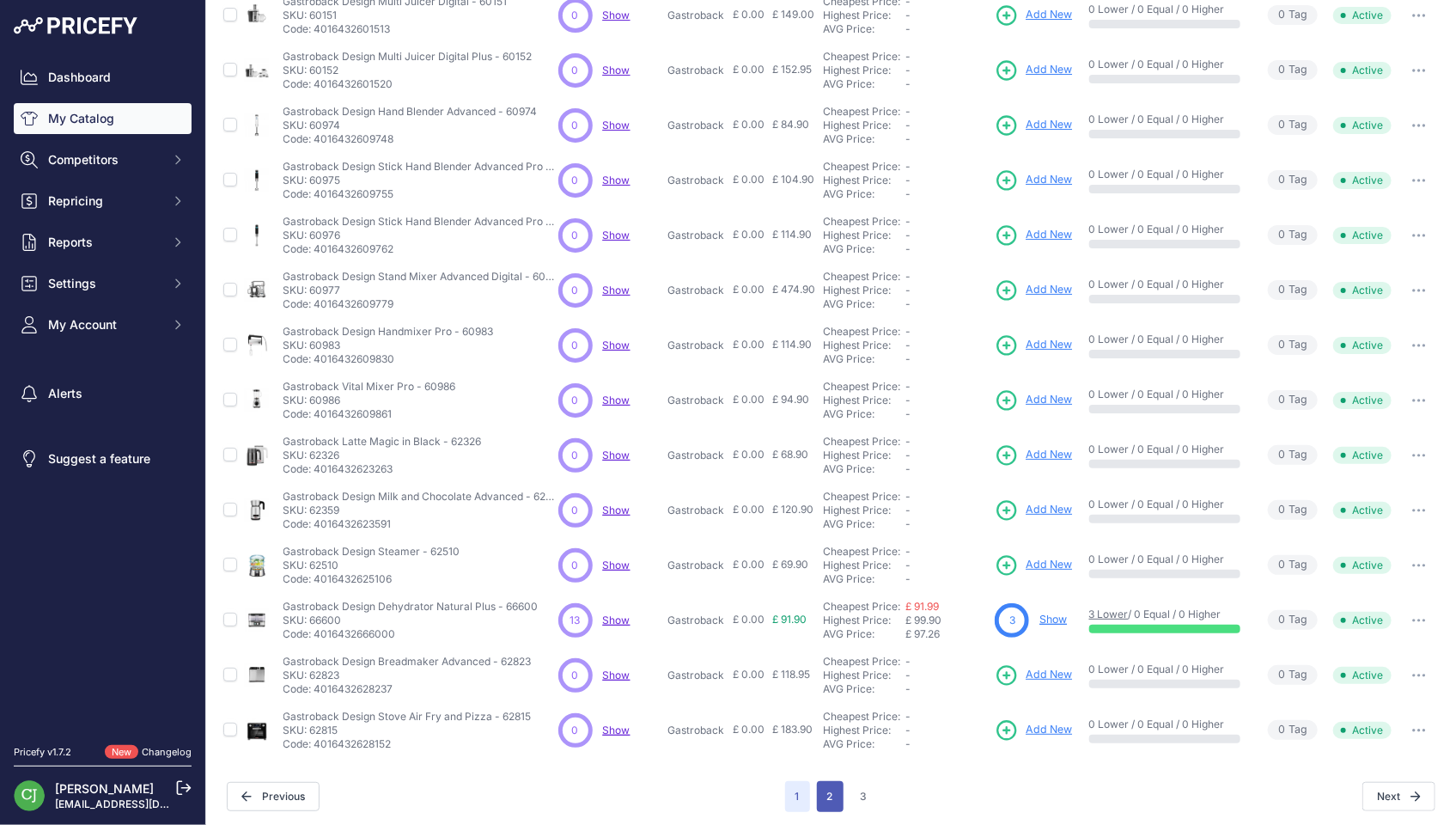
click at [831, 797] on button "2" at bounding box center [830, 797] width 27 height 31
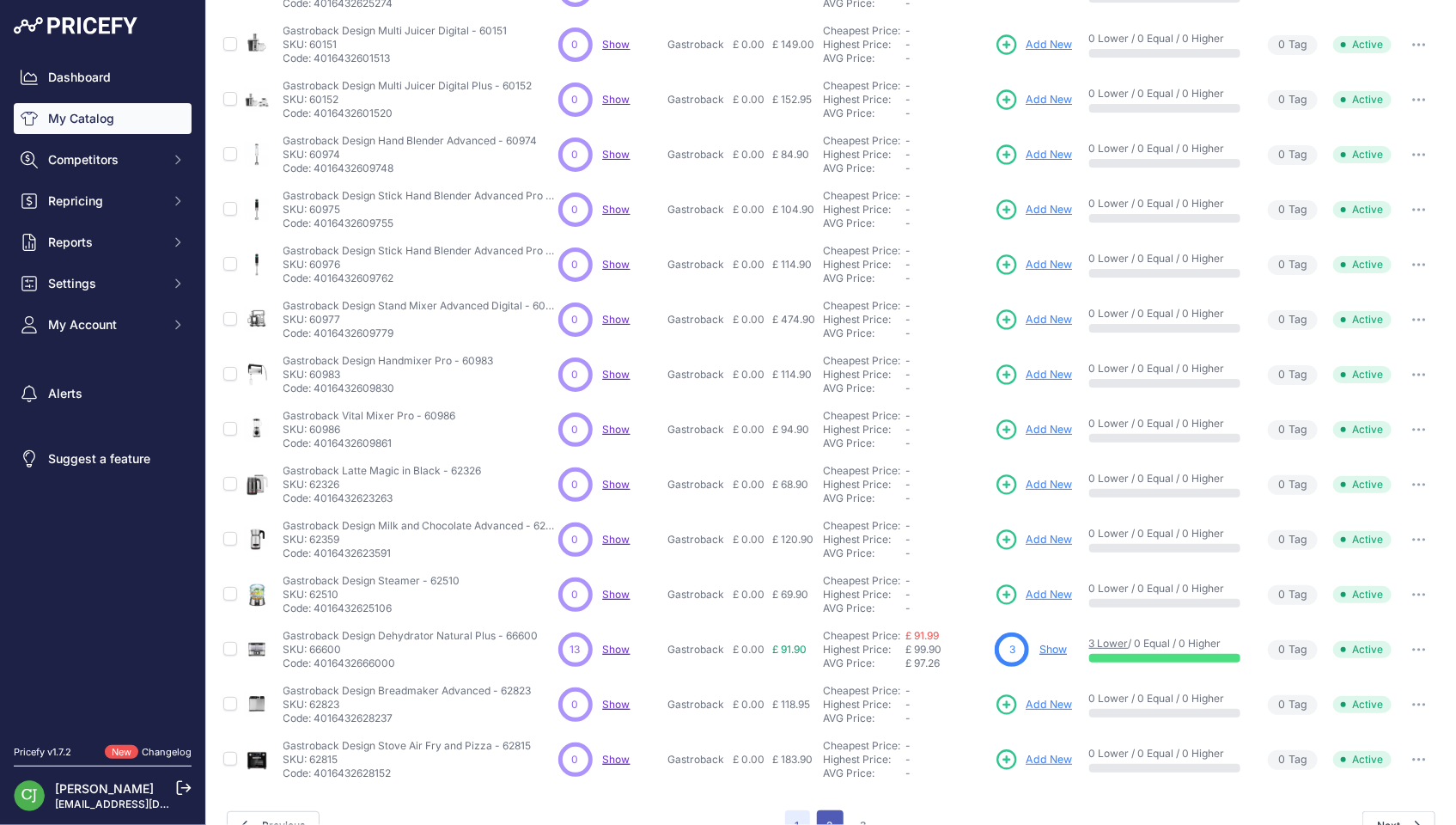
scroll to position [313, 0]
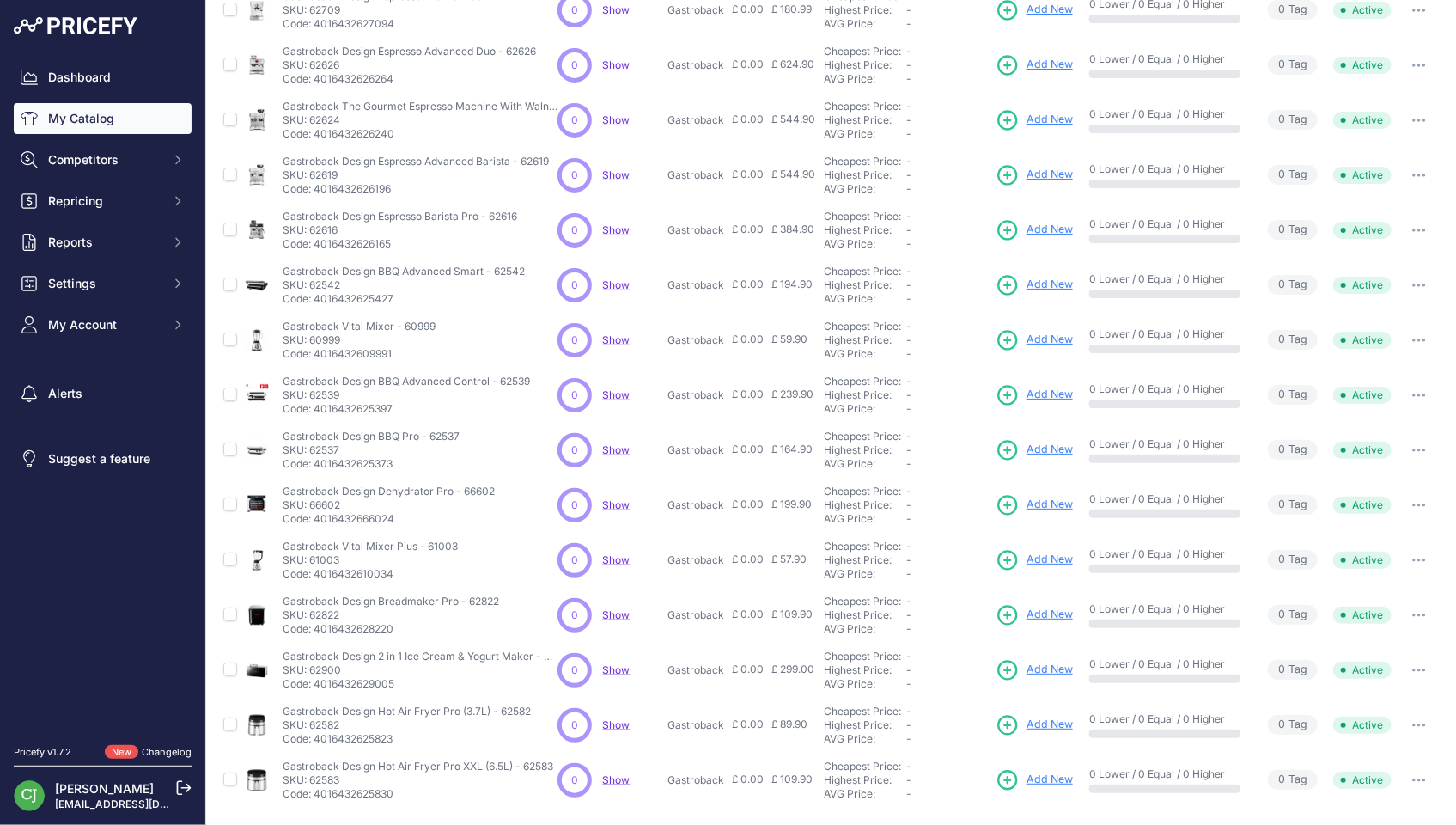
scroll to position [284, 0]
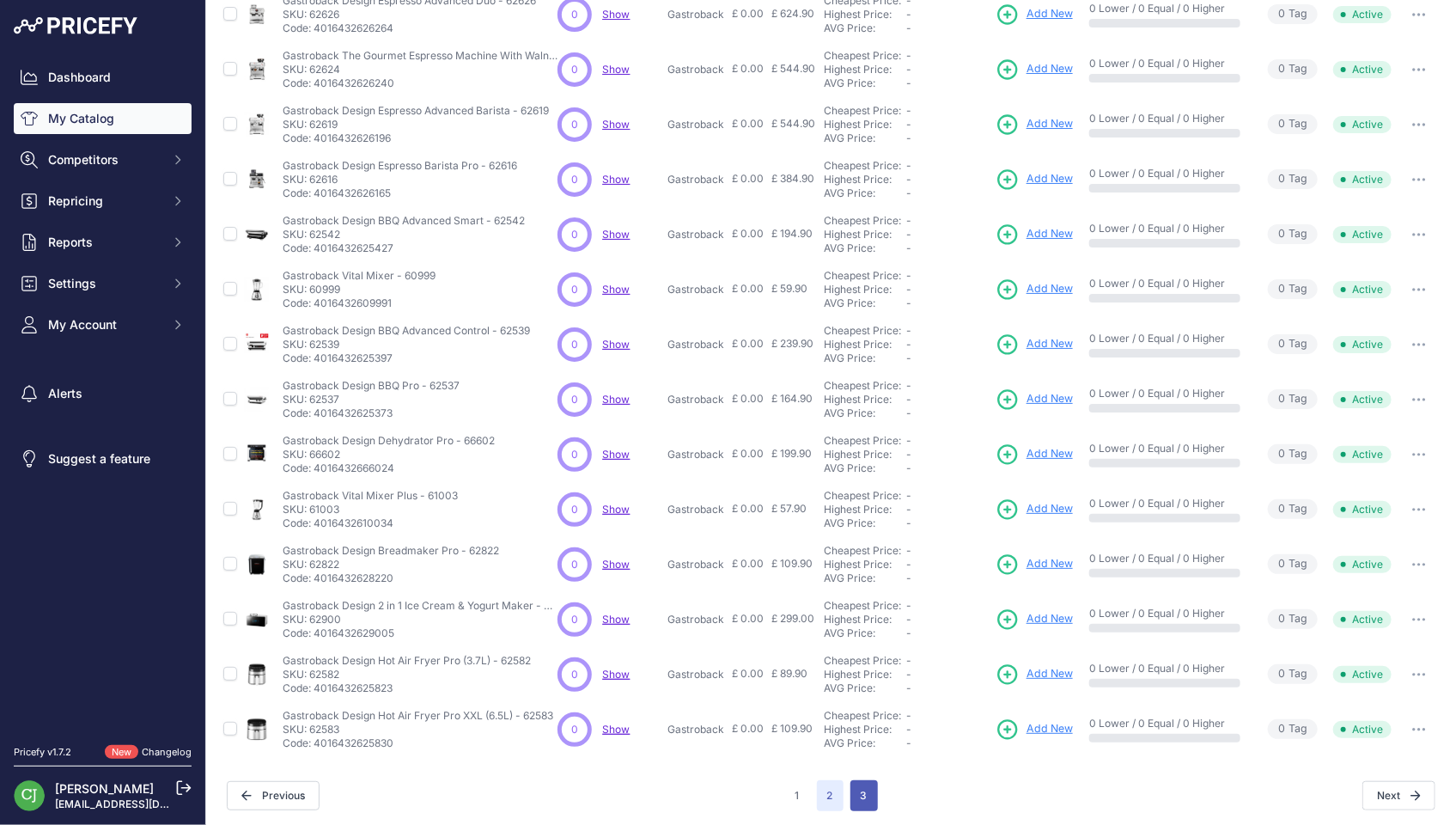
click at [859, 793] on button "3" at bounding box center [864, 796] width 28 height 31
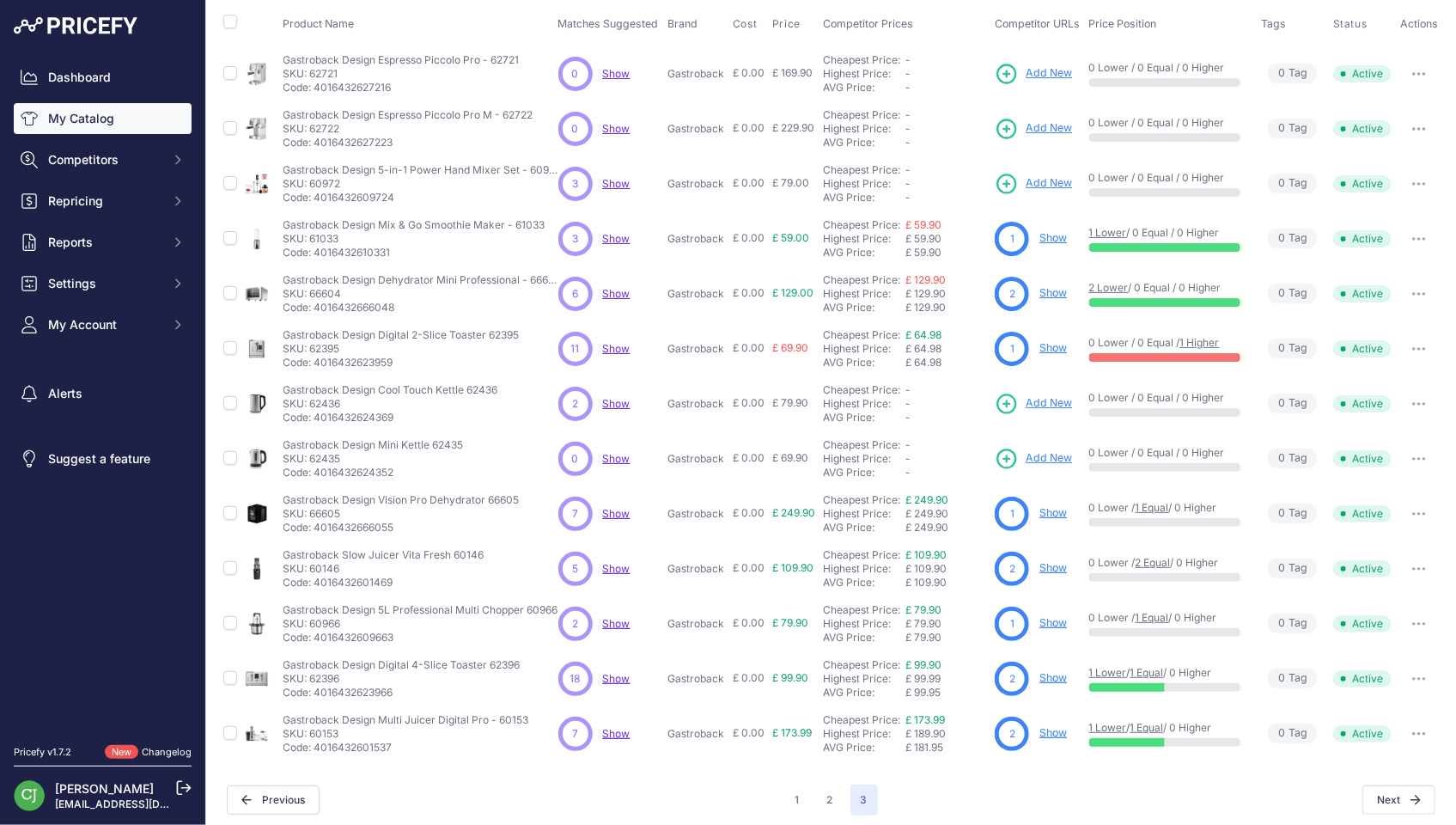
scroll to position [171, 0]
click at [823, 792] on button "2" at bounding box center [830, 798] width 27 height 31
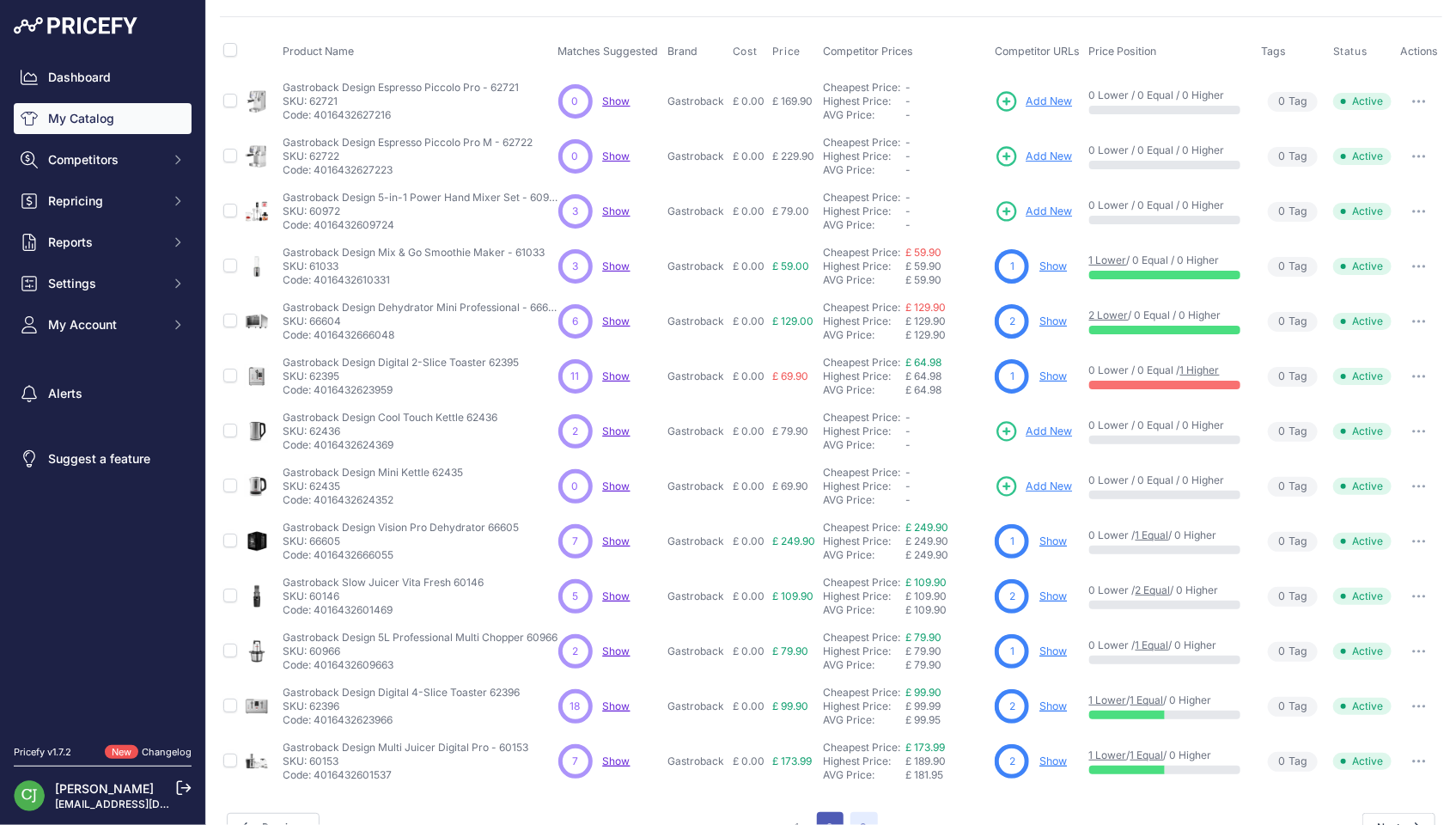
scroll to position [201, 0]
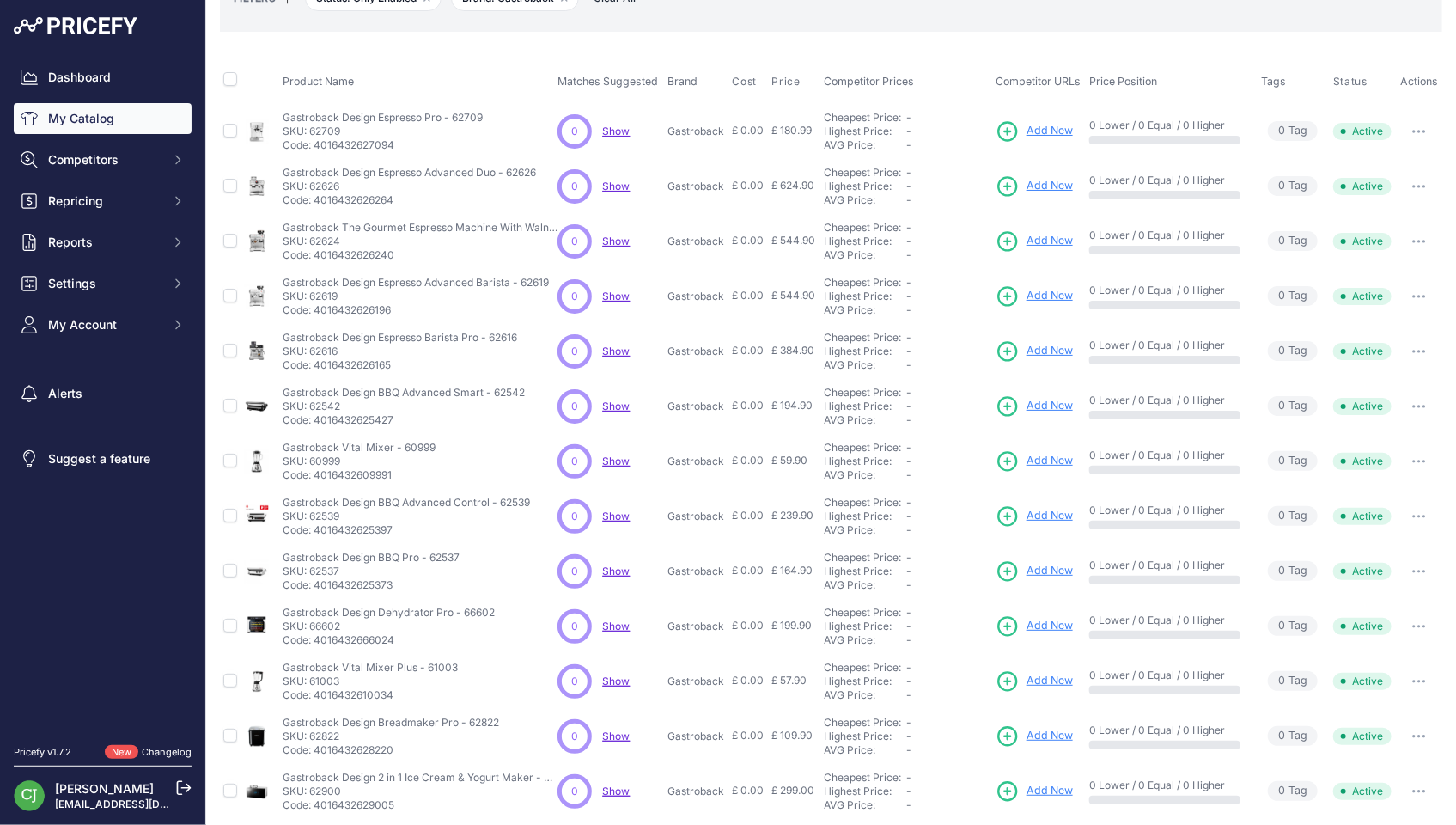
scroll to position [284, 0]
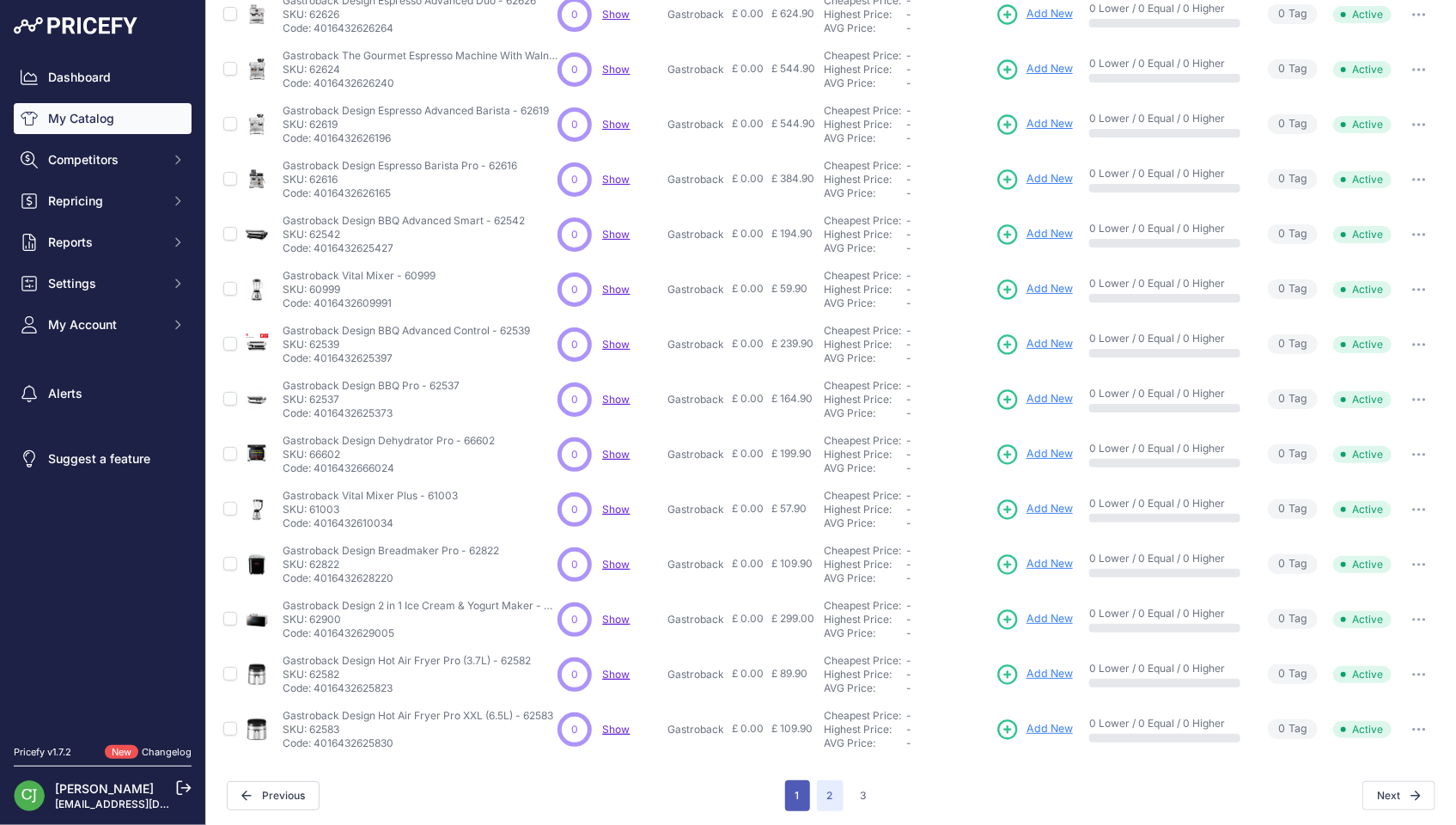
click at [792, 788] on button "1" at bounding box center [797, 796] width 25 height 31
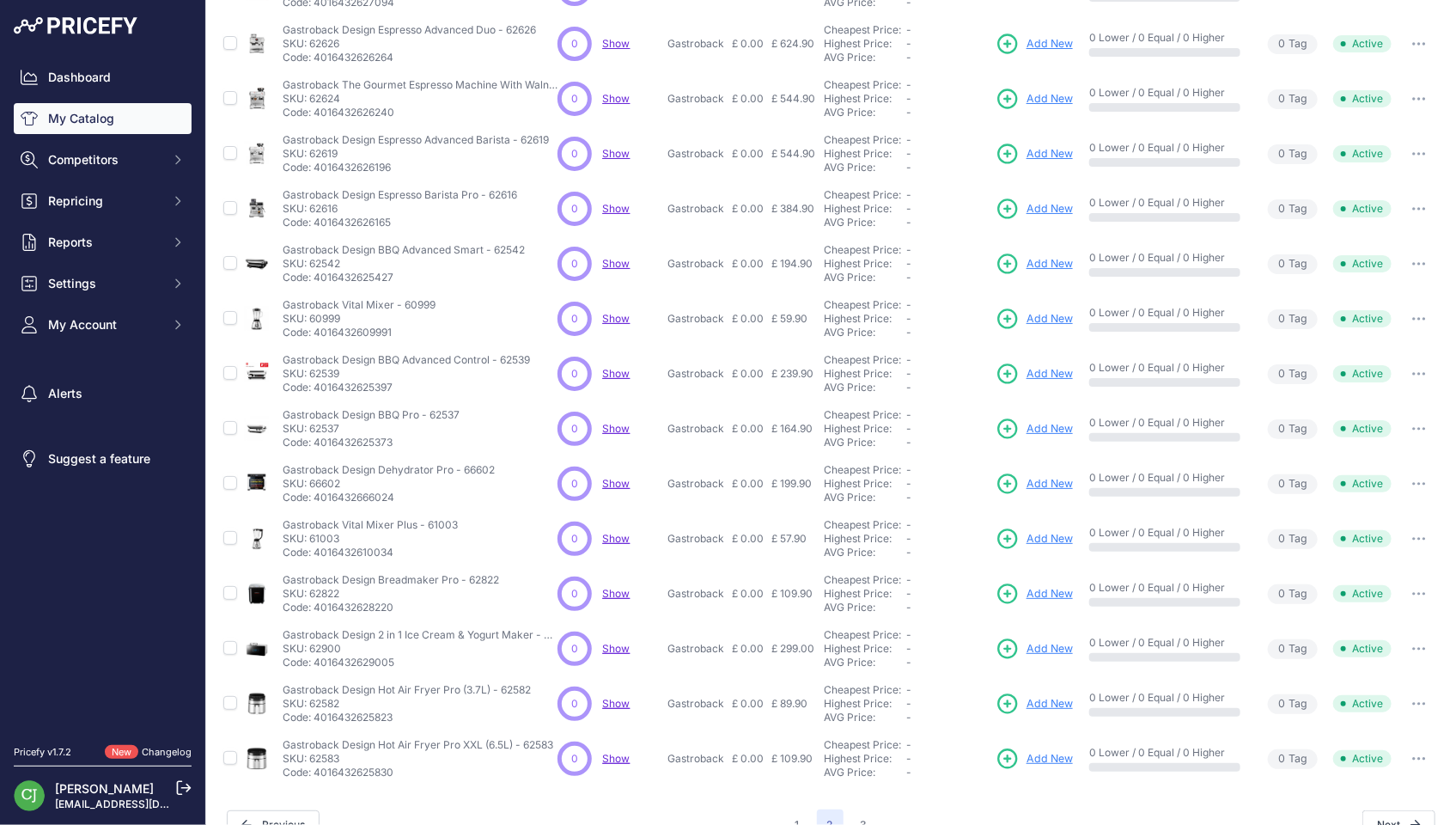
scroll to position [313, 0]
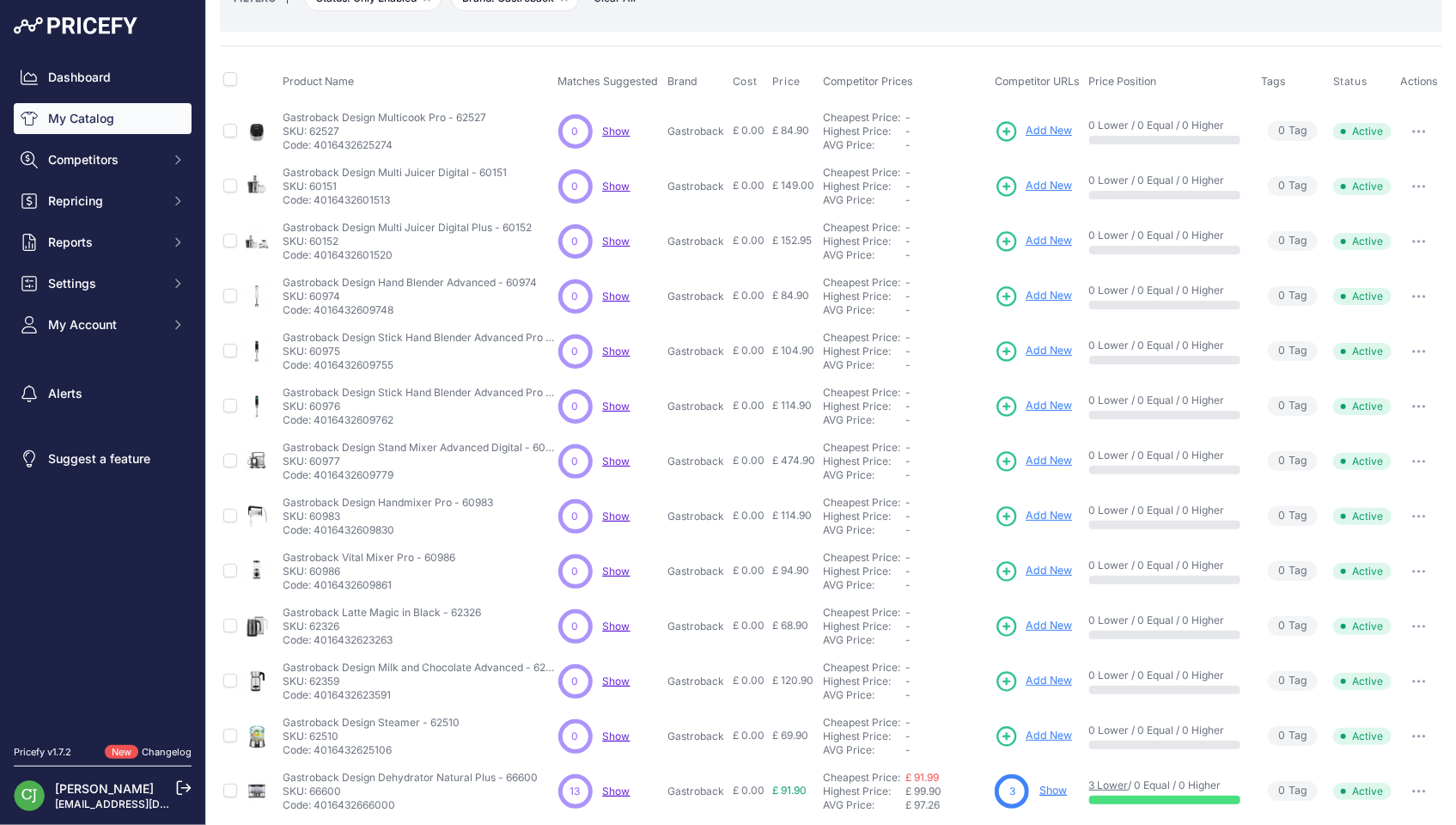
scroll to position [284, 0]
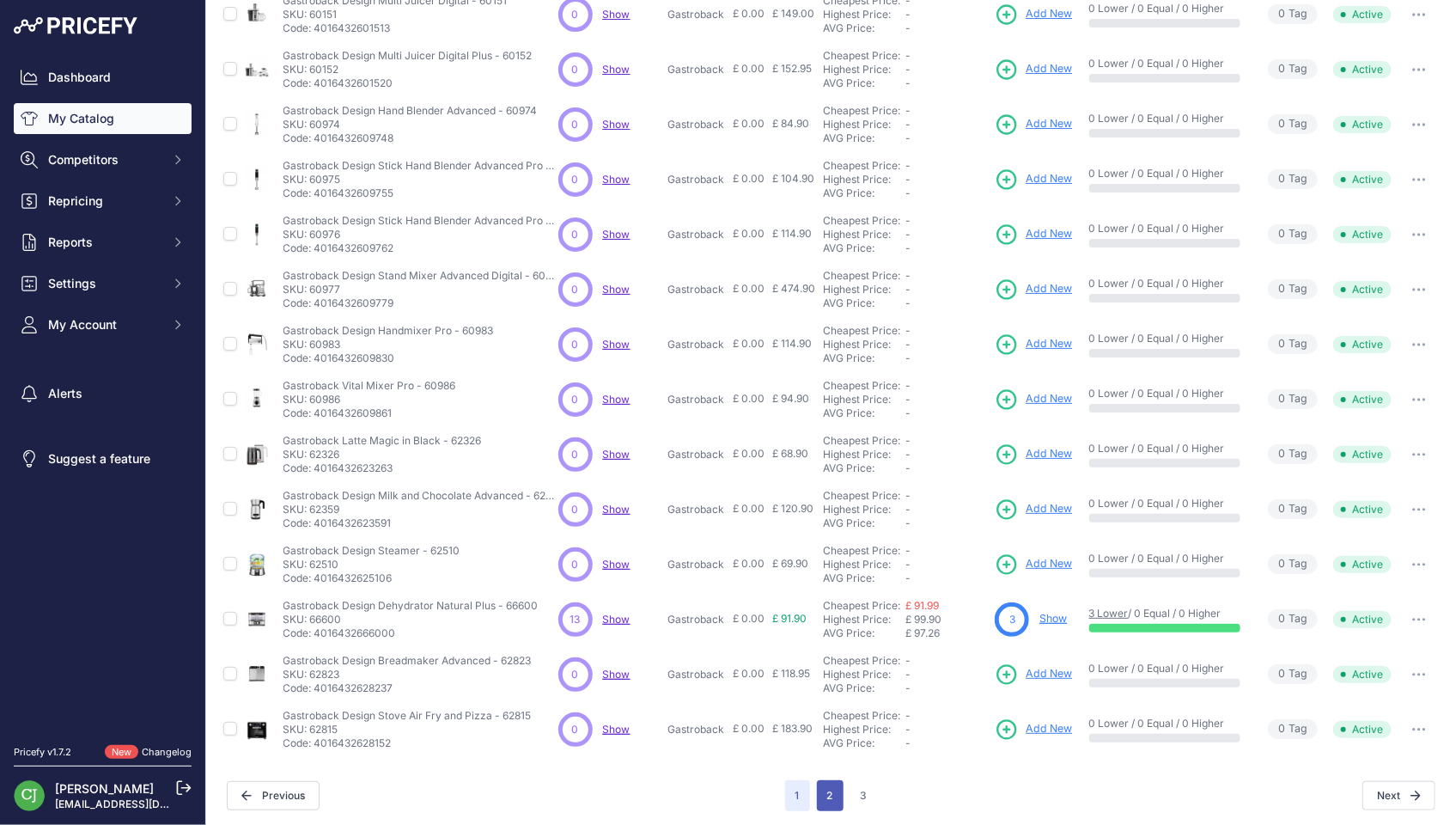
click at [830, 795] on button "2" at bounding box center [830, 796] width 27 height 31
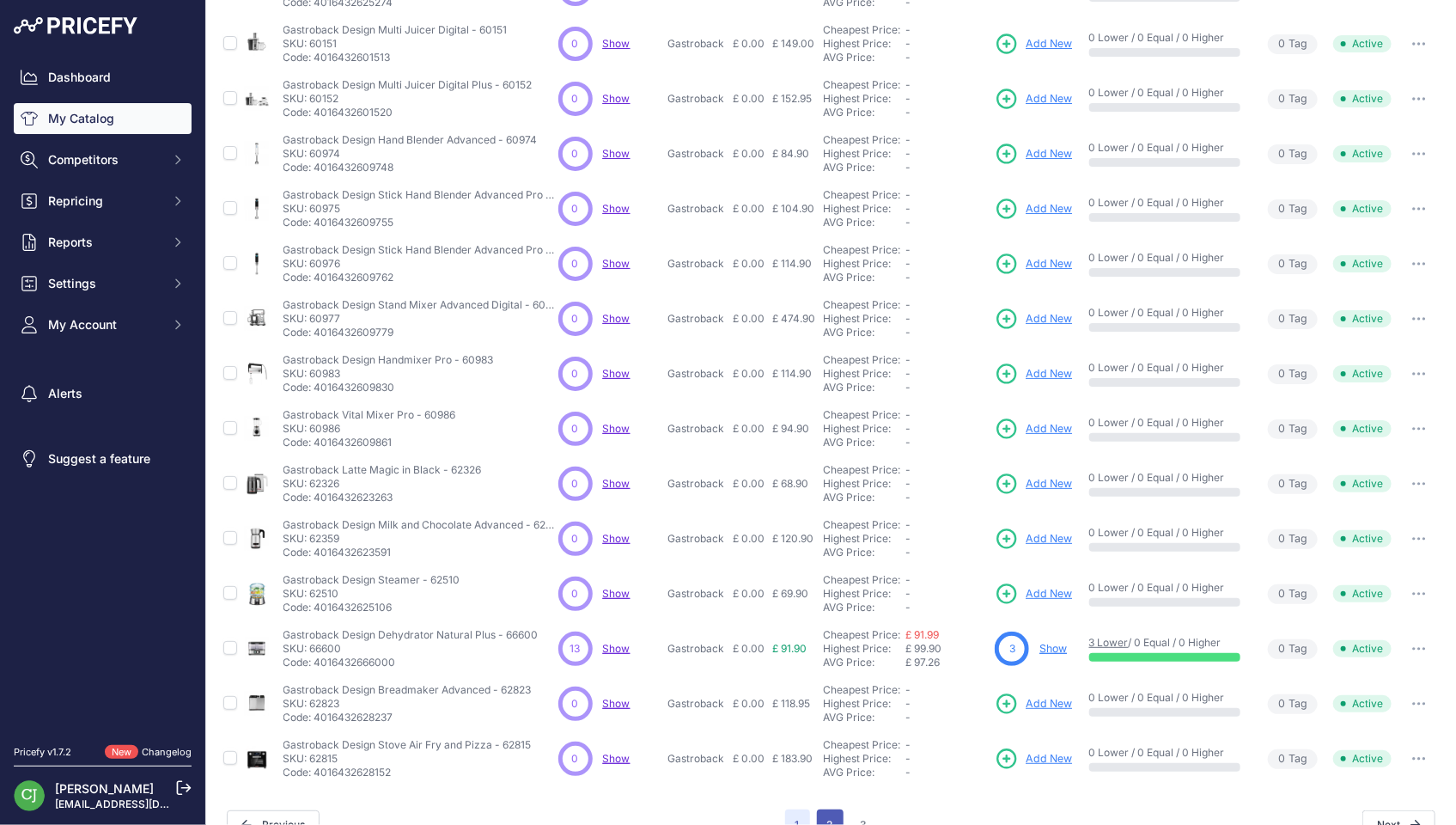
scroll to position [313, 0]
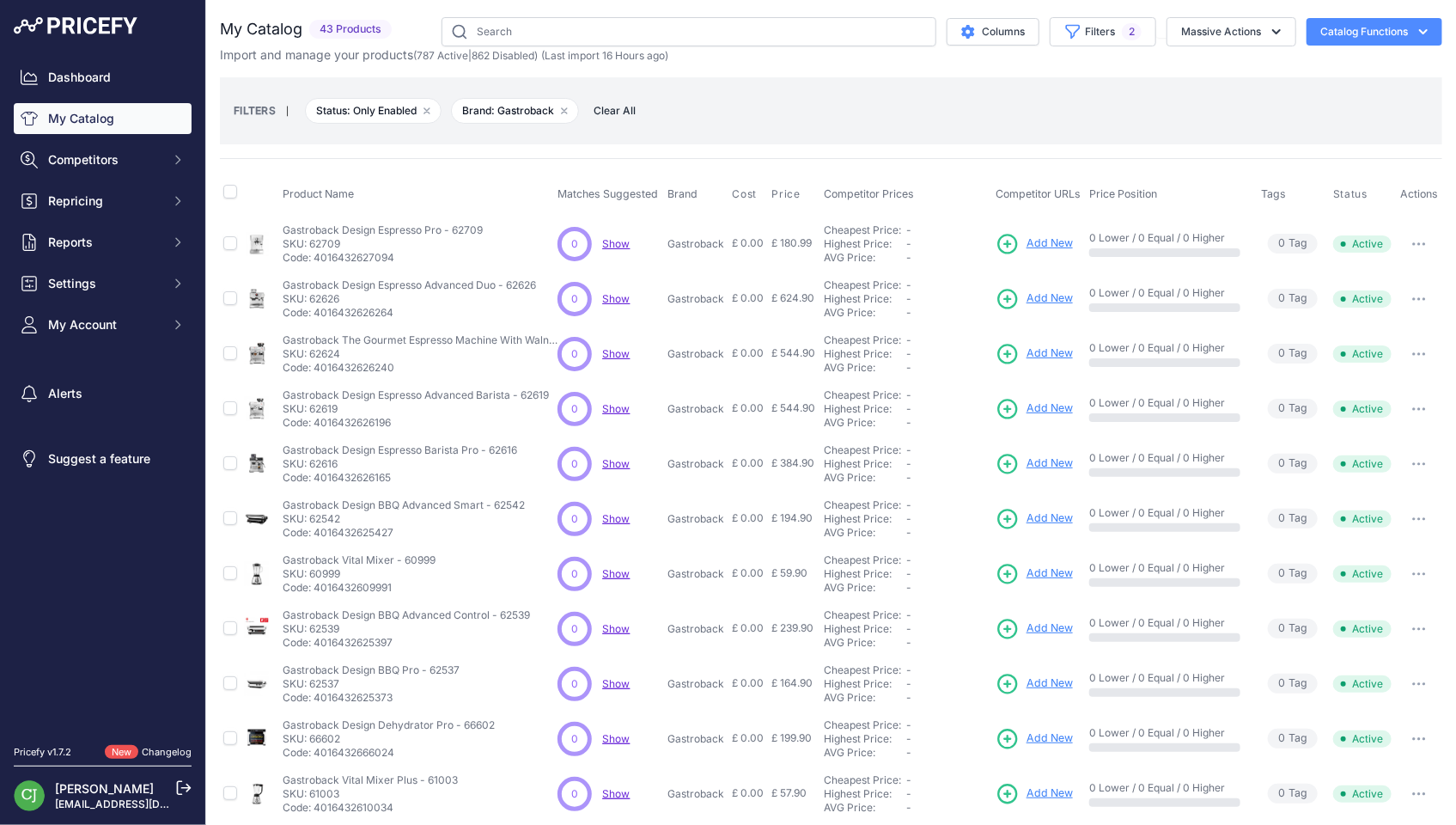
click at [1421, 512] on button "button" at bounding box center [1419, 519] width 34 height 24
click at [0, 0] on button "Disable" at bounding box center [0, 0] width 0 height 0
click at [1402, 564] on button "button" at bounding box center [1419, 574] width 34 height 24
click at [0, 0] on button "Disable" at bounding box center [0, 0] width 0 height 0
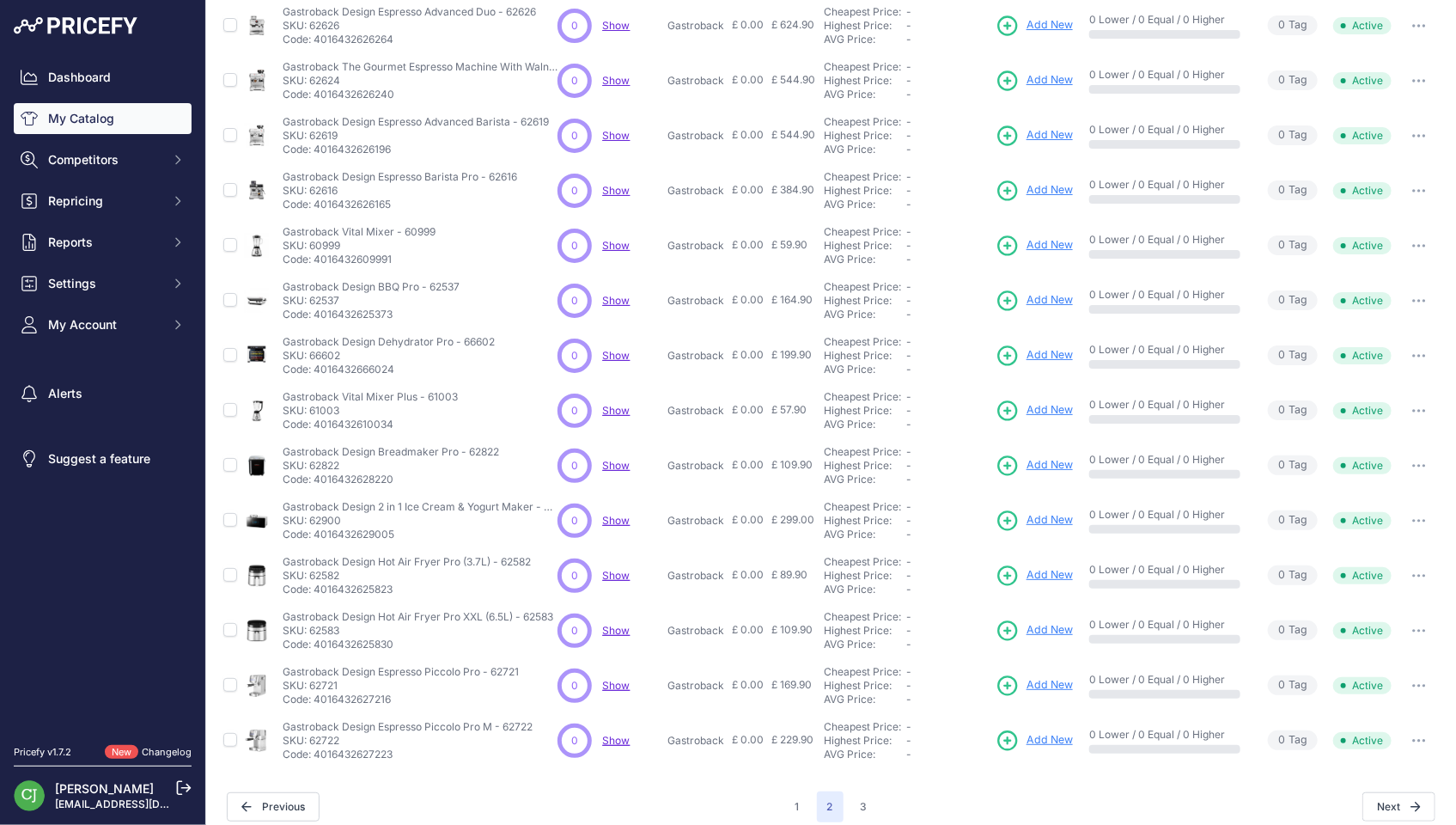
scroll to position [284, 0]
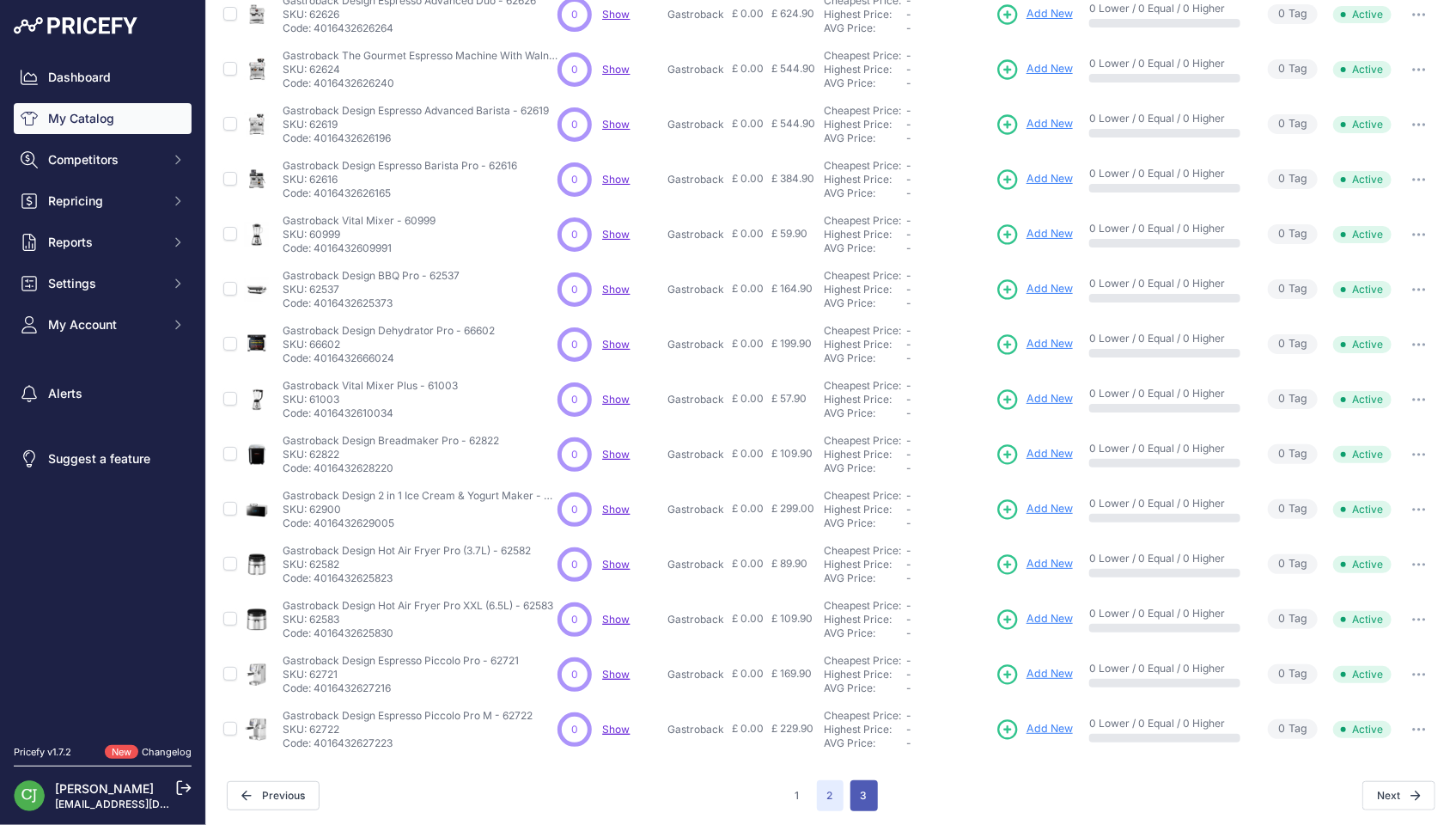
click at [851, 786] on button "3" at bounding box center [864, 796] width 28 height 31
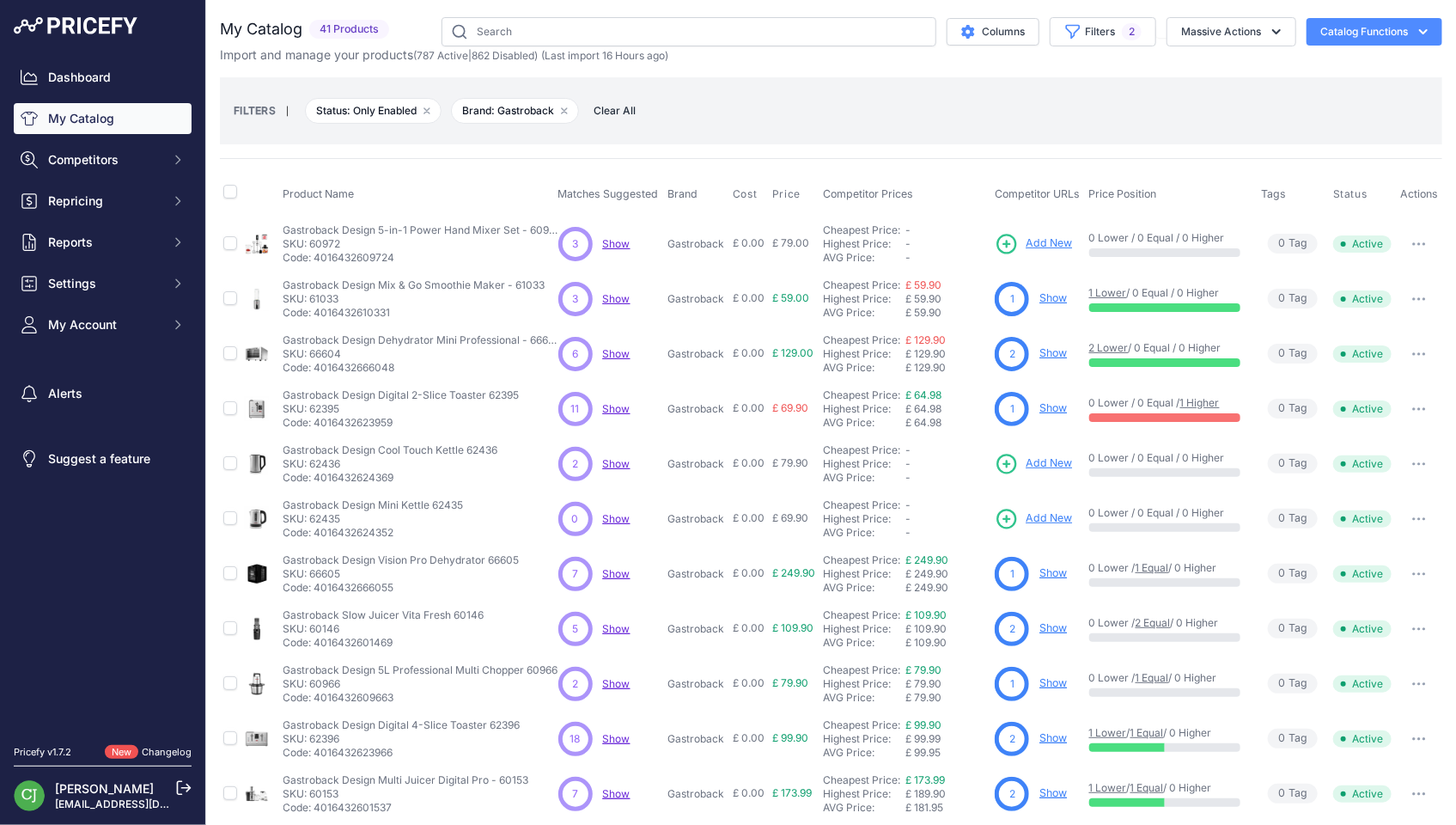
click at [1408, 346] on button "button" at bounding box center [1419, 354] width 34 height 24
click at [0, 0] on button "Disable" at bounding box center [0, 0] width 0 height 0
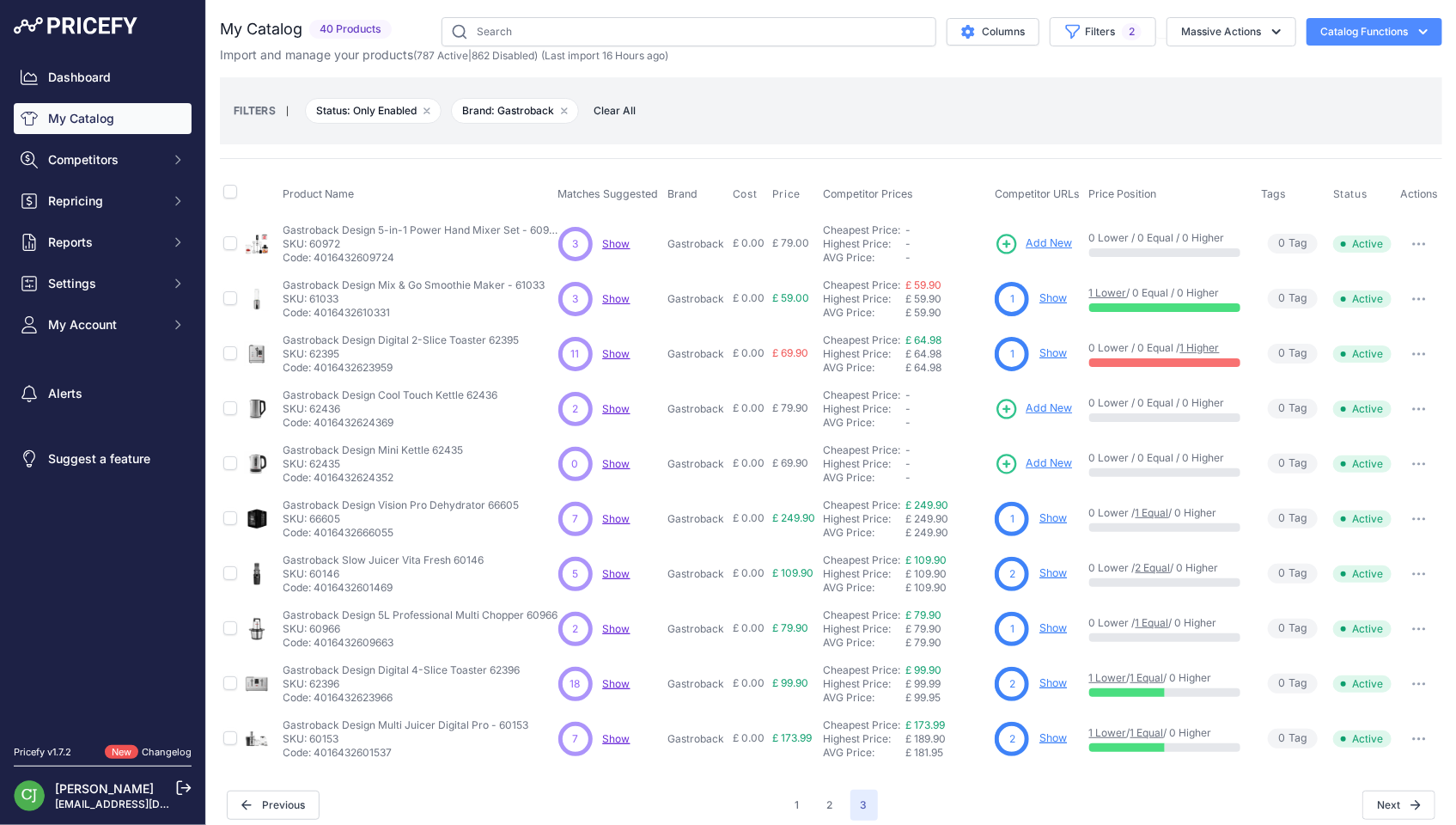
click at [1402, 623] on button "button" at bounding box center [1419, 629] width 34 height 24
click at [0, 0] on button "Disable" at bounding box center [0, 0] width 0 height 0
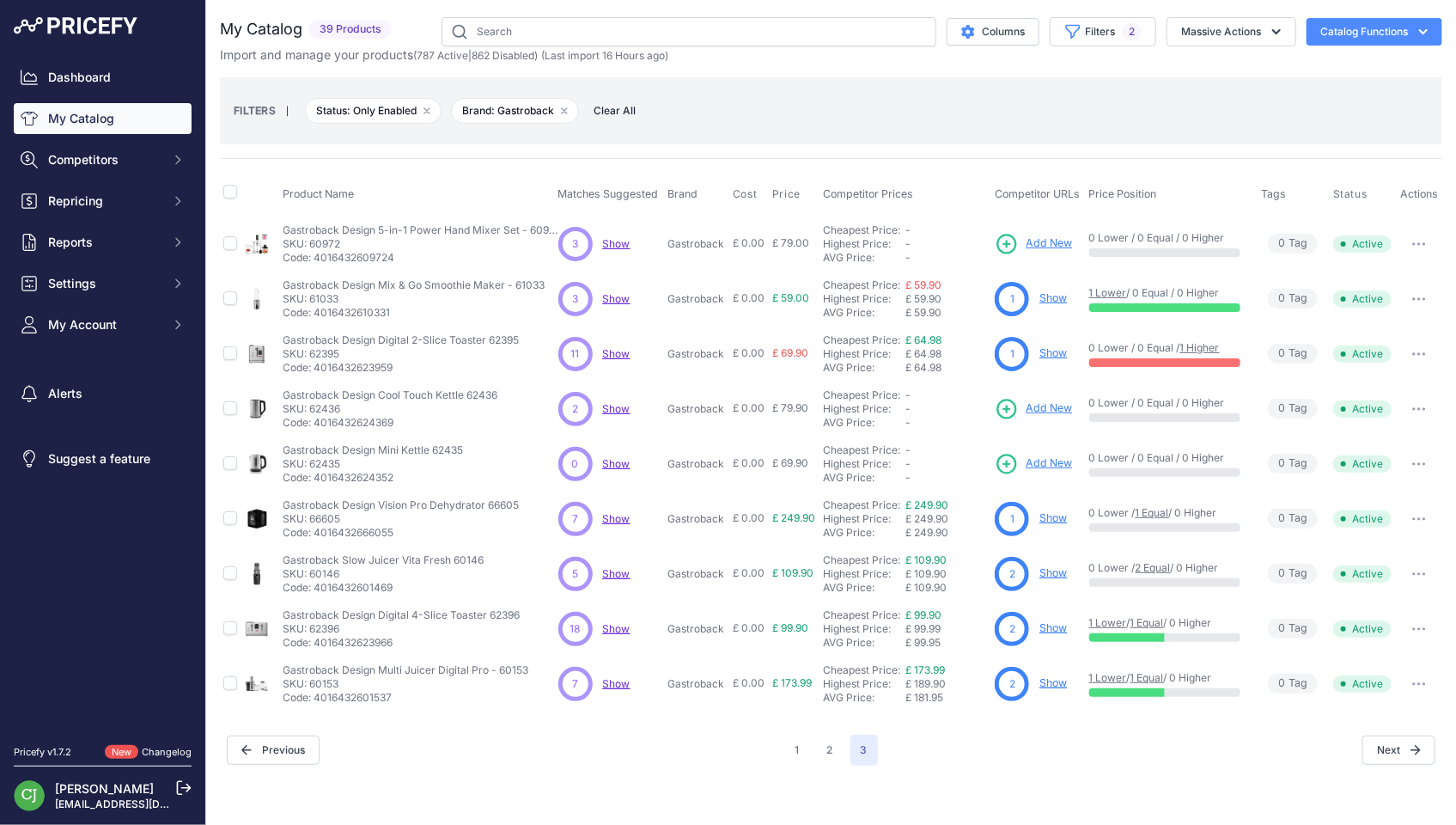
click at [1412, 403] on button "button" at bounding box center [1419, 409] width 34 height 24
click at [0, 0] on button "Disable" at bounding box center [0, 0] width 0 height 0
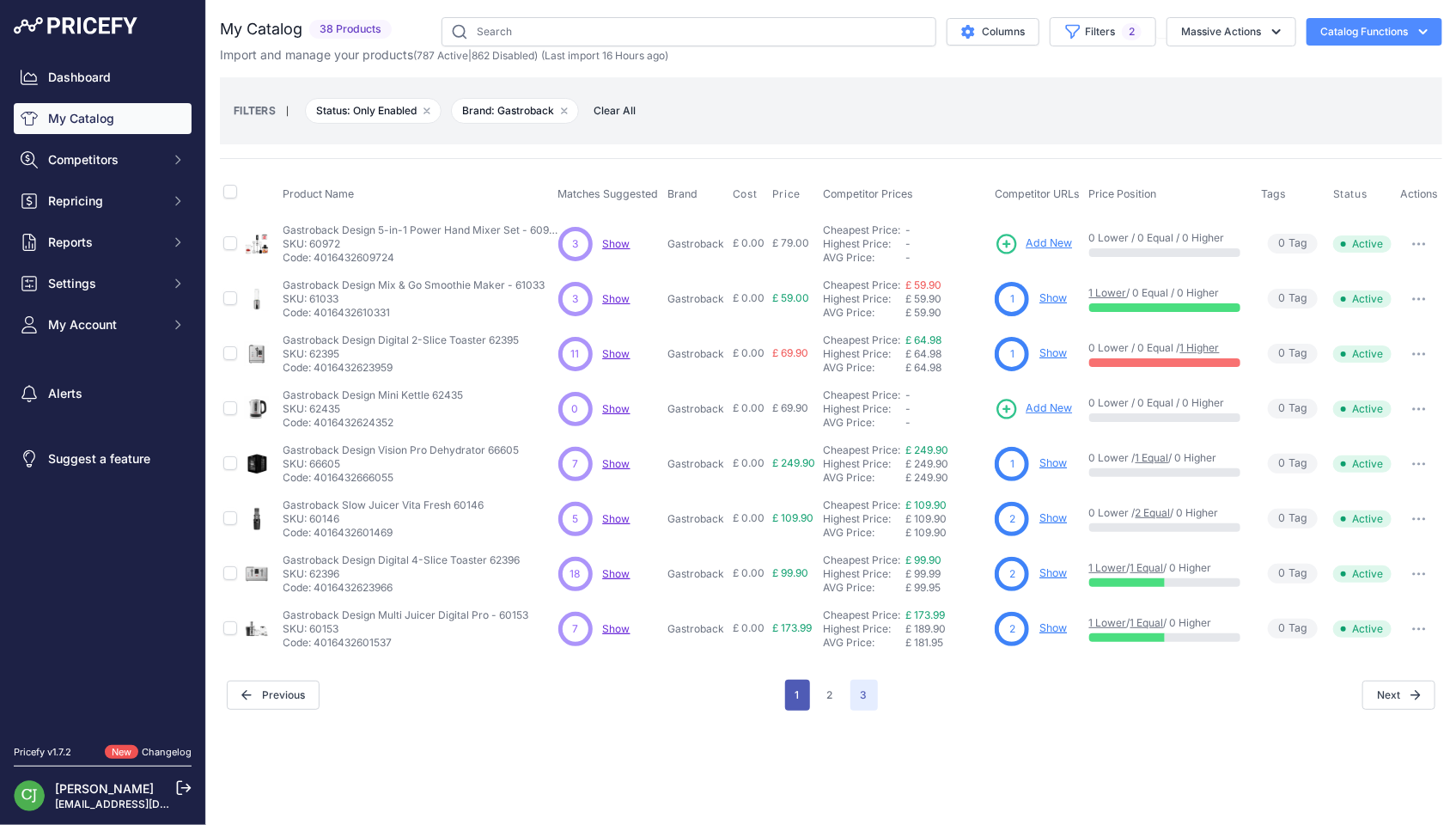
click at [800, 699] on button "1" at bounding box center [797, 695] width 25 height 31
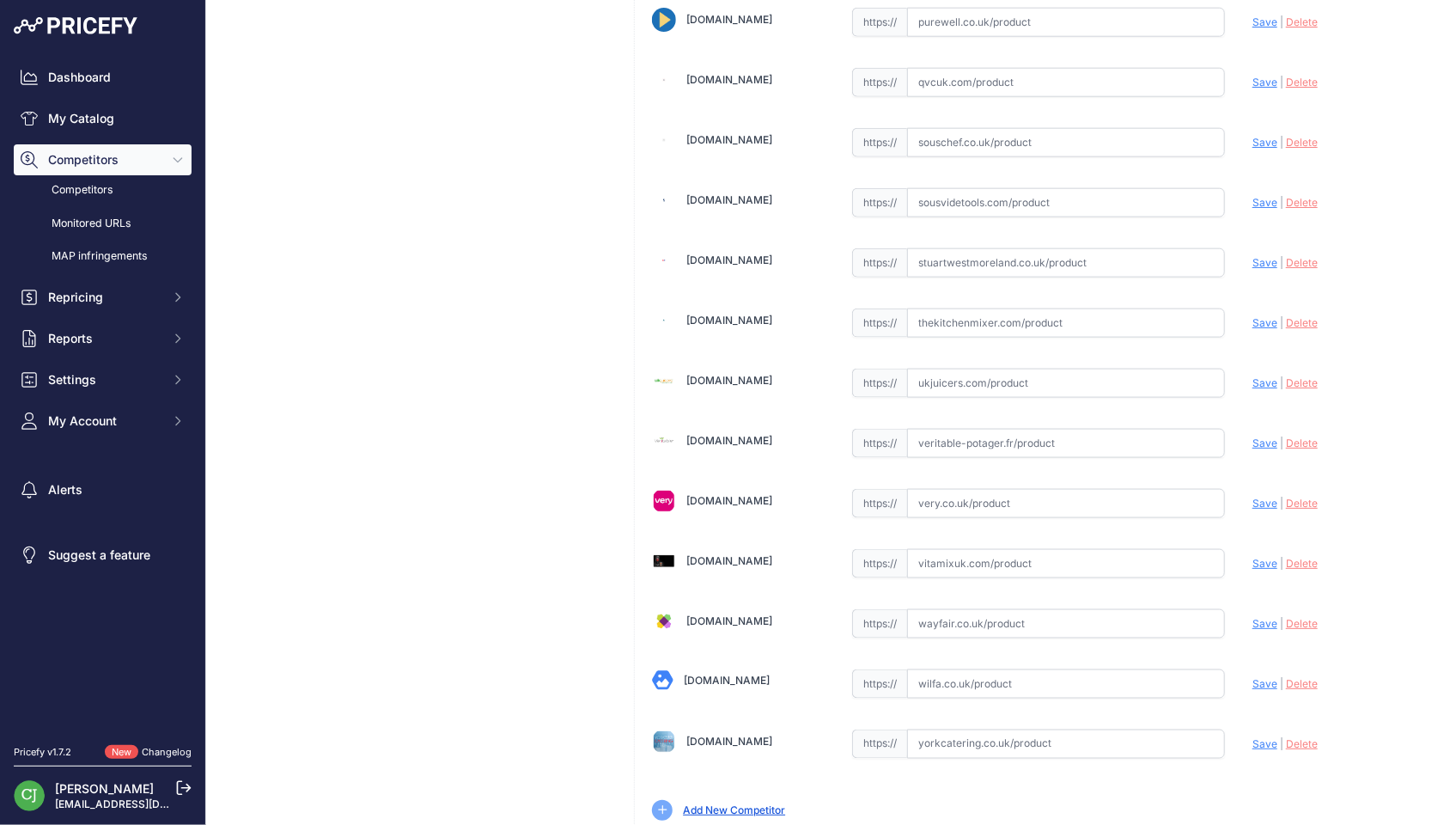
scroll to position [4364, 0]
click at [969, 667] on input "text" at bounding box center [1065, 681] width 318 height 29
paste input "https://wilfa.co.uk/products/wilfa-probaker-timer-stand-mixer-black"
click at [1252, 674] on span "Save" at bounding box center [1264, 680] width 25 height 13
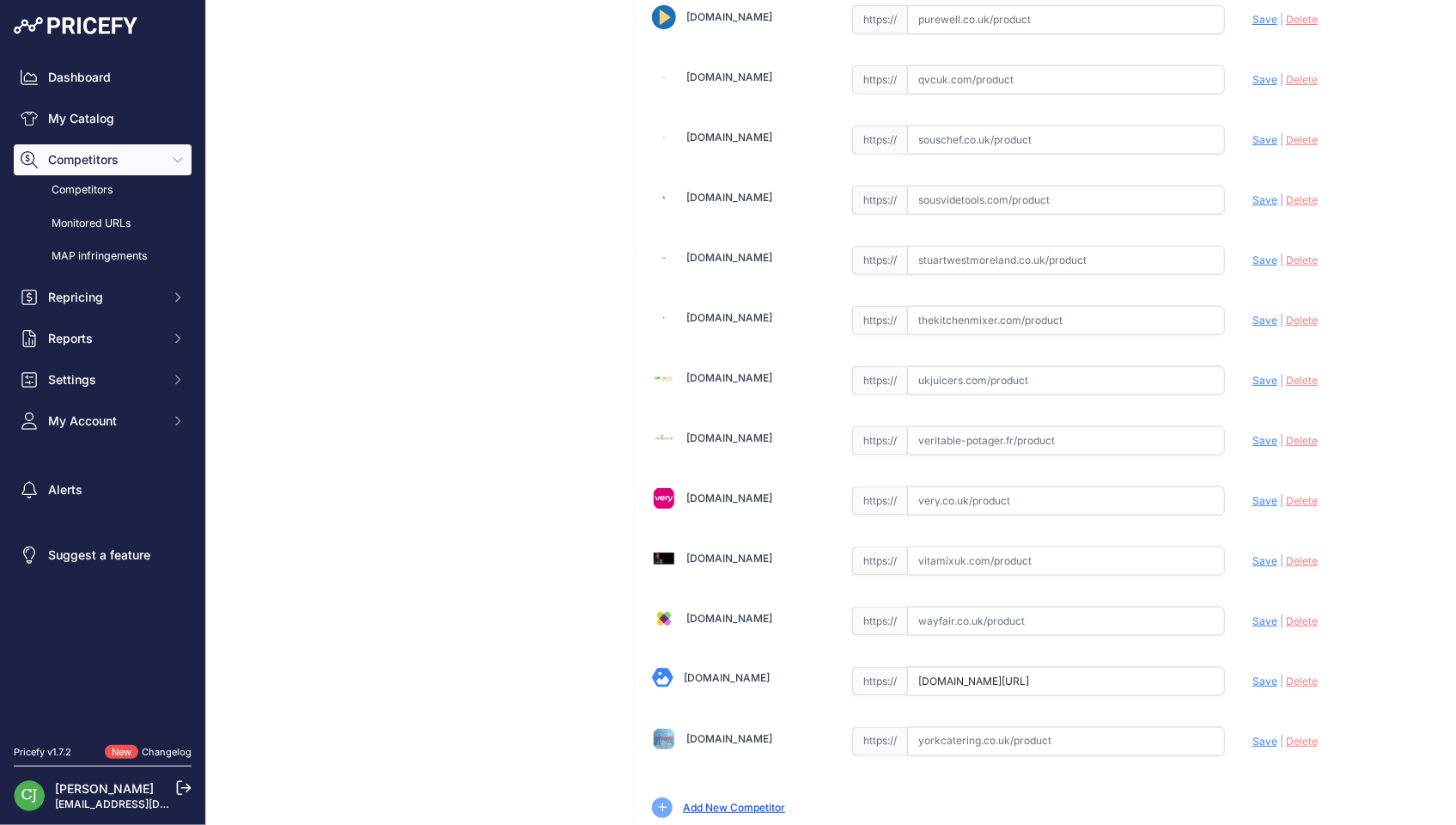
scroll to position [0, 0]
type input "https://wilfa.co.uk/products/wilfa-probaker-timer-stand-mixer-black?prirule_jds…"
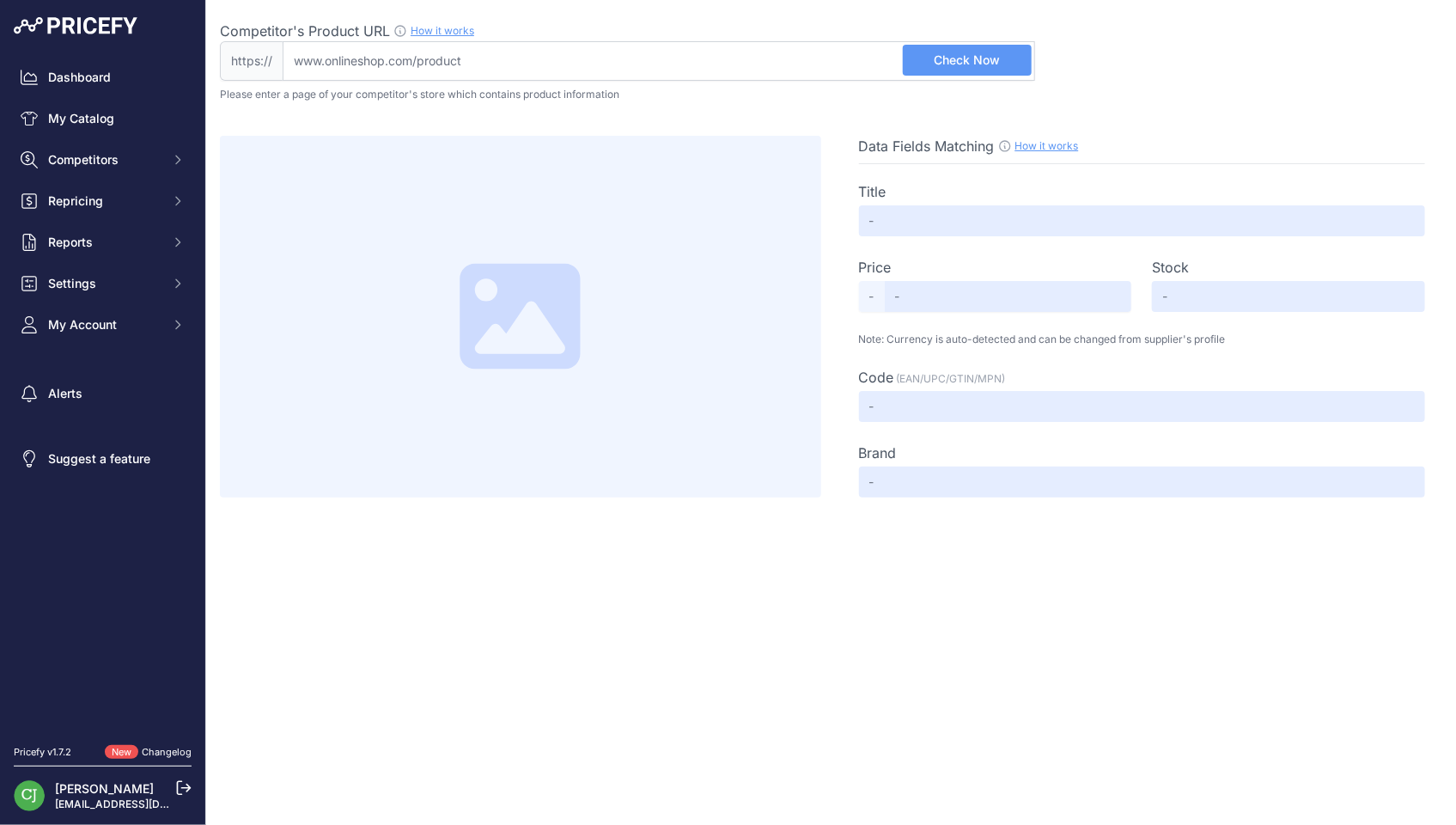
drag, startPoint x: 742, startPoint y: 50, endPoint x: 784, endPoint y: 53, distance: 42.1
click at [741, 50] on input "Competitor's Product URL How it works In order to create your competitor's extr…" at bounding box center [659, 61] width 753 height 40
paste input "[URL][DOMAIN_NAME]"
type input "[DOMAIN_NAME][URL]"
click at [966, 57] on span "Check Now" at bounding box center [966, 60] width 66 height 17
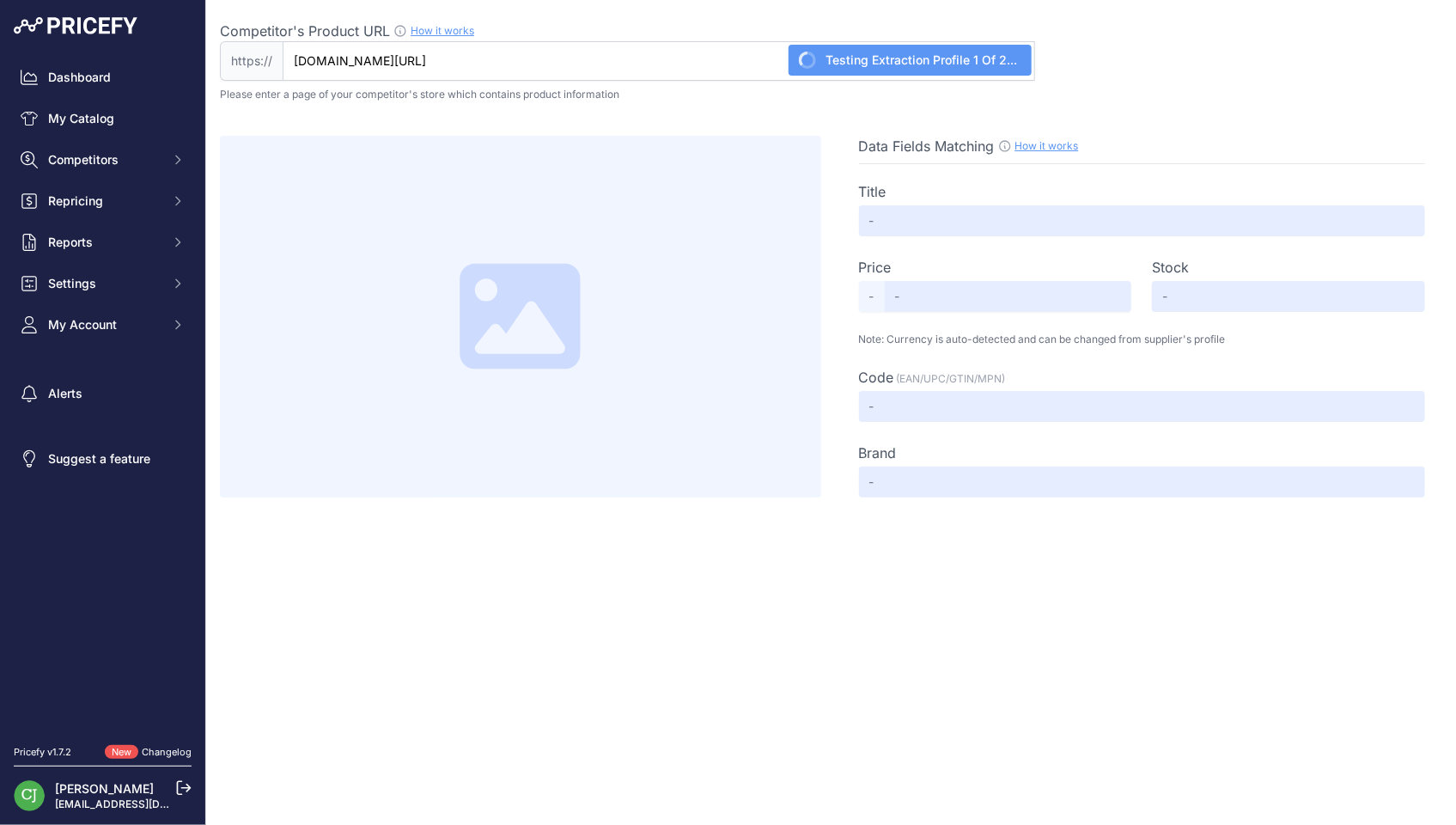
type input "Food Mixer Wilfa Probaker Timer Black"
type input "825.95"
type input "Available"
type input "7044876020352"
type input "Wilfa"
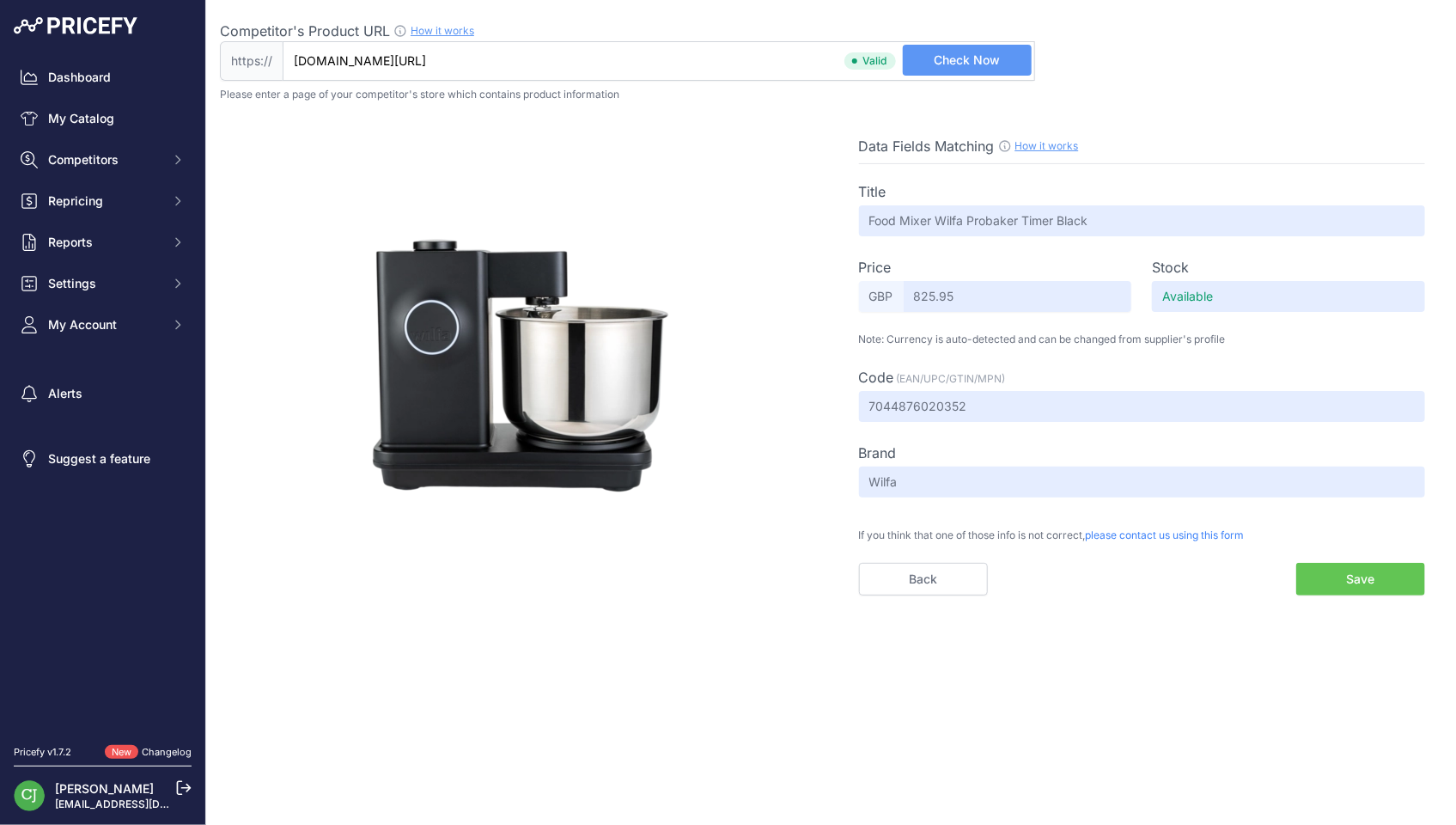
click at [1336, 575] on button "Save" at bounding box center [1360, 579] width 129 height 33
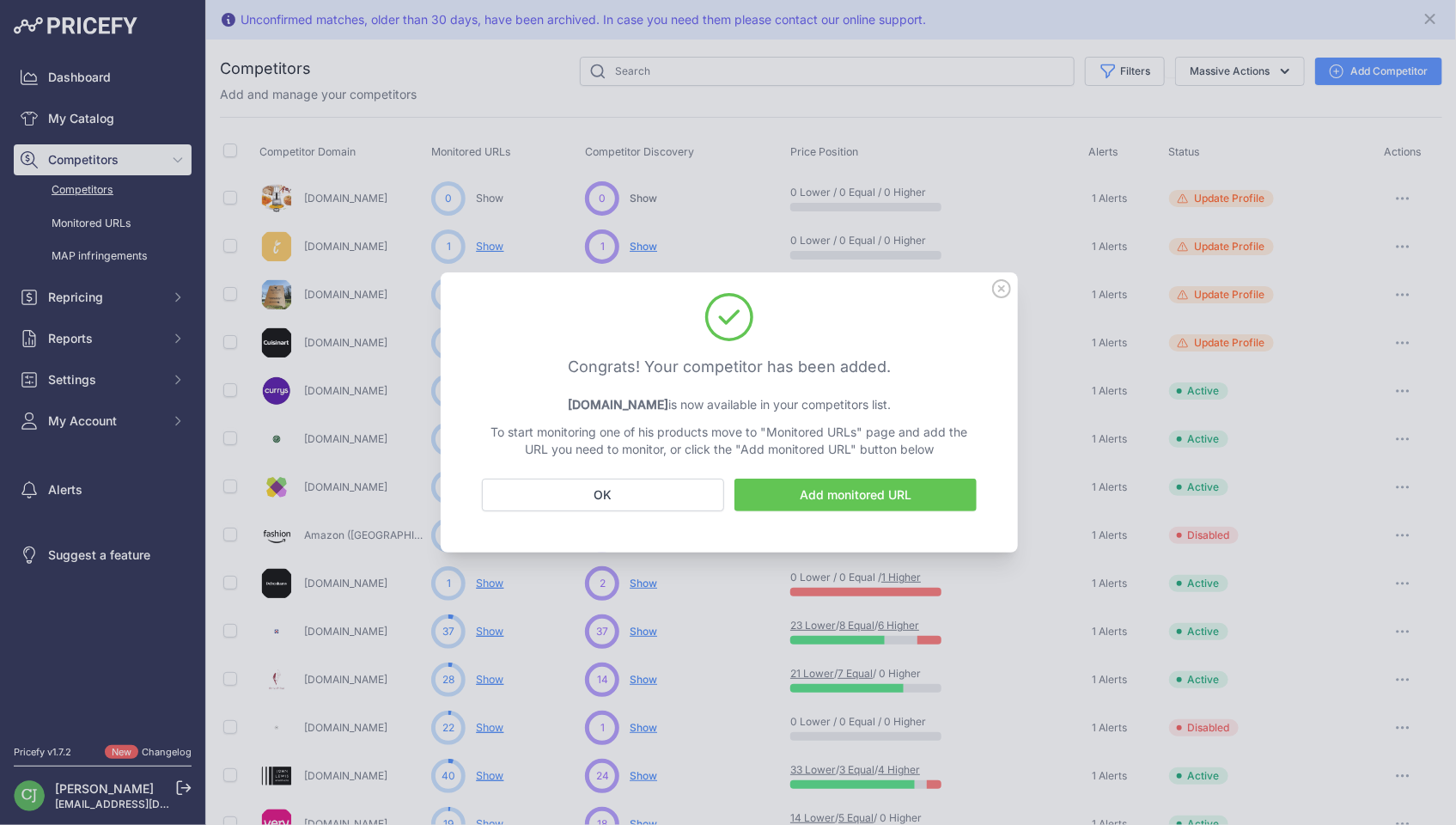
drag, startPoint x: 1002, startPoint y: 282, endPoint x: 1001, endPoint y: 272, distance: 10.0
click at [1001, 282] on icon at bounding box center [1001, 288] width 19 height 19
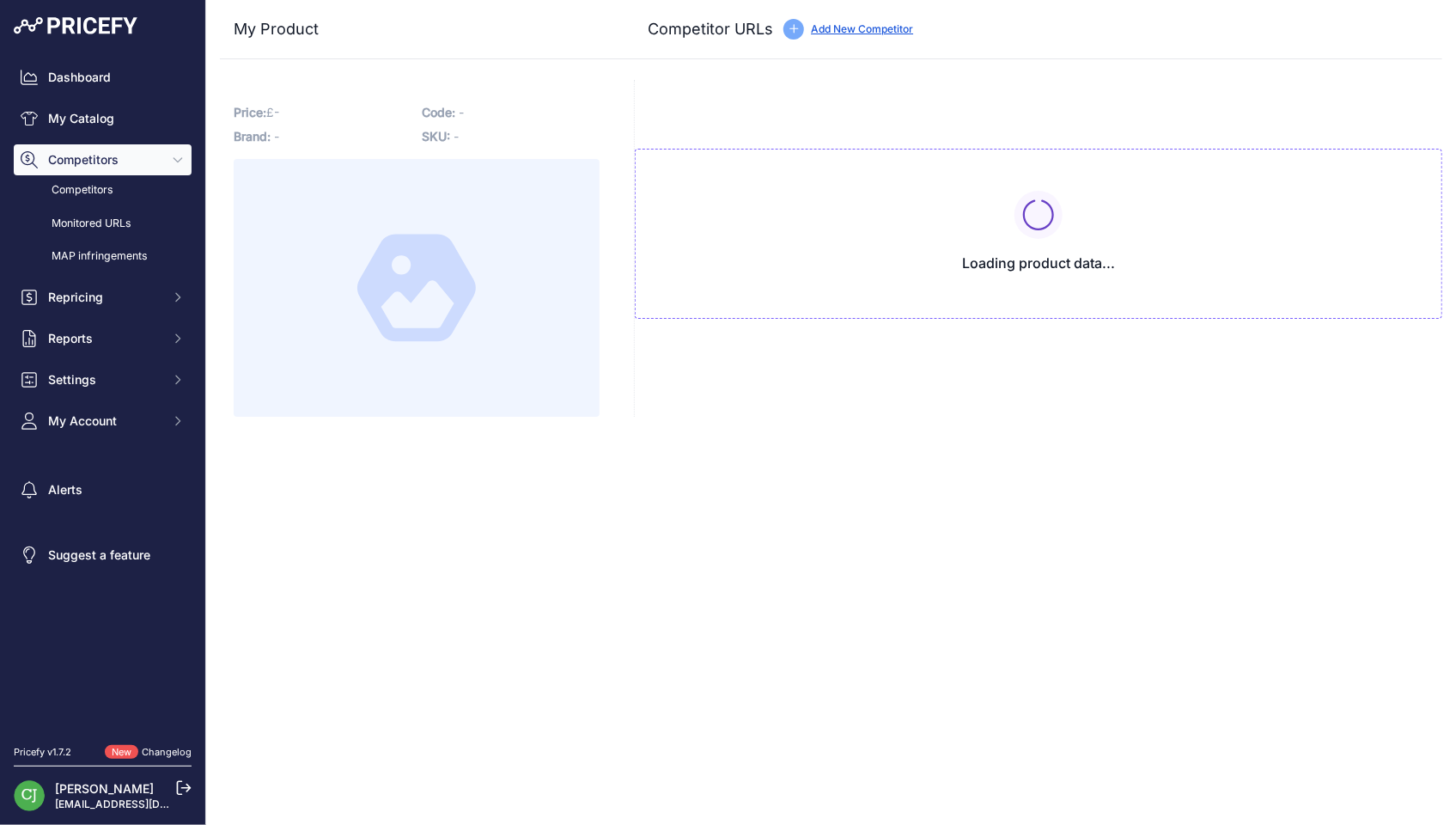
type input "[DOMAIN_NAME][URL]"
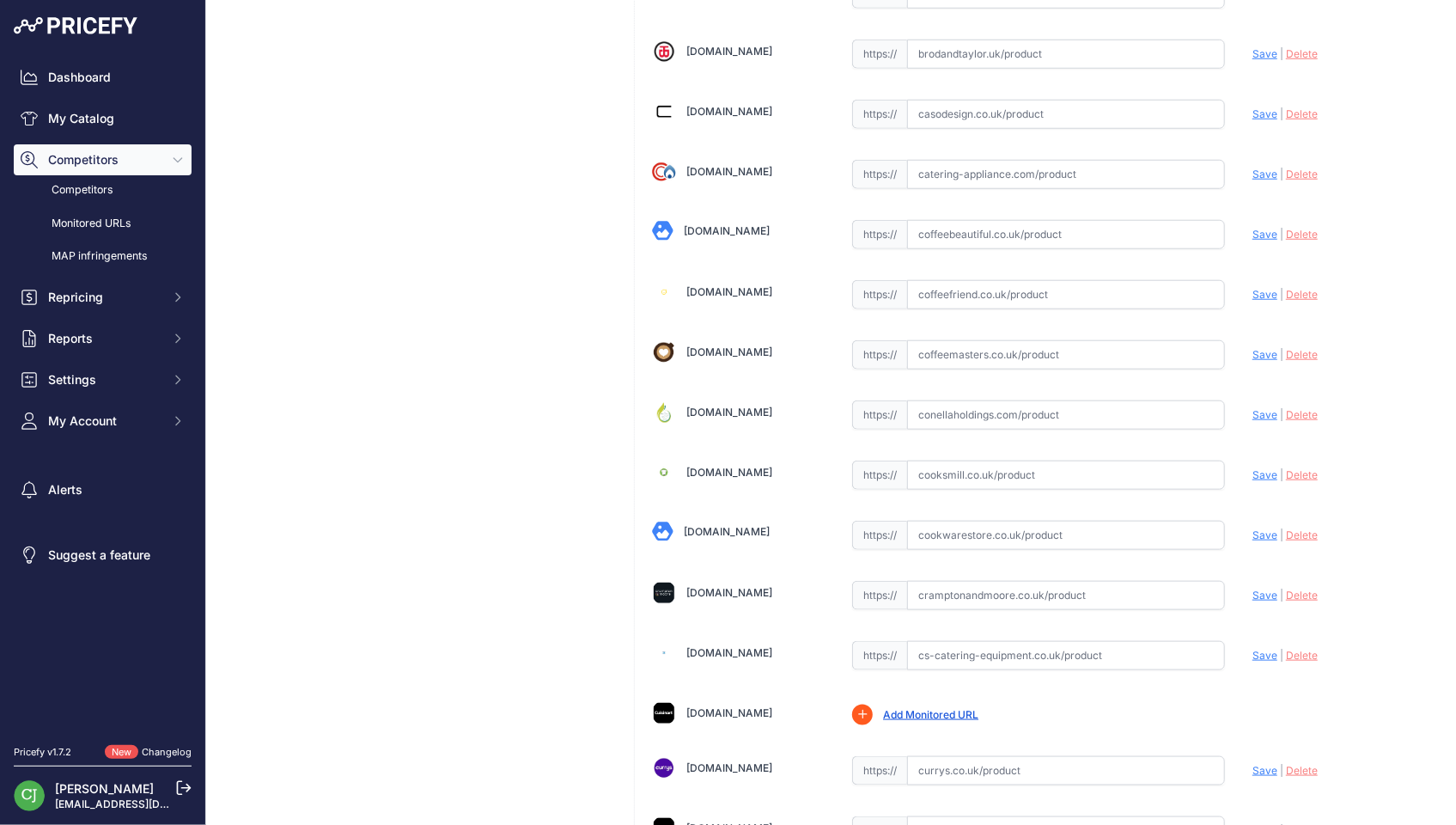
scroll to position [687, 0]
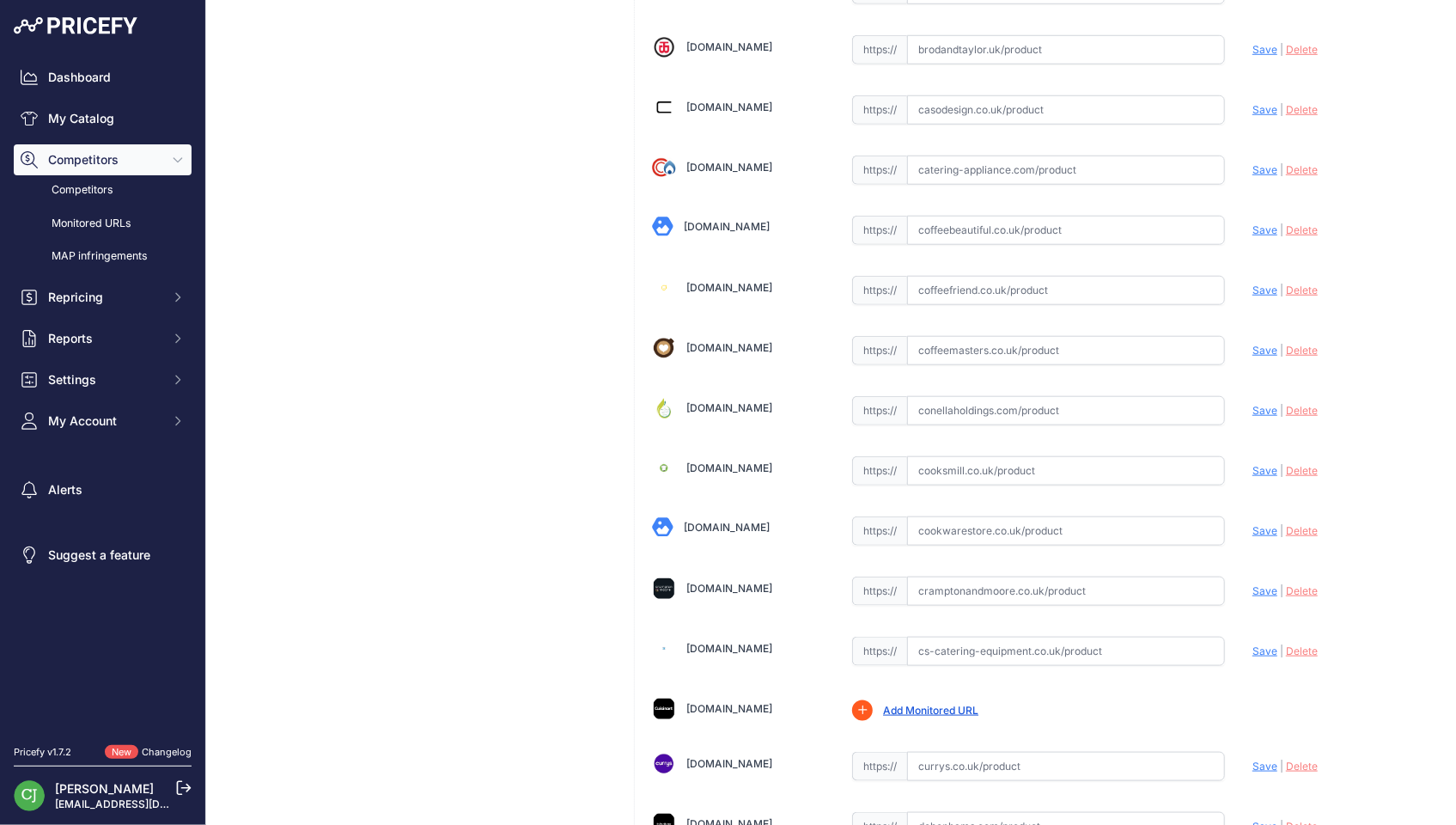
click at [980, 516] on input "text" at bounding box center [1065, 530] width 318 height 29
paste input "[URL][DOMAIN_NAME]"
click at [1254, 524] on span "Save" at bounding box center [1264, 530] width 25 height 13
type input "[URL][DOMAIN_NAME]"
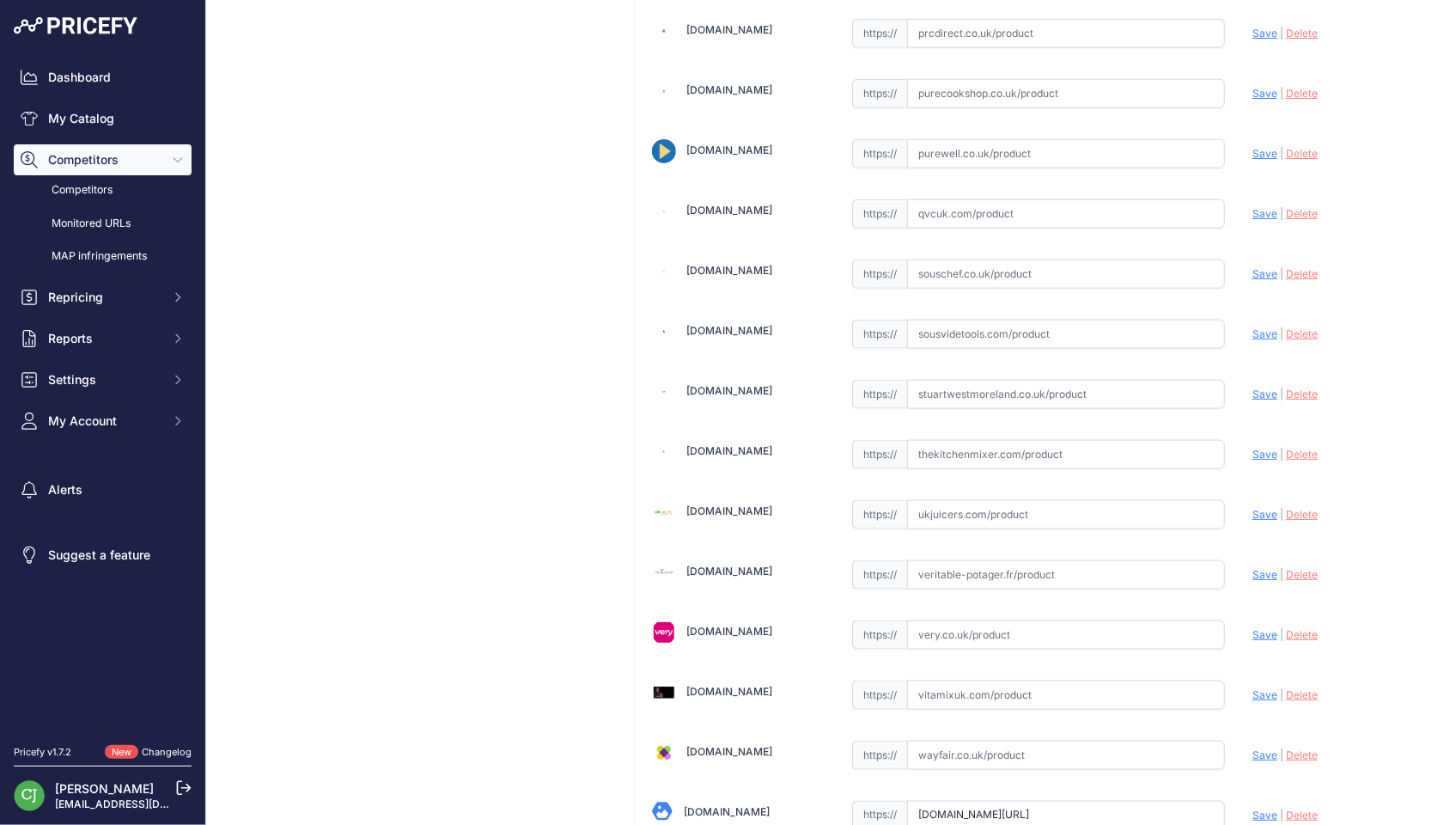
scroll to position [4463, 0]
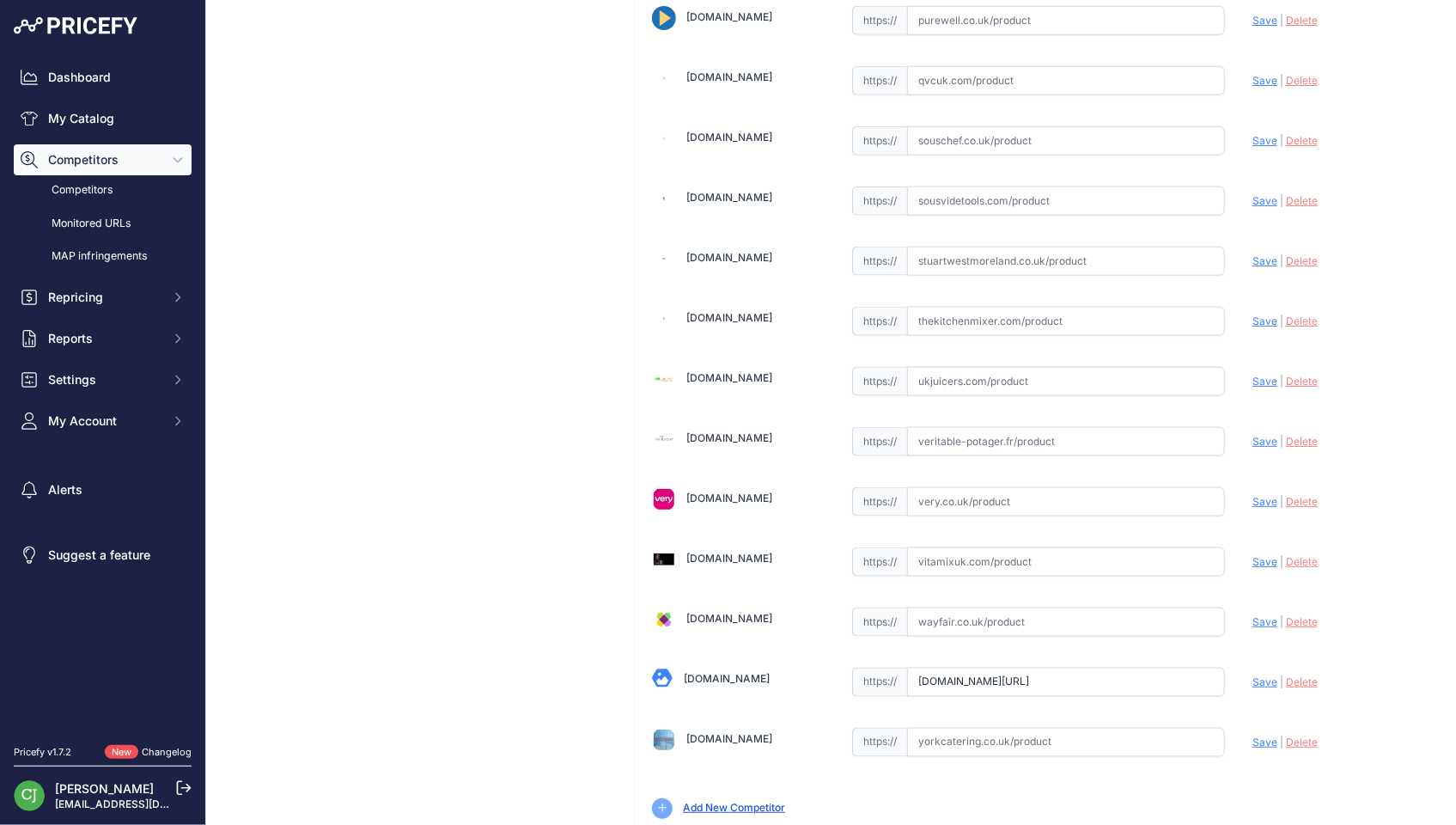
drag, startPoint x: 1332, startPoint y: 805, endPoint x: 1330, endPoint y: 787, distance: 18.1
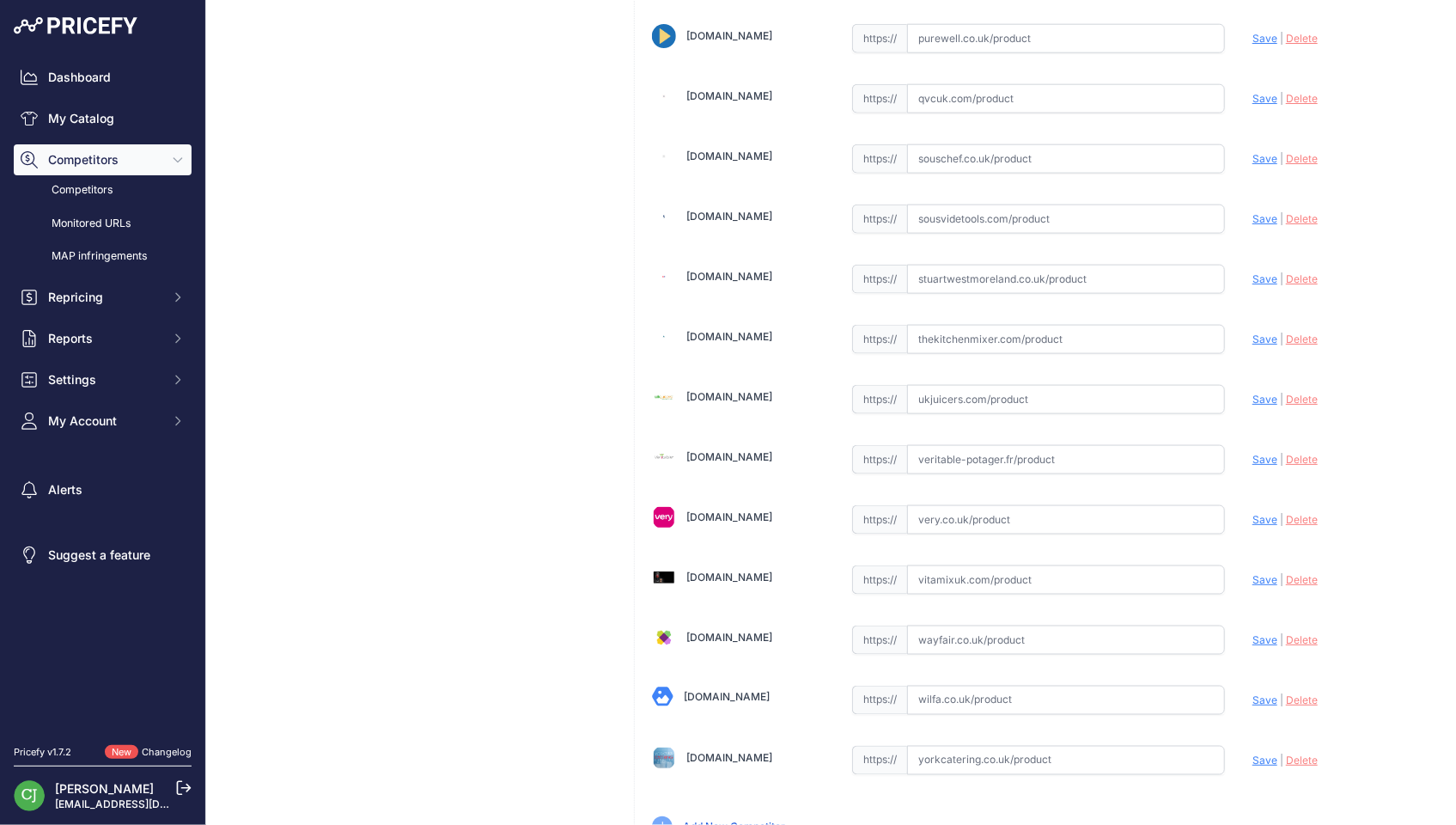
scroll to position [4424, 0]
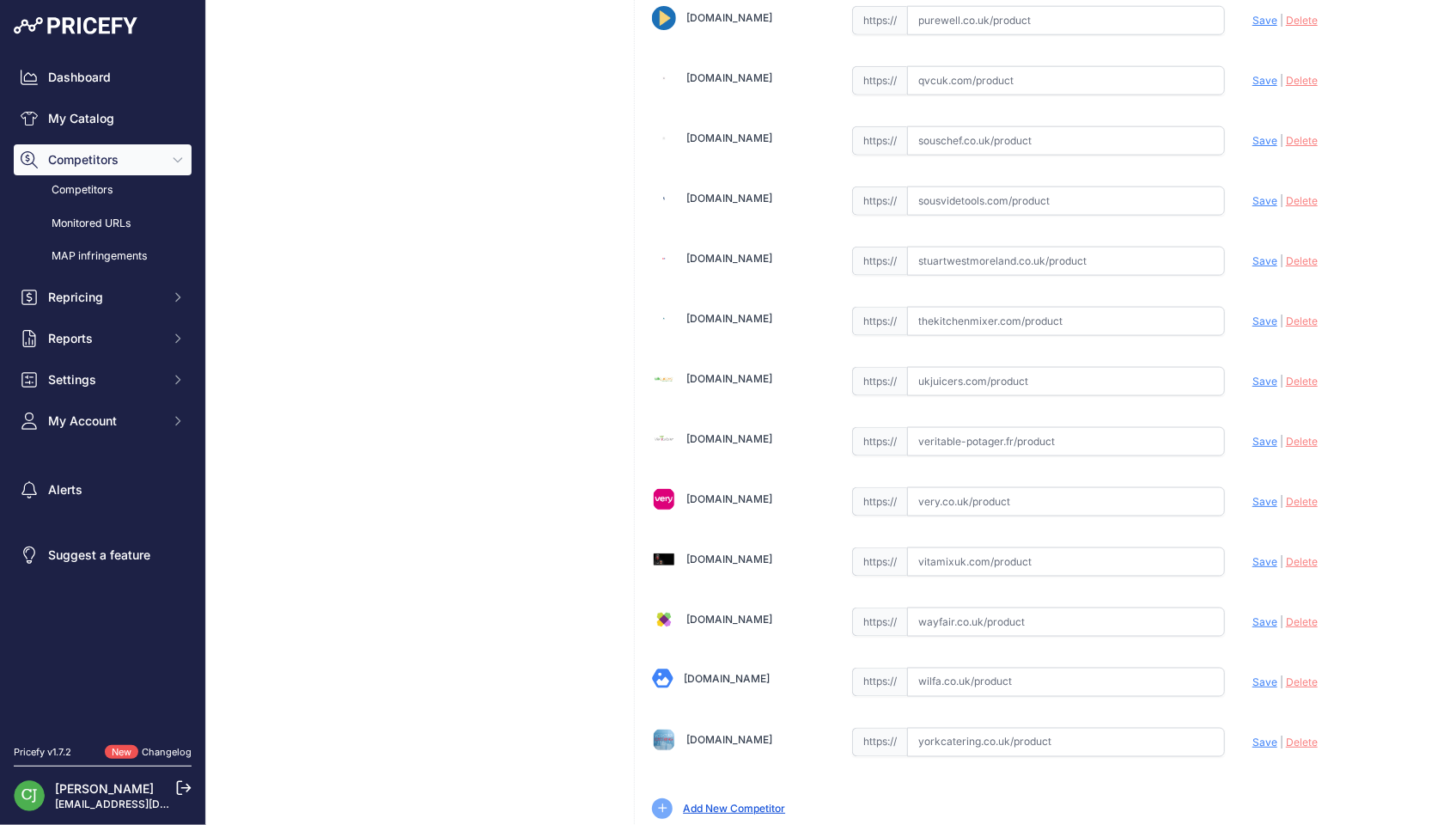
drag, startPoint x: 971, startPoint y: 616, endPoint x: 1042, endPoint y: 620, distance: 71.1
click at [970, 667] on input "text" at bounding box center [1065, 682] width 318 height 29
paste input "https://wilfa.co.uk/products/wilfa-easy-melt-toast-star-black"
click at [1252, 675] on span "Save" at bounding box center [1264, 681] width 25 height 13
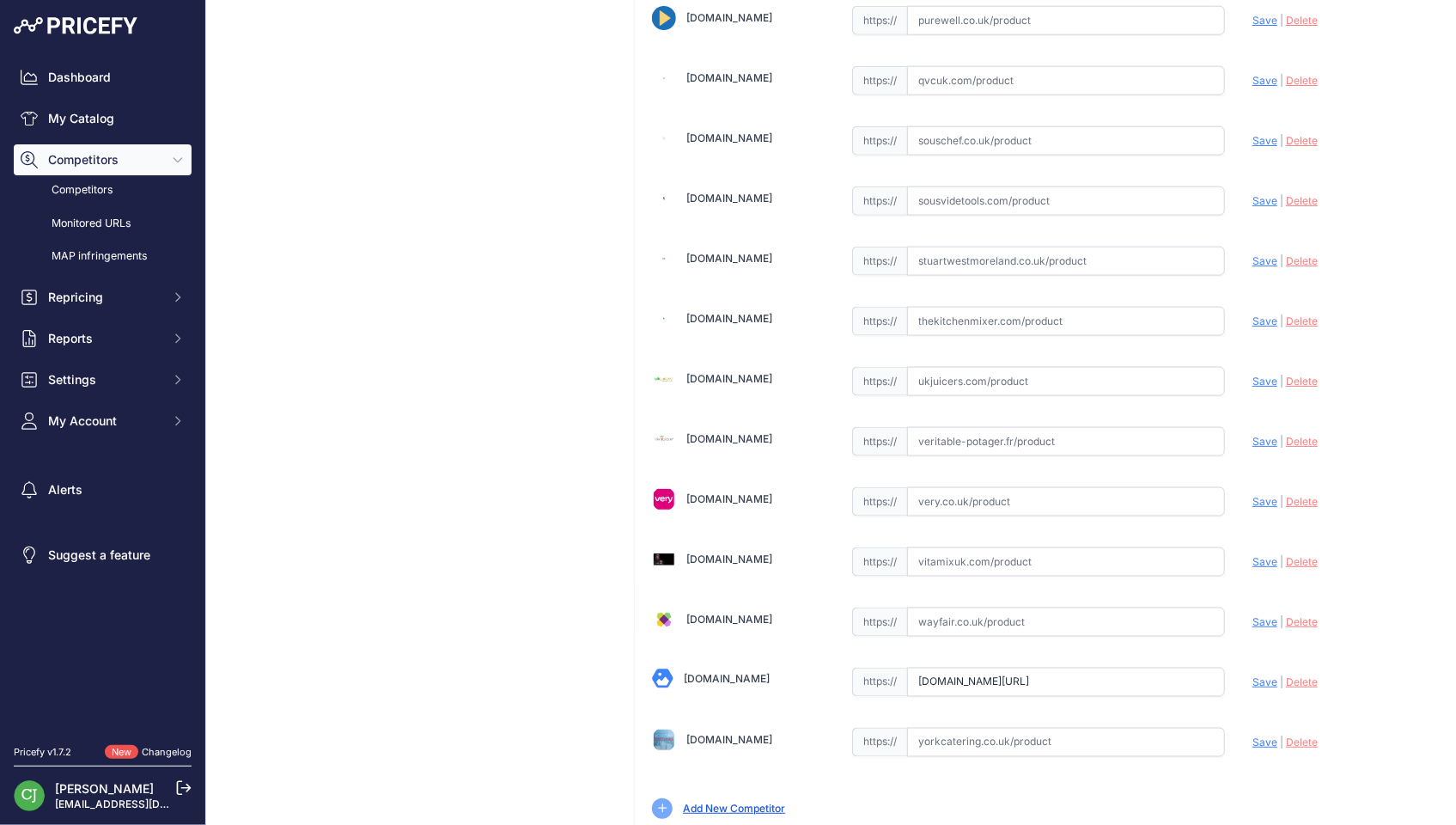
scroll to position [0, 0]
type input "https://wilfa.co.uk/products/wilfa-easy-melt-toast-star-black?prirule_jdsnikfkf…"
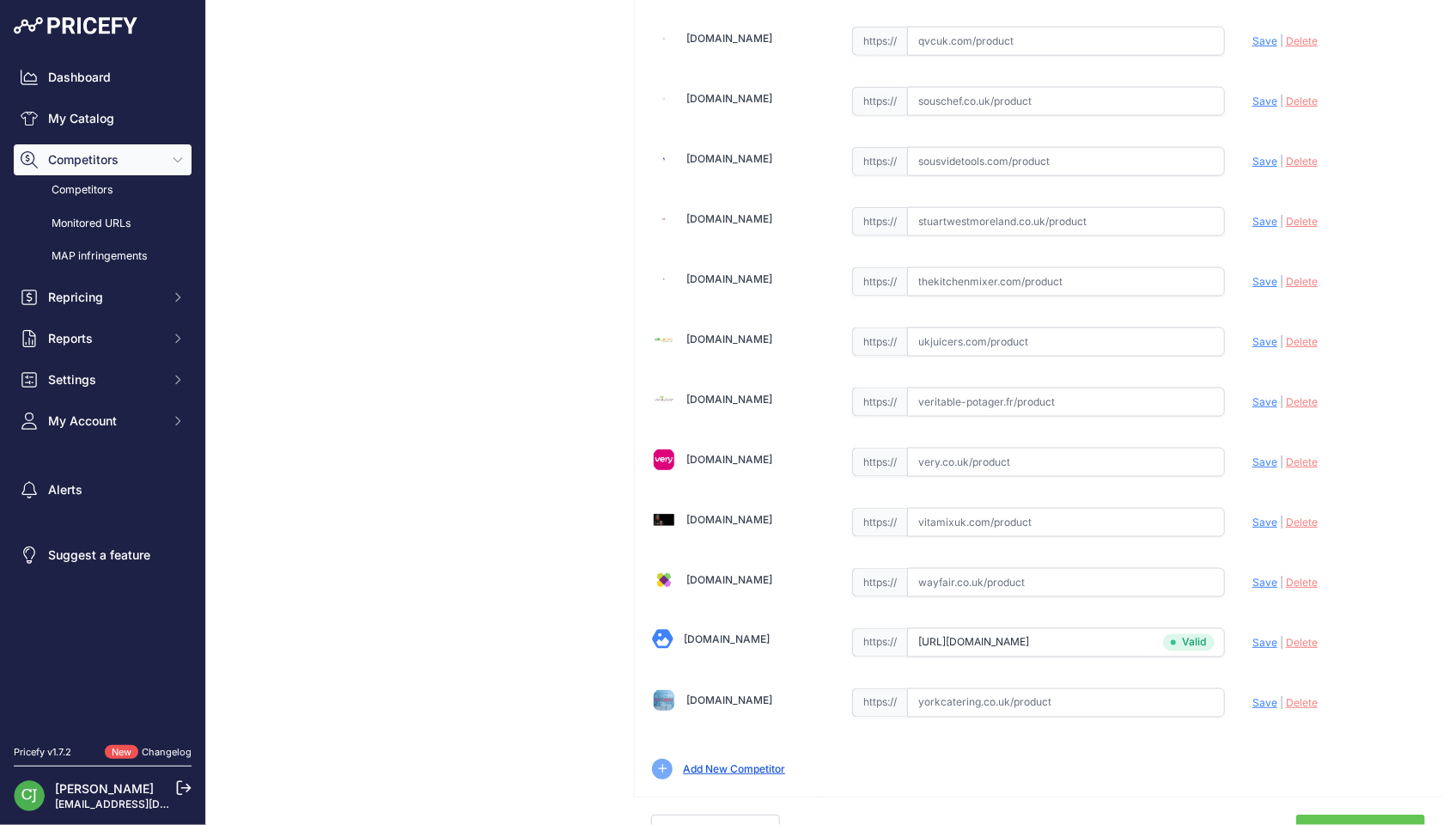
scroll to position [4424, 0]
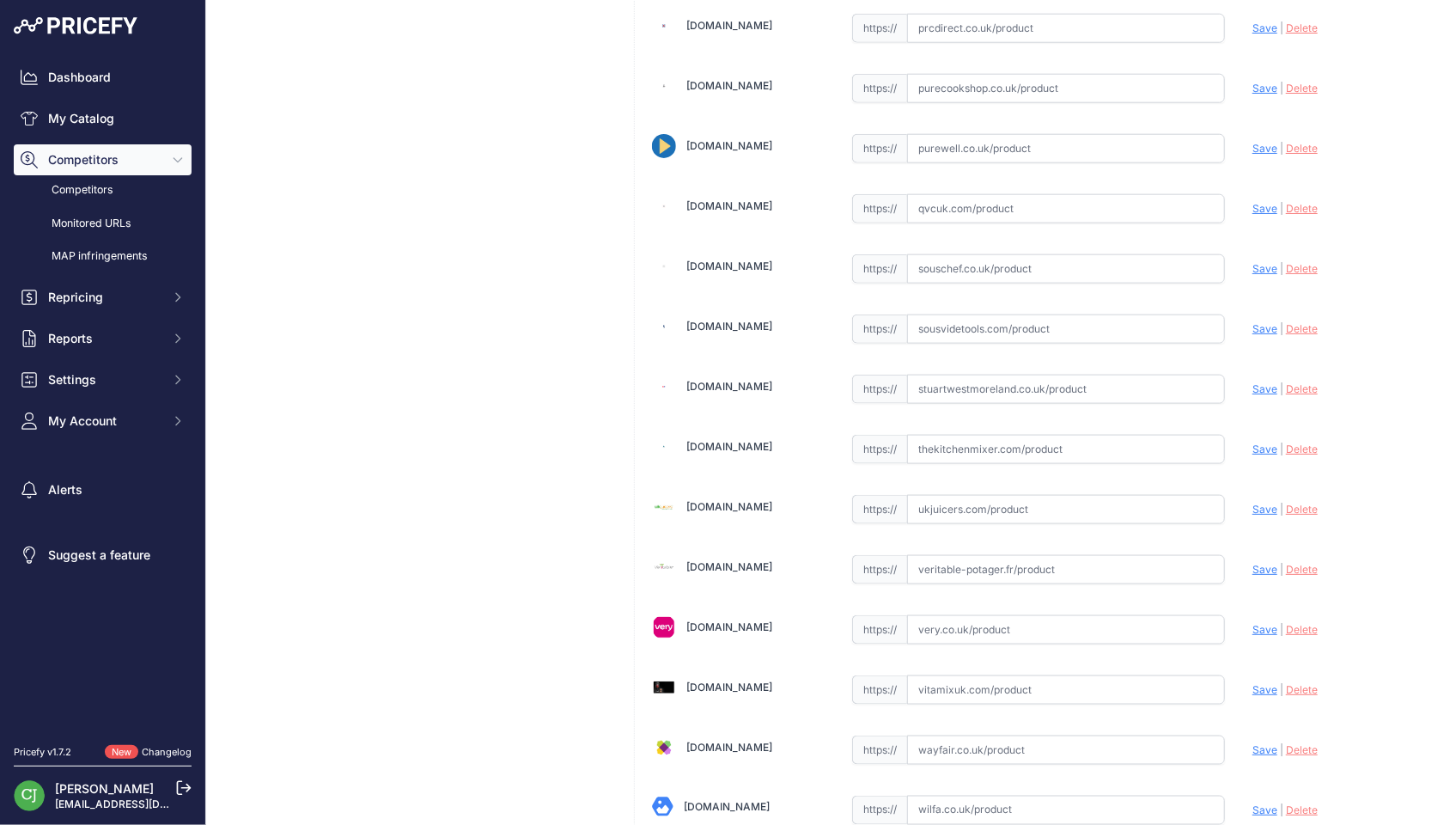
scroll to position [4424, 0]
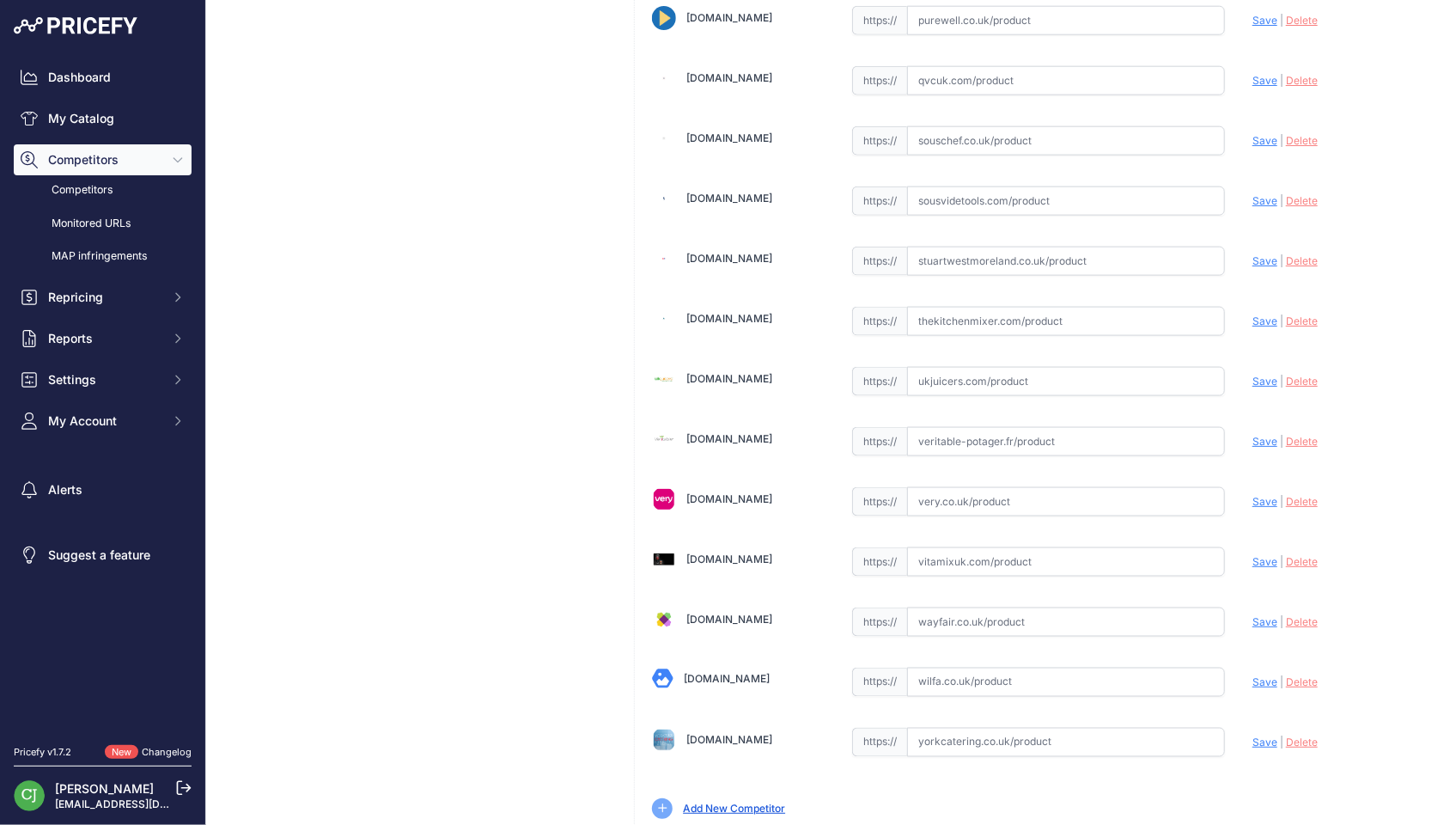
drag, startPoint x: 949, startPoint y: 625, endPoint x: 967, endPoint y: 619, distance: 19.0
click at [949, 667] on input "text" at bounding box center [1065, 682] width 318 height 29
paste input "https://wilfa.co.uk/products/wilfa-nutrismooth-blender"
click at [1252, 675] on span "Save" at bounding box center [1264, 681] width 25 height 13
type input "https://wilfa.co.uk/products/wilfa-nutrismooth-blender?prirule_jdsnikfkfjsd=2926"
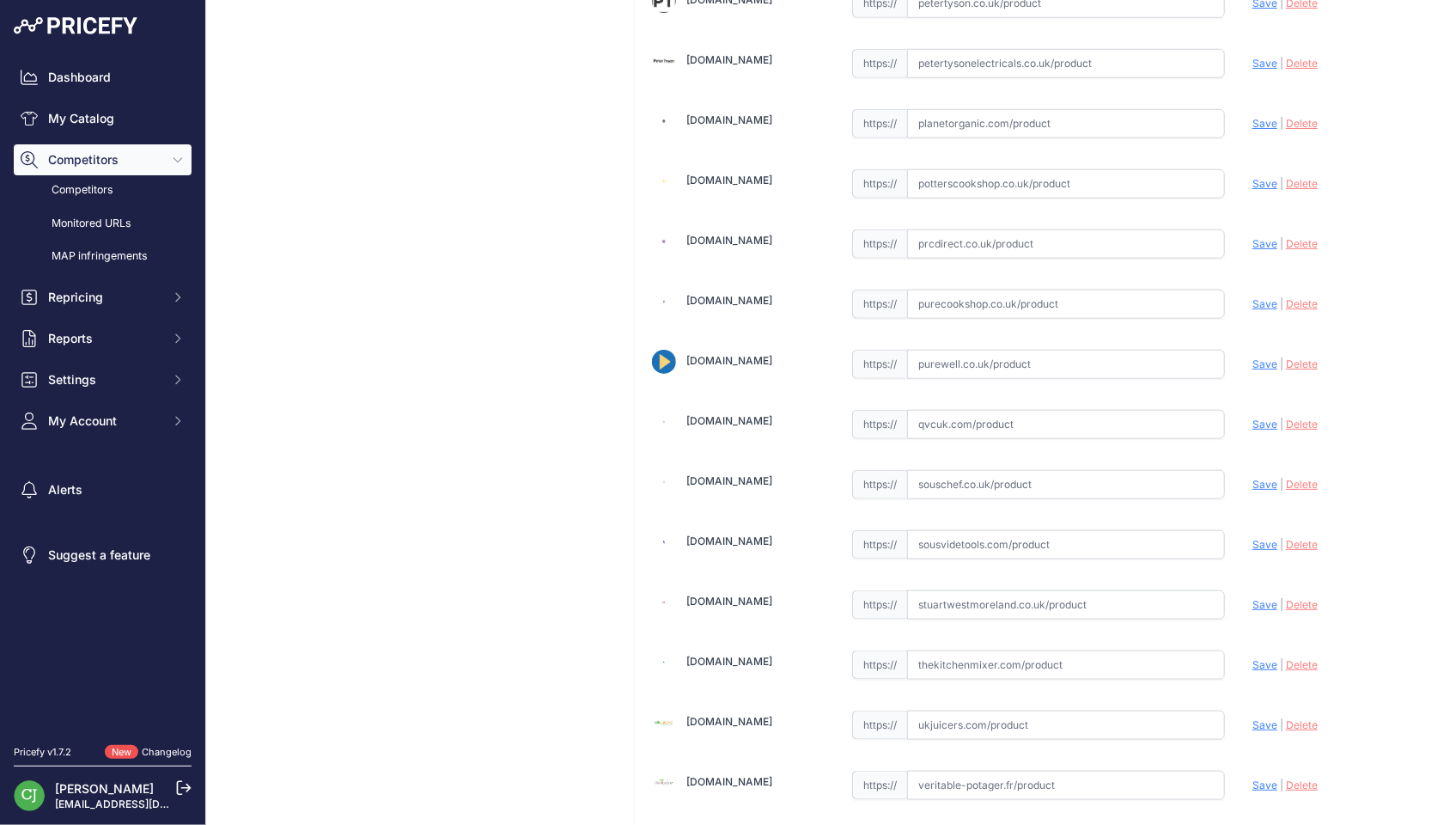
scroll to position [4080, 0]
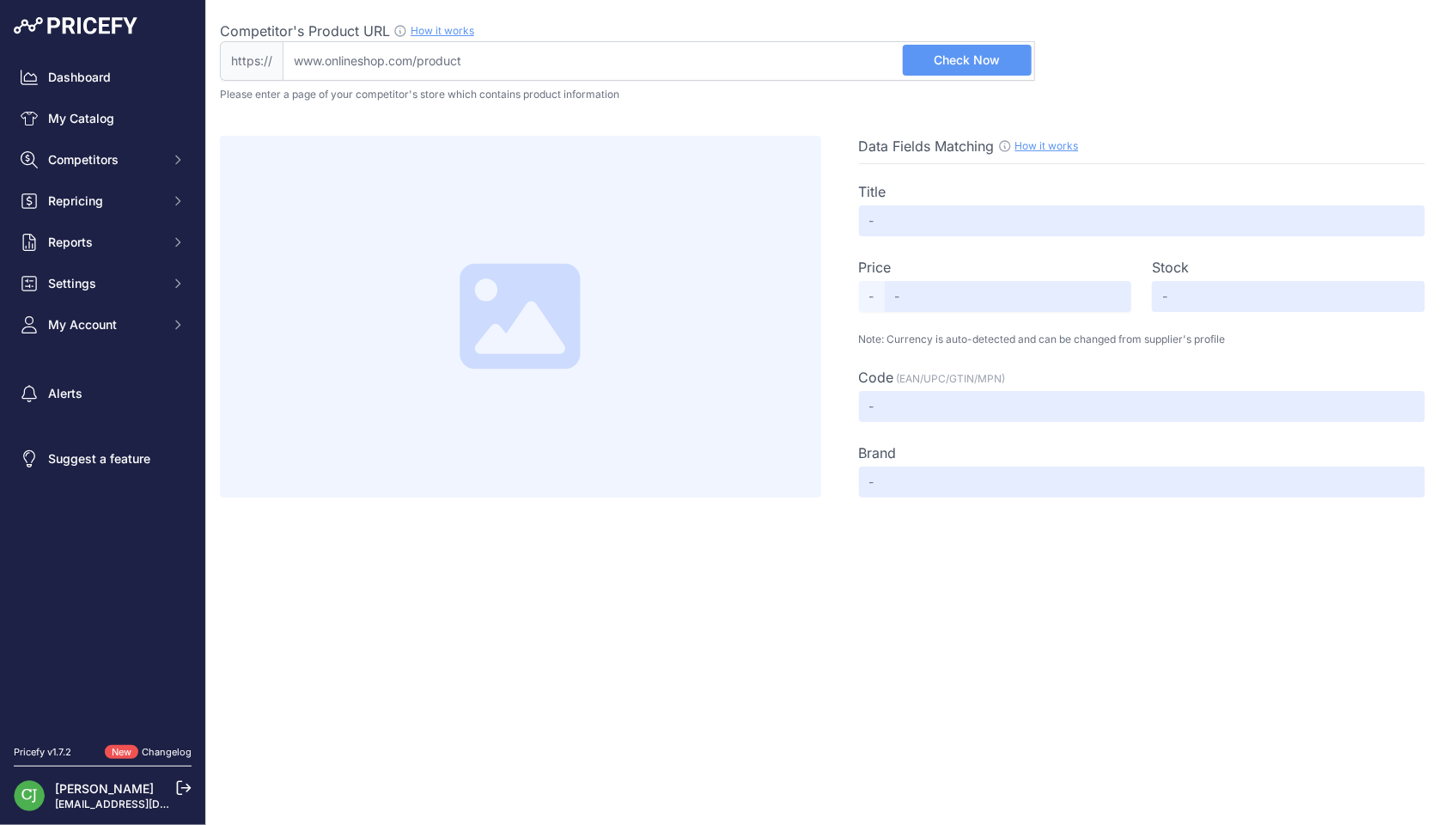
click at [807, 71] on input "Competitor's Product URL How it works In order to create your competitor's extr…" at bounding box center [659, 61] width 753 height 40
paste input "[URL][DOMAIN_NAME]"
type input "[DOMAIN_NAME][URL]"
click at [972, 57] on span "Check Now" at bounding box center [966, 60] width 66 height 17
type input "WILFA NUTRISMOOTH BLENDER"
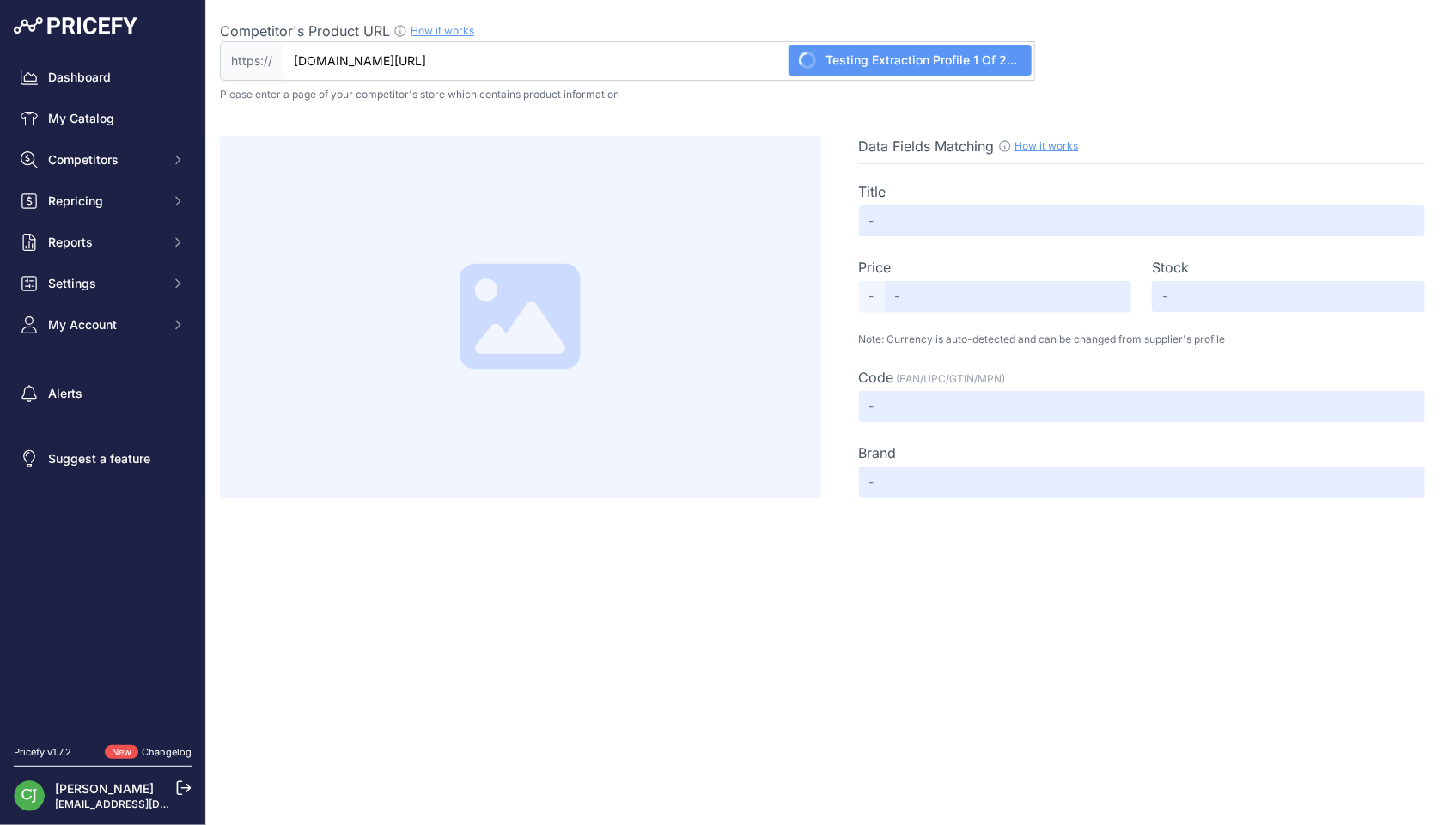
type input "235.0"
type input "Available"
type input "DDBBHWNBD"
type input "WILFA"
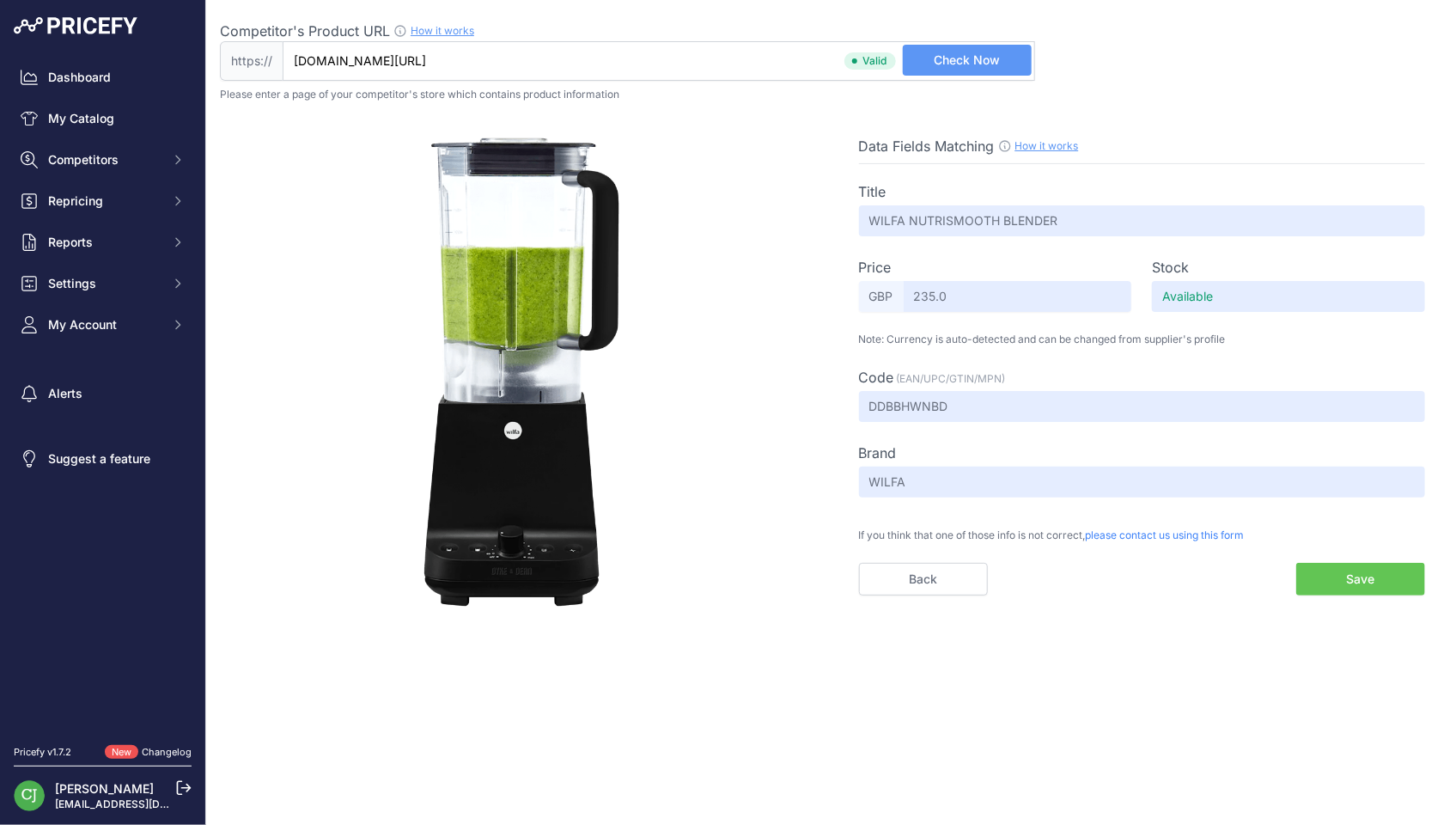
click at [1320, 571] on button "Save" at bounding box center [1360, 579] width 129 height 33
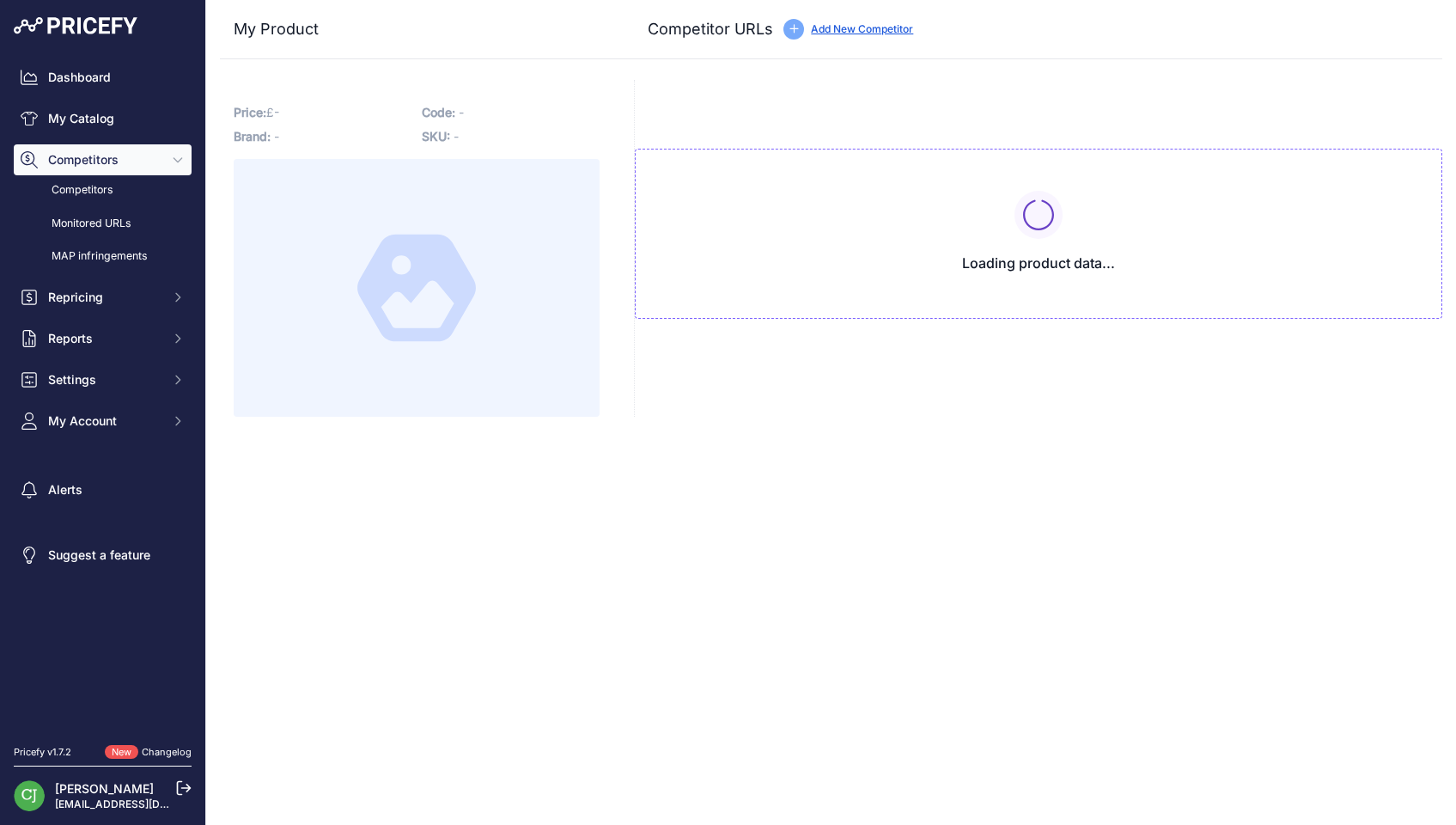
type input "[DOMAIN_NAME][URL]"
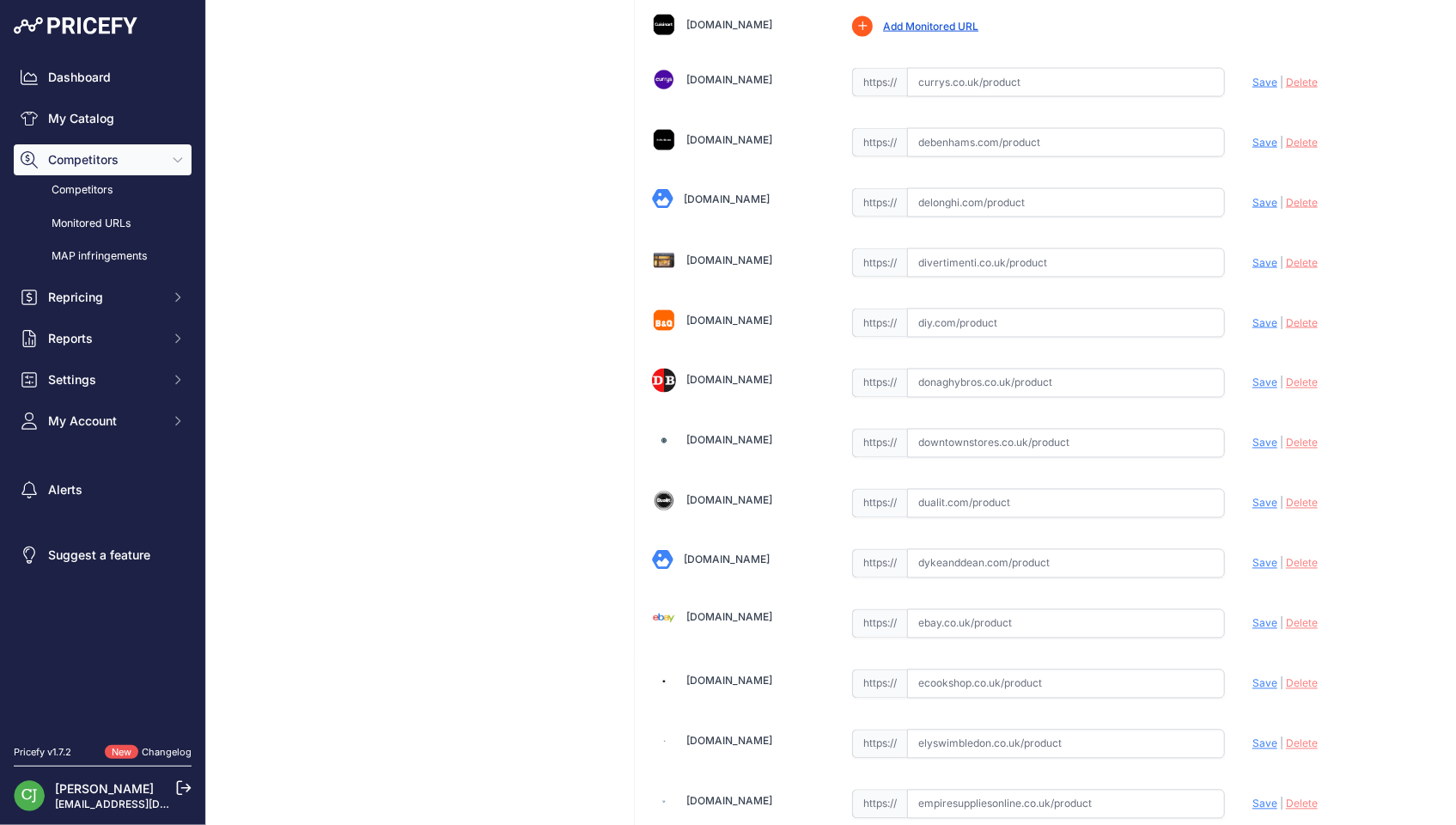
scroll to position [1374, 0]
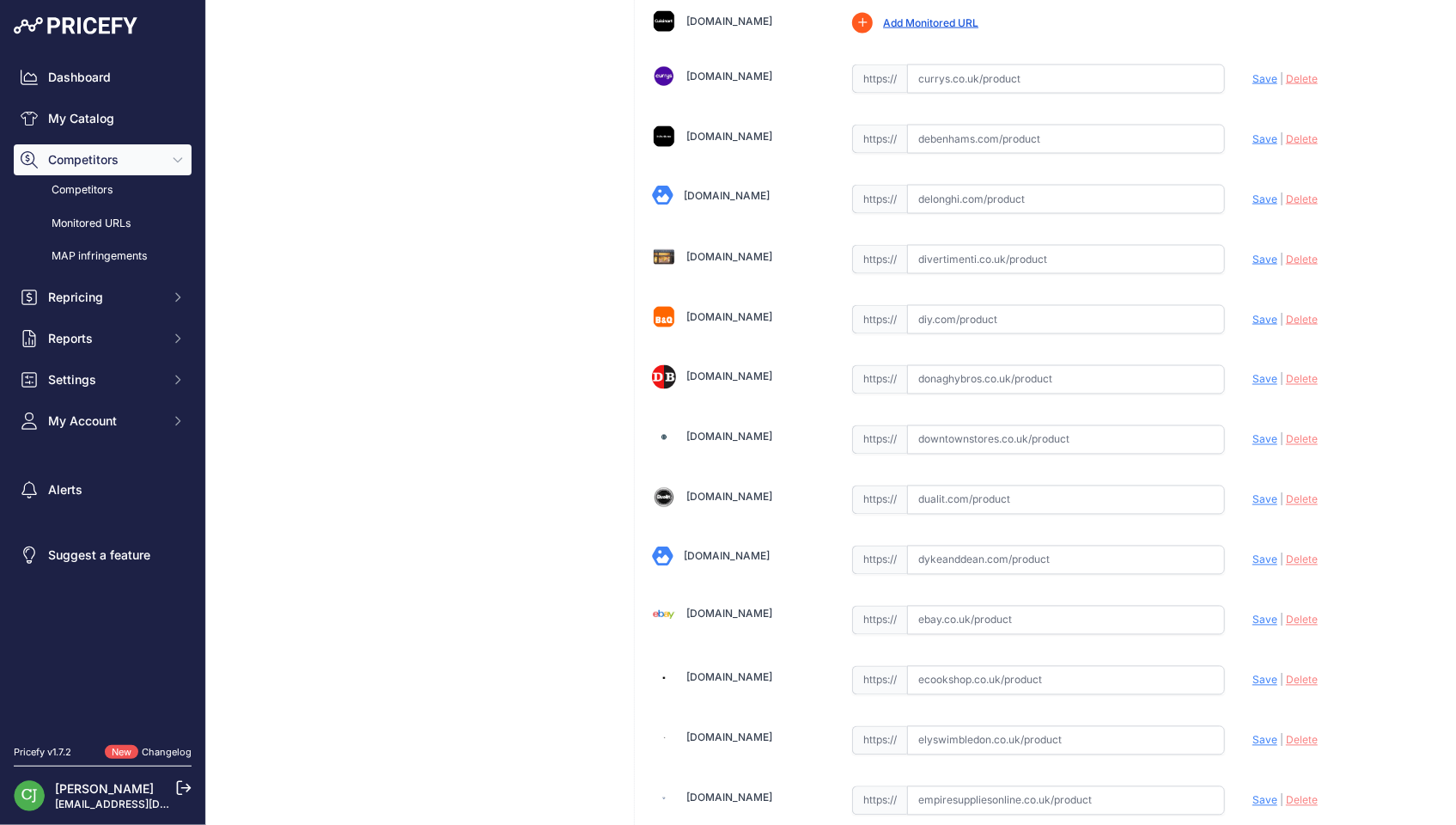
click at [993, 545] on input "text" at bounding box center [1065, 560] width 318 height 29
paste input "[URL][DOMAIN_NAME]"
drag, startPoint x: 1177, startPoint y: 541, endPoint x: 754, endPoint y: 535, distance: 423.0
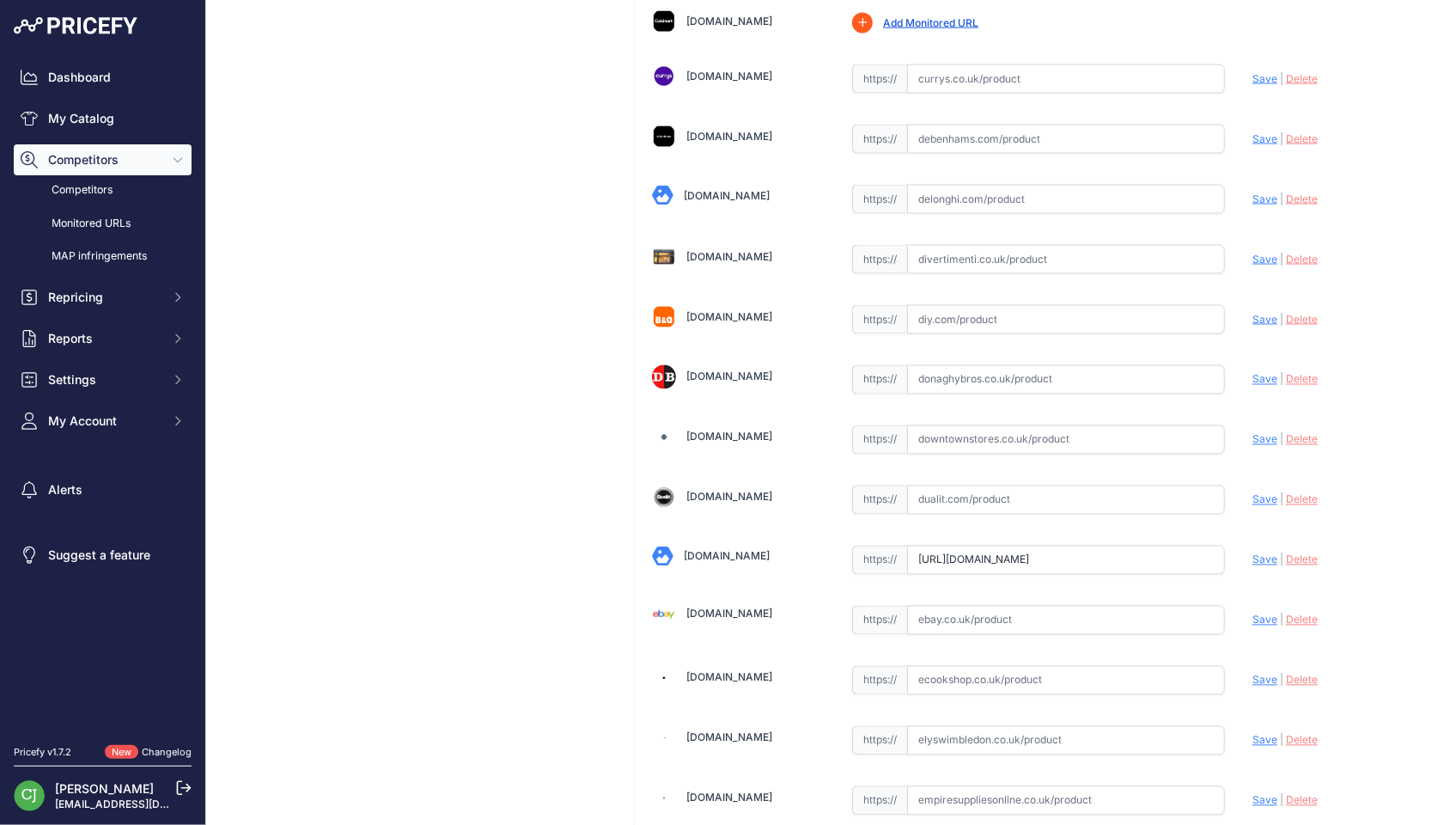
scroll to position [0, 116]
click at [1252, 553] on span "Save" at bounding box center [1264, 559] width 25 height 13
type input "[URL][DOMAIN_NAME]"
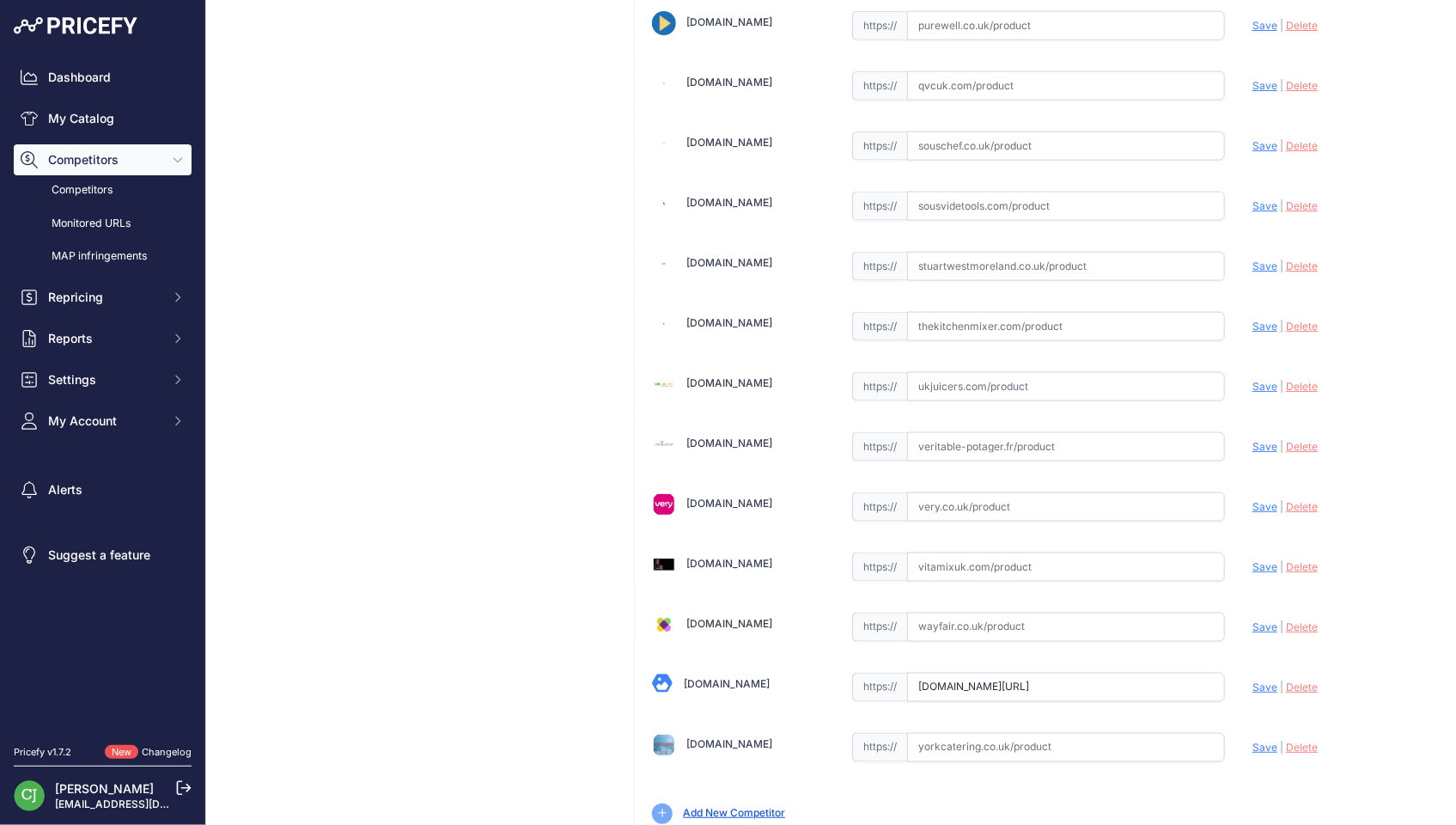
scroll to position [4523, 0]
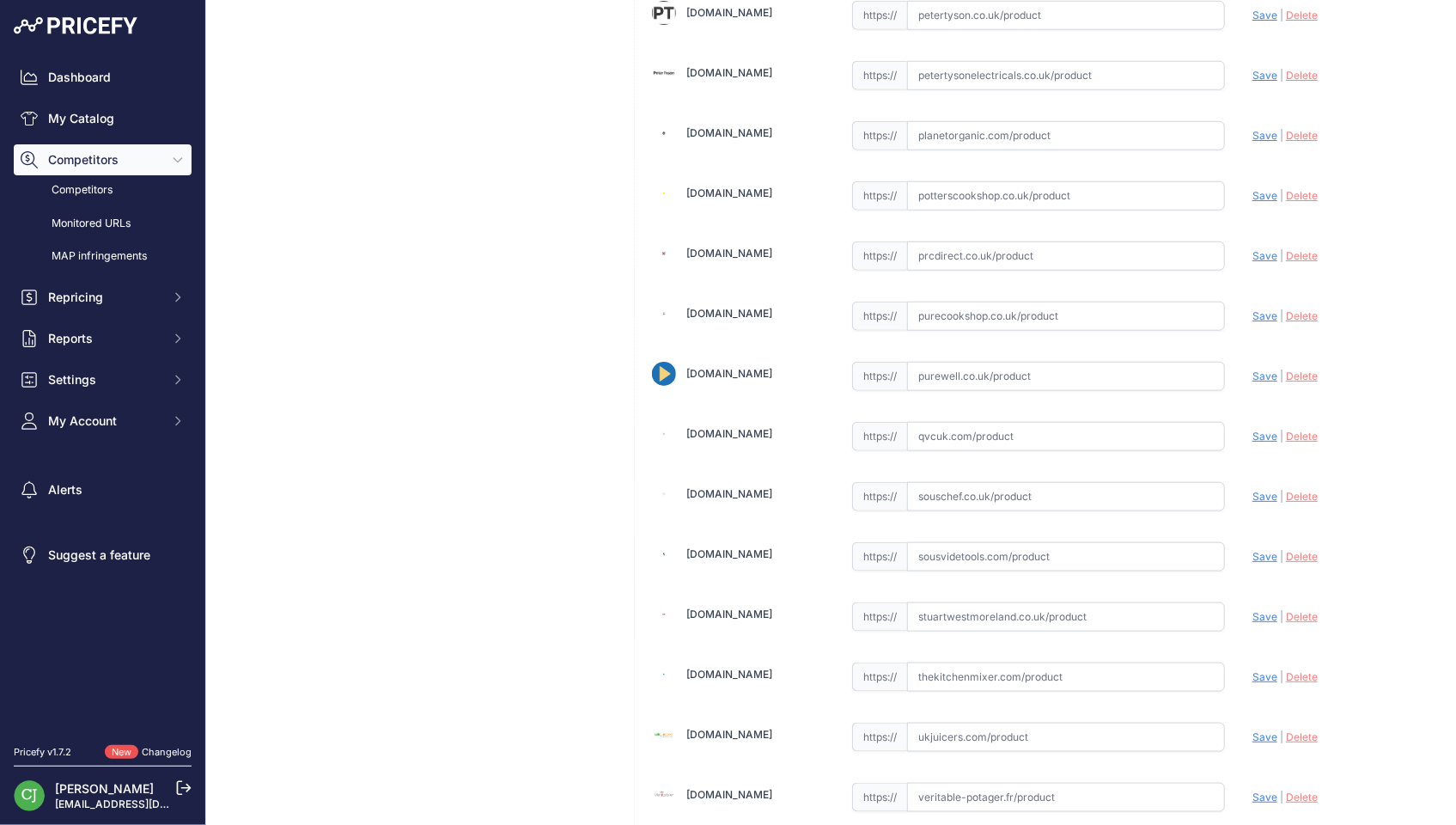
scroll to position [4484, 0]
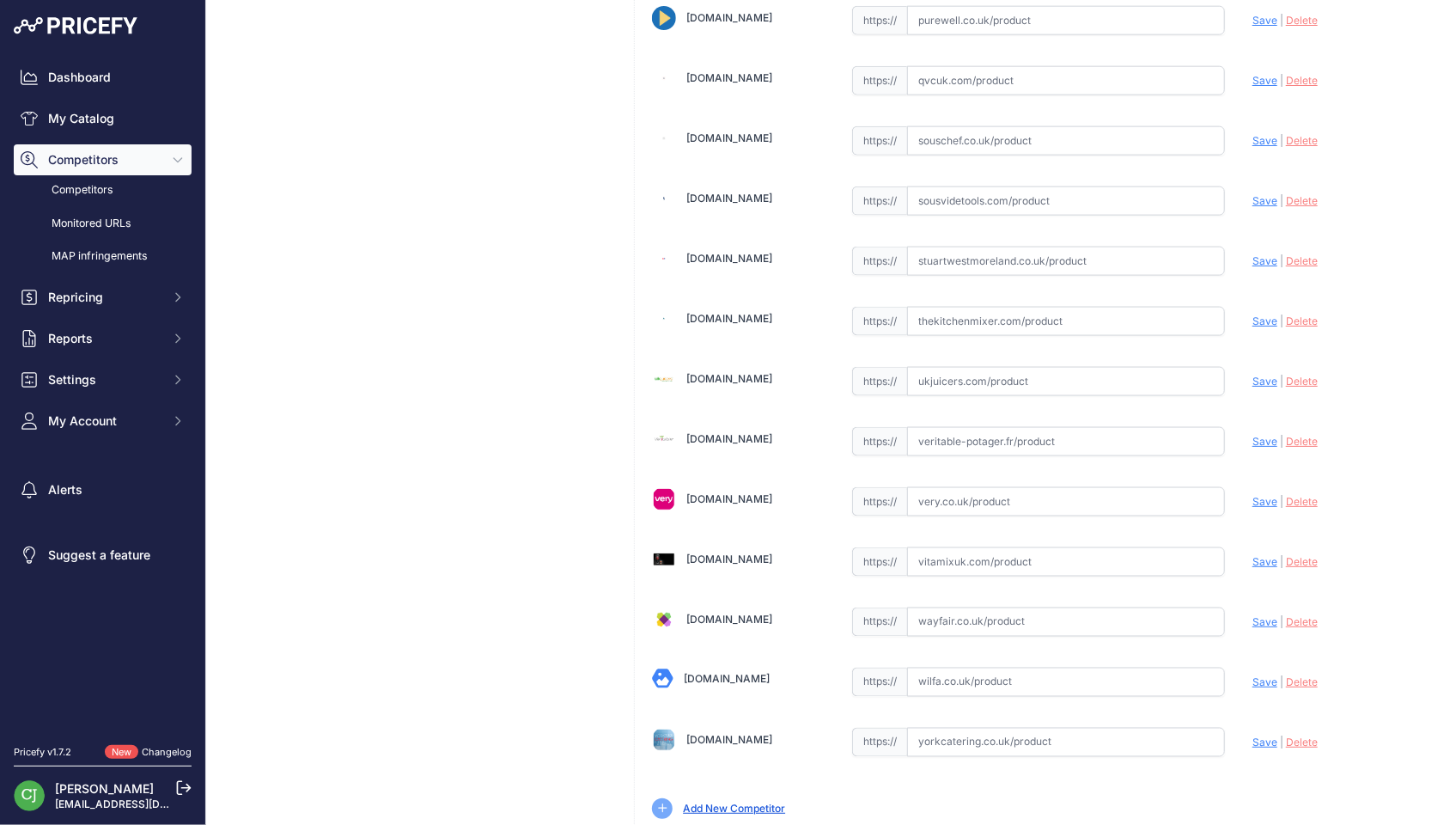
click at [1009, 667] on input "text" at bounding box center [1065, 682] width 318 height 29
paste input "[URL][DOMAIN_NAME]?"
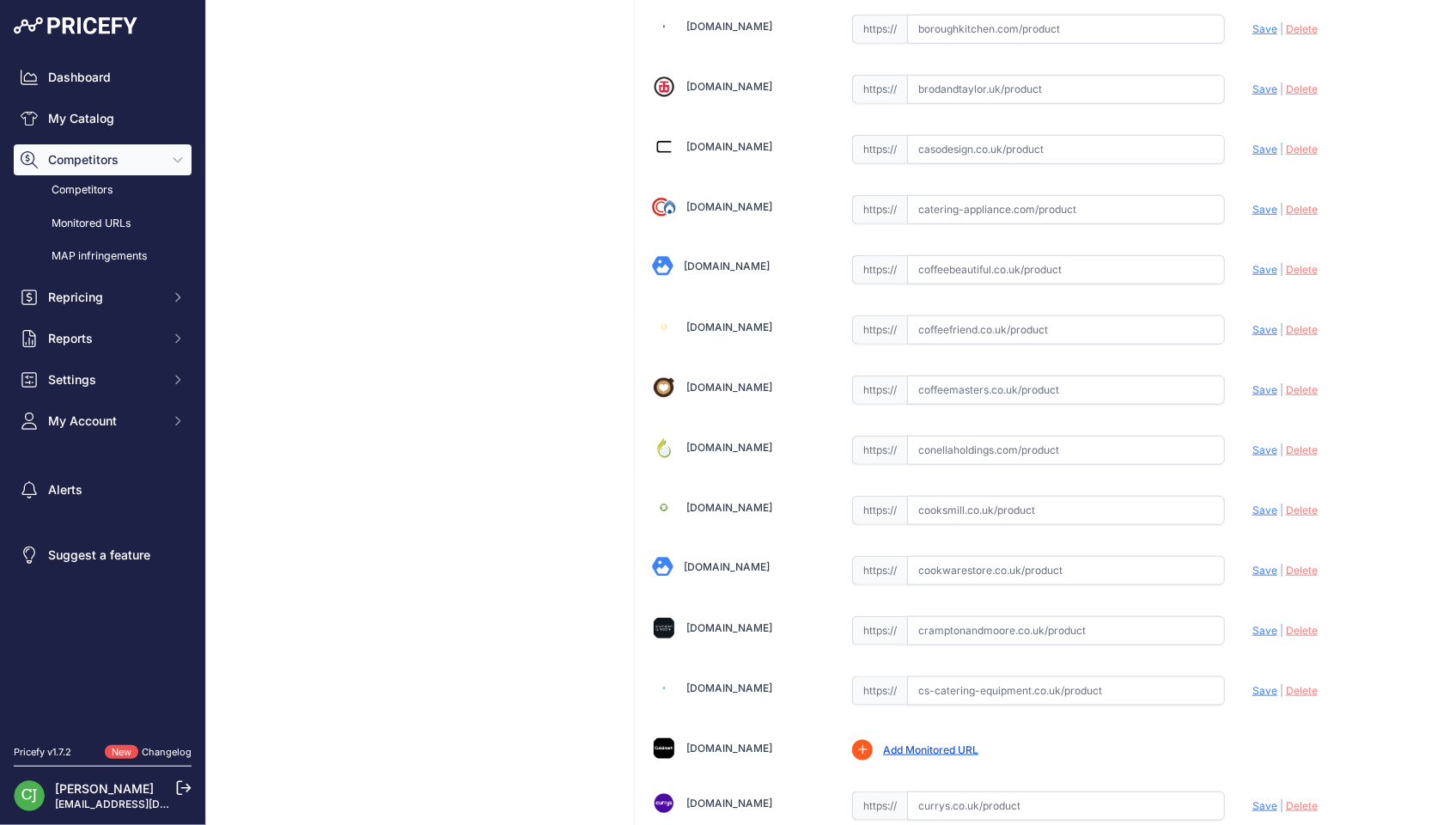
scroll to position [17, 0]
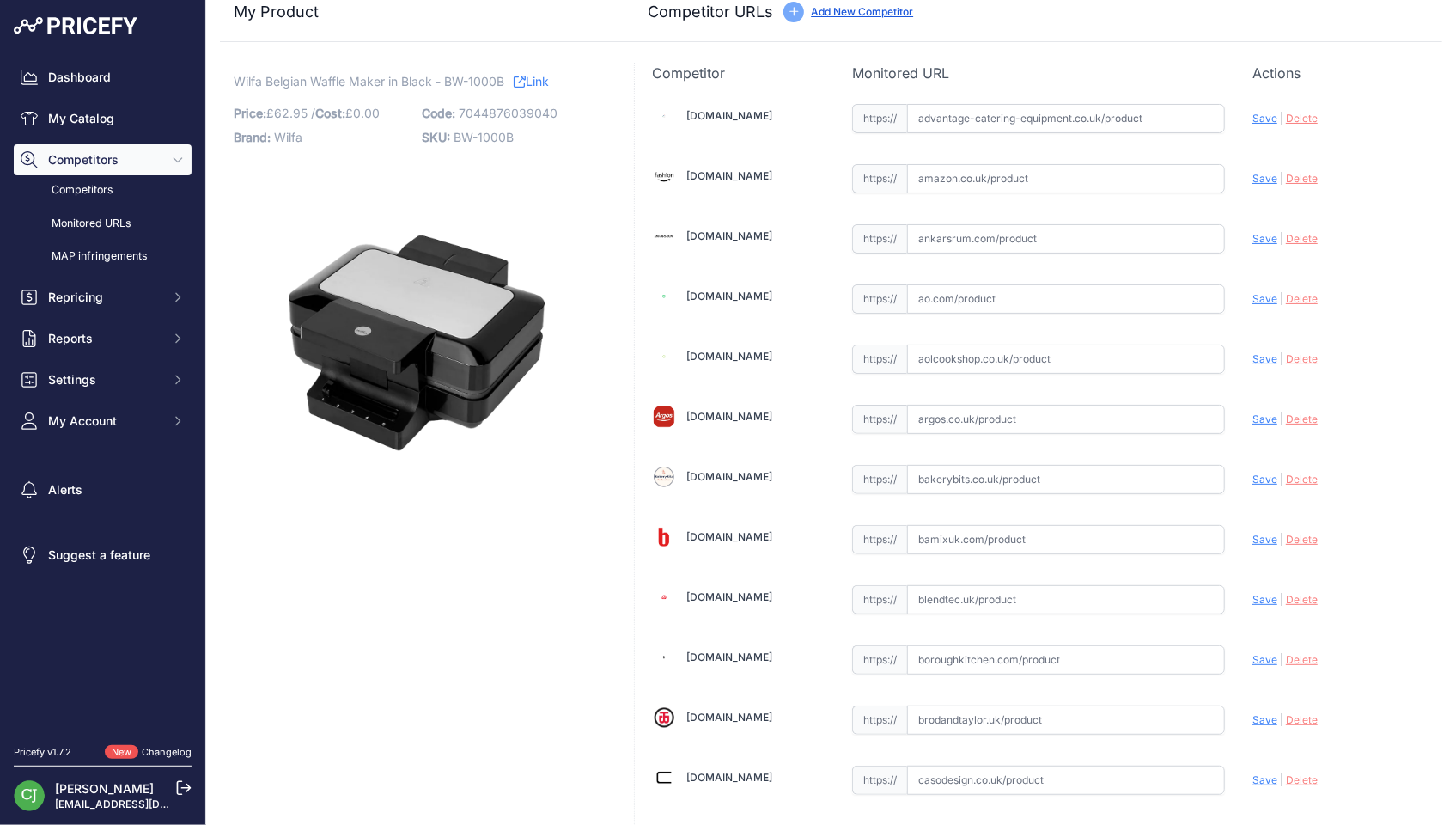
type input "wilfa.co.uk/products/wilfa-belgian-waffle-maker?prirule_jdsnikfkfjsd=2926"
click at [980, 656] on input "text" at bounding box center [1065, 660] width 318 height 29
paste input "https://www.boroughkitchen.com/products/wilfa-belgian-waffle-maker?variant=4105…"
drag, startPoint x: 1255, startPoint y: 654, endPoint x: 1223, endPoint y: 646, distance: 33.0
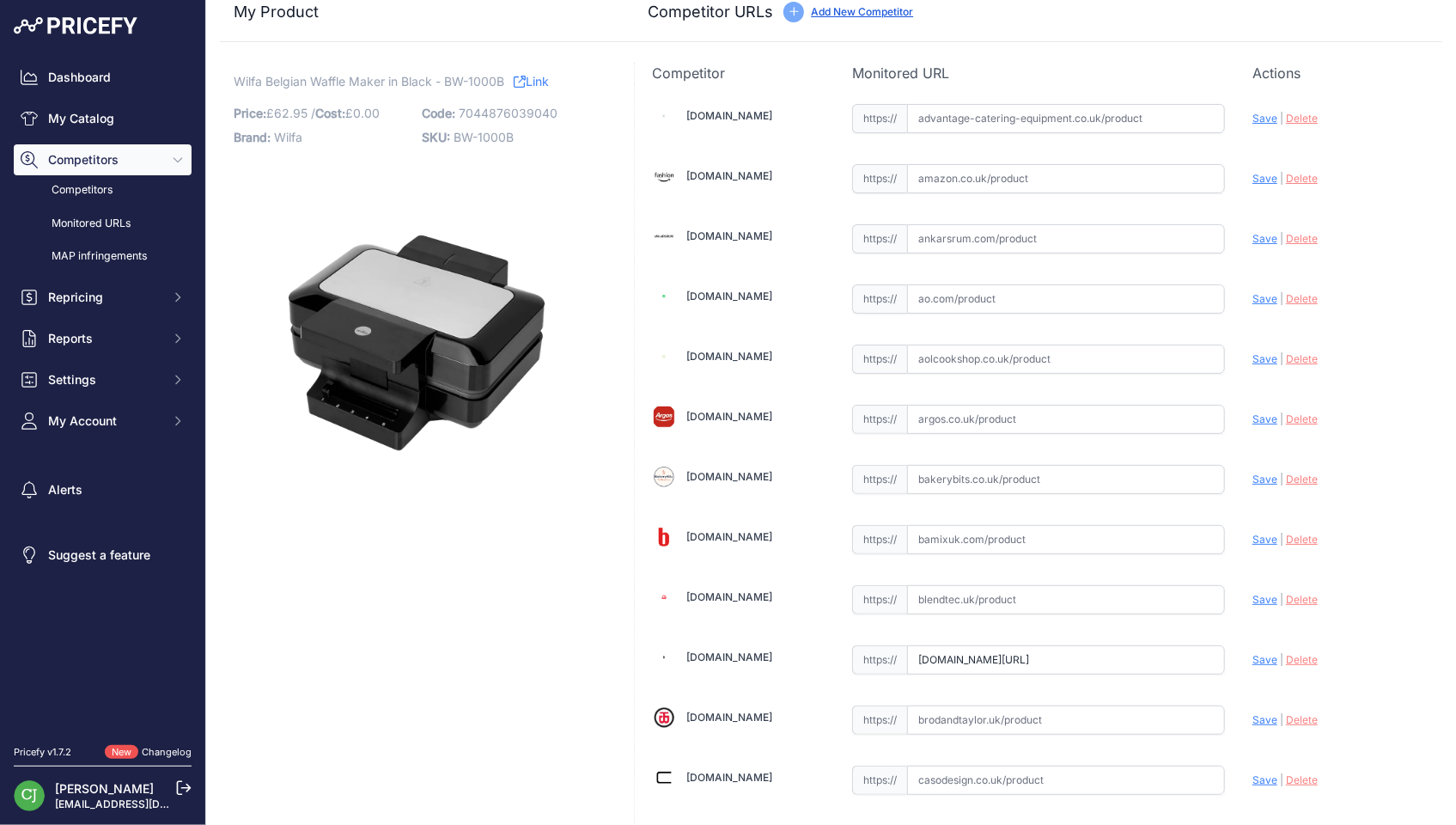
click at [1255, 654] on span "Save" at bounding box center [1264, 659] width 25 height 13
type input "https://www.boroughkitchen.com/products/wilfa-belgian-waffle-maker?variant=4105…"
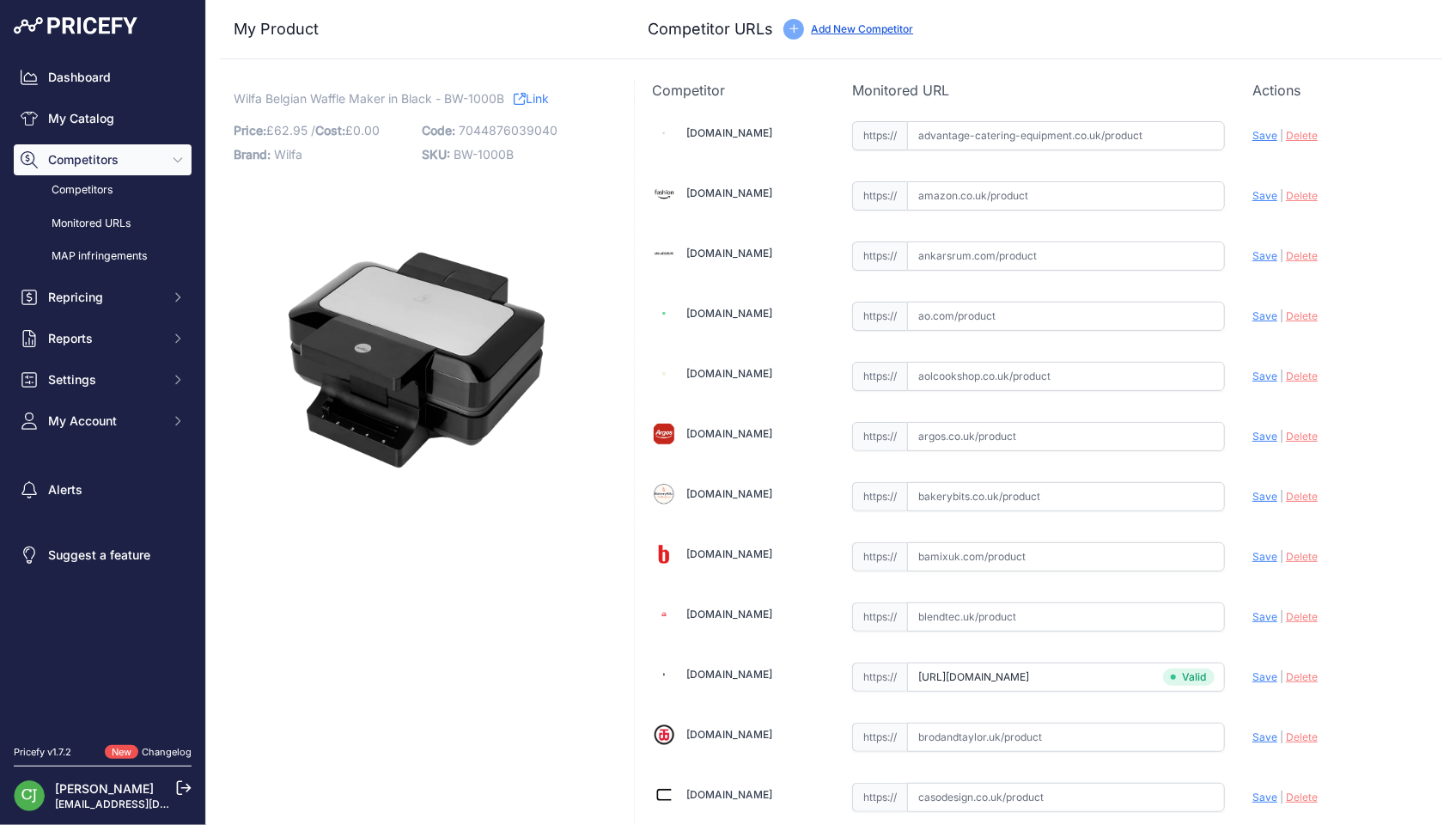
scroll to position [515, 0]
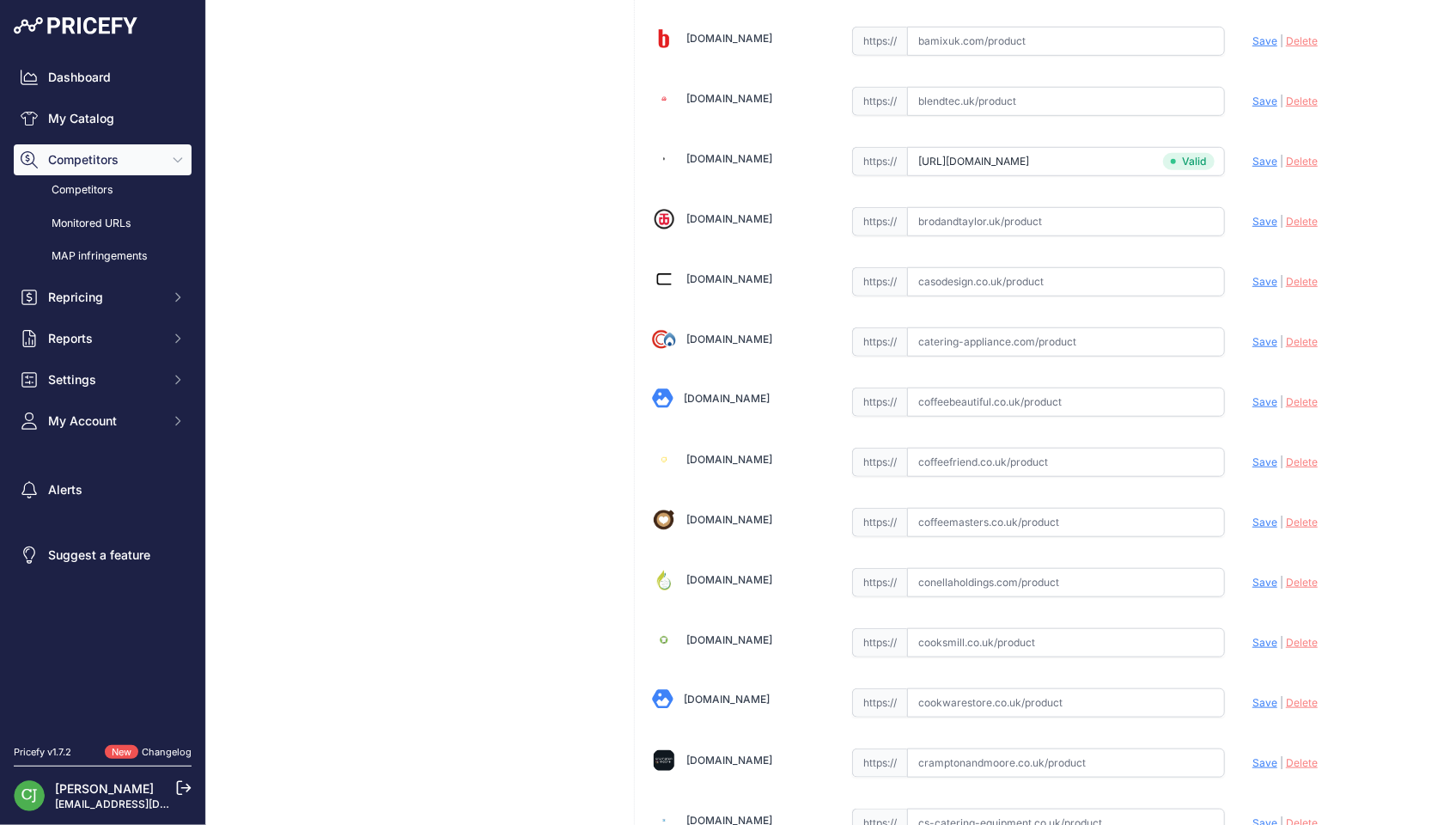
click at [984, 394] on input "text" at bounding box center [1065, 402] width 318 height 29
paste input "https://coffeebeautiful.co.uk/products/wilfa-belgian-waffle-maker"
click at [1252, 395] on span "Save" at bounding box center [1264, 401] width 25 height 13
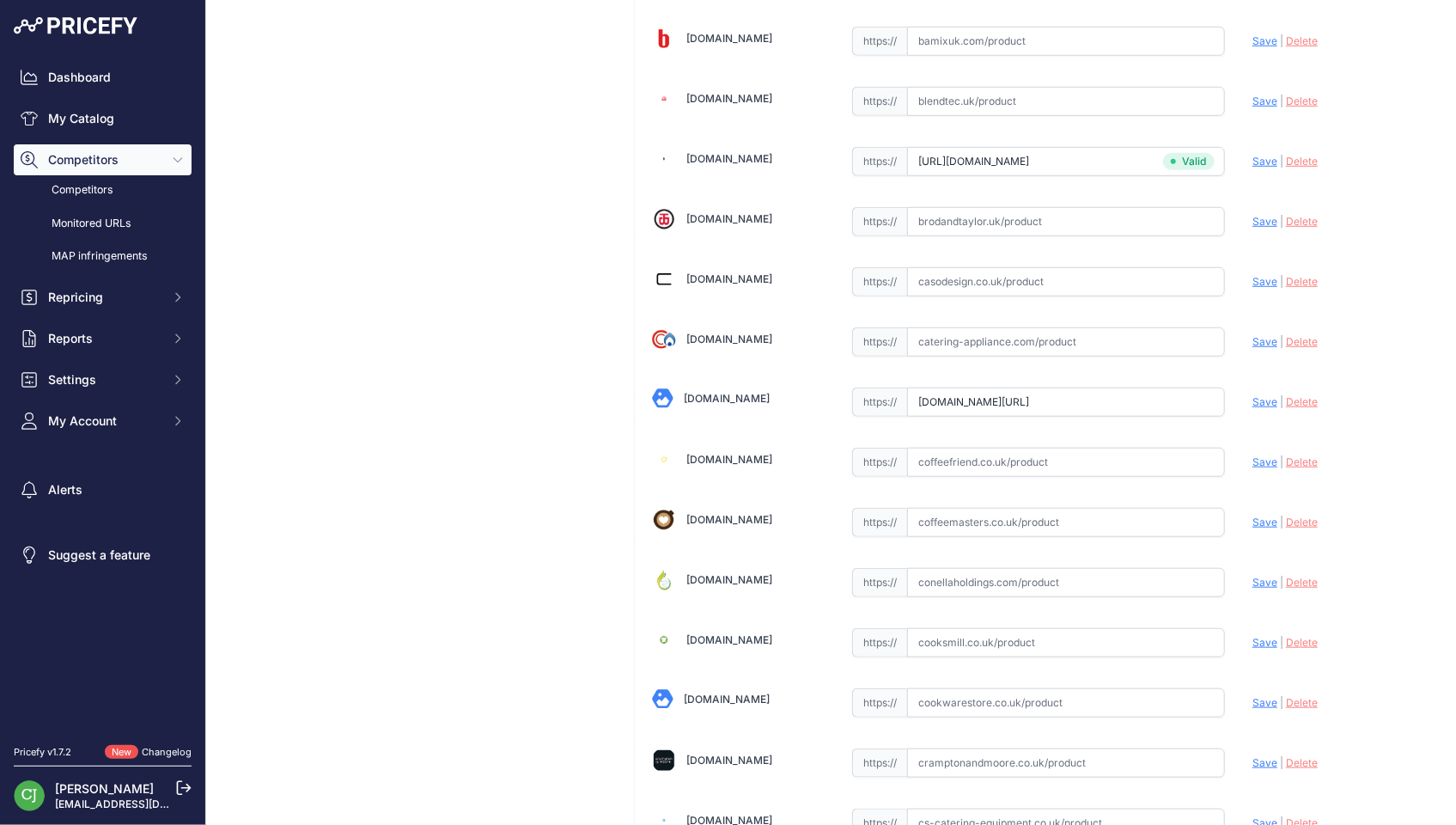
type input "https://coffeebeautiful.co.uk/products/wilfa-belgian-waffle-maker?prirule_jdsni…"
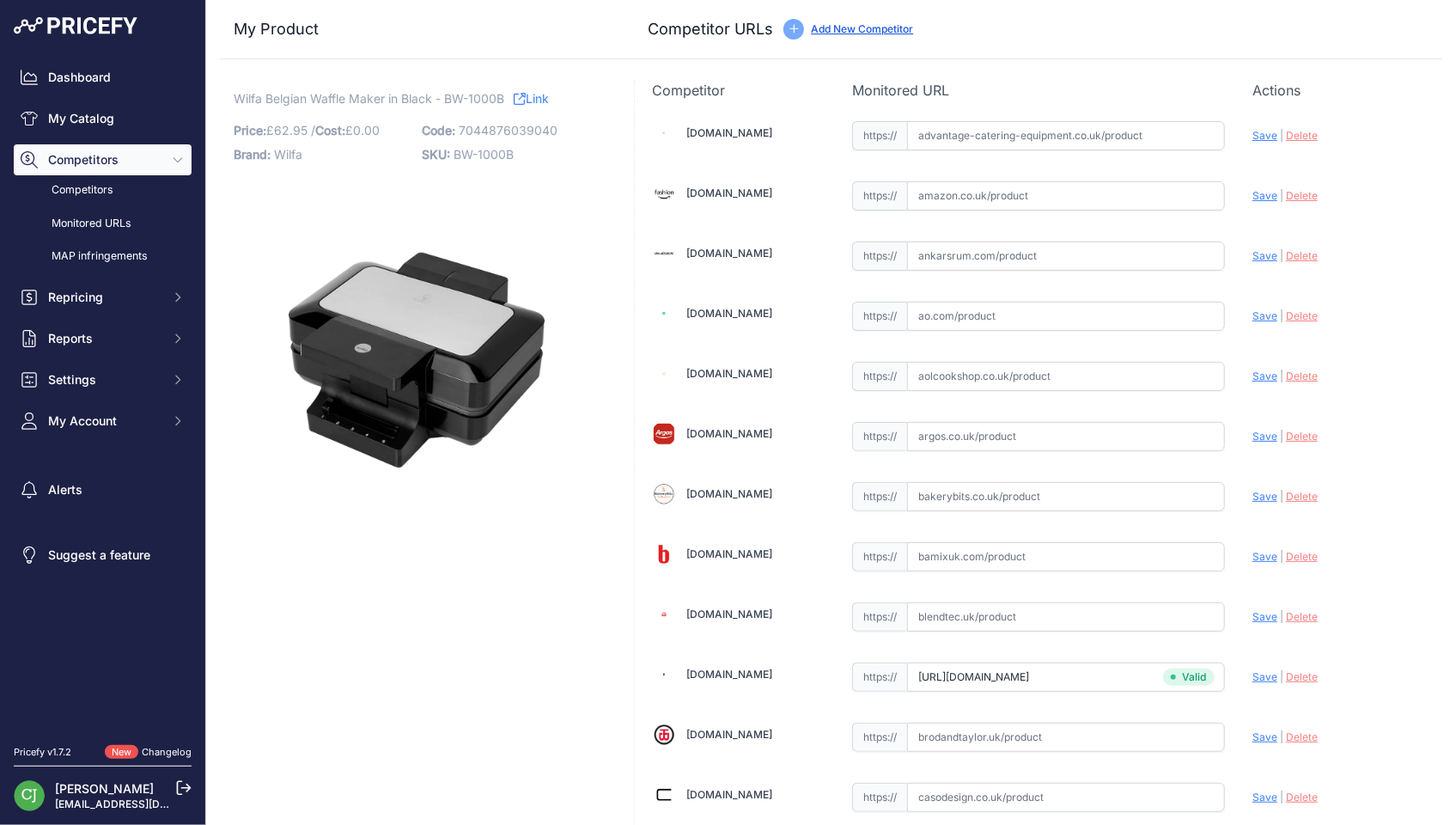
click at [996, 486] on input "text" at bounding box center [1065, 497] width 318 height 29
paste input "https://www.bakerybits.co.uk/wilfa-belgian-waffle-maker-free-belgian-waffle-sug…"
click at [1256, 493] on span "Save" at bounding box center [1264, 496] width 25 height 13
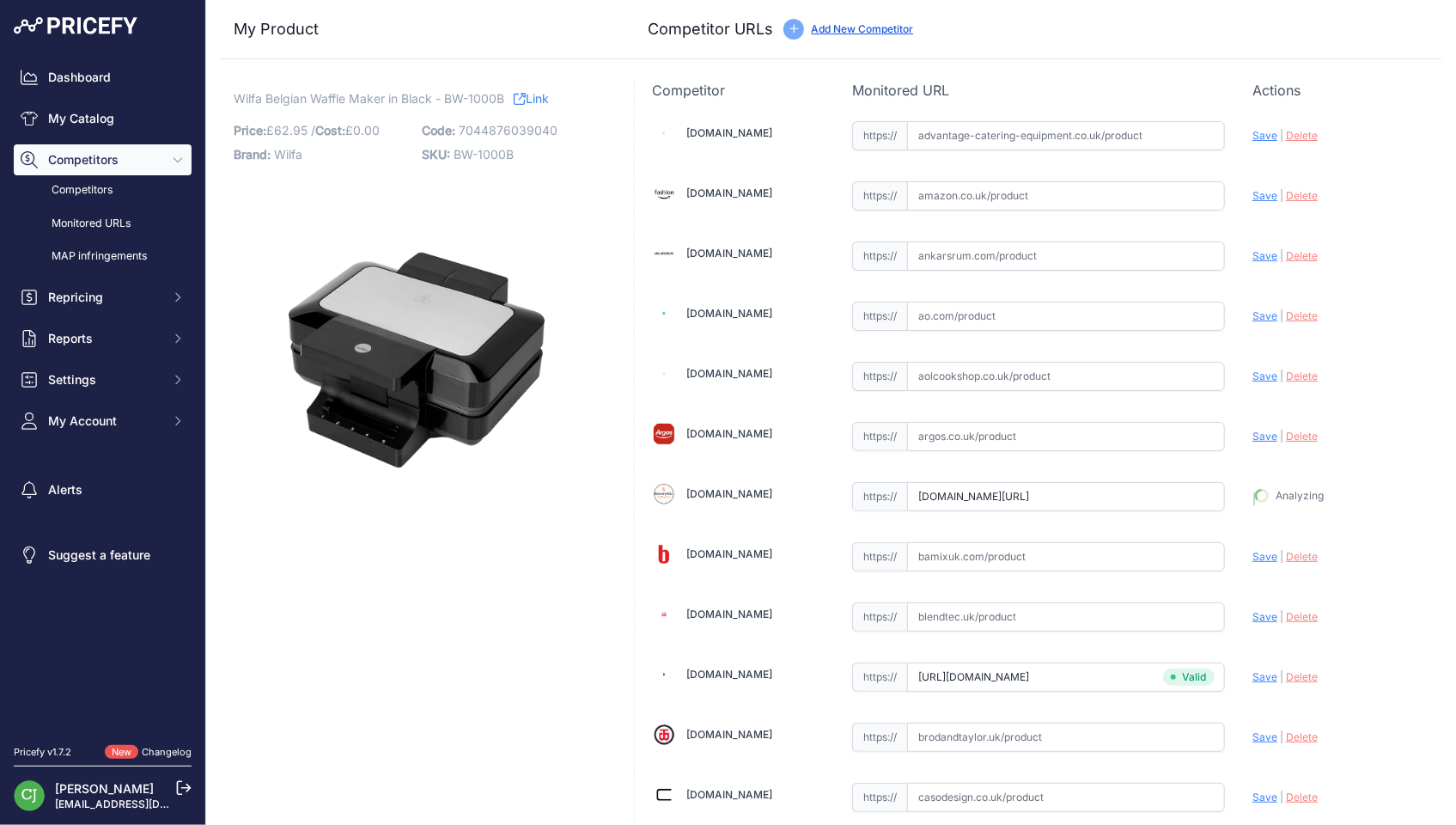
type input "https://www.bakerybits.co.uk/wilfa-belgian-waffle-maker-free-belgian-waffle-sug…"
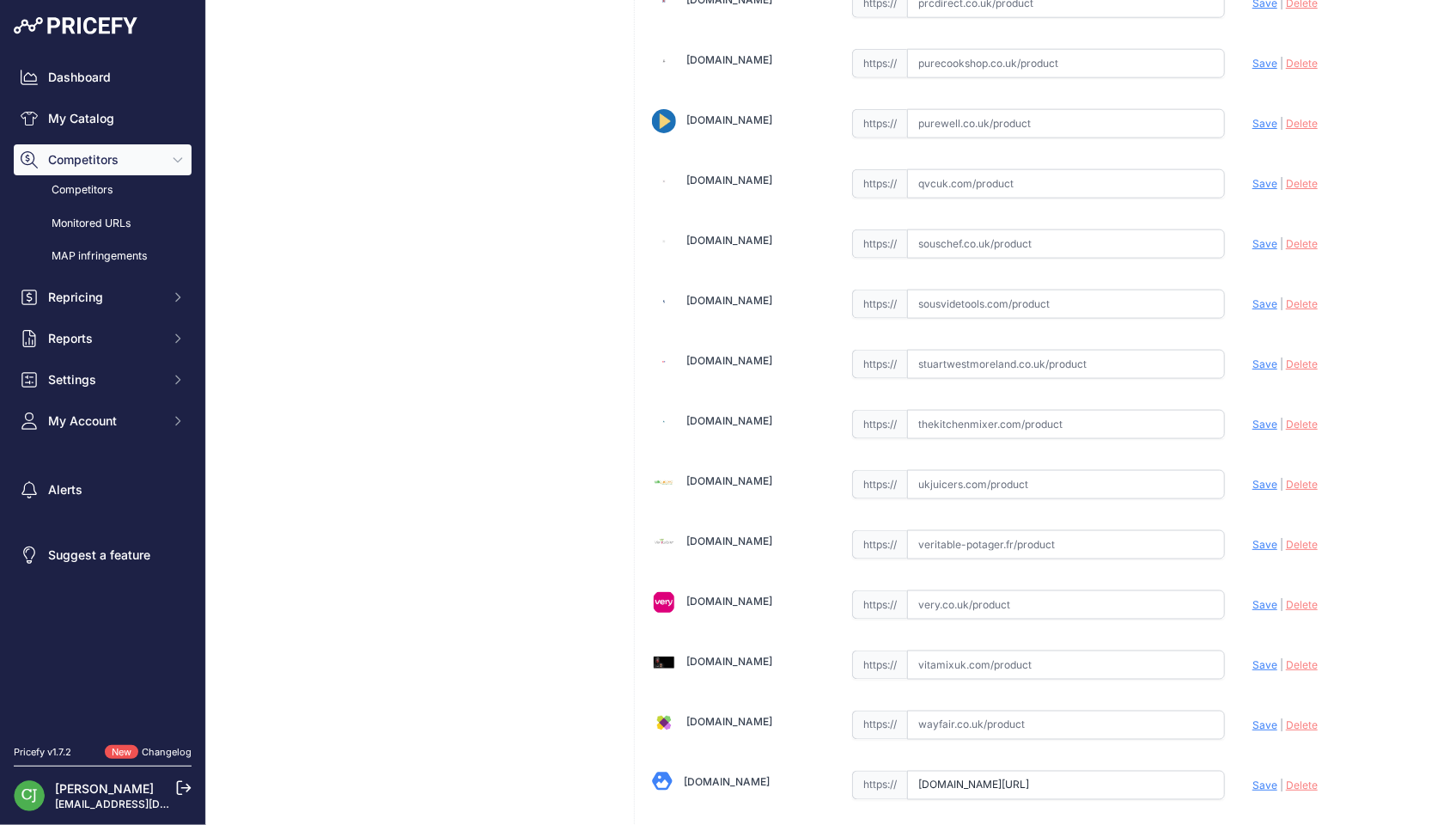
scroll to position [4523, 0]
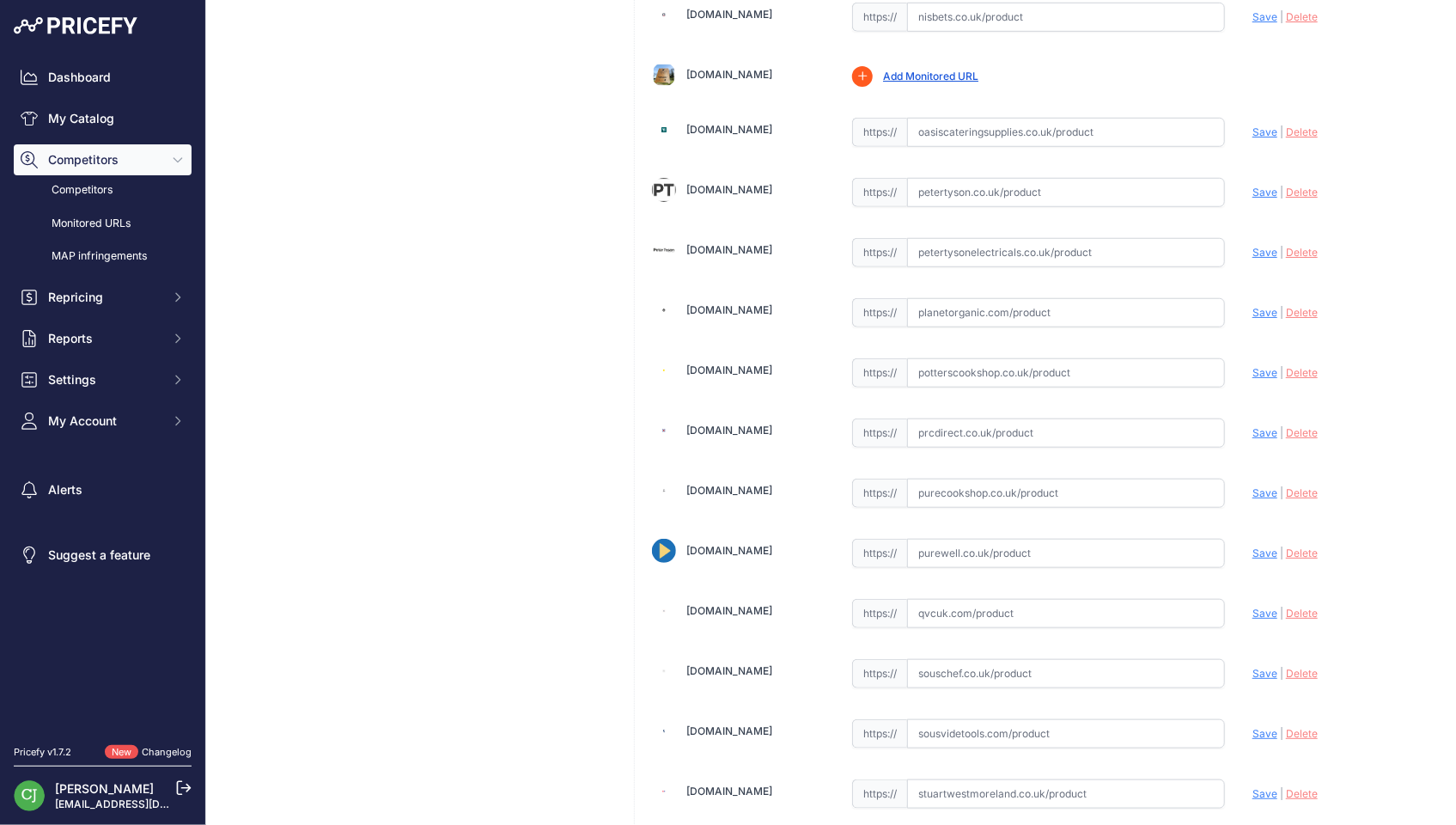
scroll to position [4484, 0]
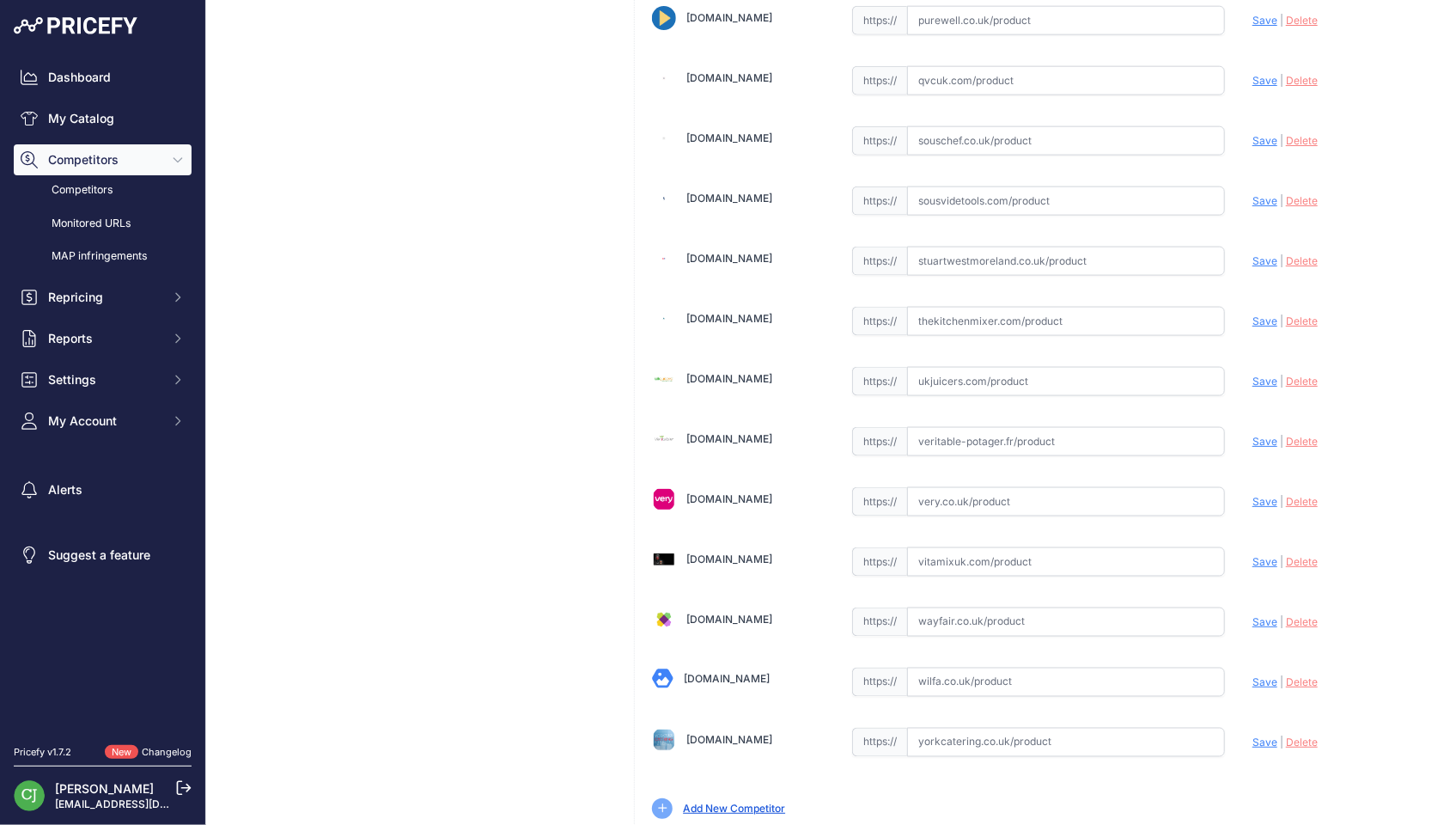
click at [1028, 667] on input "text" at bounding box center [1065, 682] width 318 height 29
paste input "https://wilfa.co.uk/products/wilfa-tradition-single-s-waffle-iron"
type input "wilfa.co.uk/products/wilfa-tradition-single-s-waffle-iron?prirule_jdsnikfkfjsd=…"
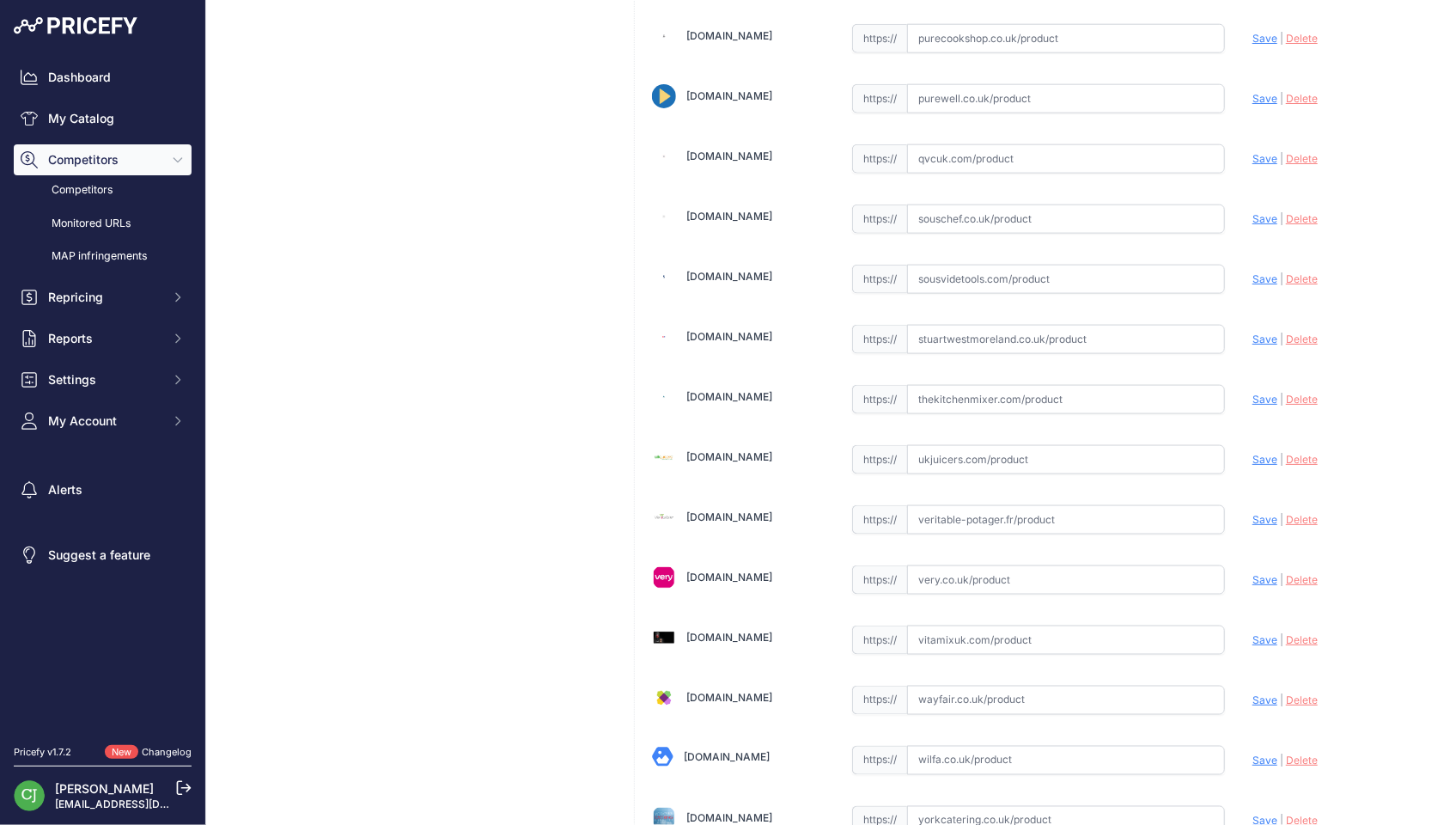
scroll to position [4484, 0]
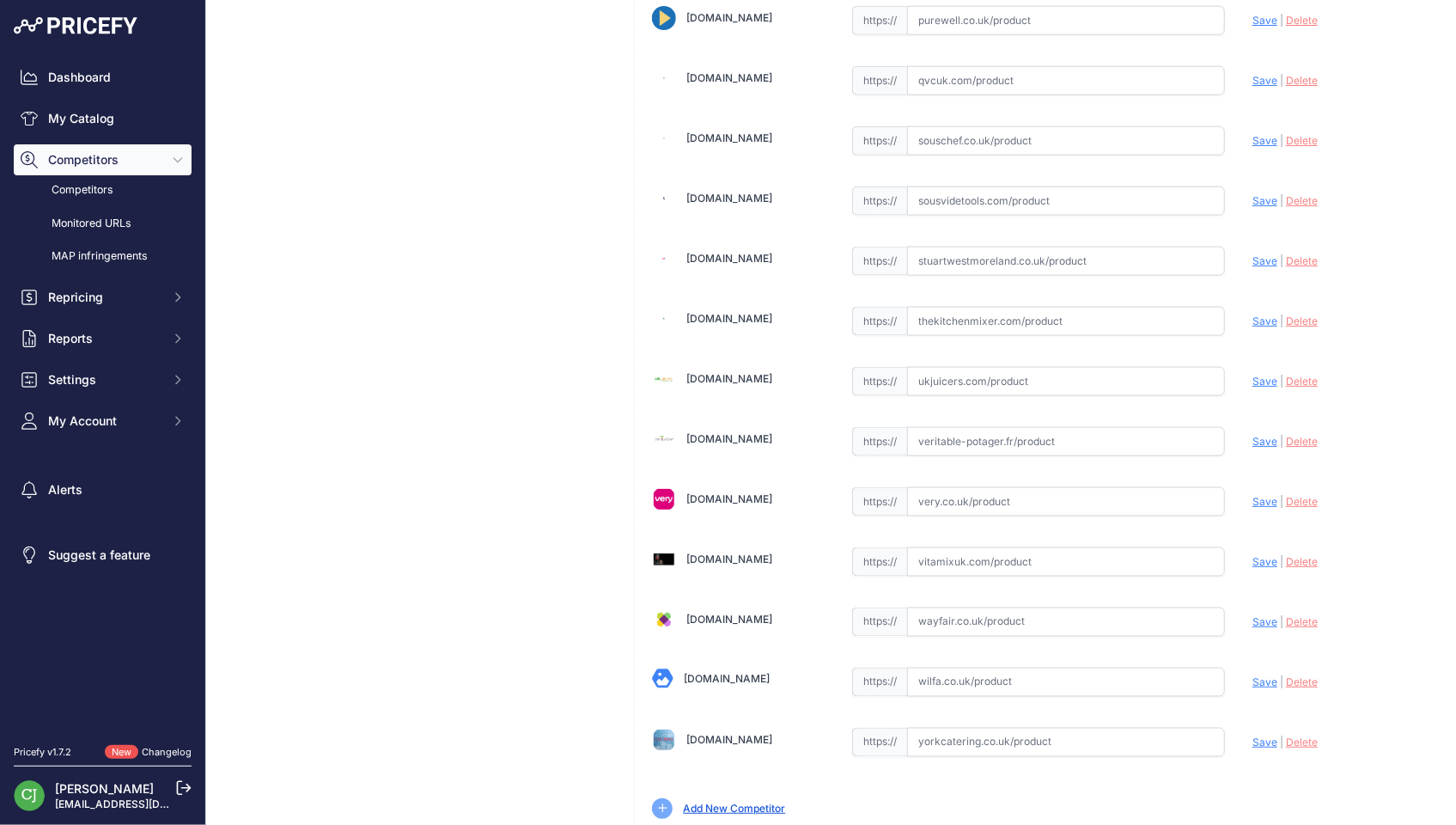
click at [953, 667] on input "text" at bounding box center [1065, 682] width 318 height 29
paste input "[URL][DOMAIN_NAME]?"
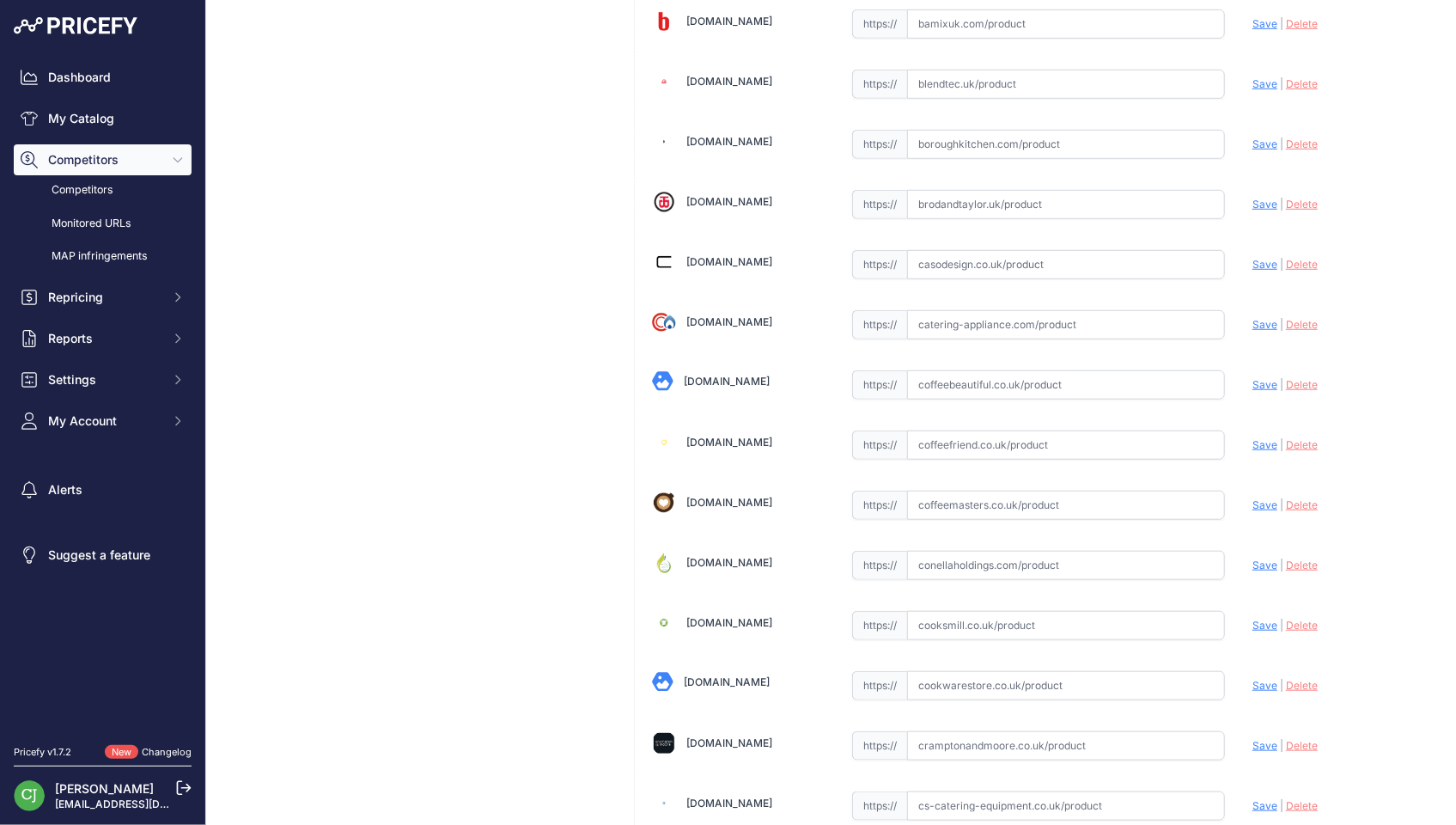
scroll to position [0, 0]
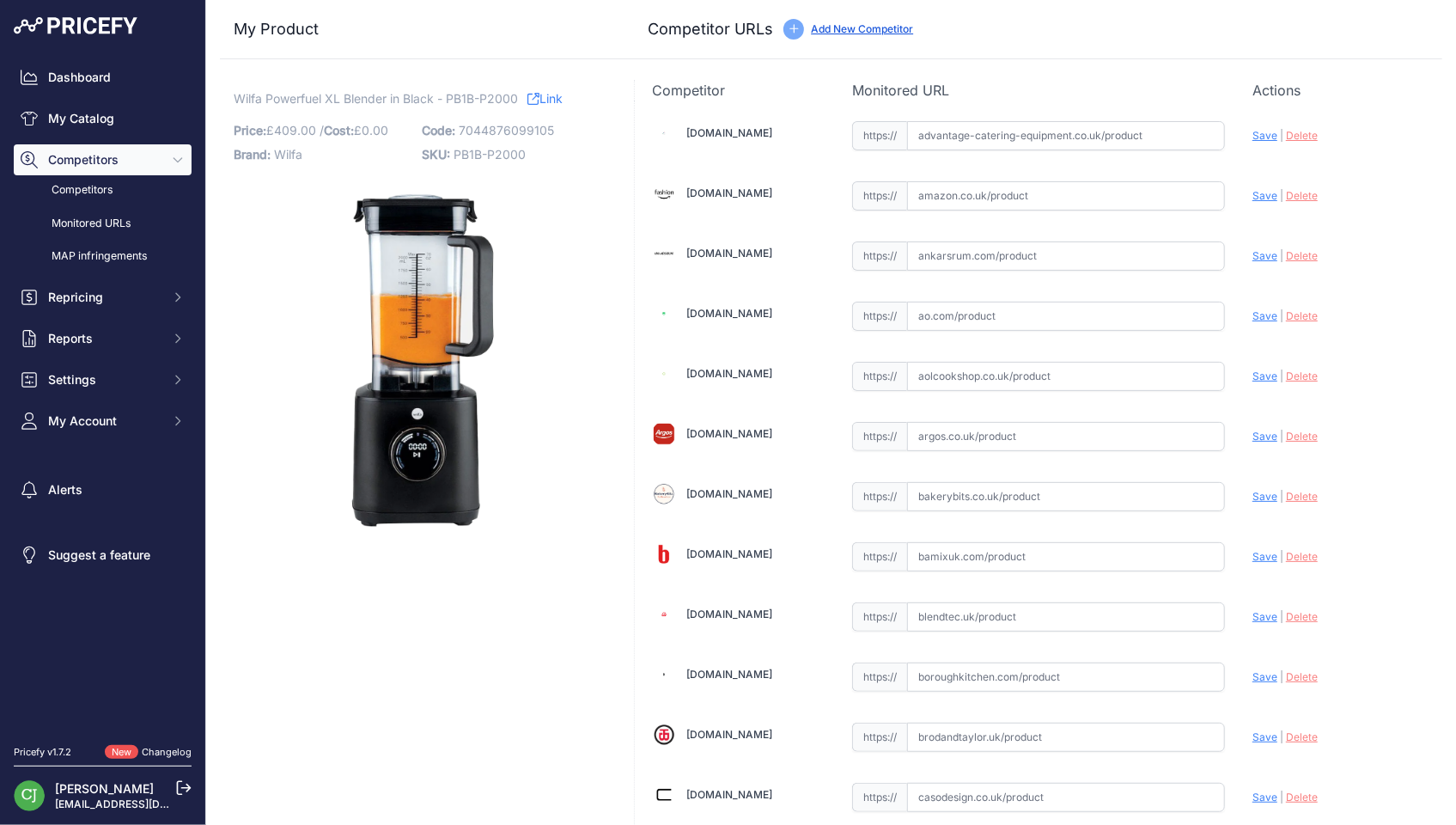
type input "wilfa.co.uk/products/wilfa-powerfuel-xl-blender-black?prirule_jdsnikfkfjsd=2926"
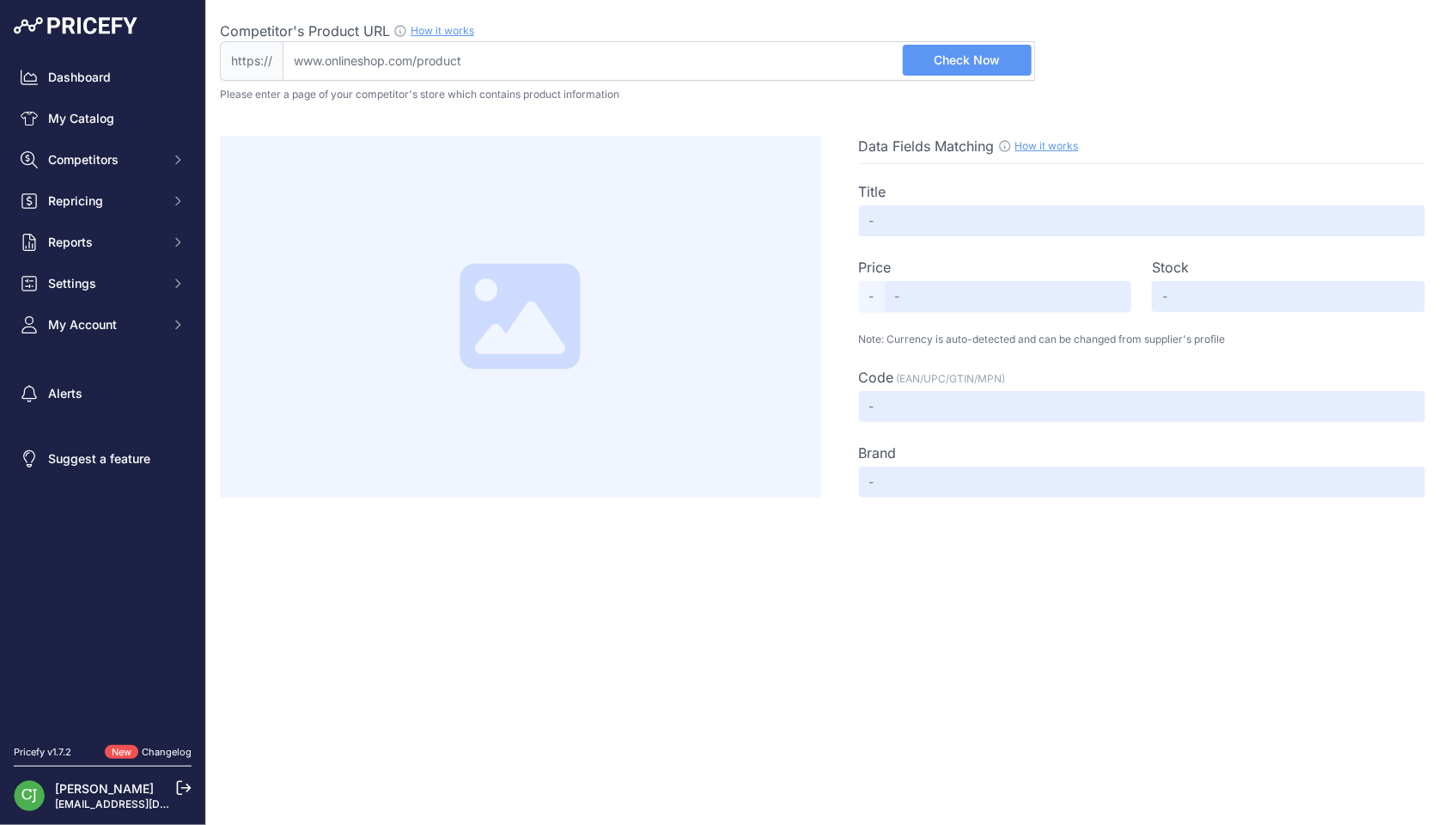
click at [553, 48] on input "Competitor's Product URL How it works In order to create your competitor's extr…" at bounding box center [659, 61] width 753 height 40
paste input "[URL][DOMAIN_NAME]"
type input "[DOMAIN_NAME][URL]"
drag, startPoint x: 931, startPoint y: 53, endPoint x: 889, endPoint y: 53, distance: 42.0
click at [932, 53] on button "Check Now" at bounding box center [967, 60] width 129 height 31
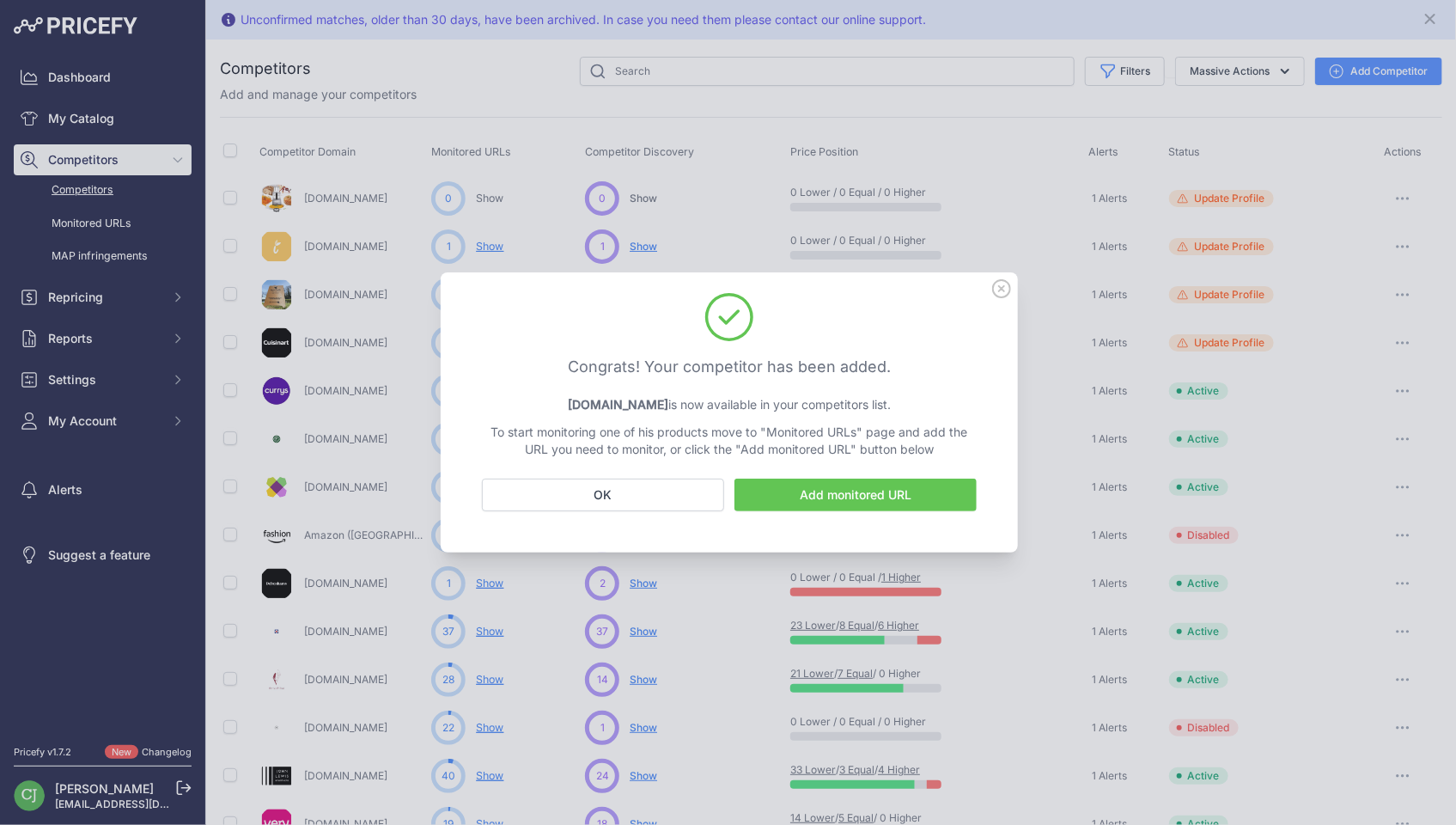
click at [999, 291] on icon at bounding box center [1001, 288] width 17 height 17
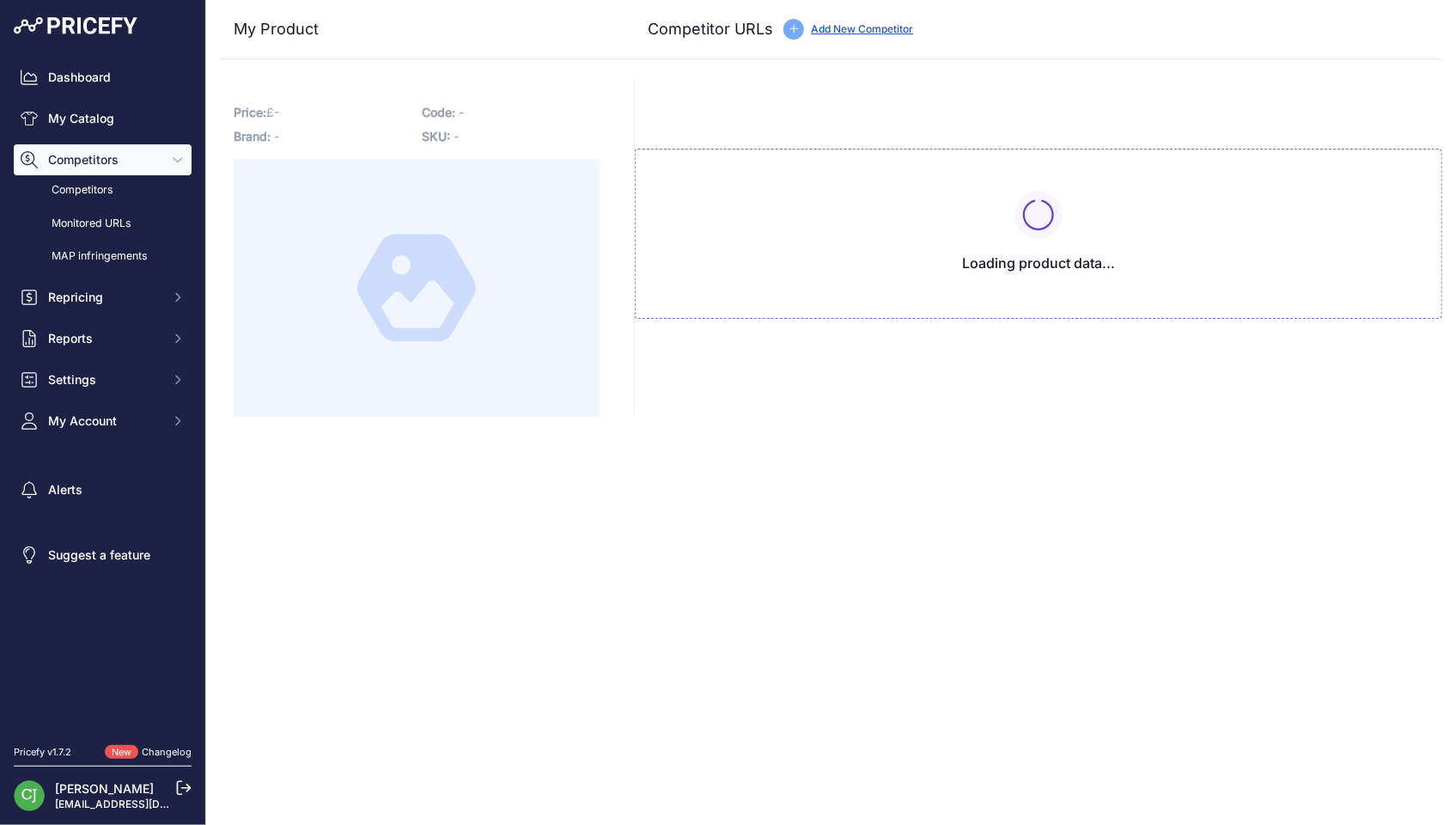
type input "wilfa.co.uk/products/wilfa-powerfuel-xl-blender-black?prirule_jdsnikfkfjsd=2926"
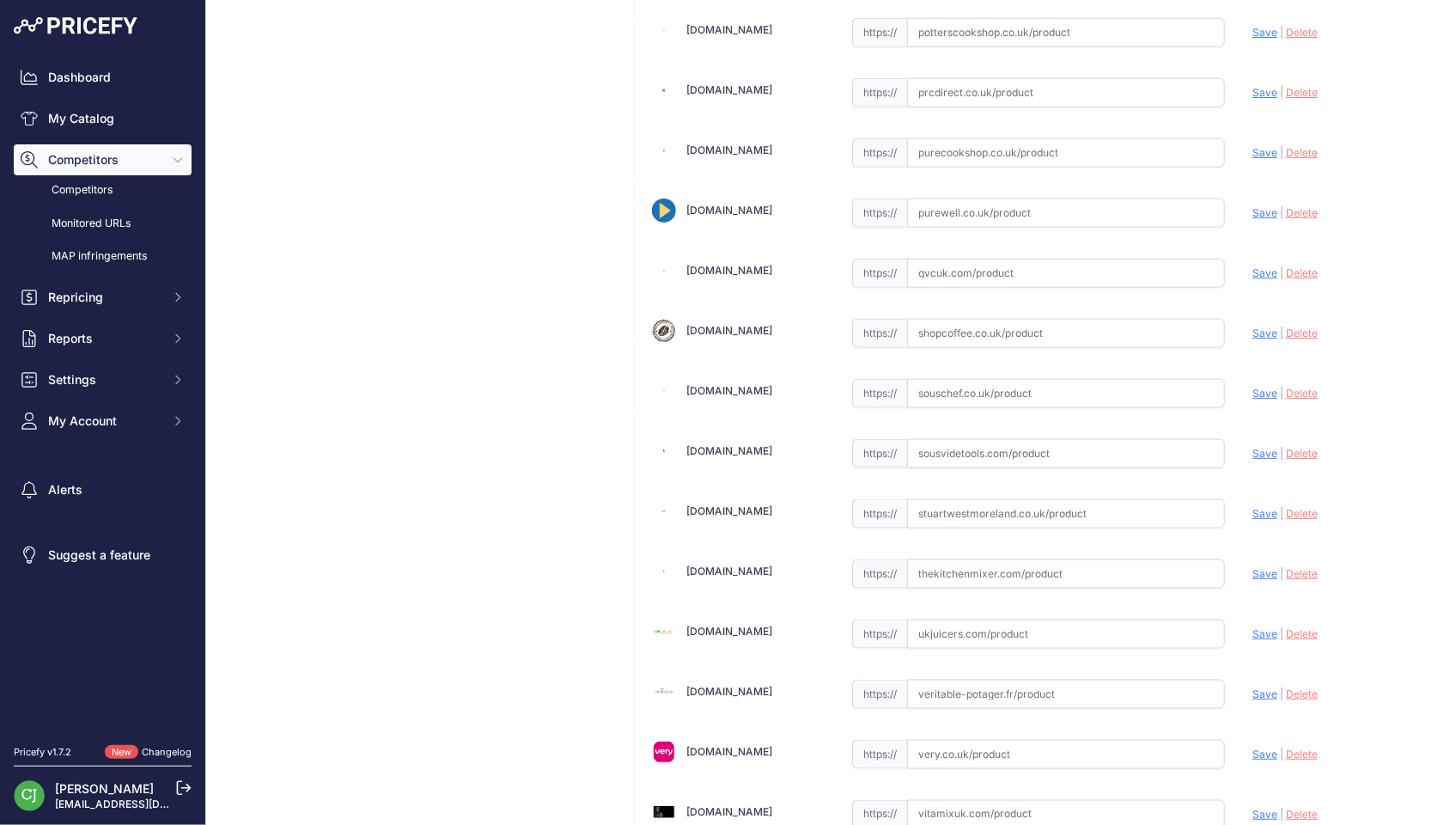
scroll to position [4295, 0]
click at [953, 315] on input "text" at bounding box center [1065, 330] width 318 height 29
paste input "https://www.shopcoffee.co.uk/product/machines/blenders/wilfa-blenders/wilfa-pow…"
drag, startPoint x: 1036, startPoint y: 280, endPoint x: 814, endPoint y: 276, distance: 222.0
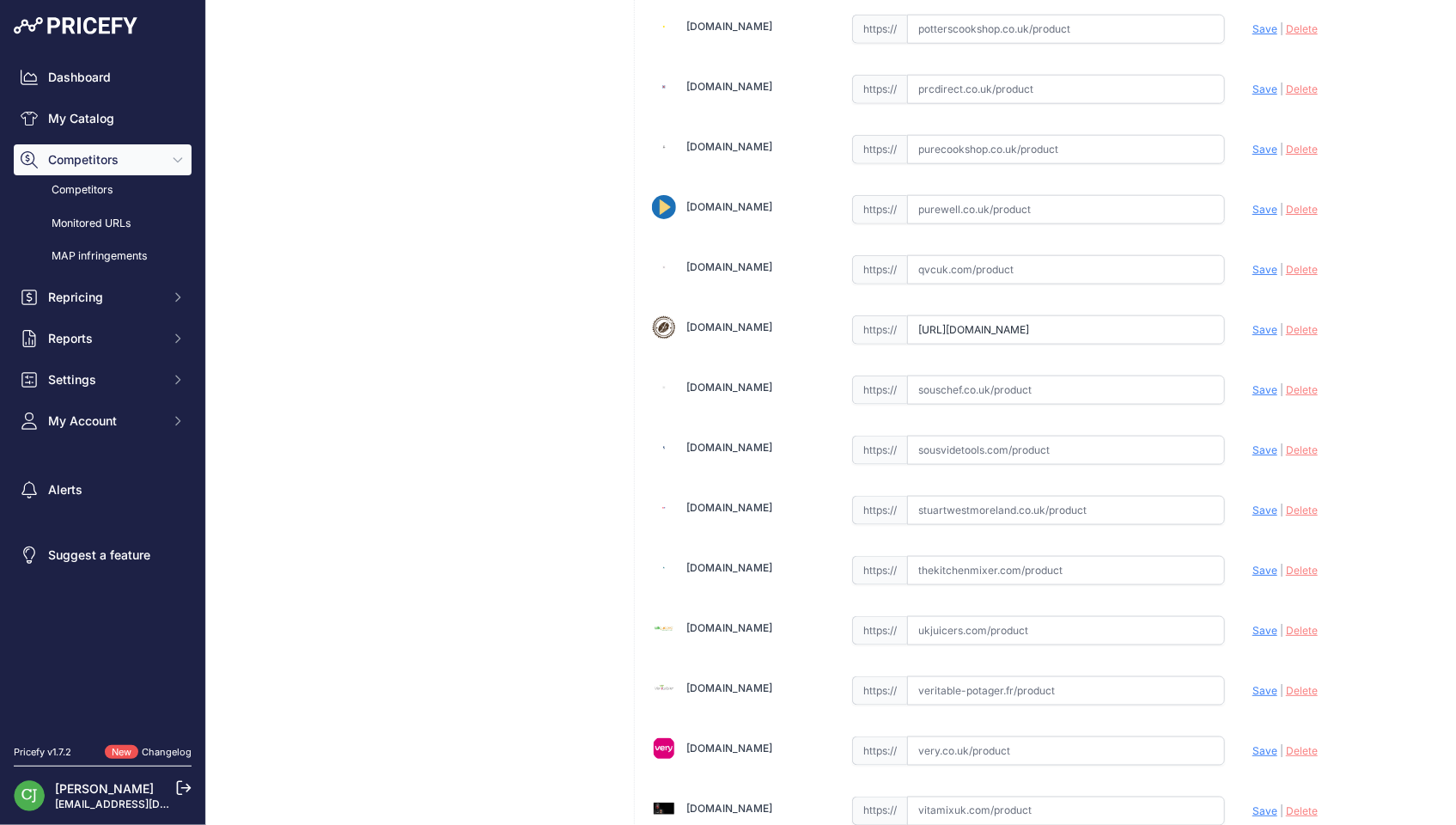
click at [1252, 323] on span "Save" at bounding box center [1264, 329] width 25 height 13
type input "https://www.shopcoffee.co.uk/product/machines/blenders/wilfa-blenders/wilfa-pow…"
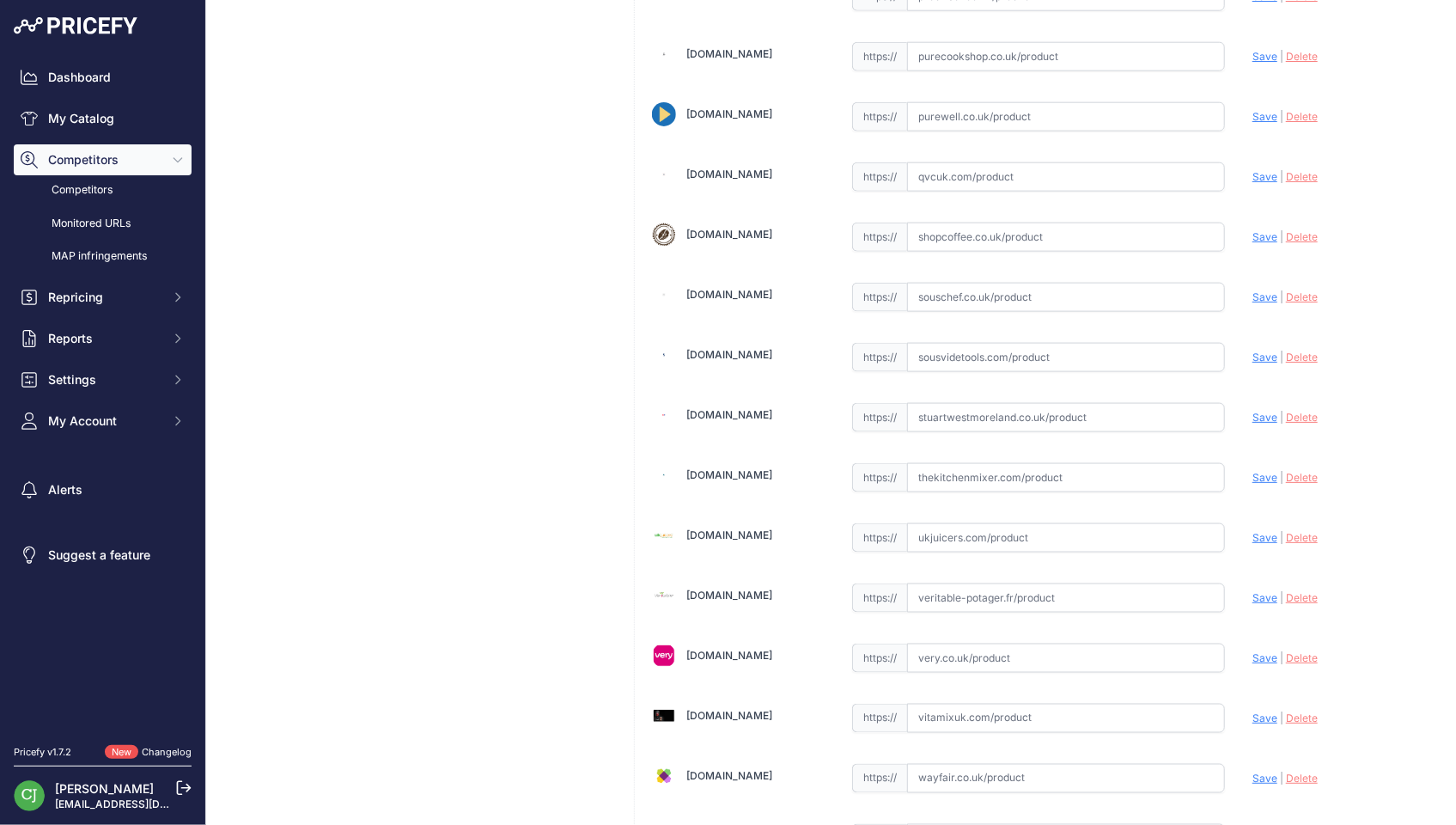
scroll to position [4544, 0]
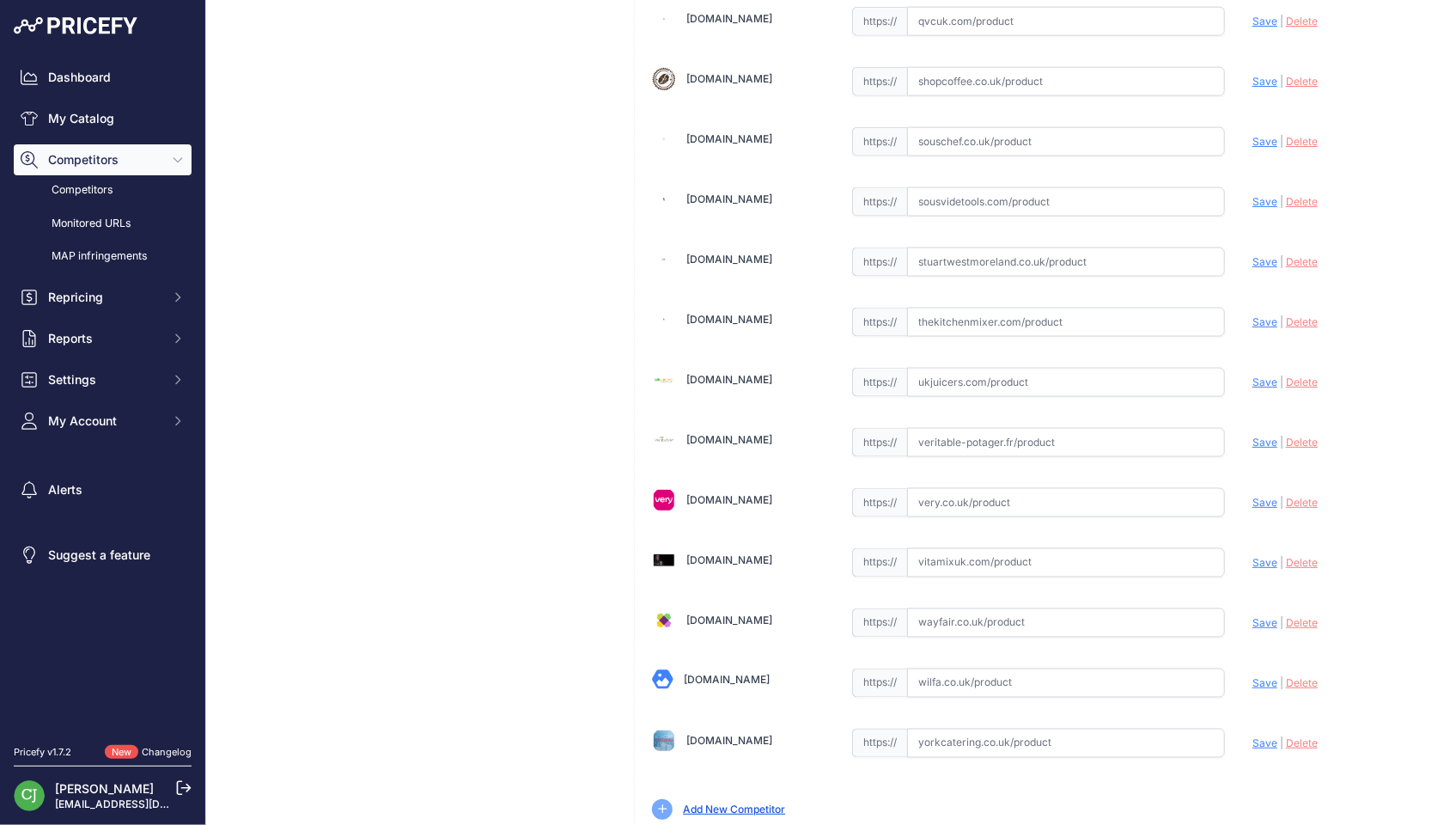
click at [978, 668] on input "text" at bounding box center [1065, 683] width 318 height 29
paste input "https://wilfa.co.uk/products/wilfa-powerfuel-digital-blender-black"
click at [1252, 676] on span "Save" at bounding box center [1264, 682] width 25 height 13
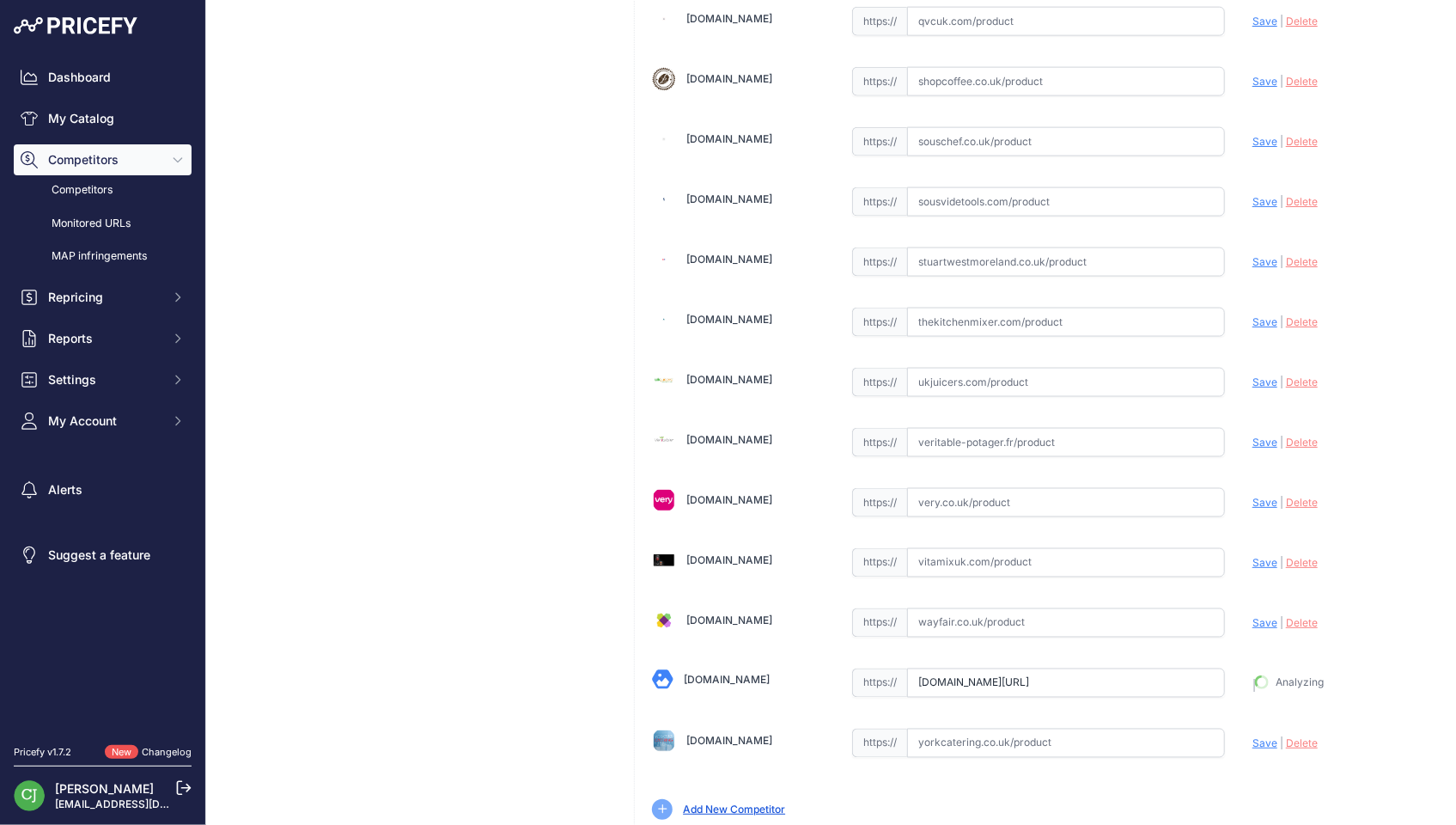
type input "https://wilfa.co.uk/products/wilfa-powerfuel-digital-blender-black?prirule_jdsn…"
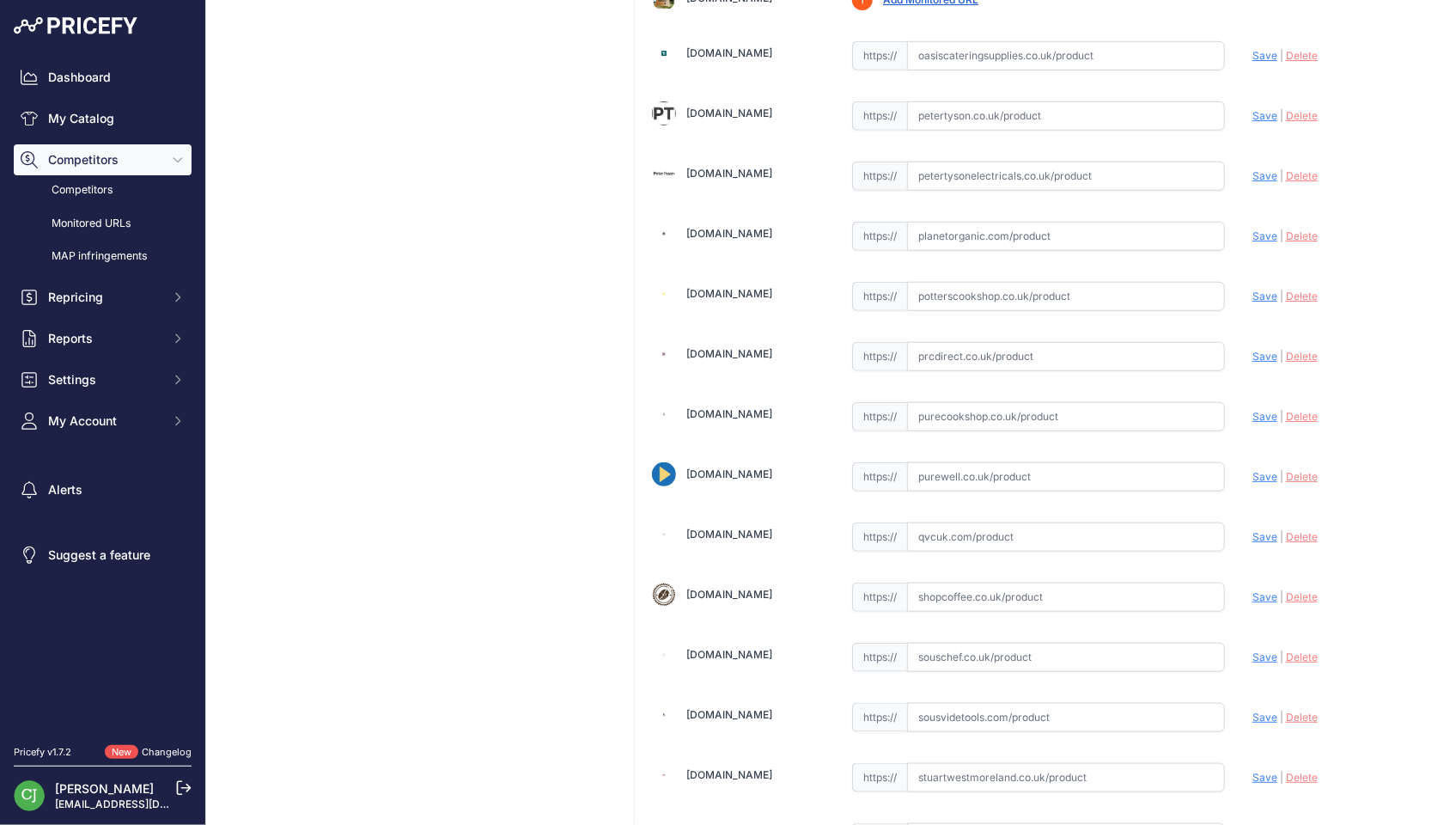
scroll to position [4028, 0]
drag, startPoint x: 938, startPoint y: 542, endPoint x: 1115, endPoint y: 542, distance: 177.0
click at [939, 582] on input "text" at bounding box center [1065, 597] width 318 height 29
paste input "https://www.shopcoffee.co.uk/product/machines/blenders/wilfa-blenders/wilfa-pow…"
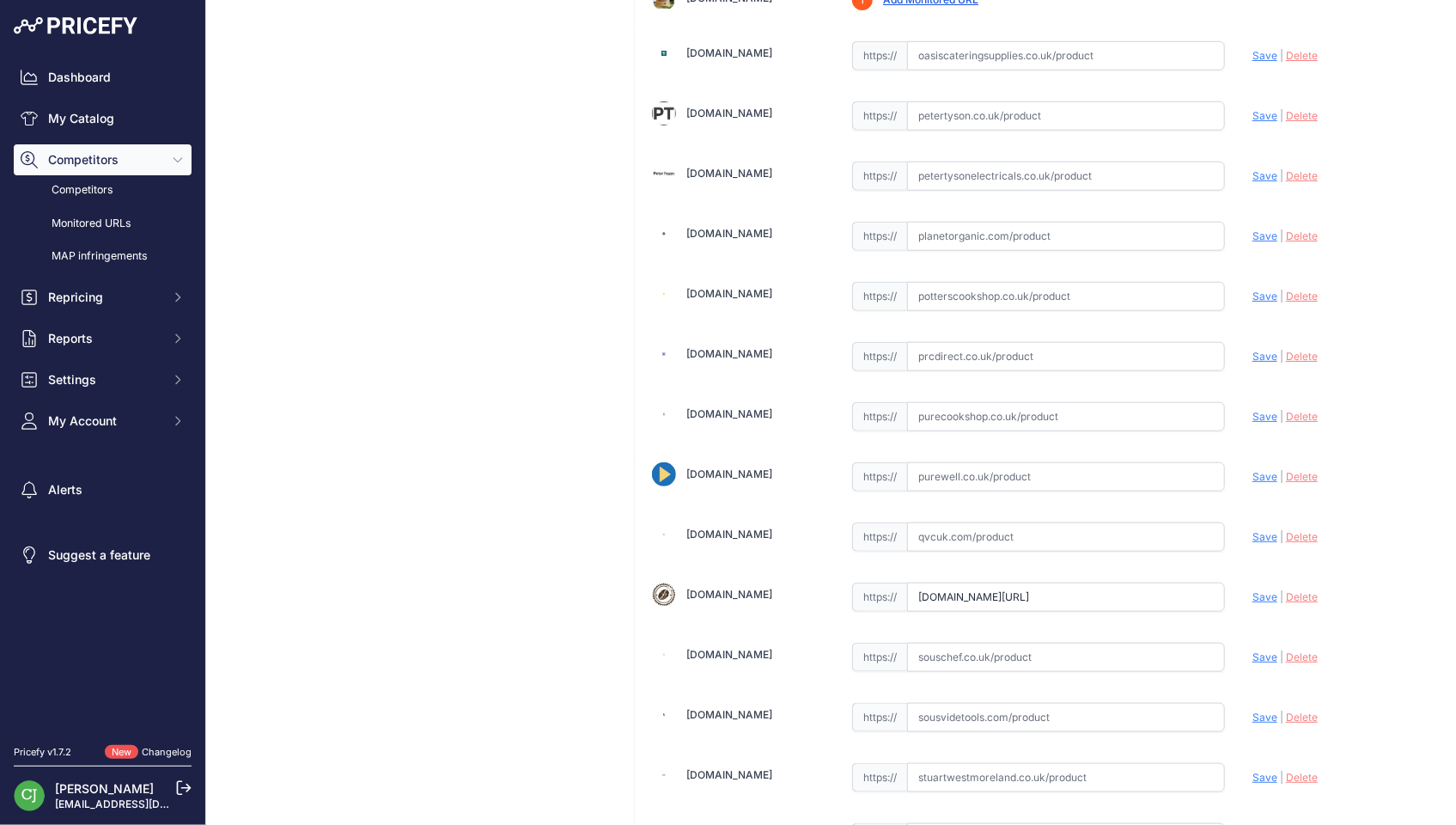
click at [1256, 590] on span "Save" at bounding box center [1264, 596] width 25 height 13
type input "https://www.shopcoffee.co.uk/product/machines/blenders/wilfa-blenders/wilfa-pow…"
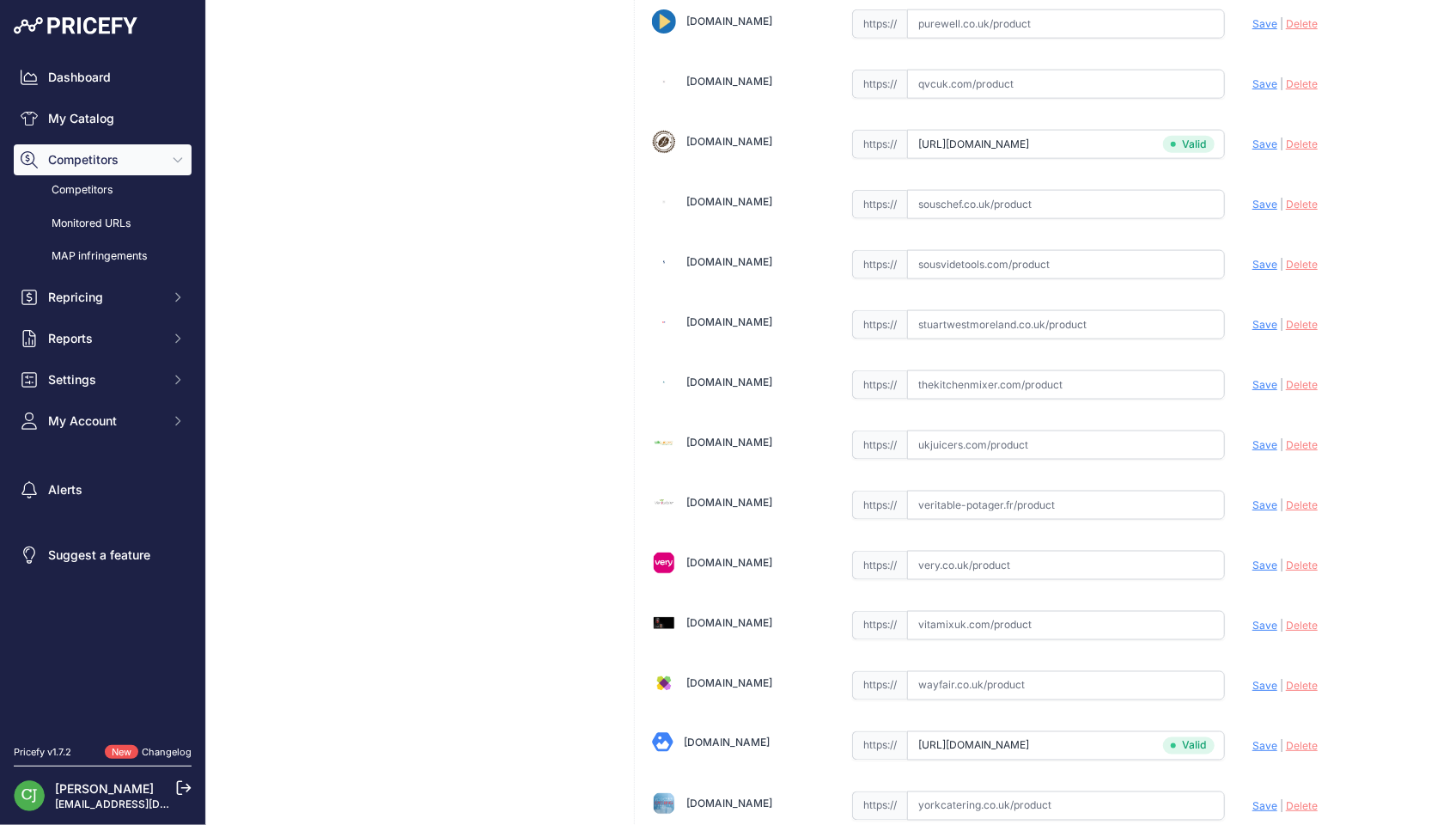
scroll to position [4544, 0]
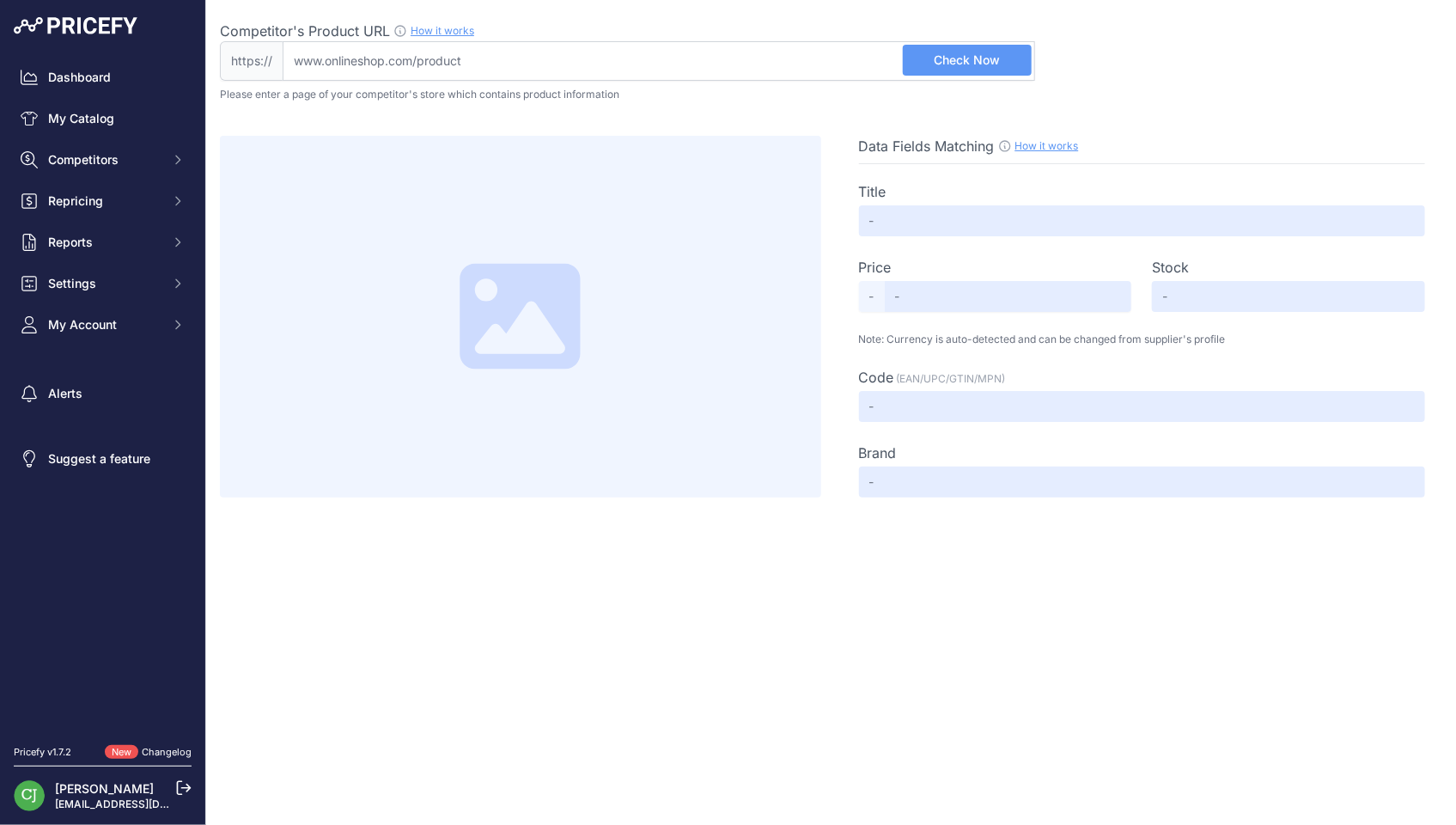
click at [840, 54] on input "Competitor's Product URL How it works In order to create your competitor's extr…" at bounding box center [659, 61] width 753 height 40
paste input "https://trade.brewedbyhand.com/products/wilfa-powerfuel-digital-blender-black"
type input "trade.brewedbyhand.com/products/wilfa-powerfuel-digital-blender-black"
click at [984, 54] on span "Check Now" at bounding box center [966, 60] width 66 height 17
type input "Wilfa PowerFuel Digital Blender (Black)"
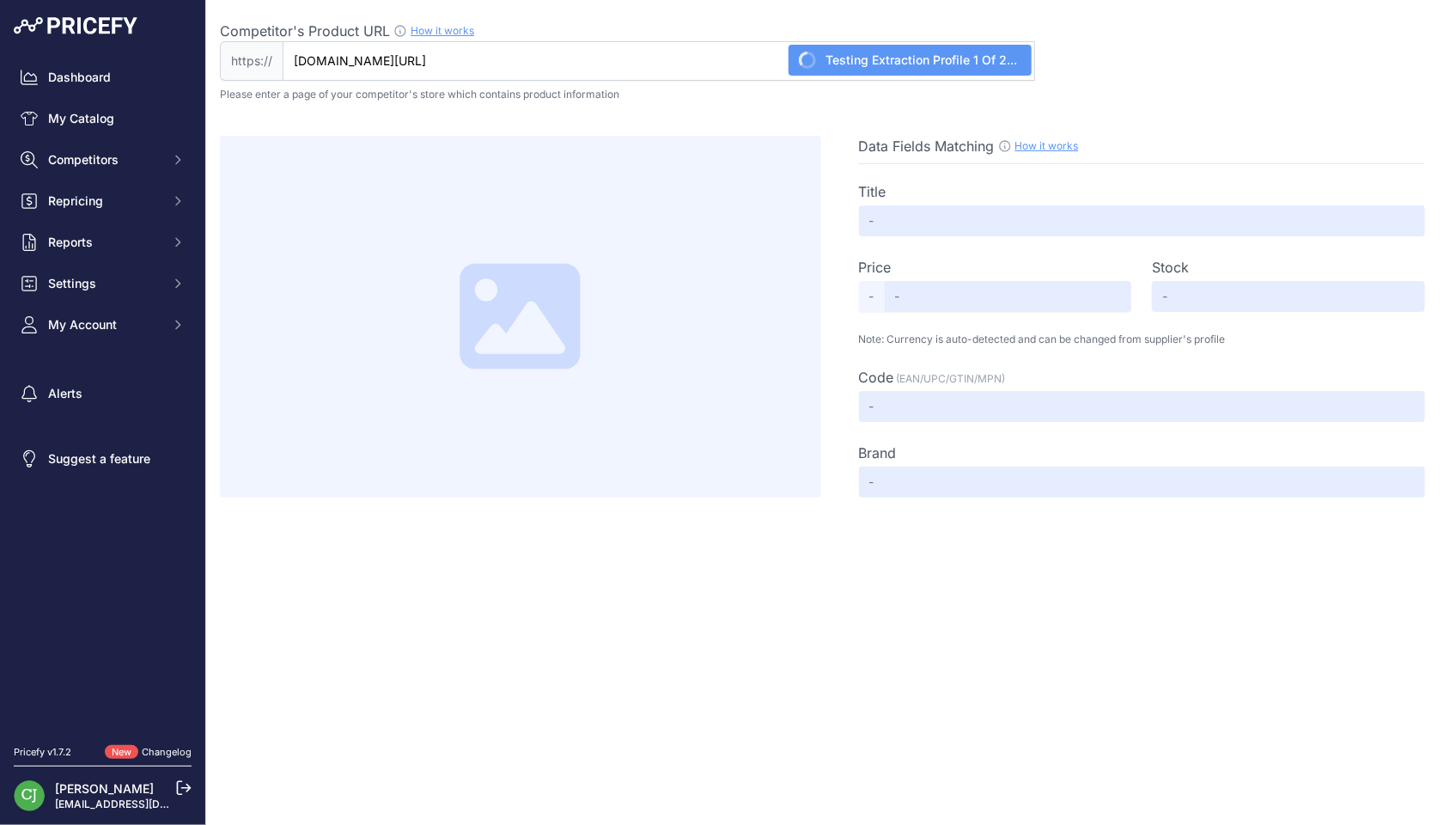
type input "250"
type input "Not Available"
type input "BPFD-1680MB"
type input "Wilfa"
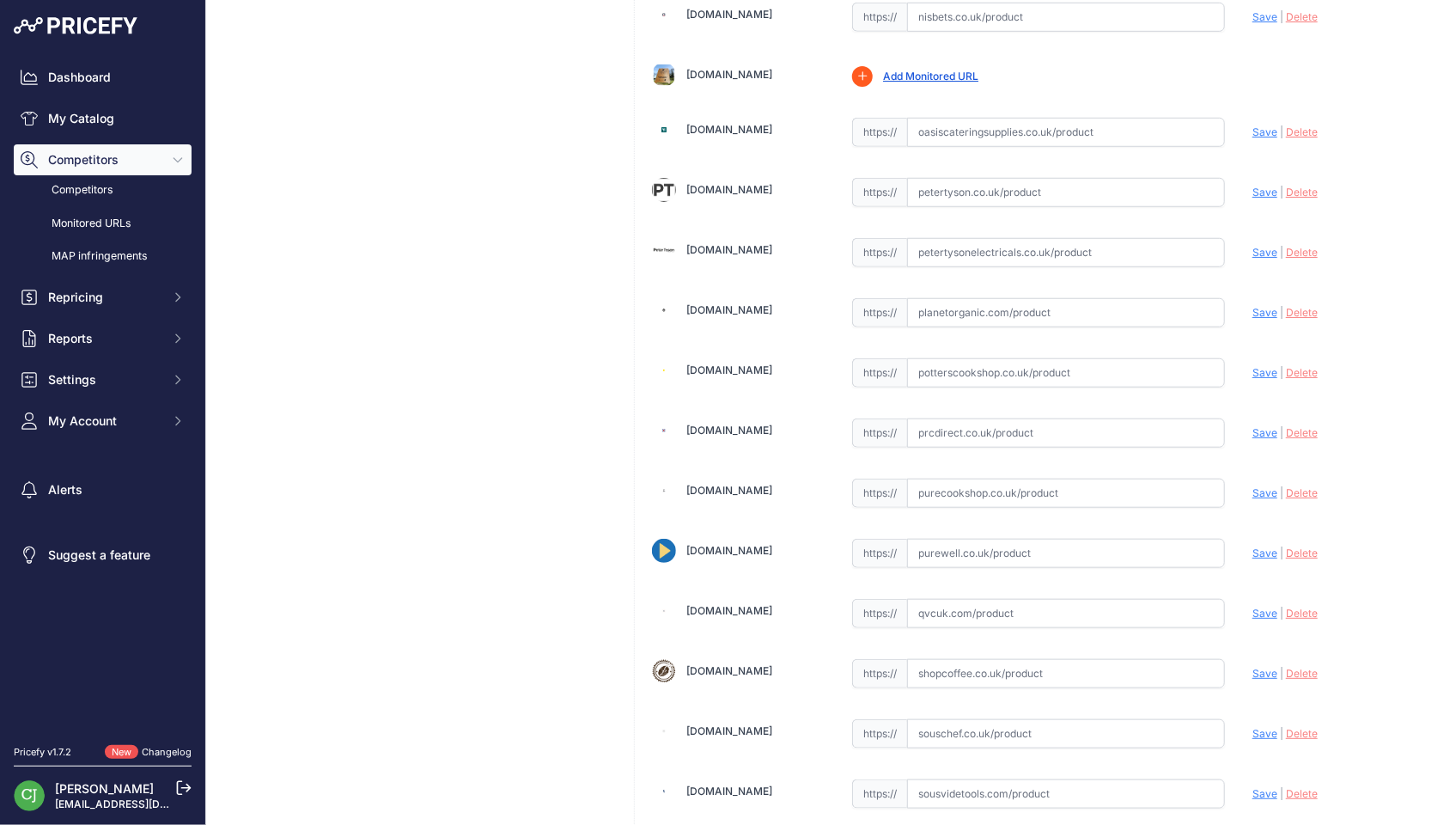
scroll to position [4544, 0]
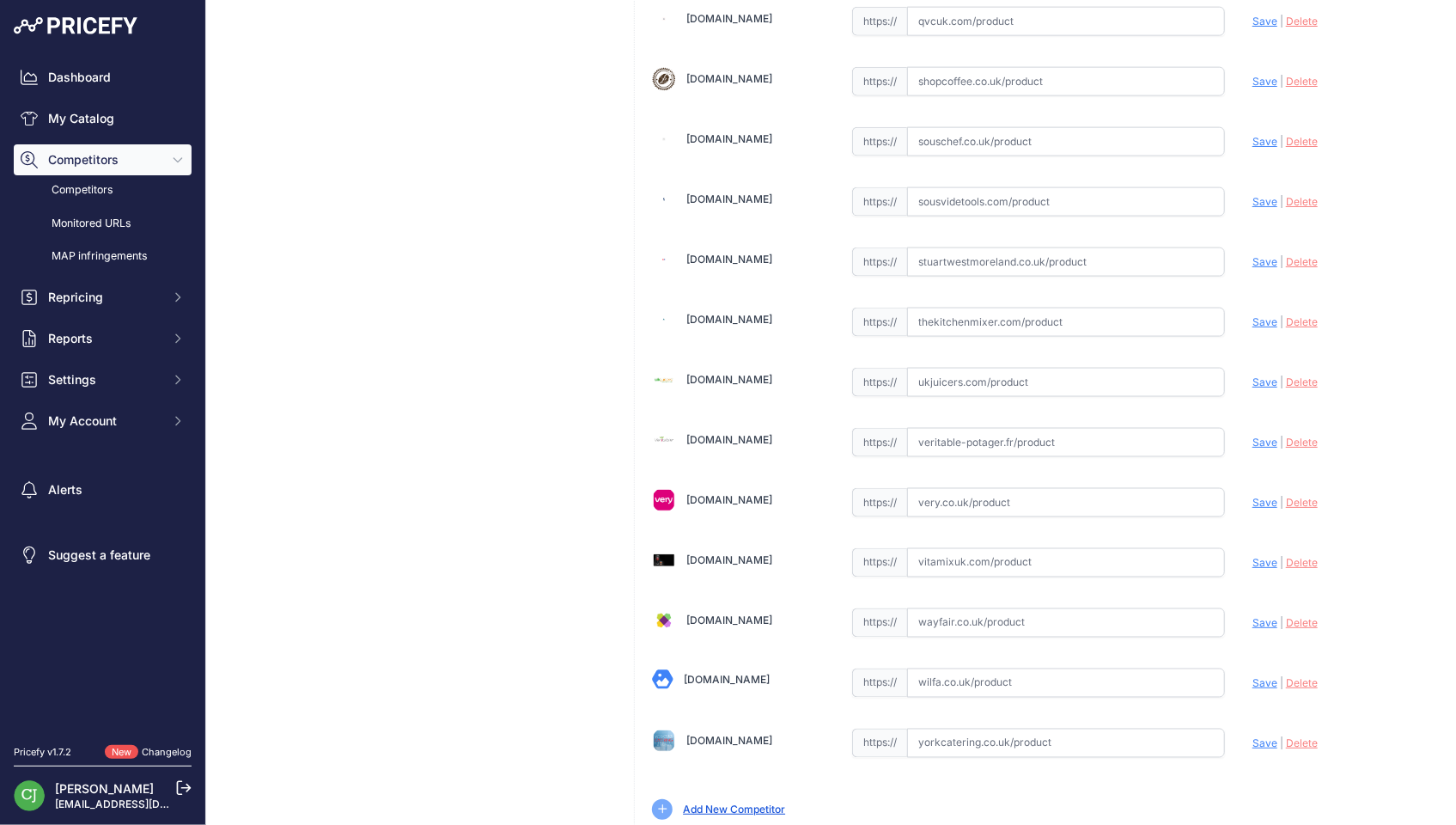
click at [994, 668] on input "text" at bounding box center [1065, 683] width 318 height 29
paste input "https://wilfa.co.uk/products/wilfa-probaker-kitchen-machine-grey?srsltid=AfmBOo…"
click at [1252, 676] on span "Save" at bounding box center [1264, 682] width 25 height 13
type input "https://wilfa.co.uk/products/wilfa-probaker-kitchen-machine-grey?prirule_jdsnik…"
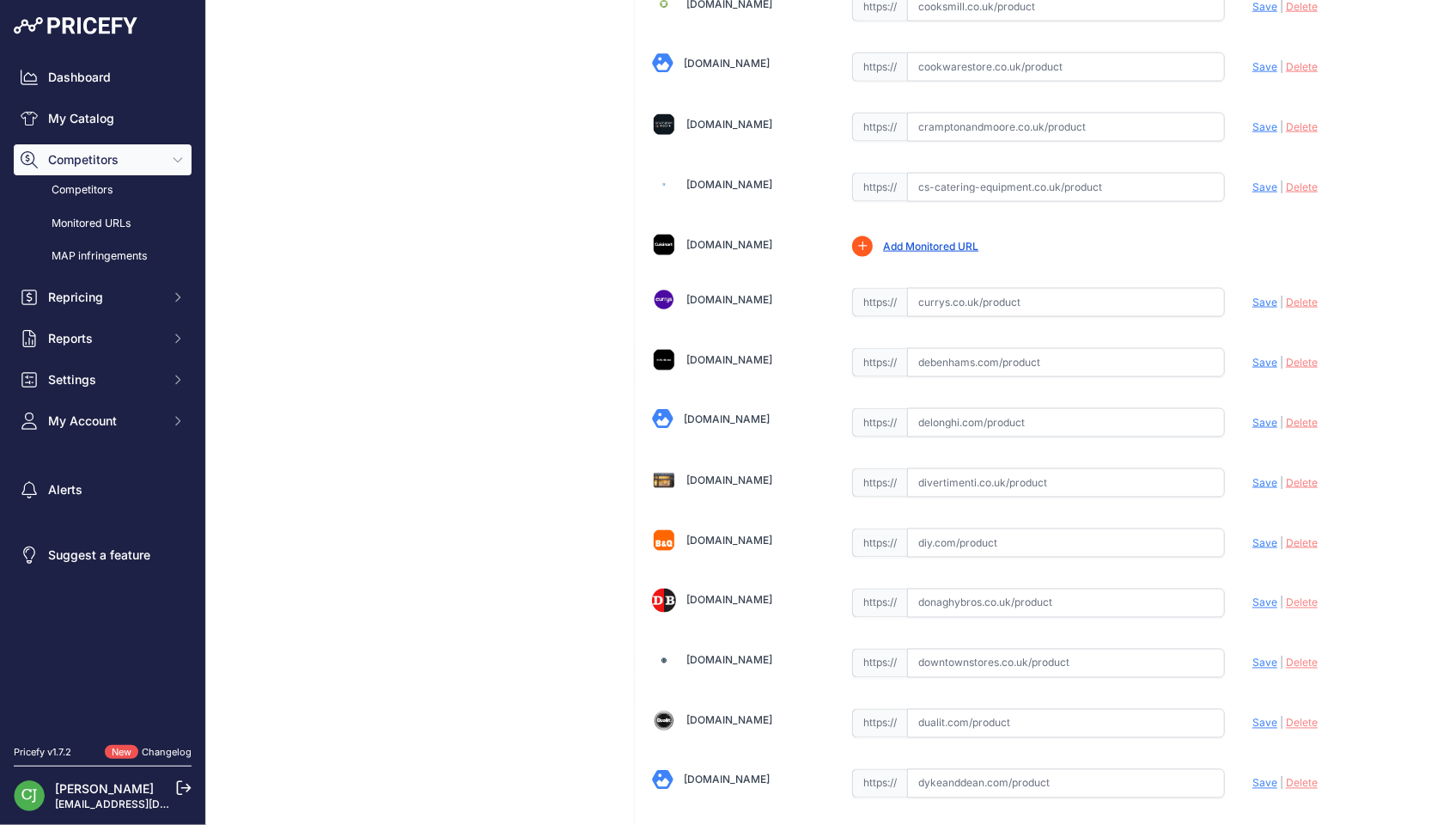
scroll to position [420, 0]
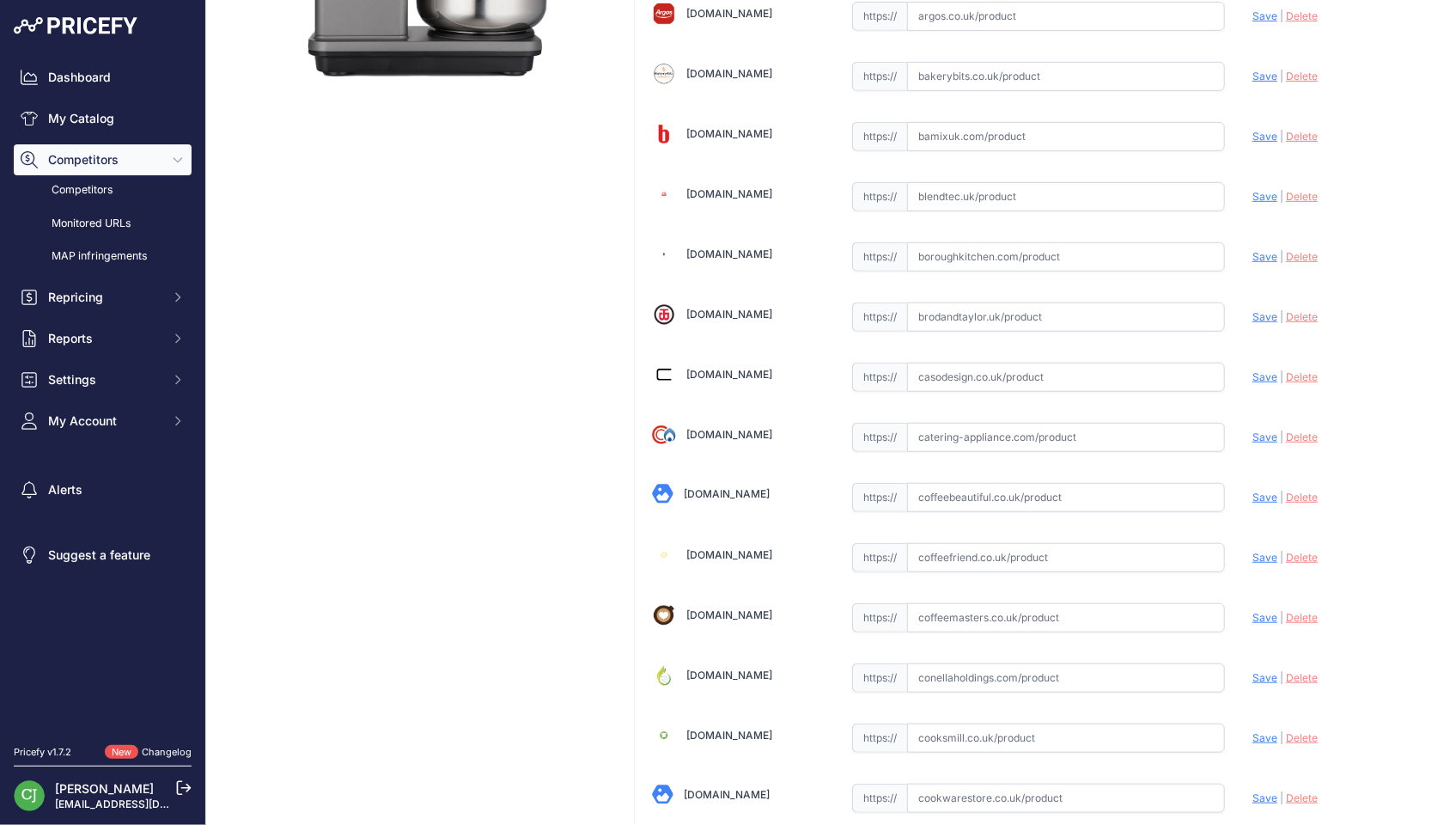
drag, startPoint x: 967, startPoint y: 67, endPoint x: 1004, endPoint y: 70, distance: 37.1
click at [969, 67] on input "text" at bounding box center [1065, 77] width 318 height 29
paste input "https://www.bakerybits.co.uk/wilfa-probaker-7-litre-kitchen-mixer-grey"
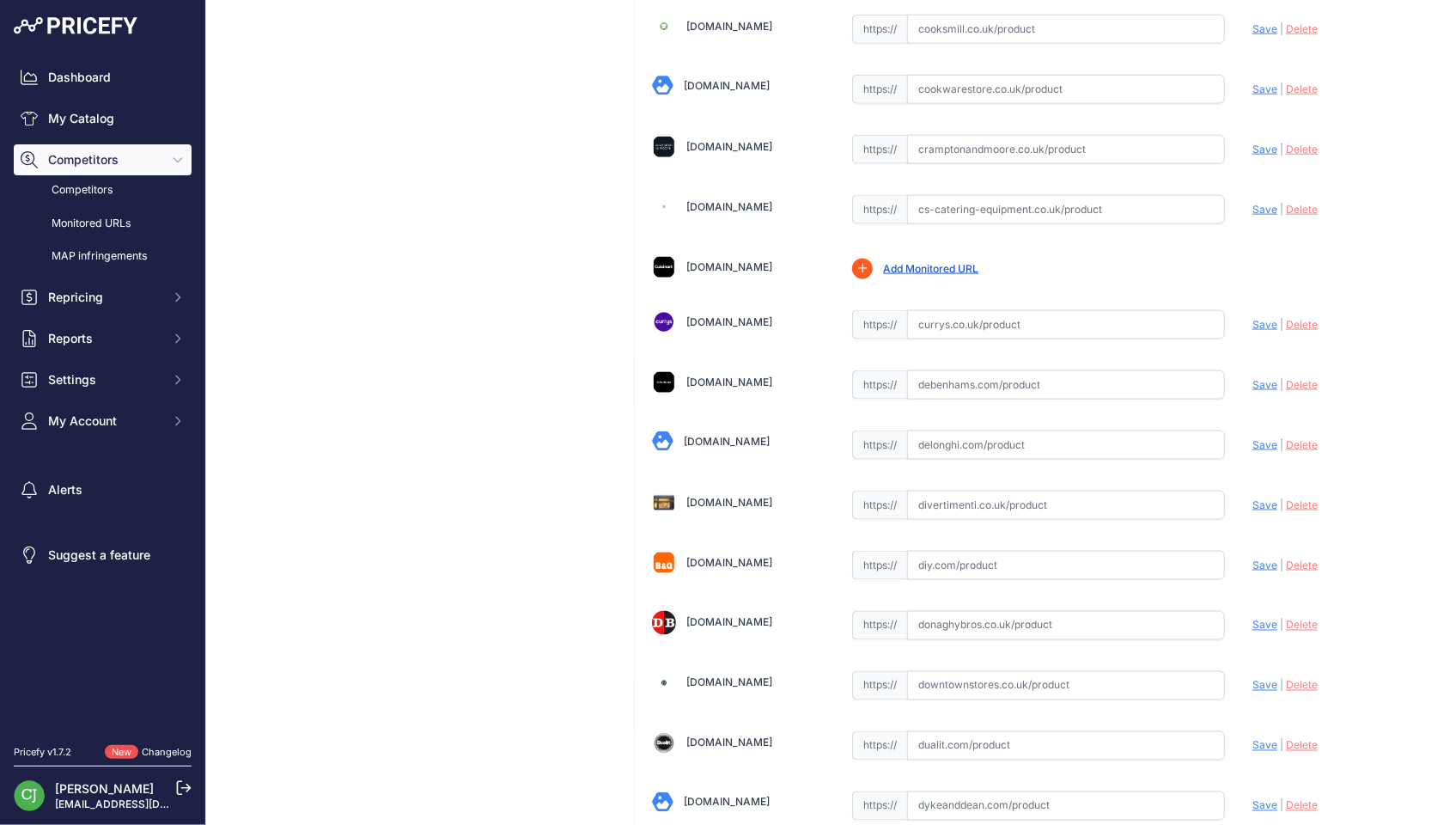
scroll to position [1279, 0]
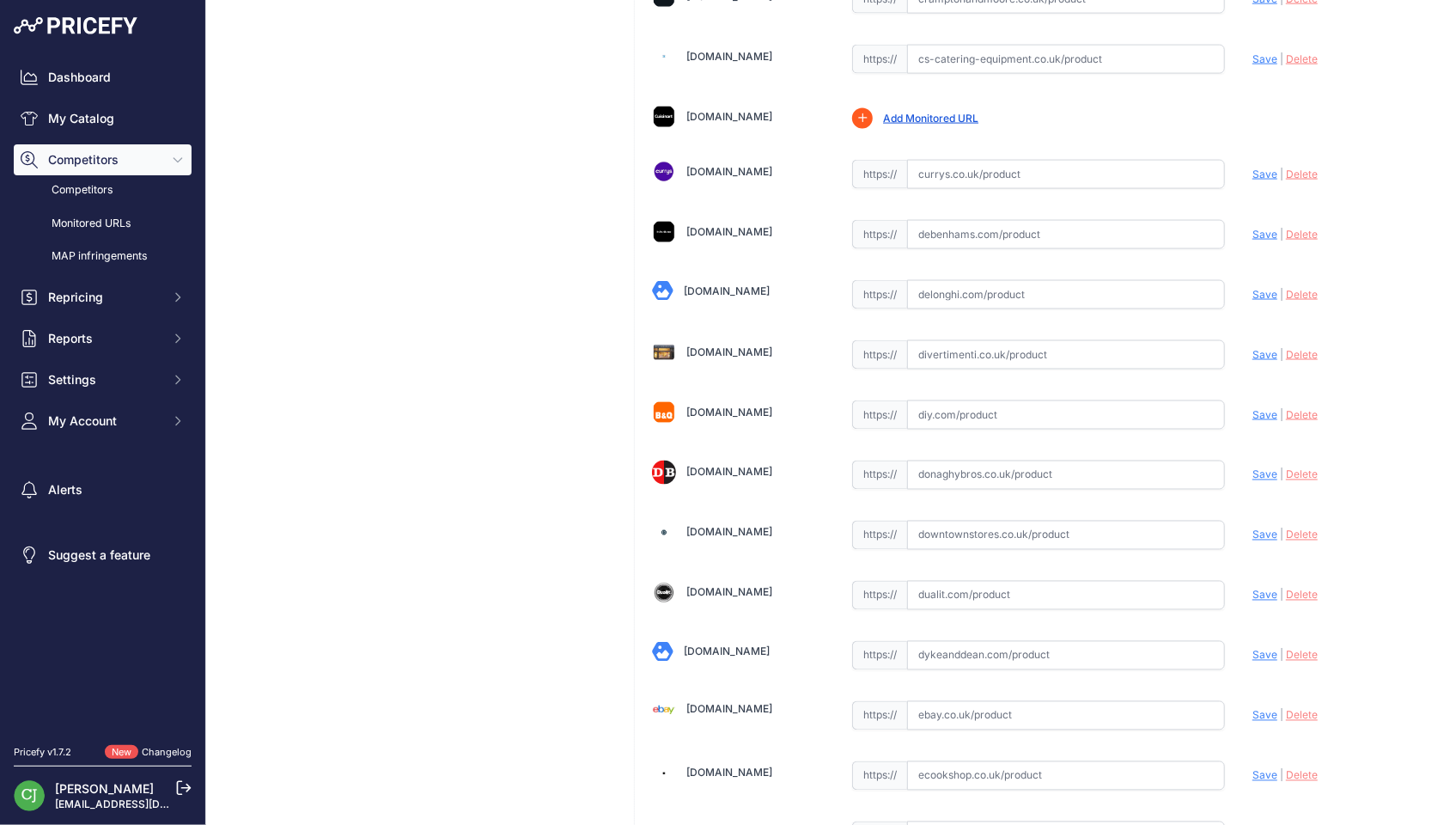
type input "www.bakerybits.co.uk/wilfa-probaker-7-litre-kitchen-mixer-grey?prirule_jdsnikfk…"
click at [962, 641] on input "text" at bounding box center [1065, 655] width 318 height 29
paste input "https://www.dykeanddean.com/products/wilfa-grey-pro-baker-mixer"
click at [1252, 648] on span "Save" at bounding box center [1264, 654] width 25 height 13
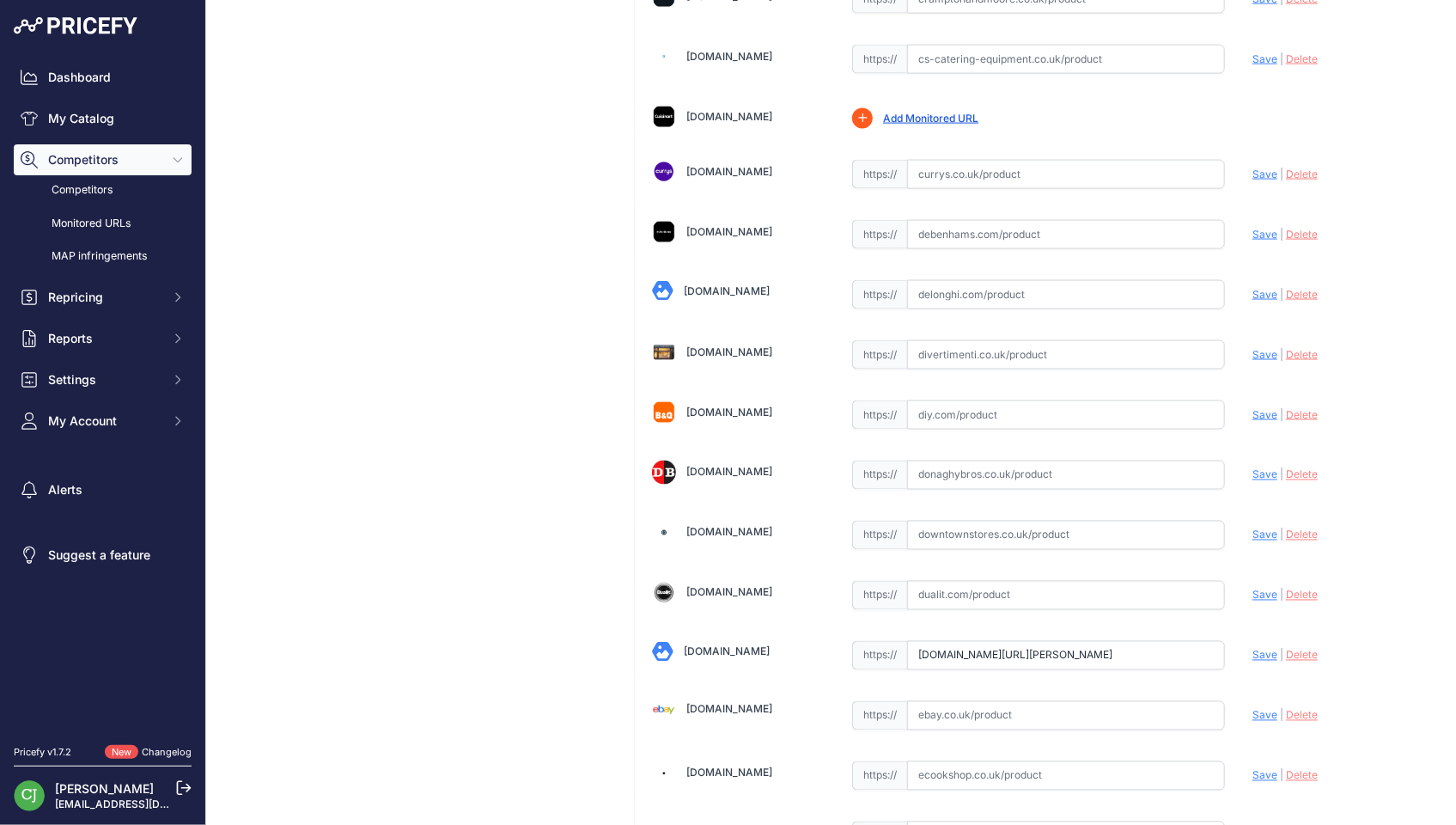
scroll to position [0, 0]
type input "https://www.dykeanddean.com/products/wilfa-grey-pro-baker-mixer?prirule_jdsnikf…"
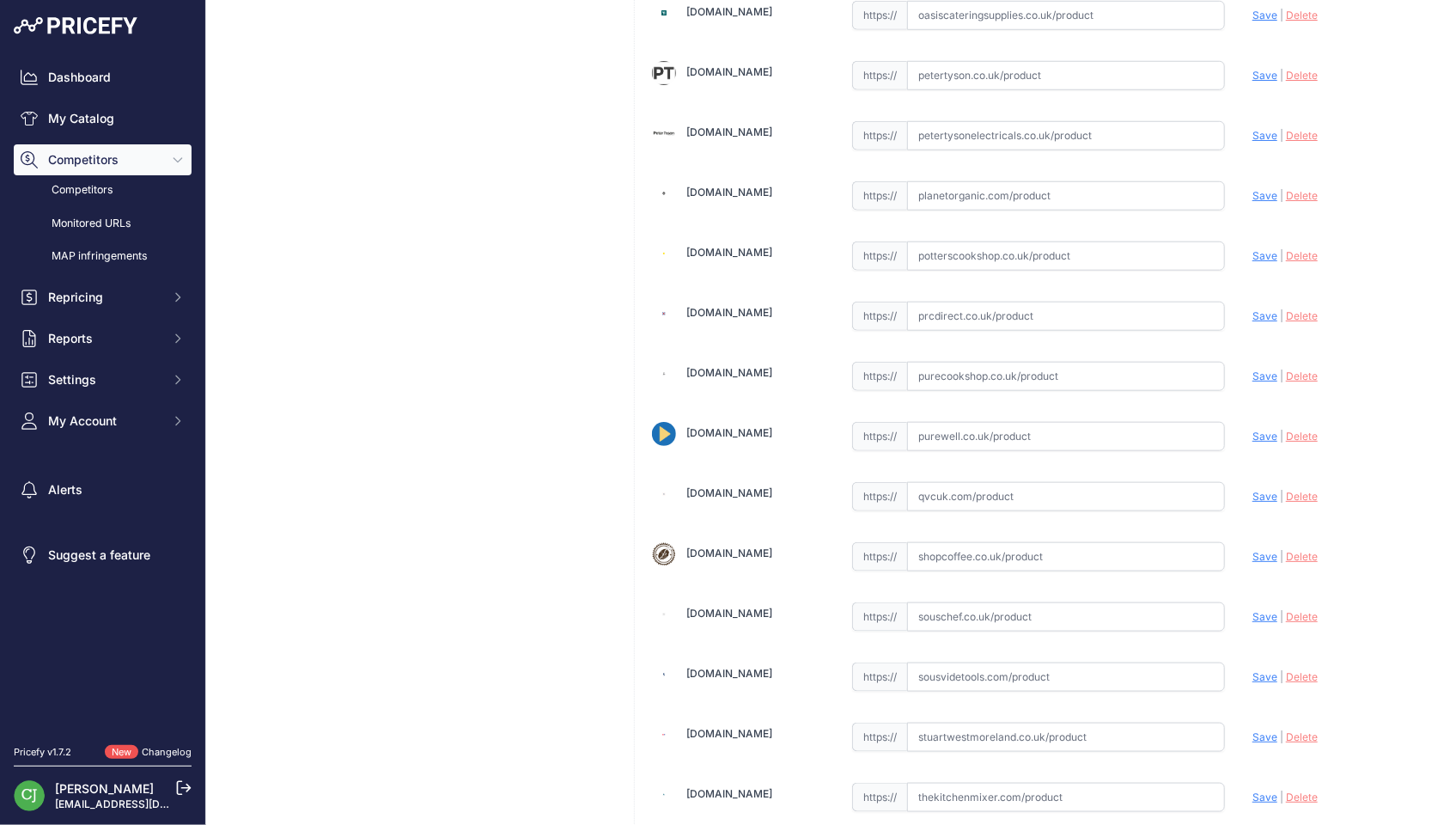
scroll to position [4581, 0]
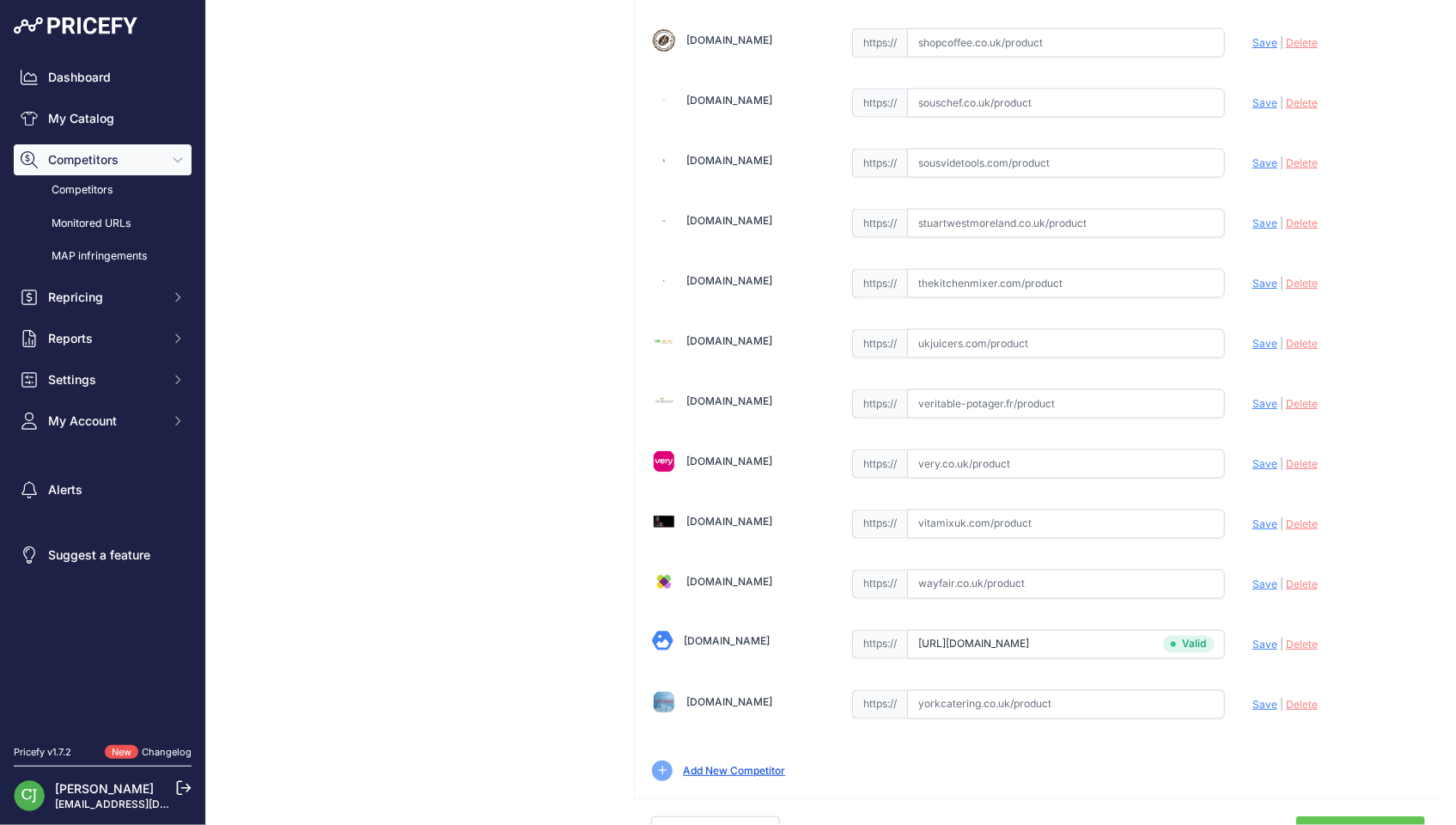
scroll to position [4544, 0]
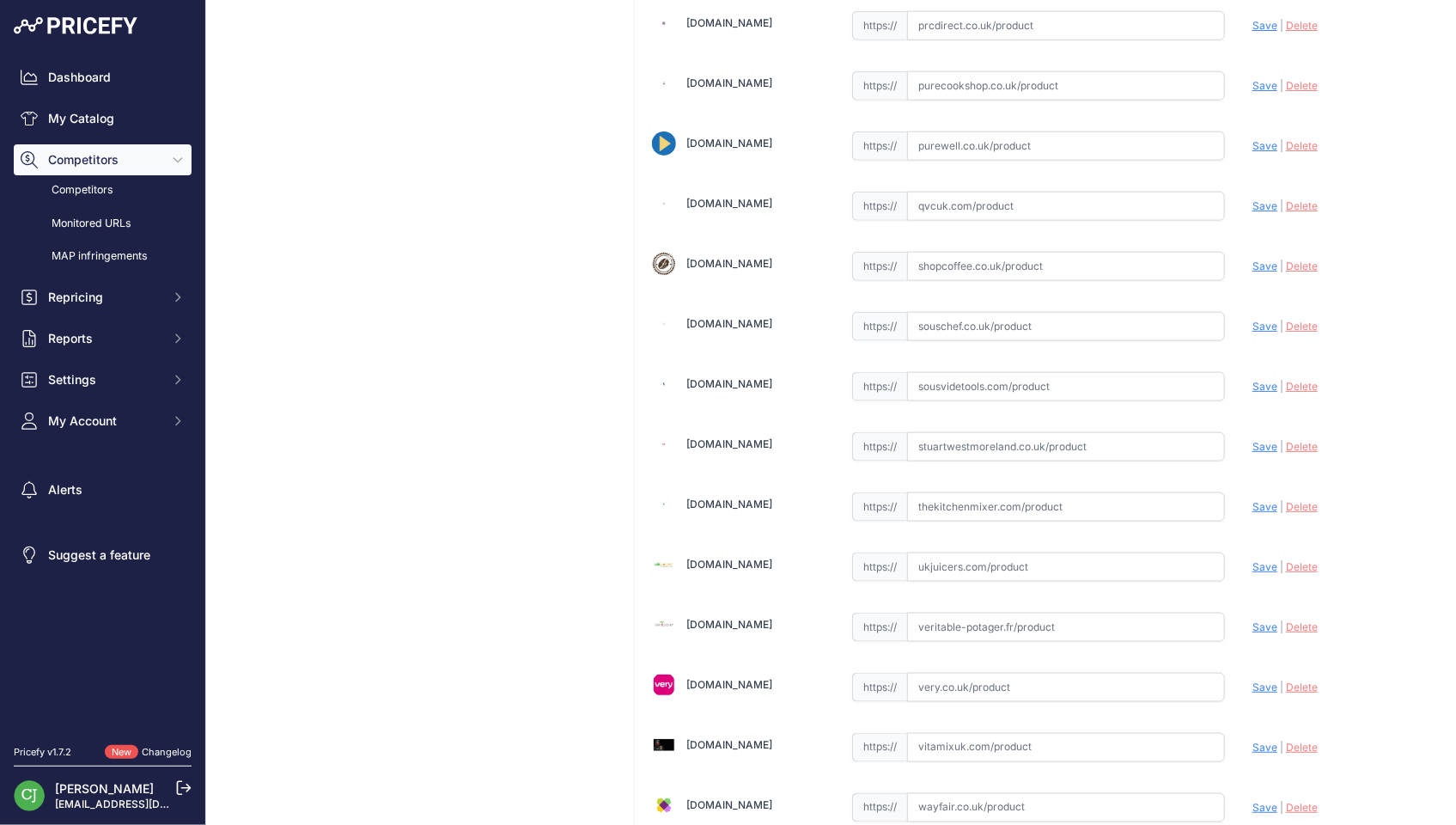
scroll to position [4544, 0]
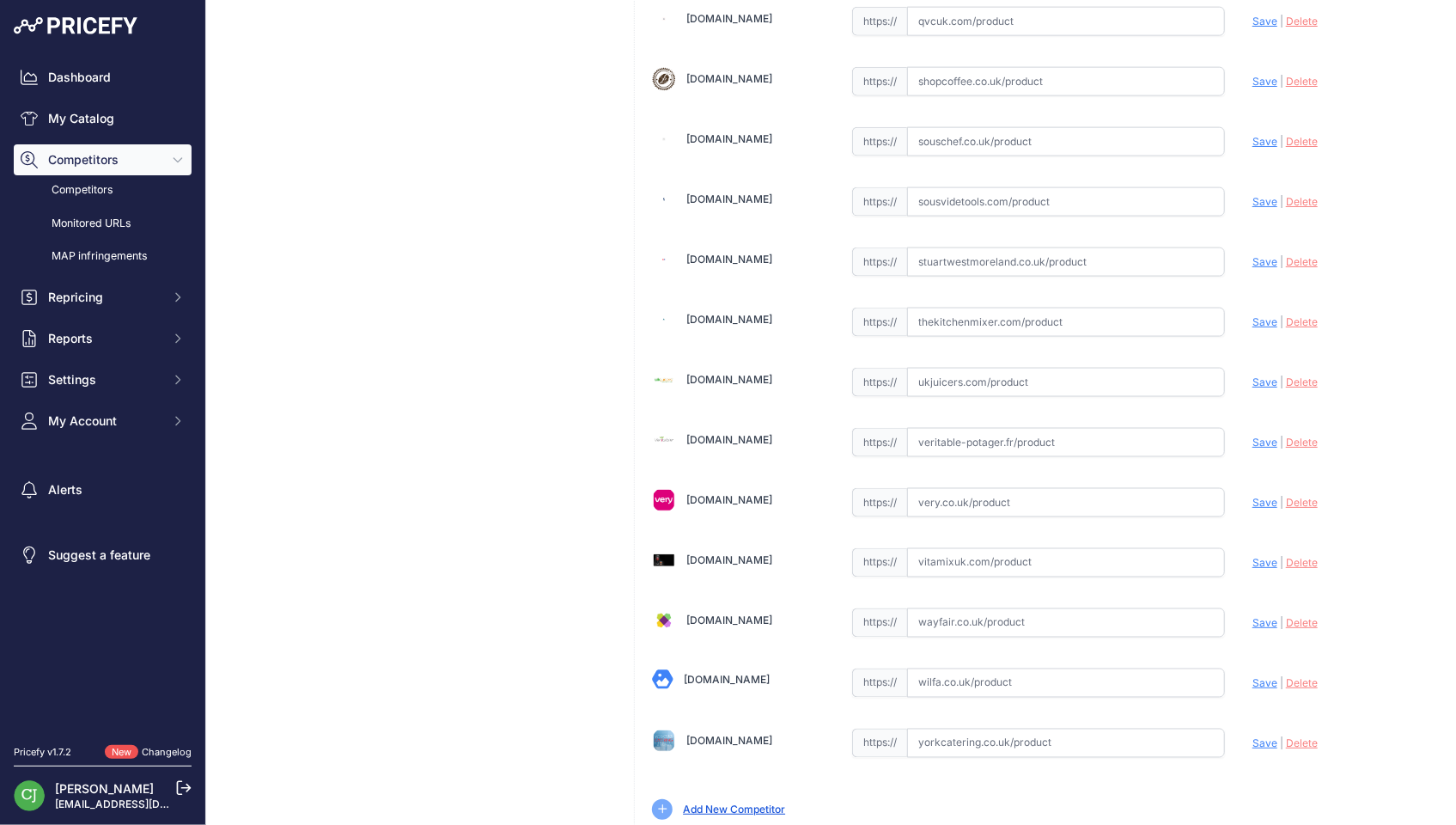
drag, startPoint x: 974, startPoint y: 617, endPoint x: 1011, endPoint y: 613, distance: 37.2
click at [974, 668] on input "text" at bounding box center [1065, 683] width 318 height 29
paste input "[URL][DOMAIN_NAME]"
drag, startPoint x: 1250, startPoint y: 622, endPoint x: 1167, endPoint y: 613, distance: 83.5
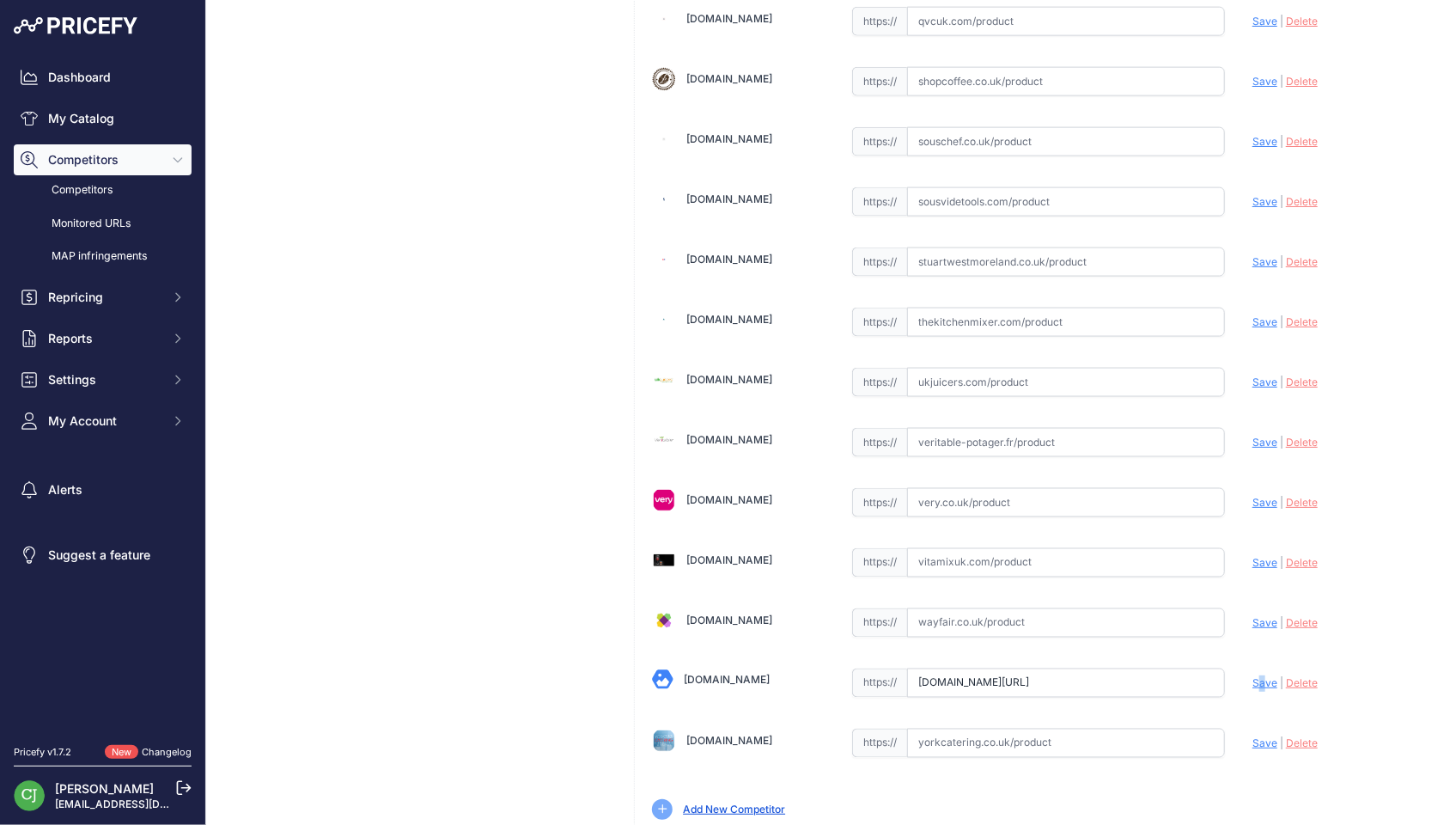
click at [1252, 676] on span "Save" at bounding box center [1264, 682] width 25 height 13
type input "[URL][DOMAIN_NAME]"
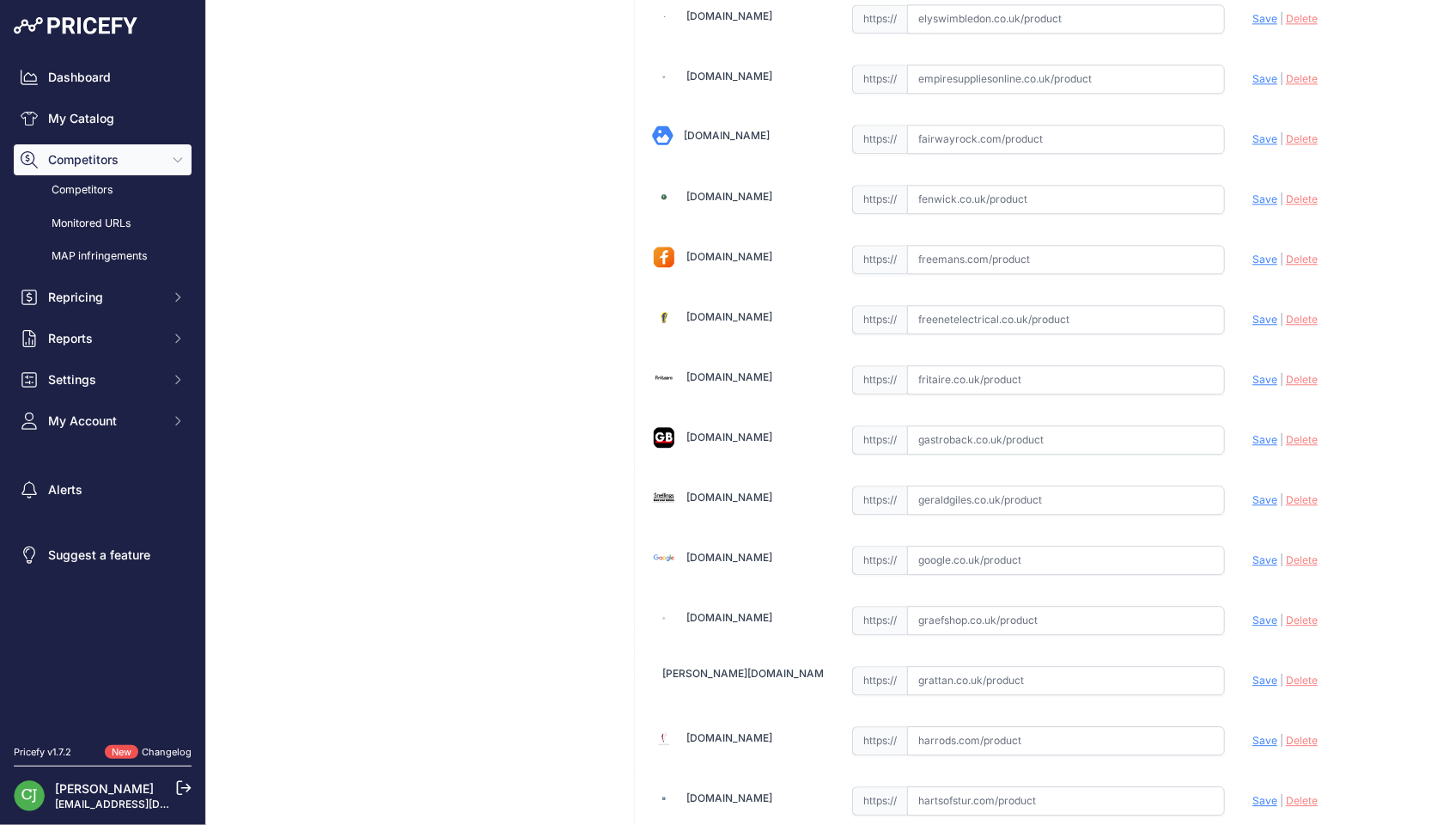
scroll to position [1795, 0]
click at [1000, 126] on input "text" at bounding box center [1065, 140] width 318 height 29
paste input "[URL][DOMAIN_NAME][PERSON_NAME]"
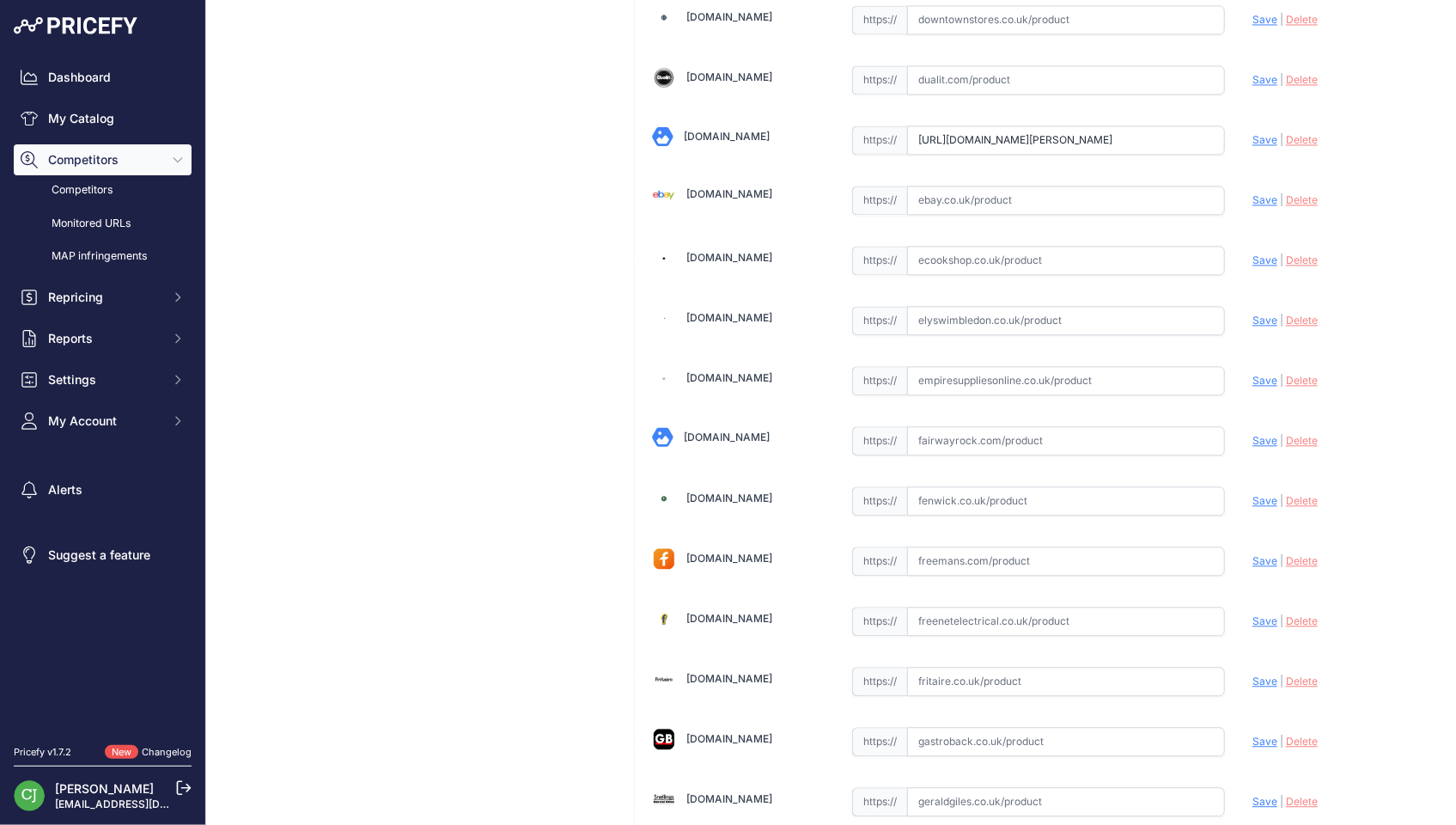
scroll to position [0, 50]
click at [1259, 133] on span "Save" at bounding box center [1264, 140] width 25 height 13
type input "[URL][DOMAIN_NAME][PERSON_NAME]"
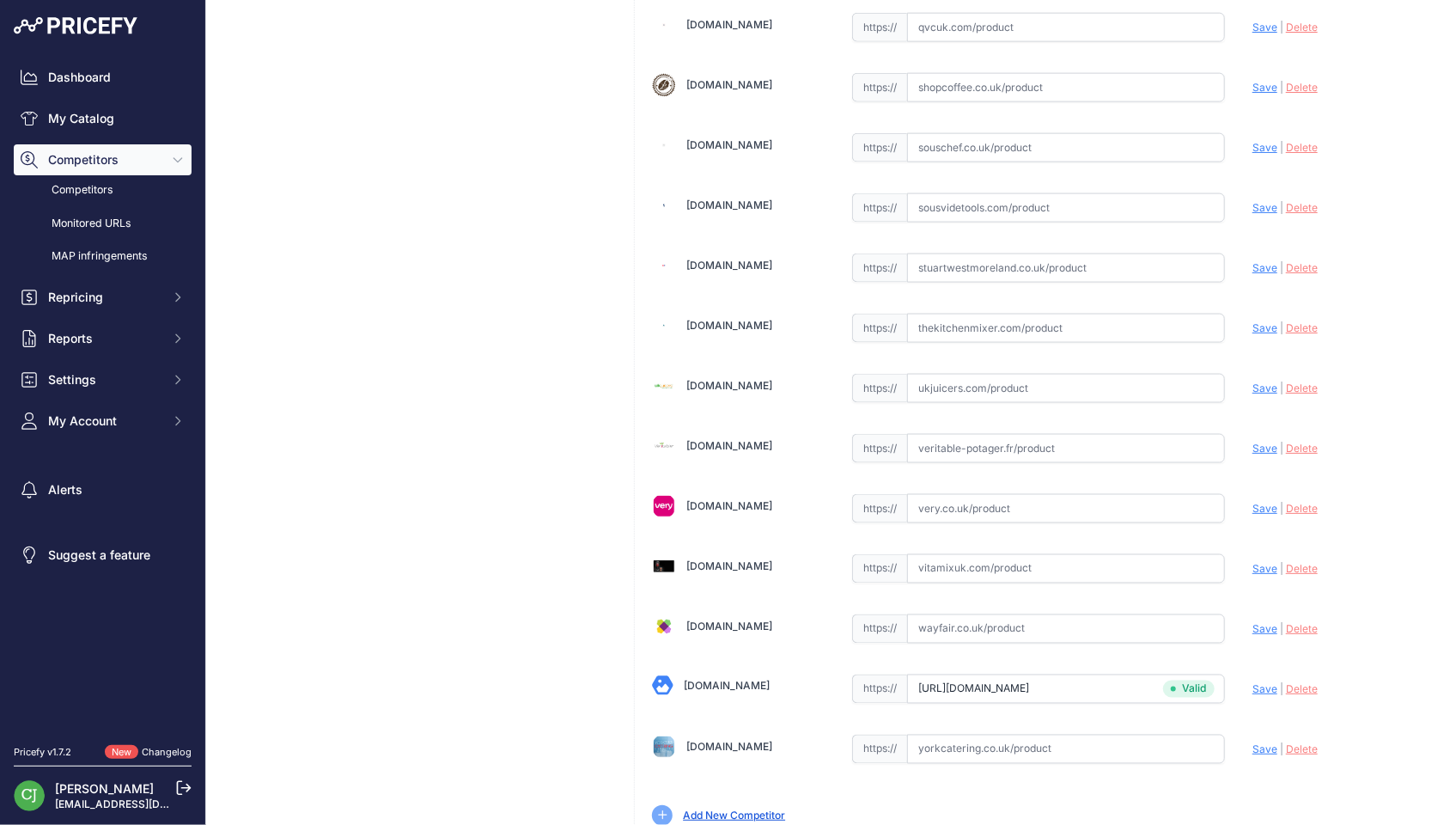
scroll to position [4544, 0]
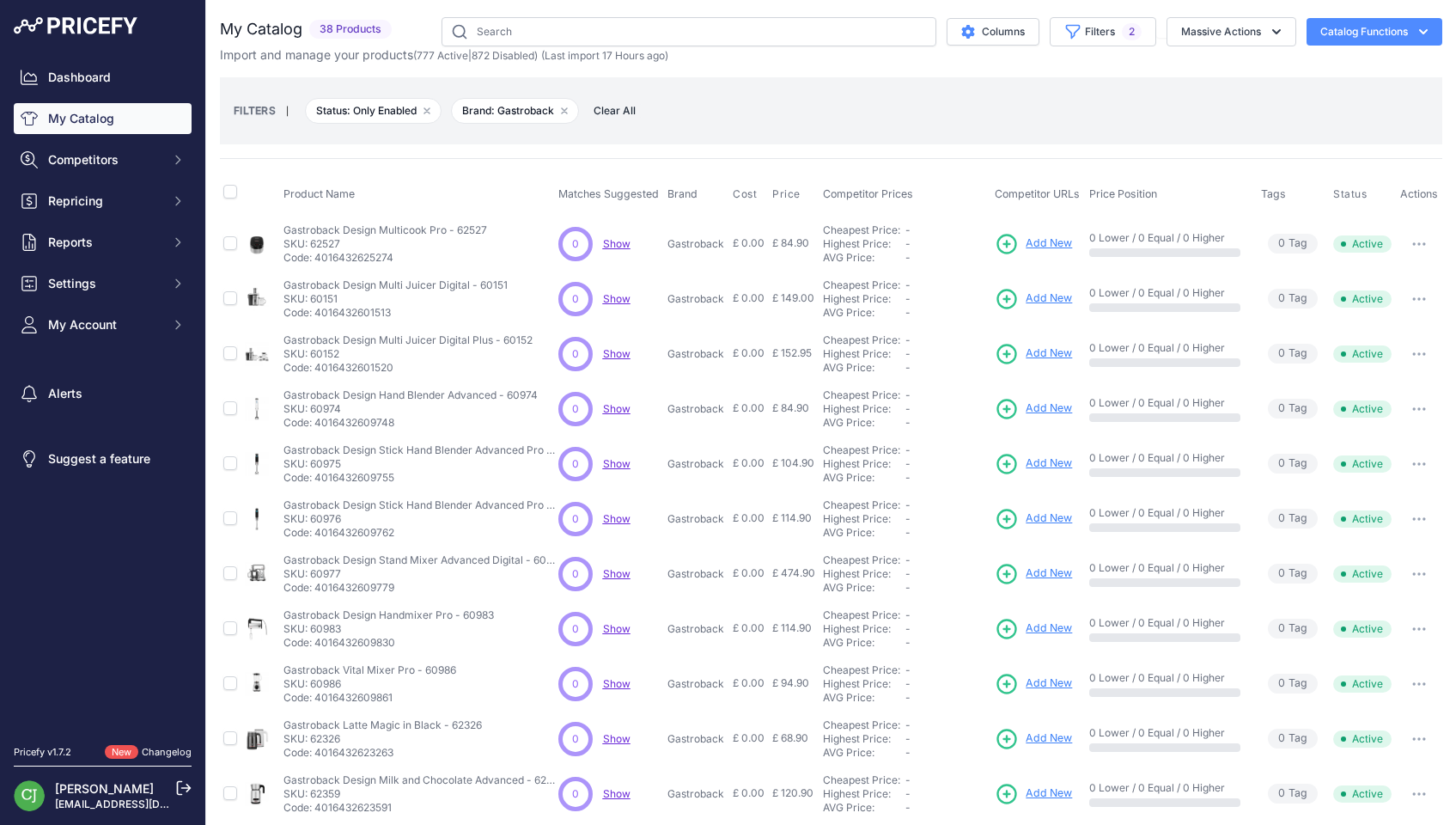
select select "1"
click at [1128, 34] on button "Filters 2" at bounding box center [1103, 32] width 107 height 29
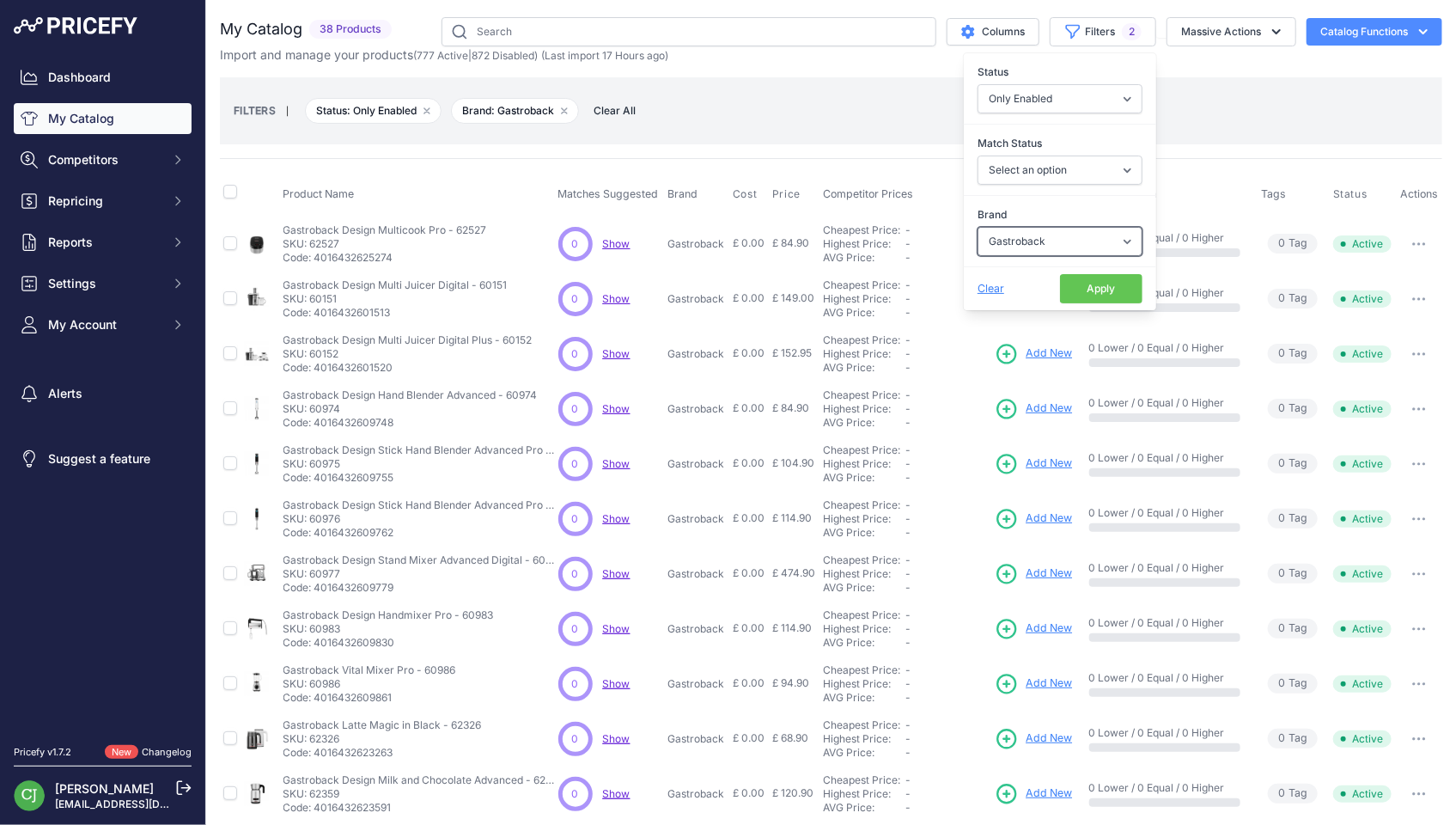
click at [1086, 235] on select "Select an option Angel Ankarsrum Aquasana Bamix Blendtec Blendtec Commercial [P…" at bounding box center [1060, 241] width 165 height 29
select select "Tribest"
click at [977, 226] on select "Select an option Angel Ankarsrum Aquasana Bamix Blendtec Blendtec Commercial Br…" at bounding box center [1060, 241] width 165 height 29
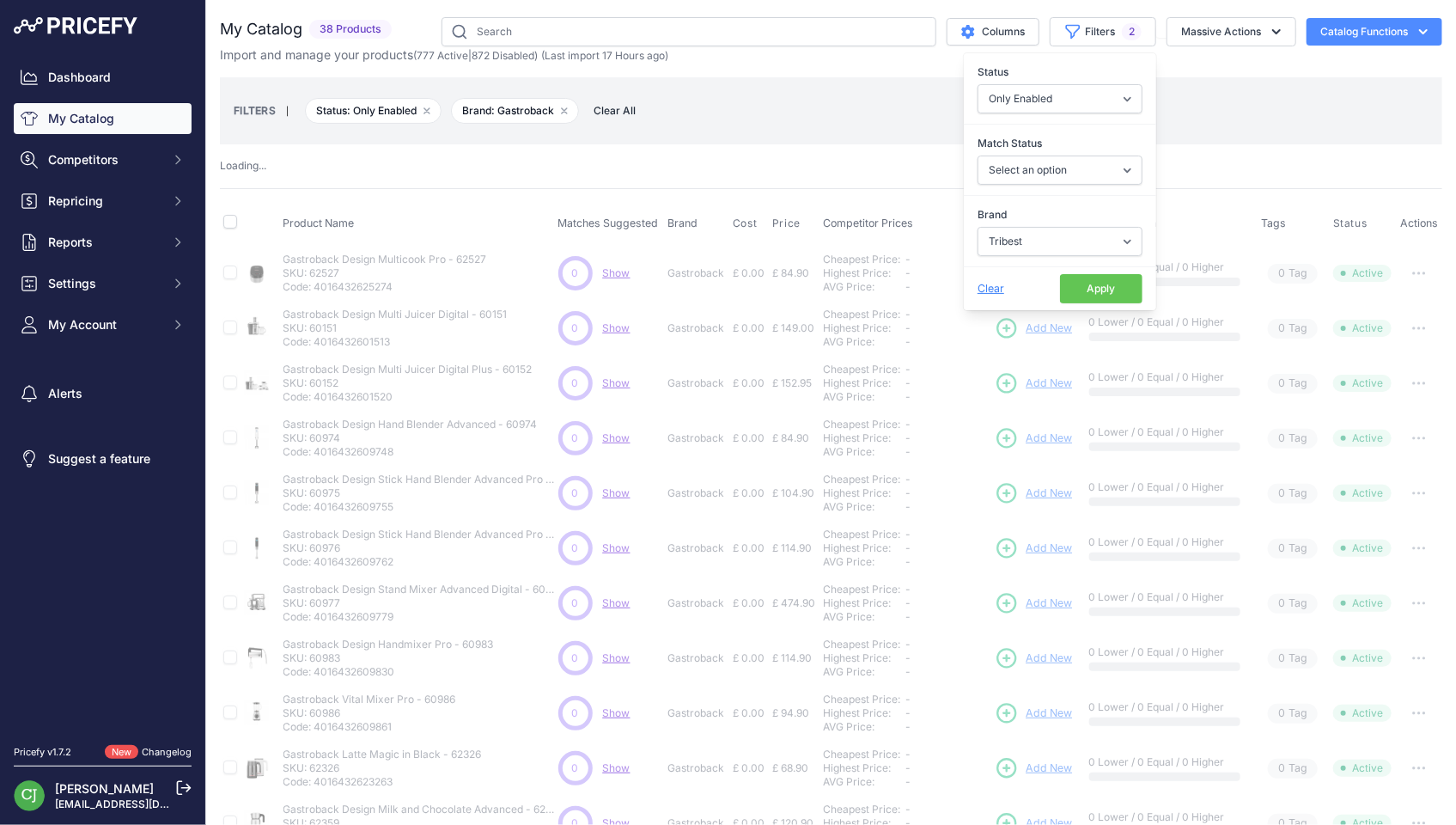
click at [1087, 288] on button "Apply" at bounding box center [1101, 288] width 83 height 29
